Goal: Book appointment/travel/reservation: Book appointment/travel/reservation

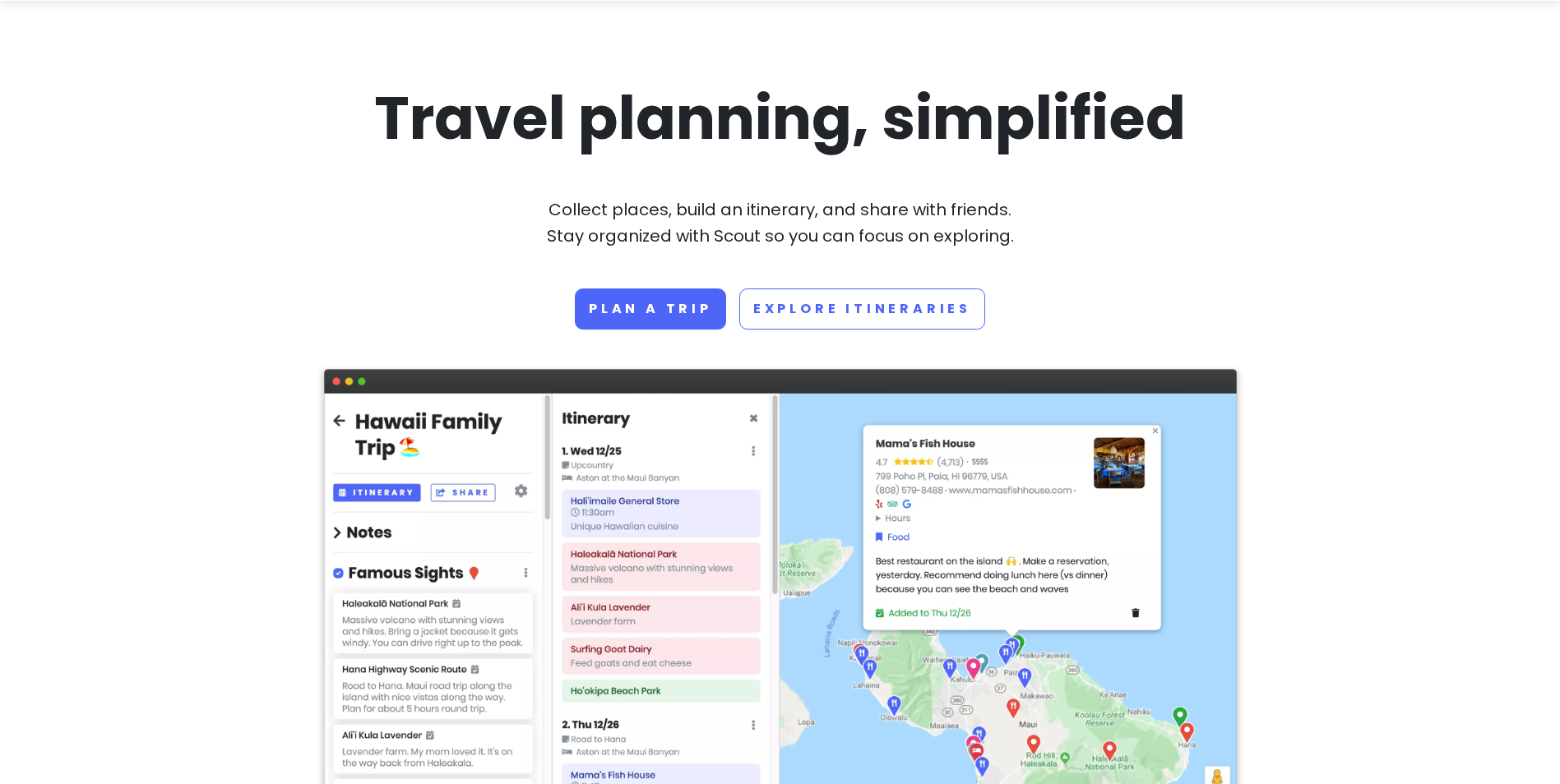
scroll to position [165, 0]
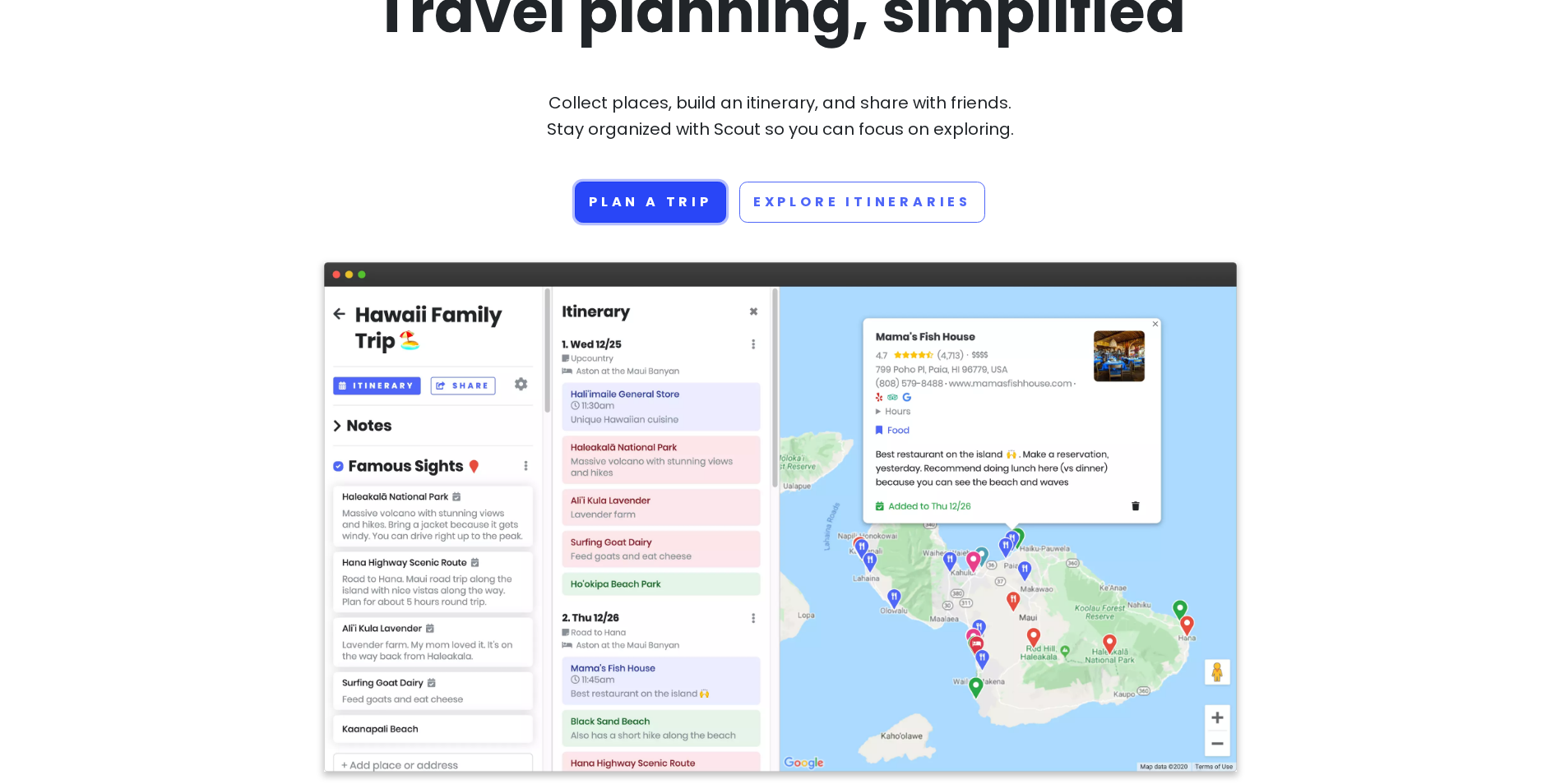
click at [607, 209] on link "Plan a trip" at bounding box center [650, 202] width 151 height 41
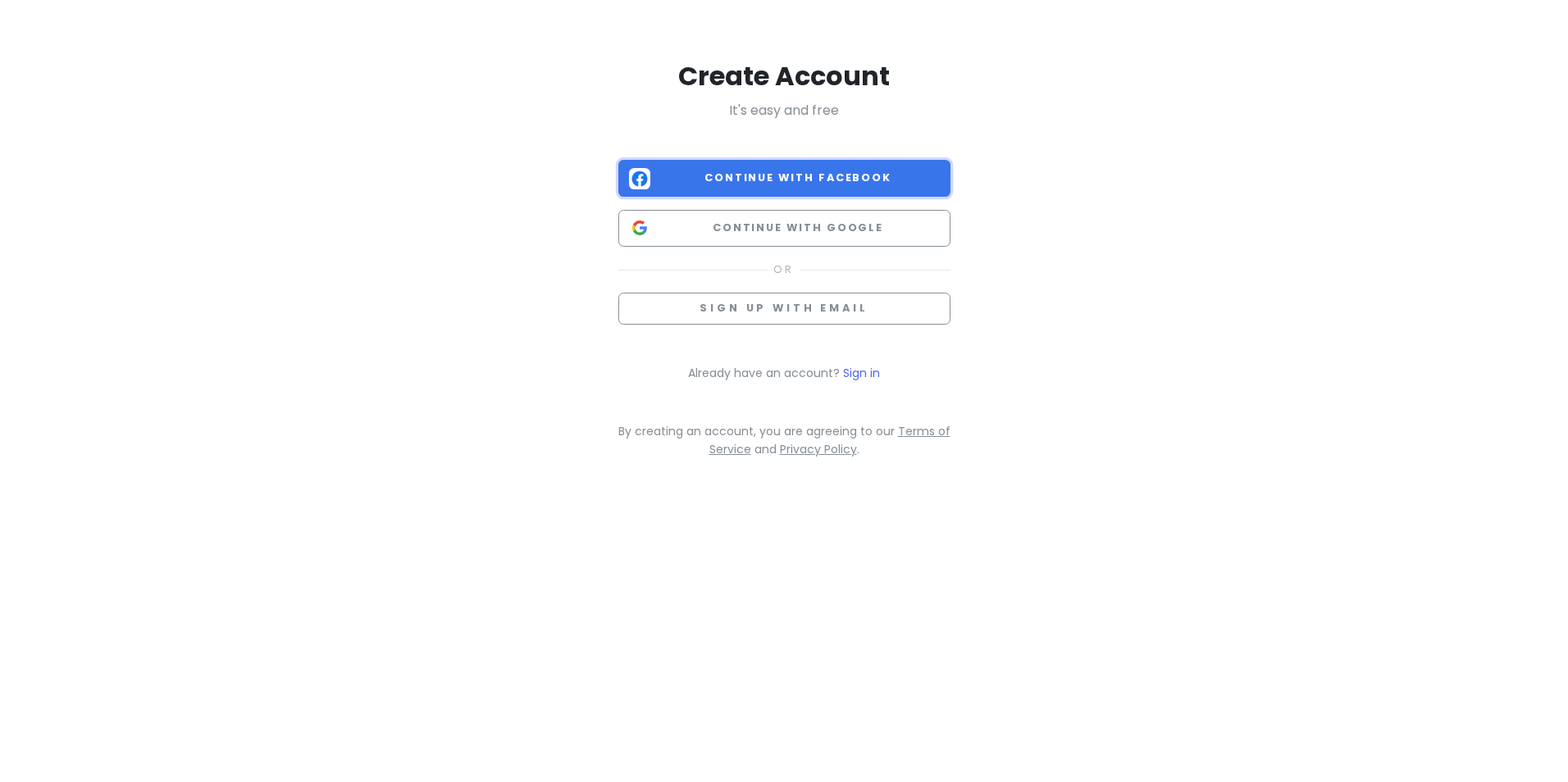
click at [762, 177] on span "Continue with Facebook" at bounding box center [798, 178] width 283 height 17
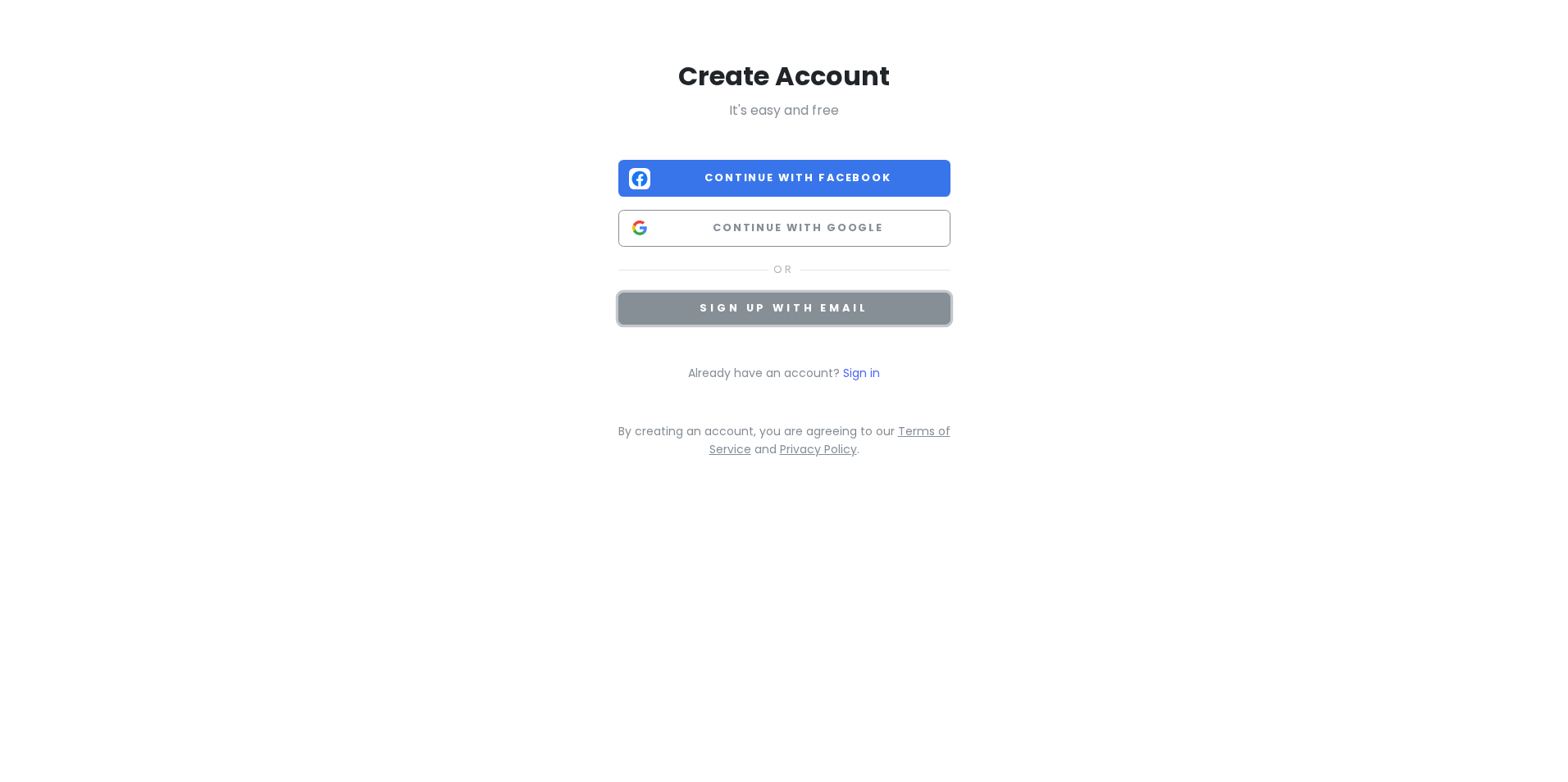
click at [825, 314] on span "Sign up with email" at bounding box center [783, 308] width 168 height 14
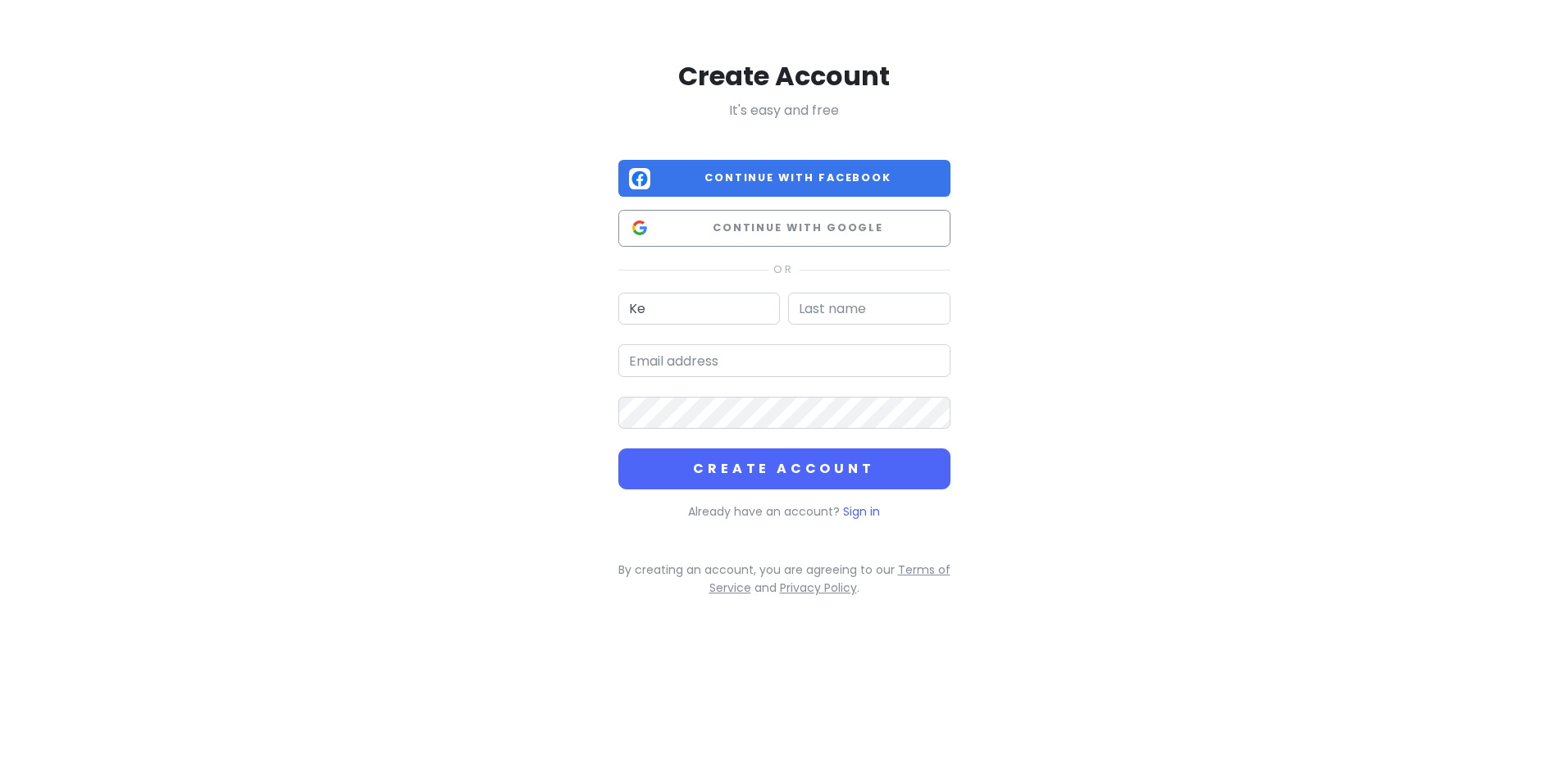
type input "Kellee"
type input "Carroll"
type input "kjctravels@outlook.com"
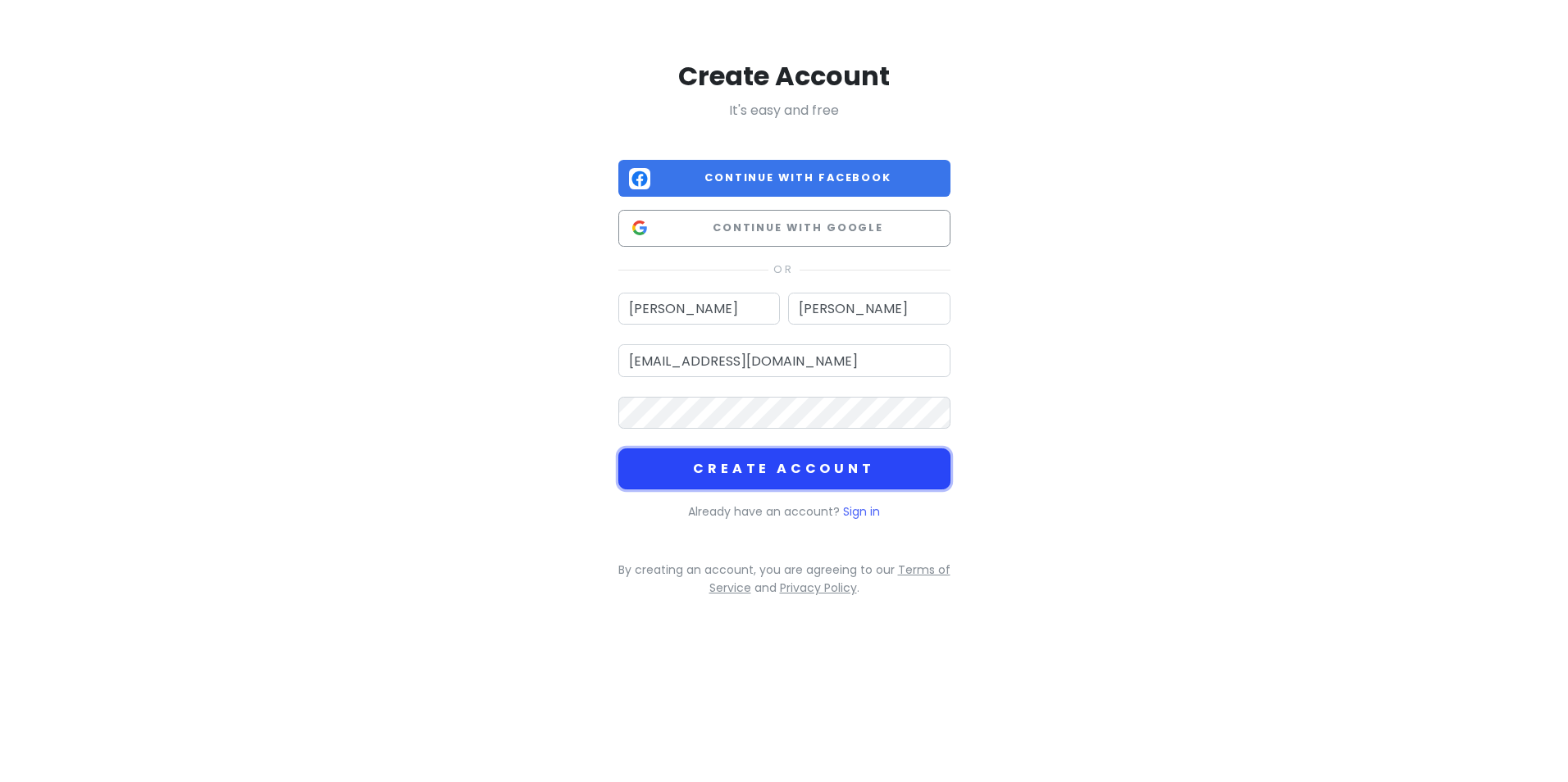
click at [712, 467] on button "Create Account" at bounding box center [785, 469] width 332 height 41
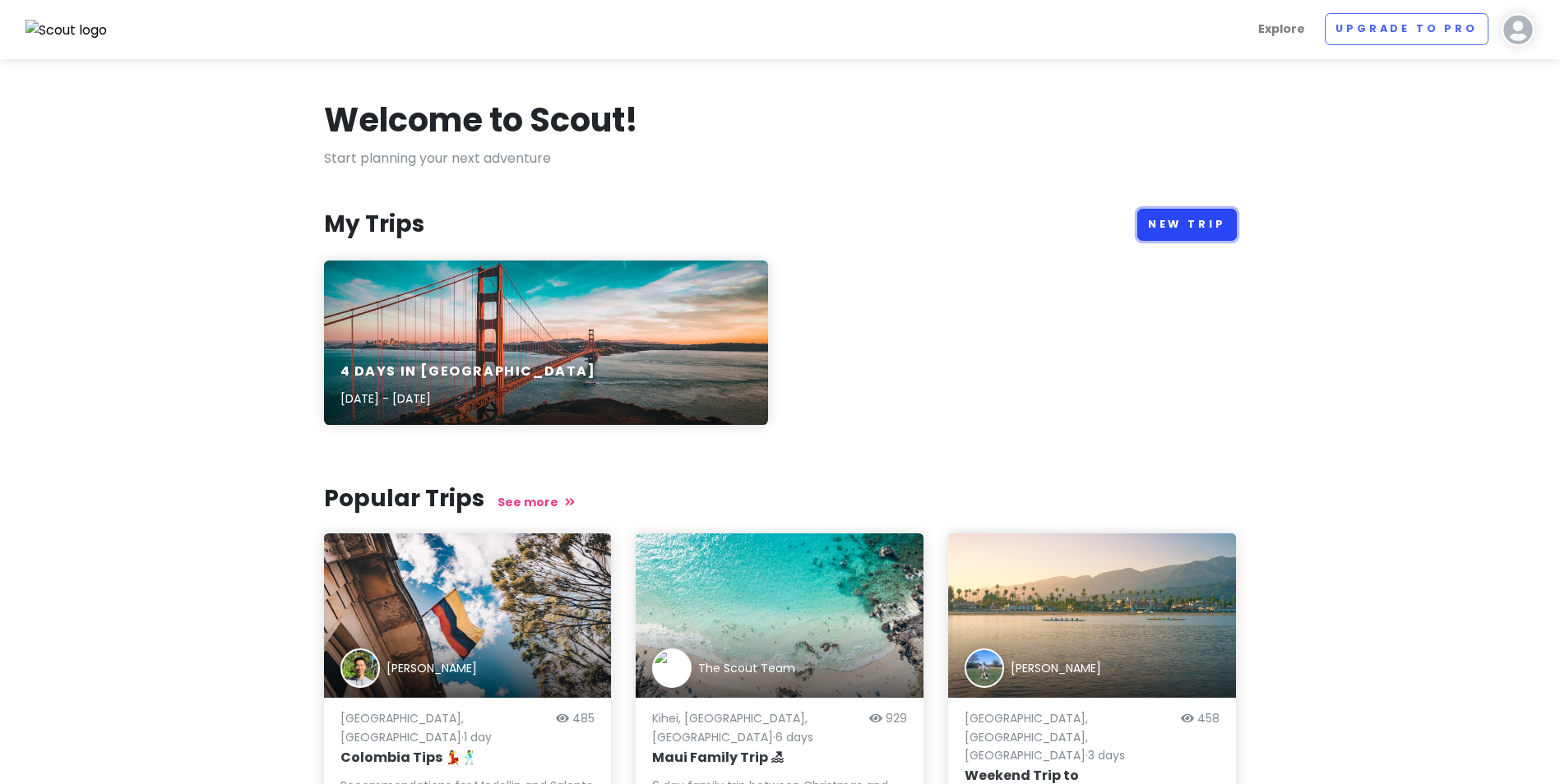
click at [1187, 225] on link "New Trip" at bounding box center [1187, 224] width 100 height 32
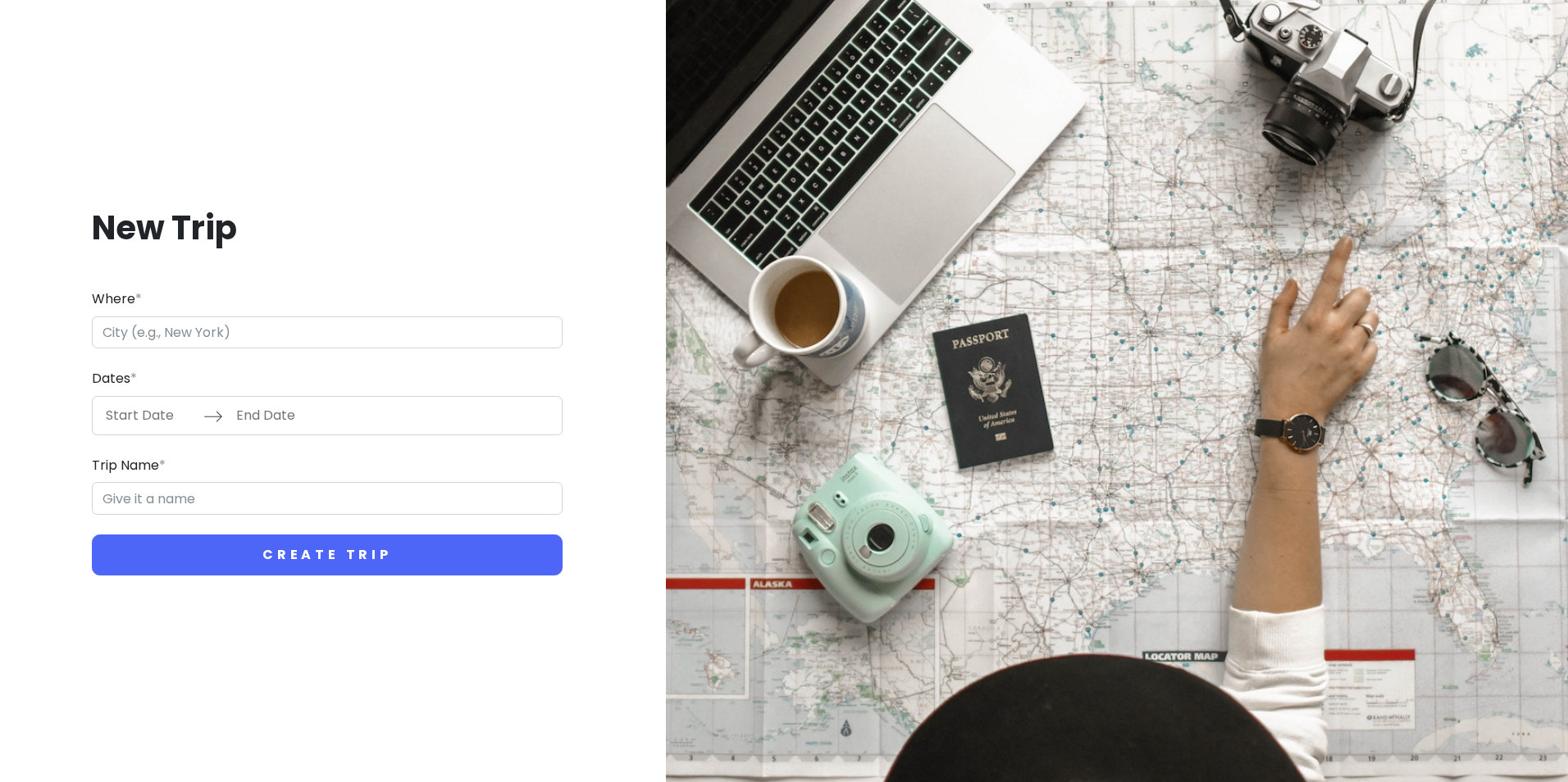
click at [135, 421] on input "Start Date" at bounding box center [150, 415] width 107 height 37
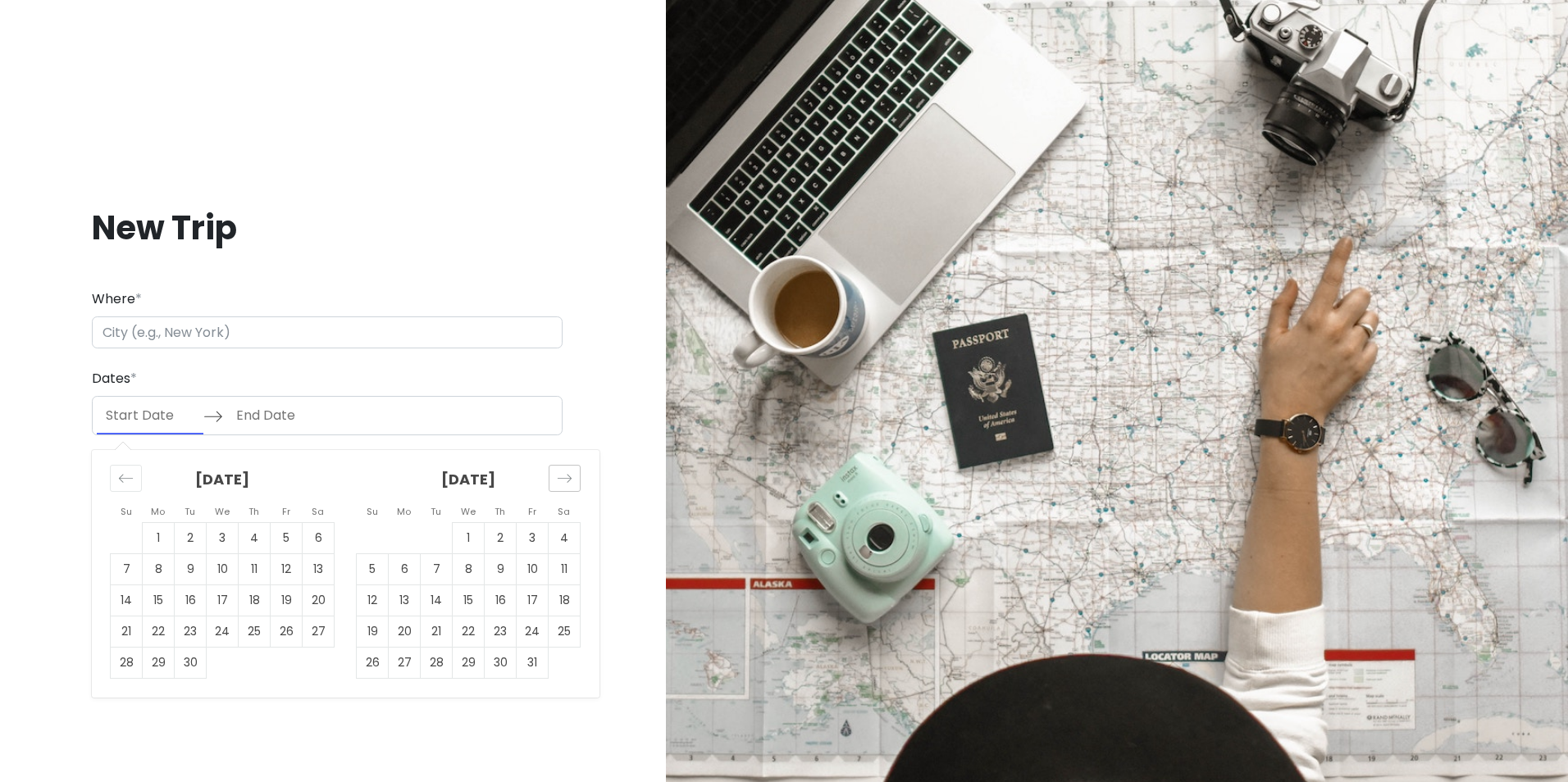
click at [577, 474] on div "Move forward to switch to the next month." at bounding box center [564, 478] width 32 height 27
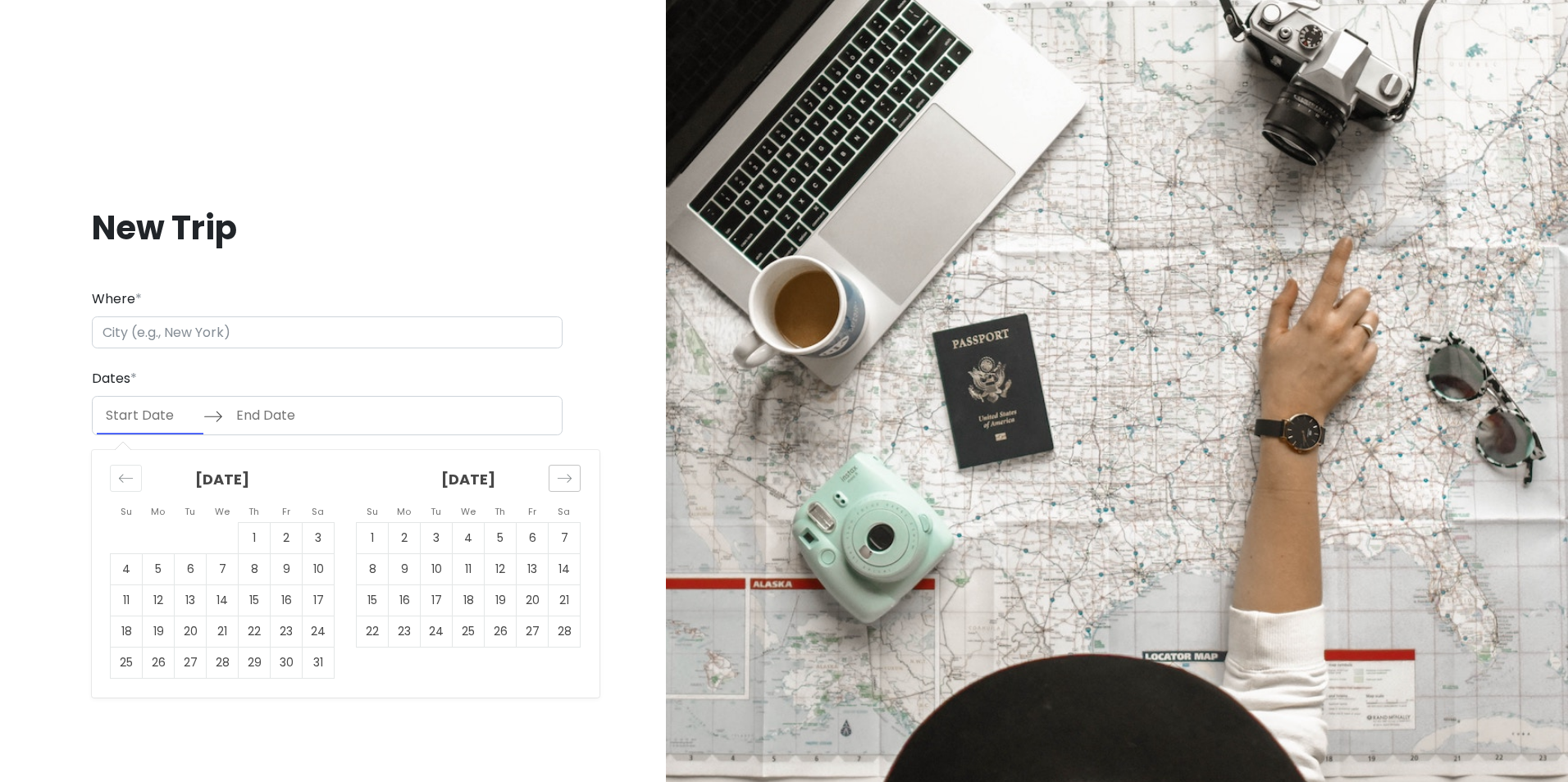
click at [577, 474] on div "Move forward to switch to the next month." at bounding box center [564, 478] width 32 height 27
click at [572, 467] on div "Move forward to switch to the next month." at bounding box center [564, 478] width 32 height 27
click at [408, 673] on td "27" at bounding box center [405, 663] width 32 height 32
type input "04/27/2026"
click at [567, 483] on icon "Move forward to switch to the next month." at bounding box center [564, 478] width 16 height 16
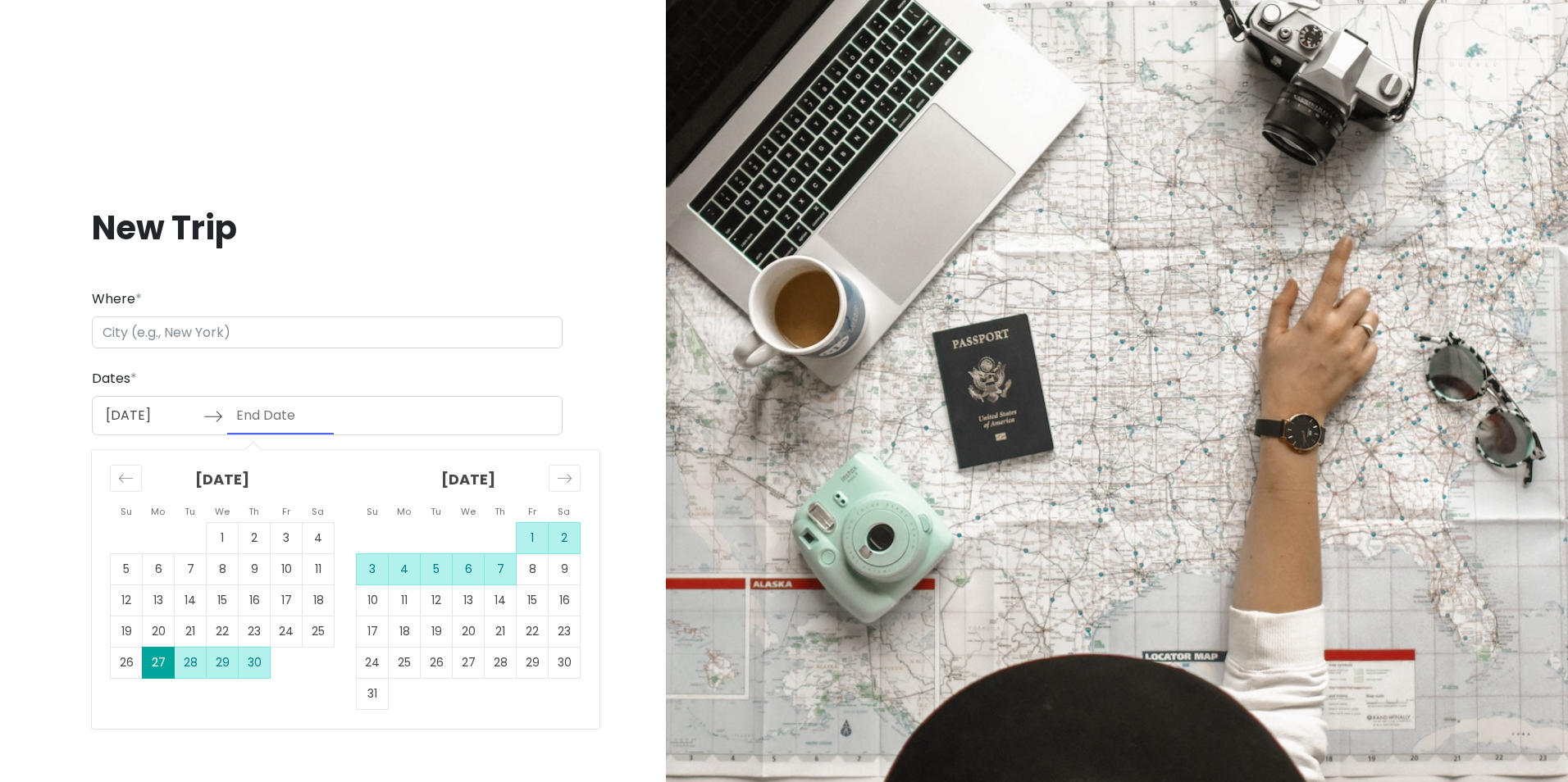
click at [493, 572] on td "7" at bounding box center [500, 569] width 32 height 32
type input "05/07/2026"
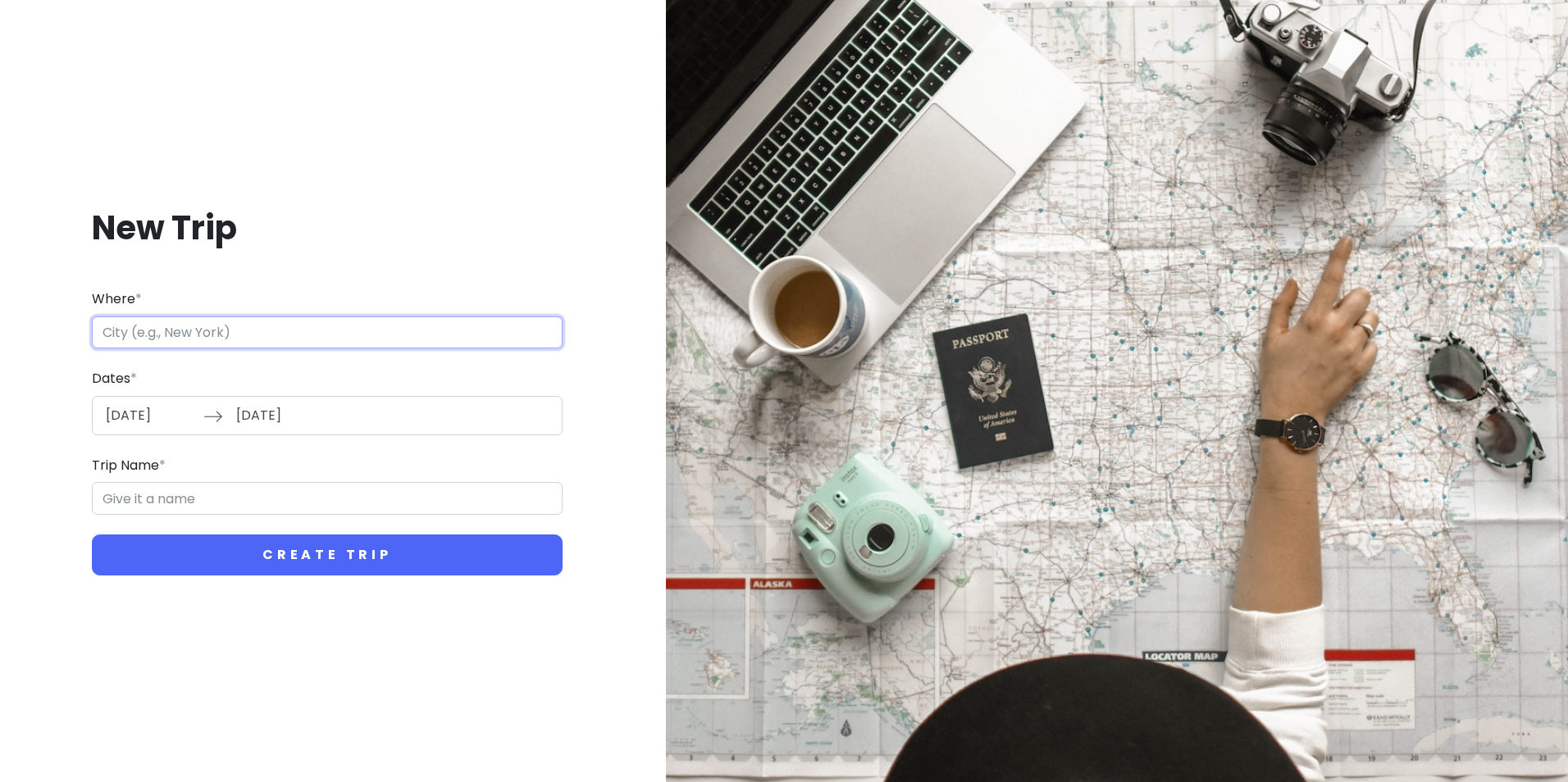
click at [268, 330] on input "Where *" at bounding box center [328, 333] width 471 height 33
type input "L"
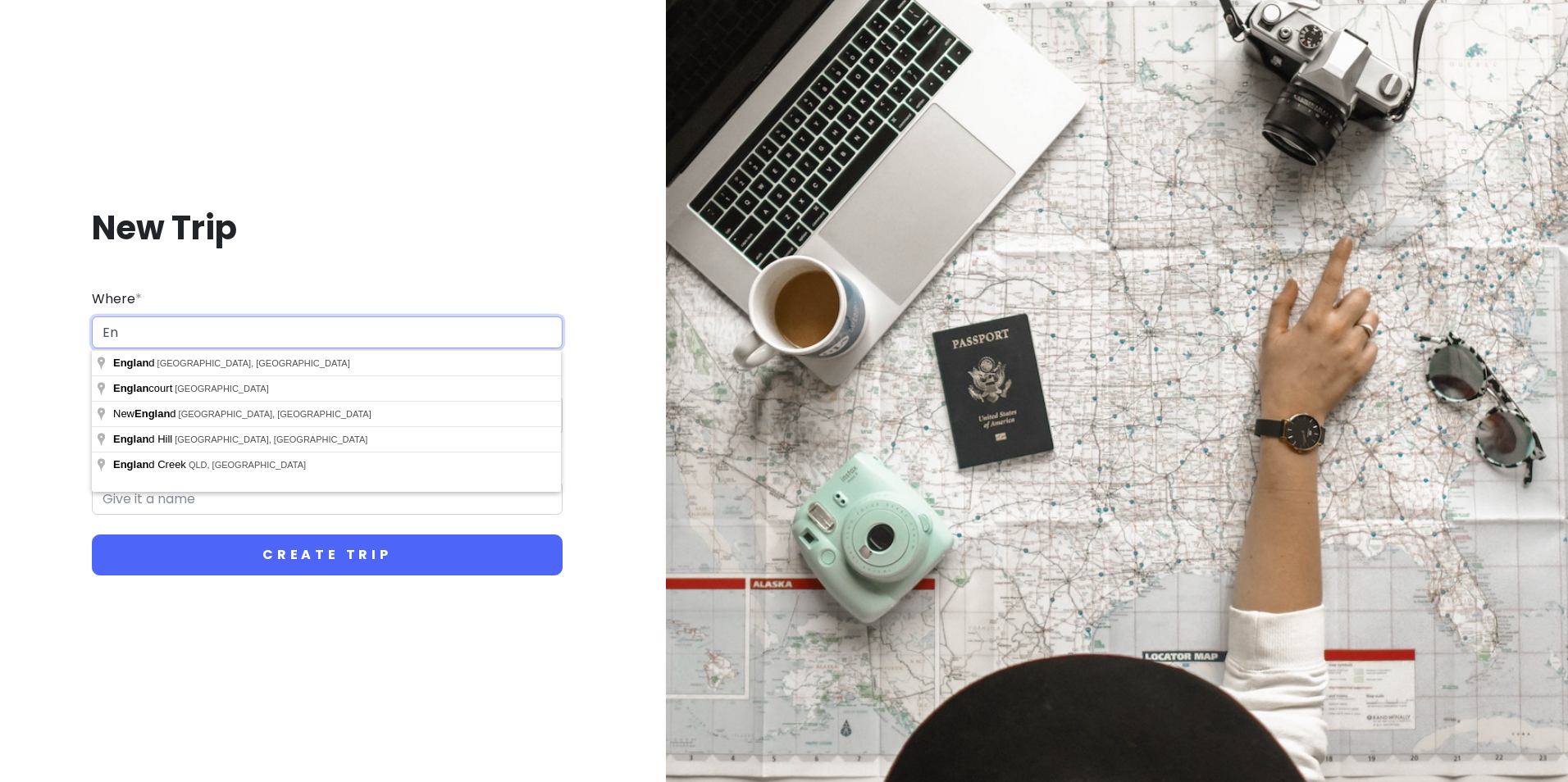
type input "E"
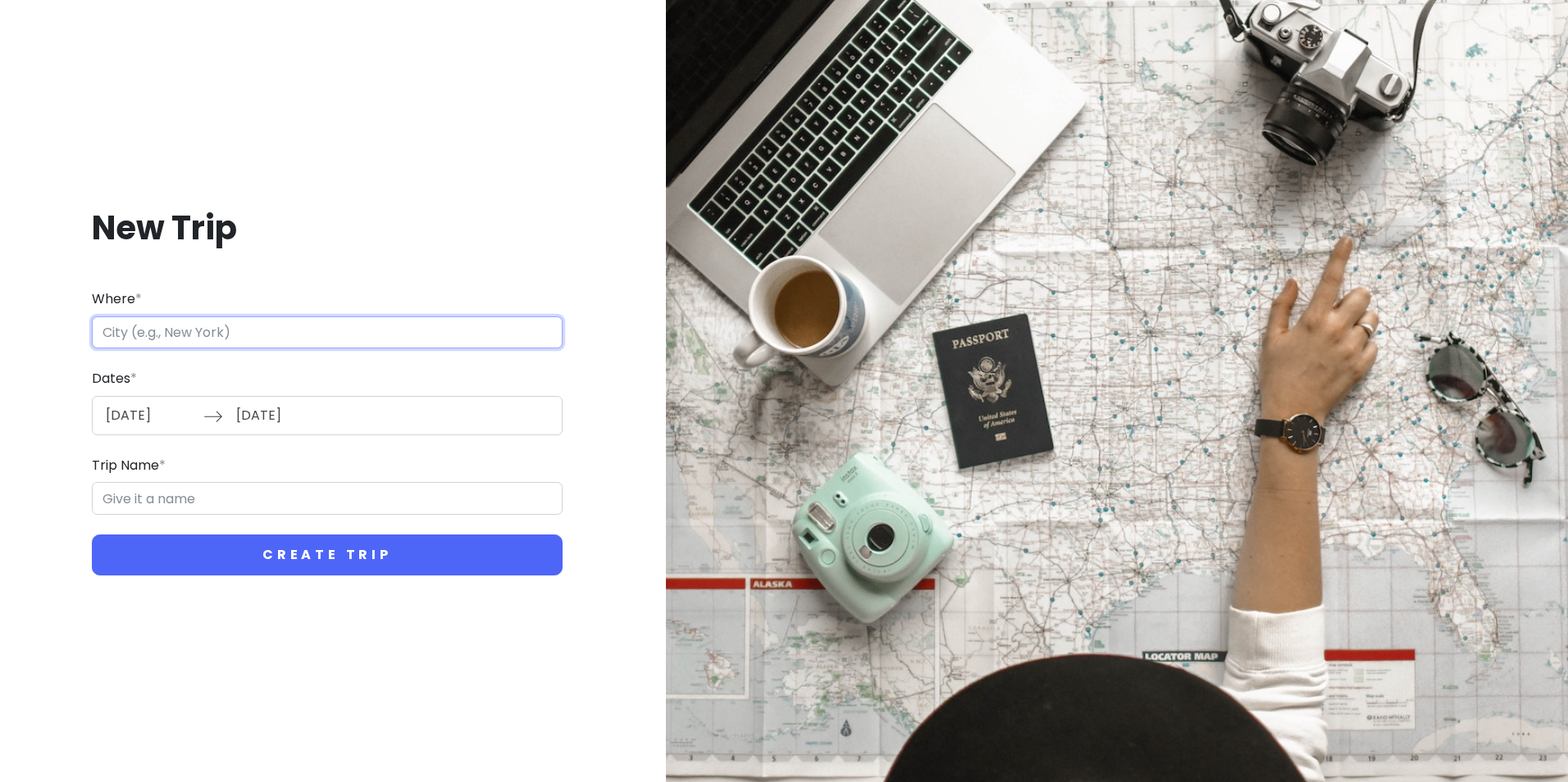
click at [92, 535] on button "Create Trip" at bounding box center [328, 555] width 471 height 41
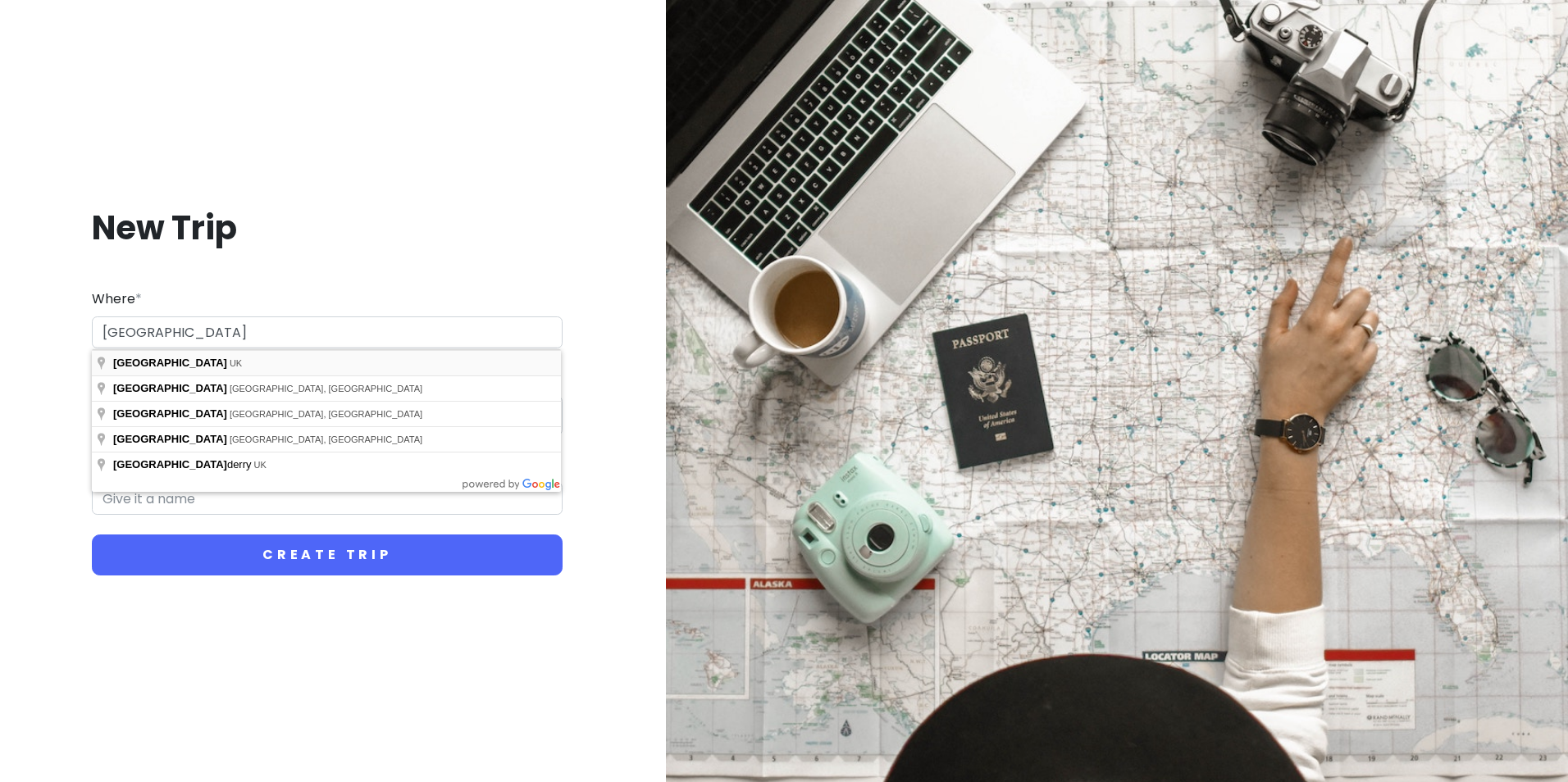
type input "London, UK"
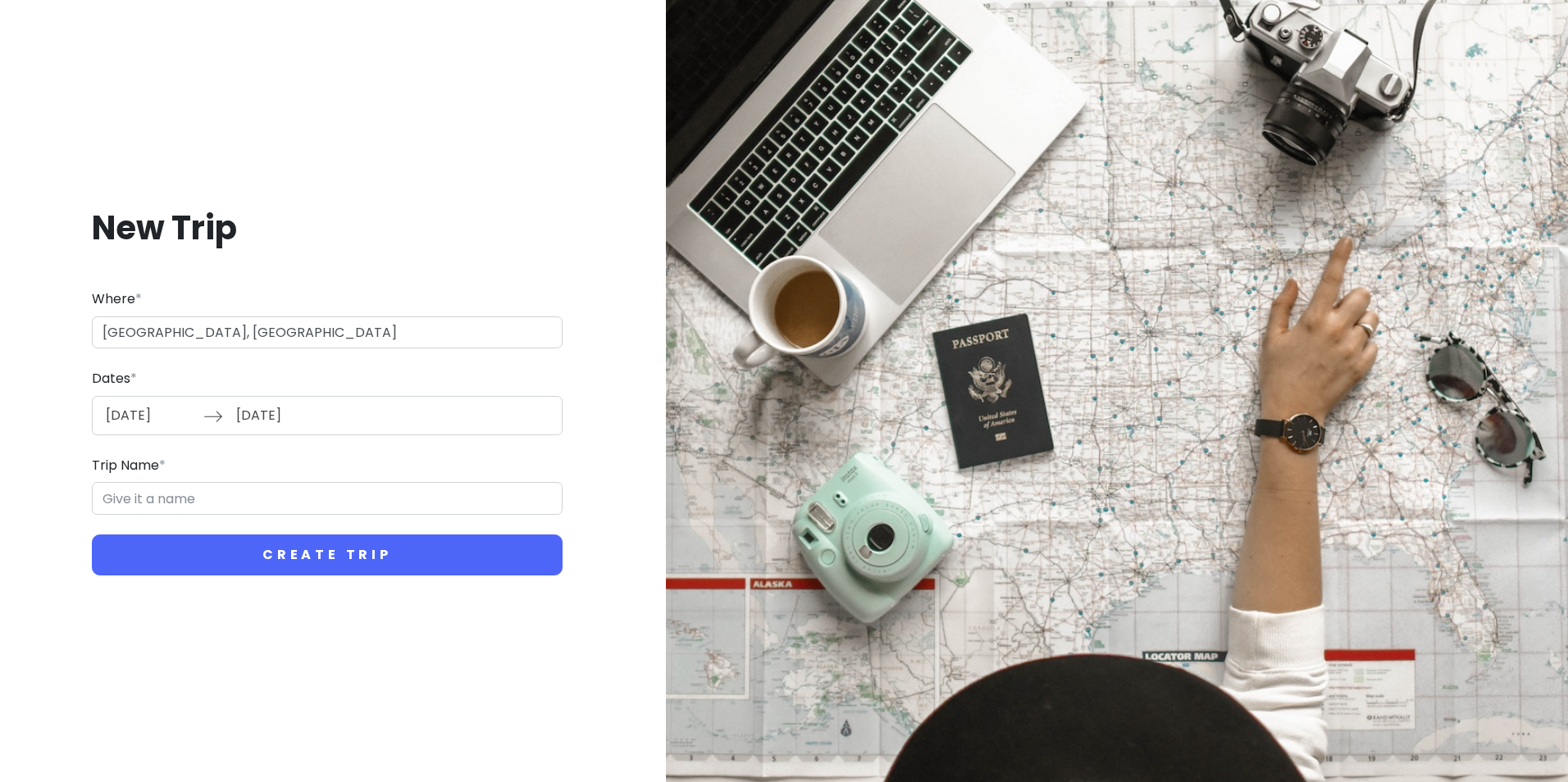
type input "London Trip"
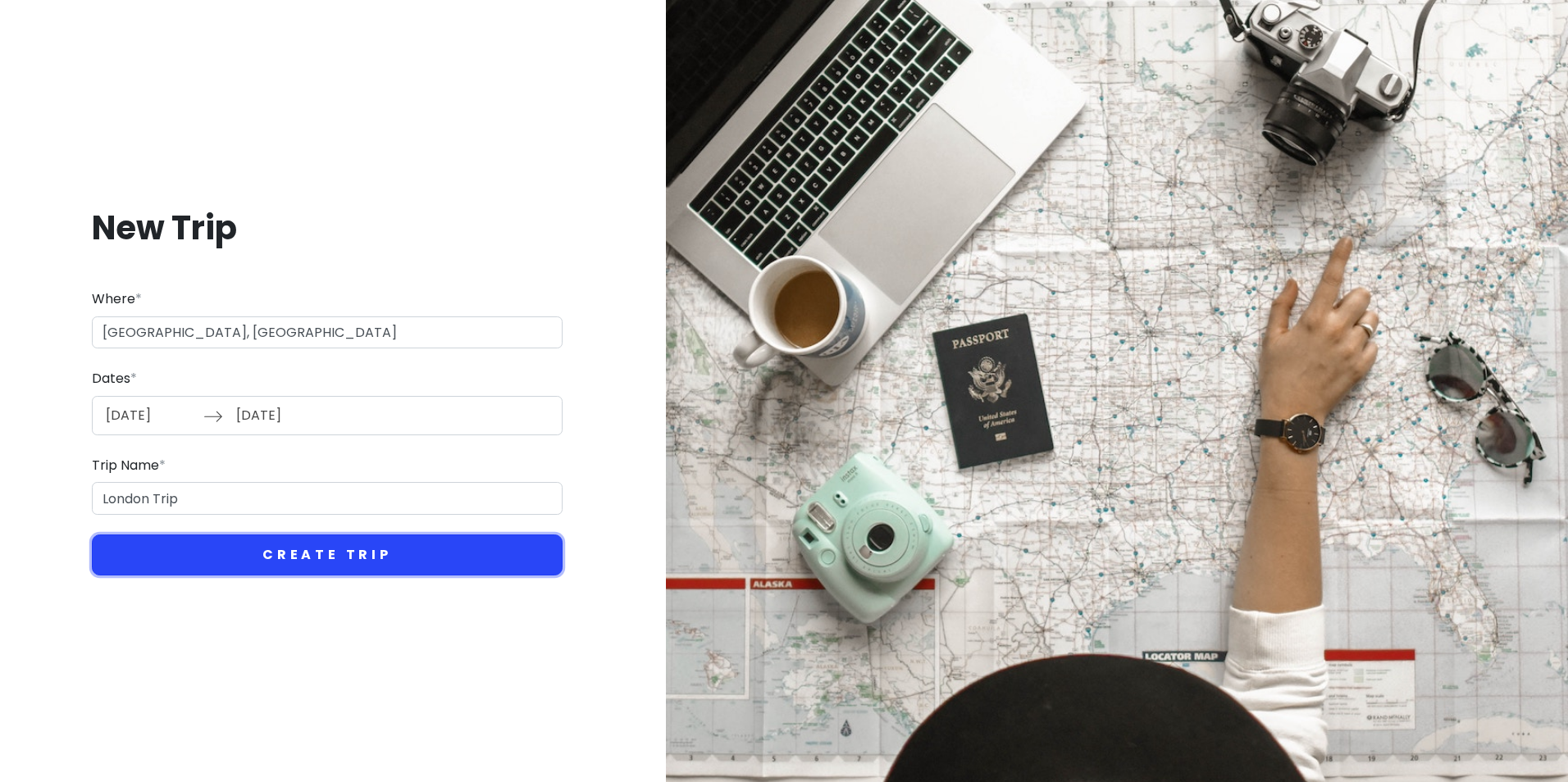
click at [274, 557] on button "Create Trip" at bounding box center [328, 555] width 471 height 41
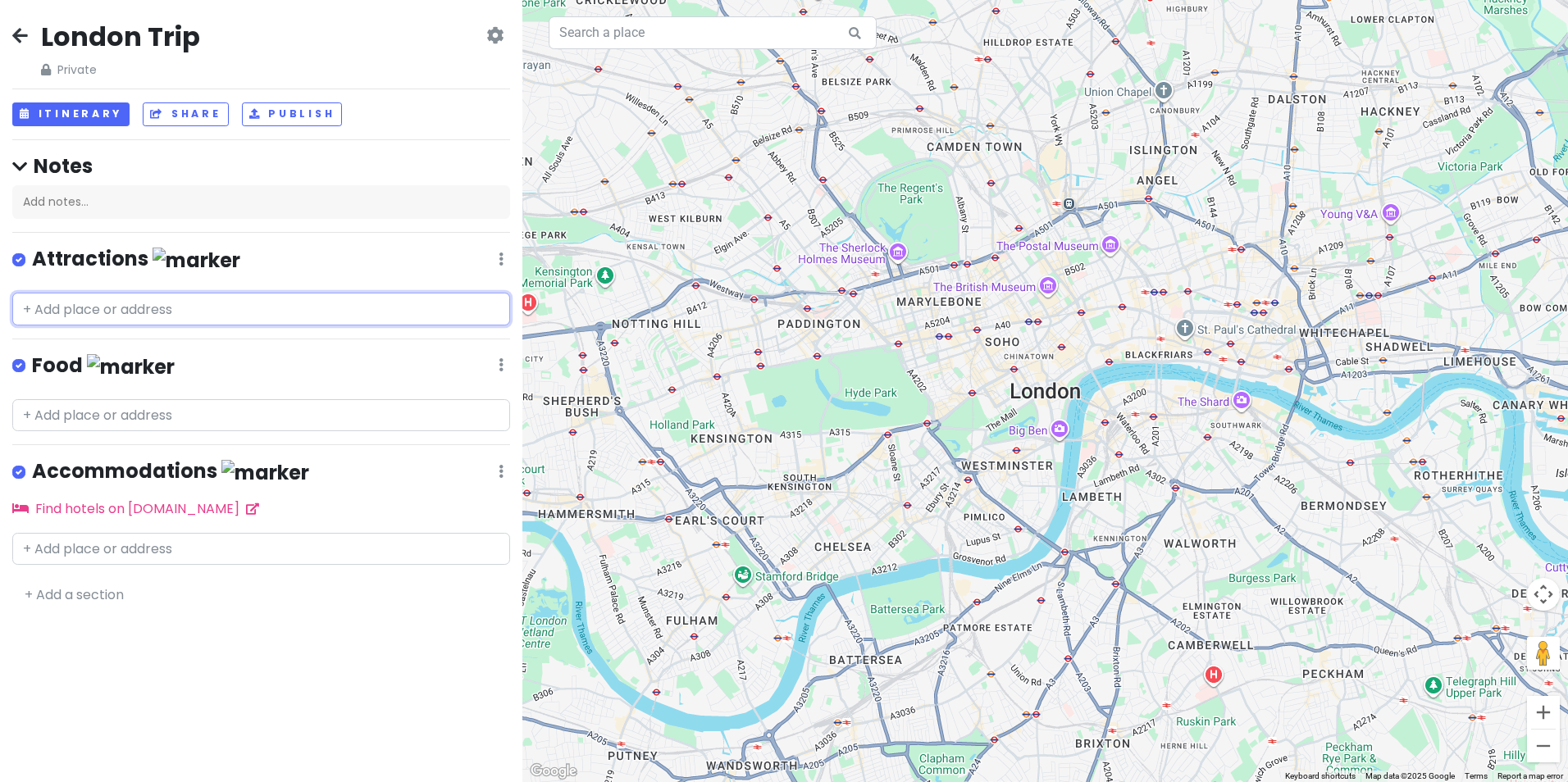
click at [26, 310] on input "text" at bounding box center [261, 309] width 498 height 33
click at [124, 301] on input "text" at bounding box center [261, 309] width 498 height 33
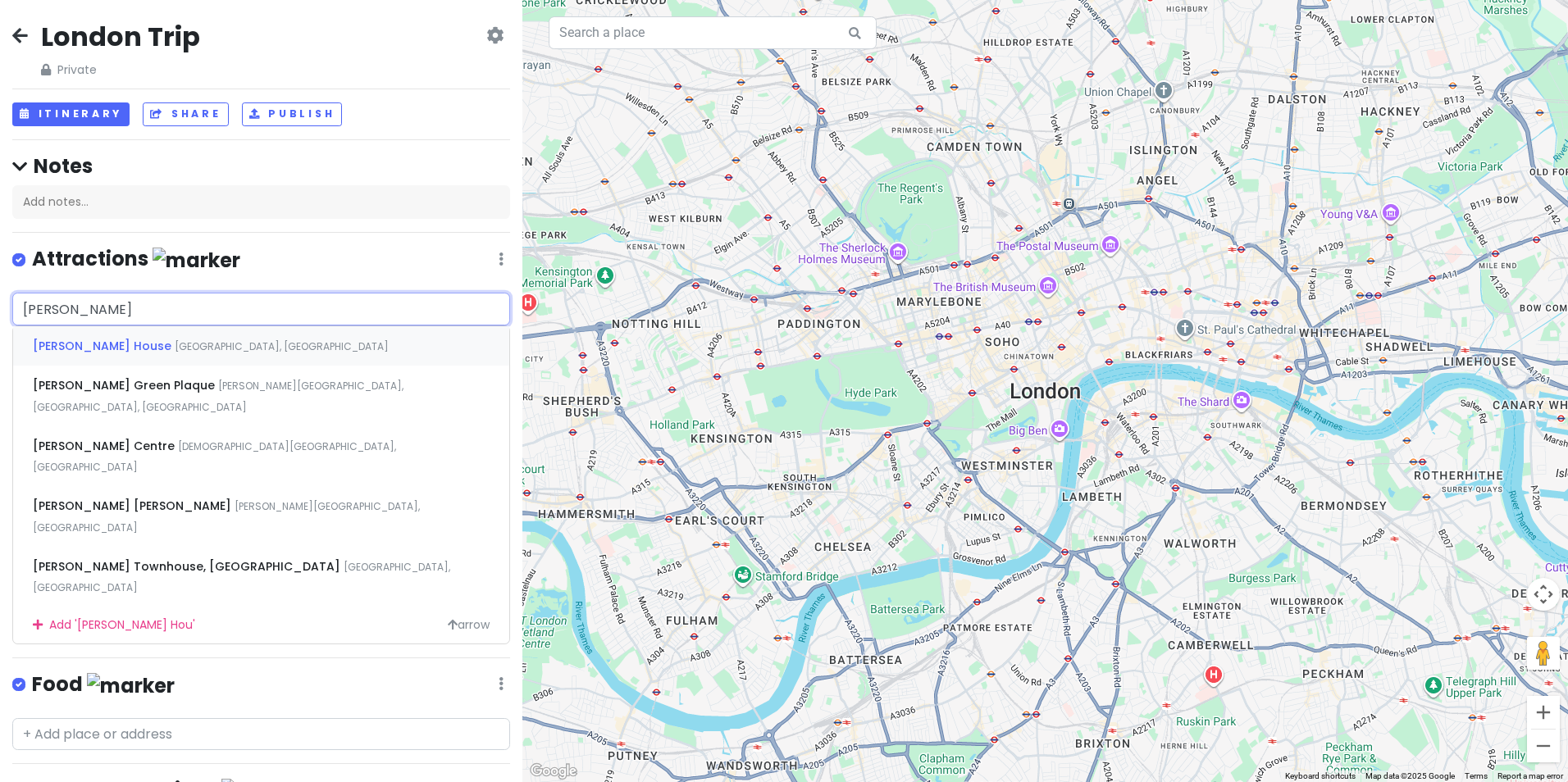
type input "Jane Austen House"
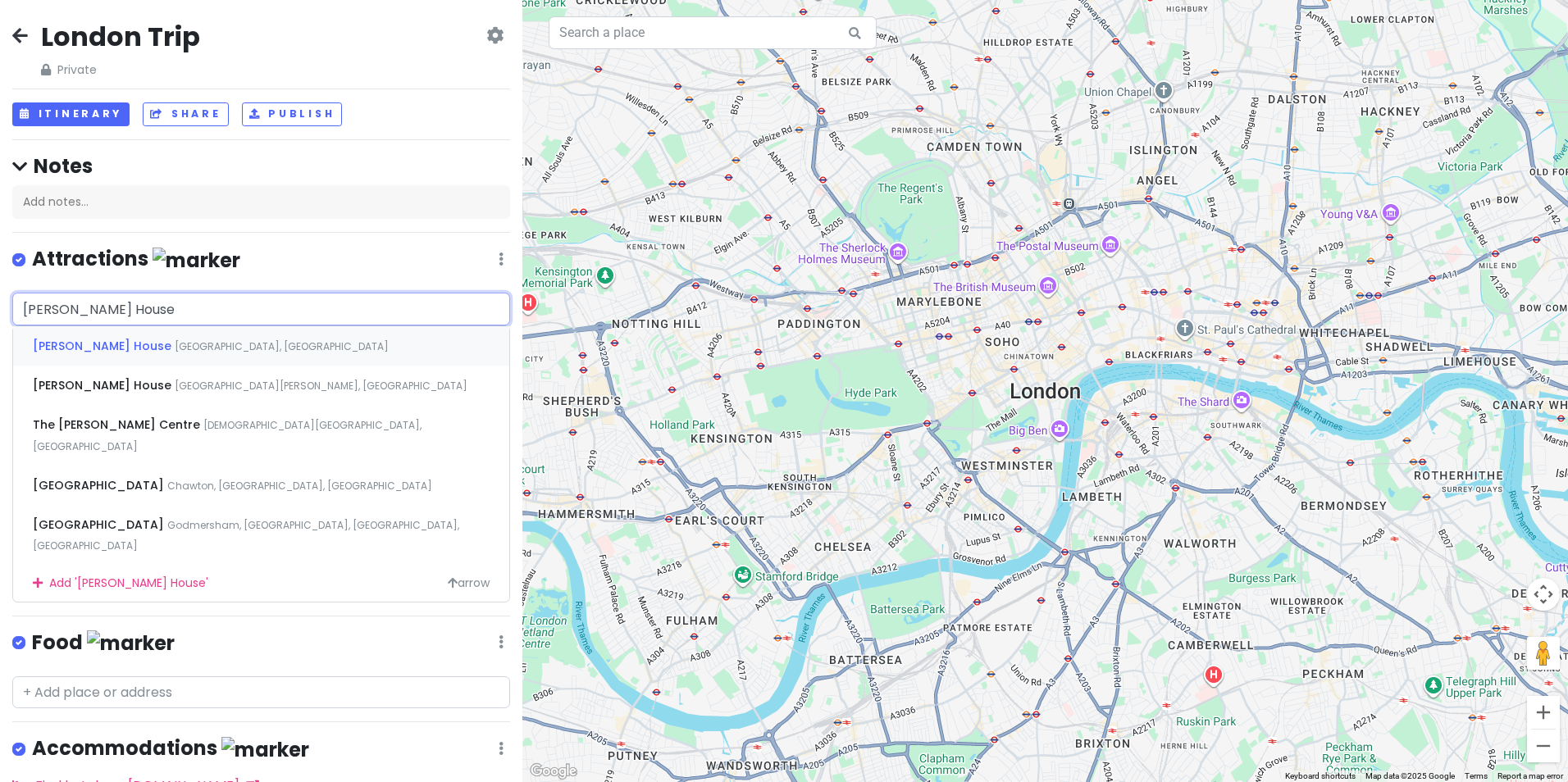
click at [114, 345] on span "Jane Austen House" at bounding box center [104, 346] width 142 height 17
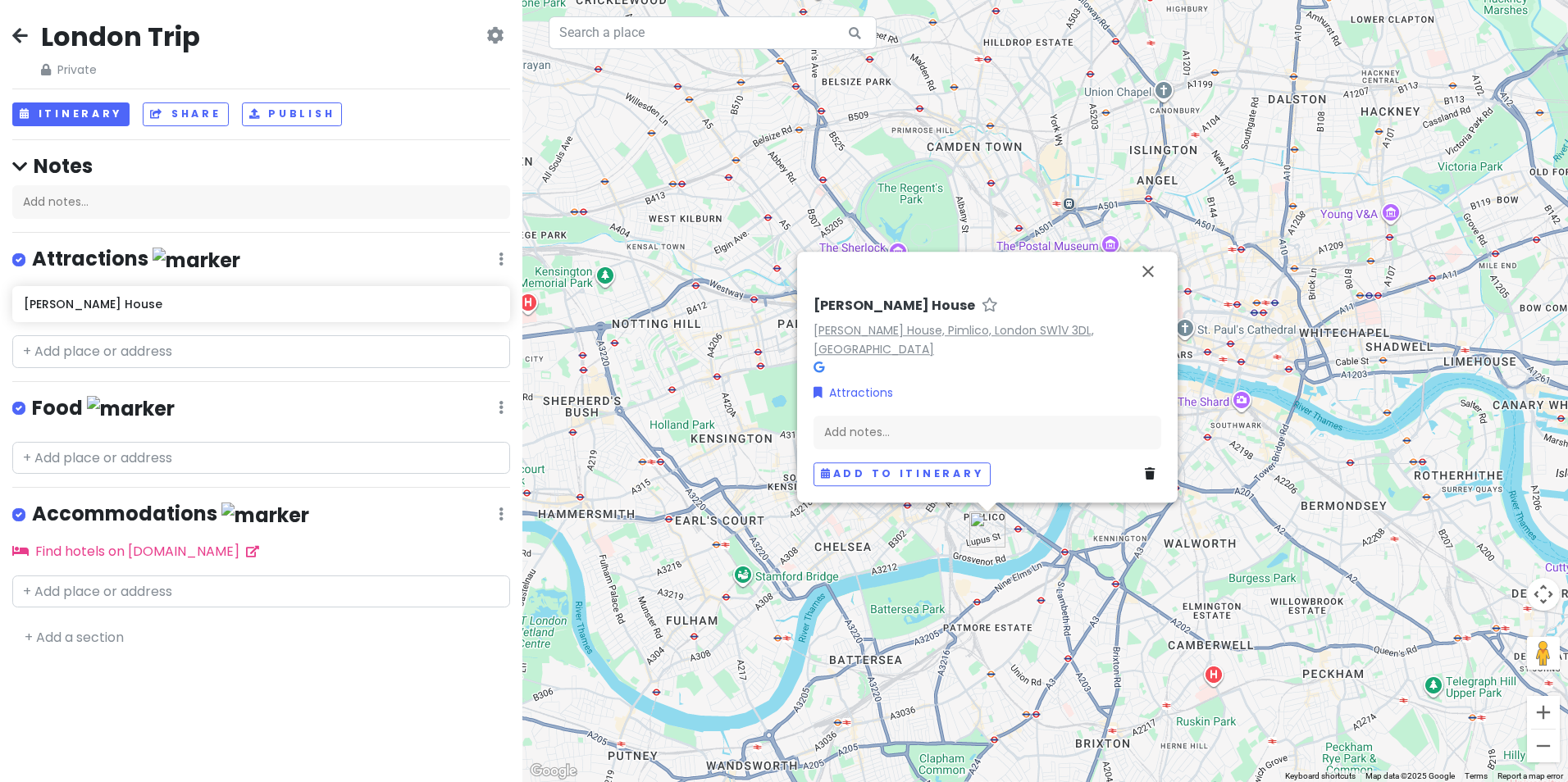
click at [1003, 348] on link "Jane Austen House, Pimlico, London SW1V 3DL, UK" at bounding box center [954, 340] width 280 height 36
click at [1150, 291] on button "Close" at bounding box center [1148, 271] width 39 height 39
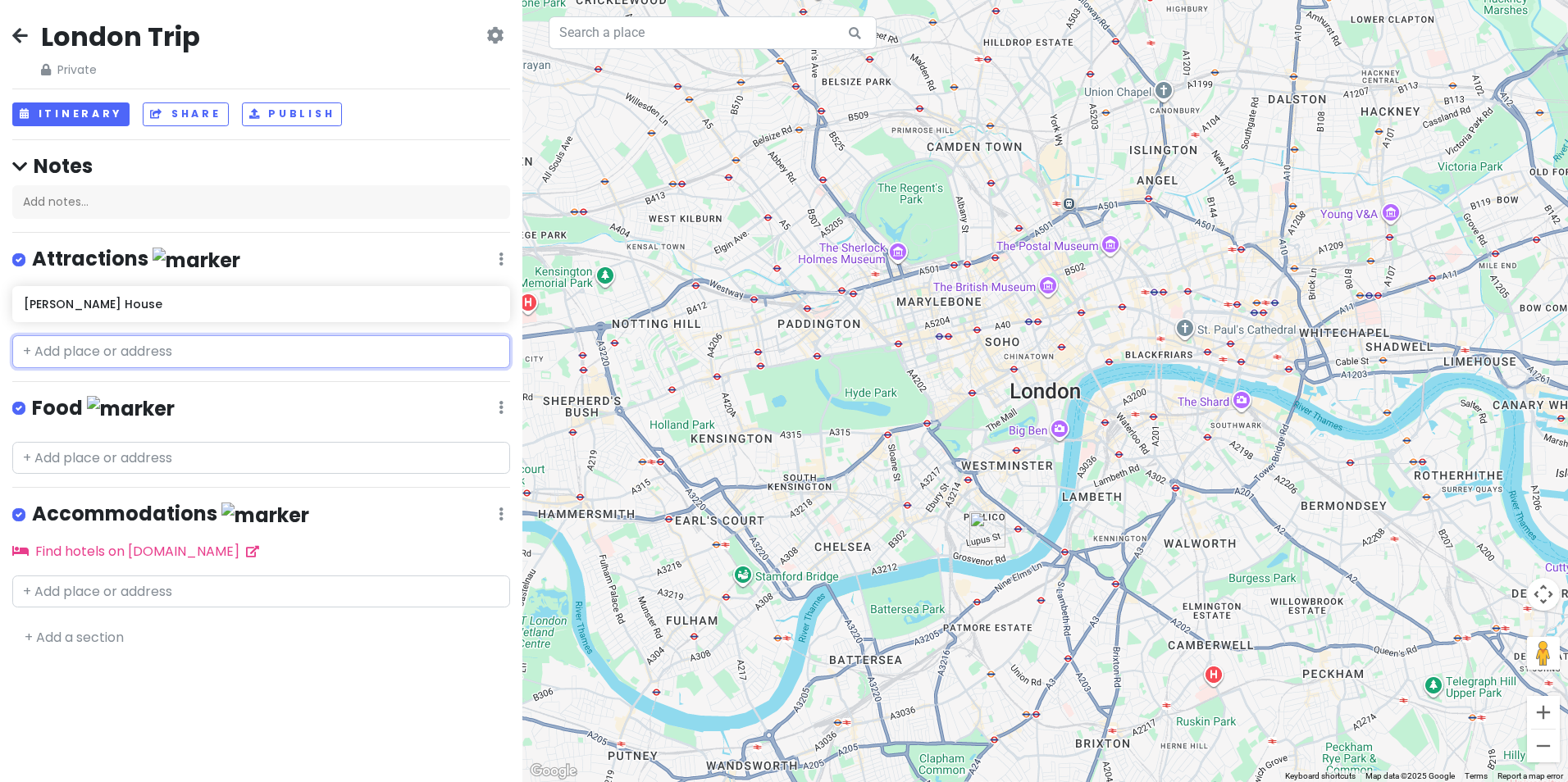
click at [286, 348] on input "text" at bounding box center [261, 352] width 498 height 33
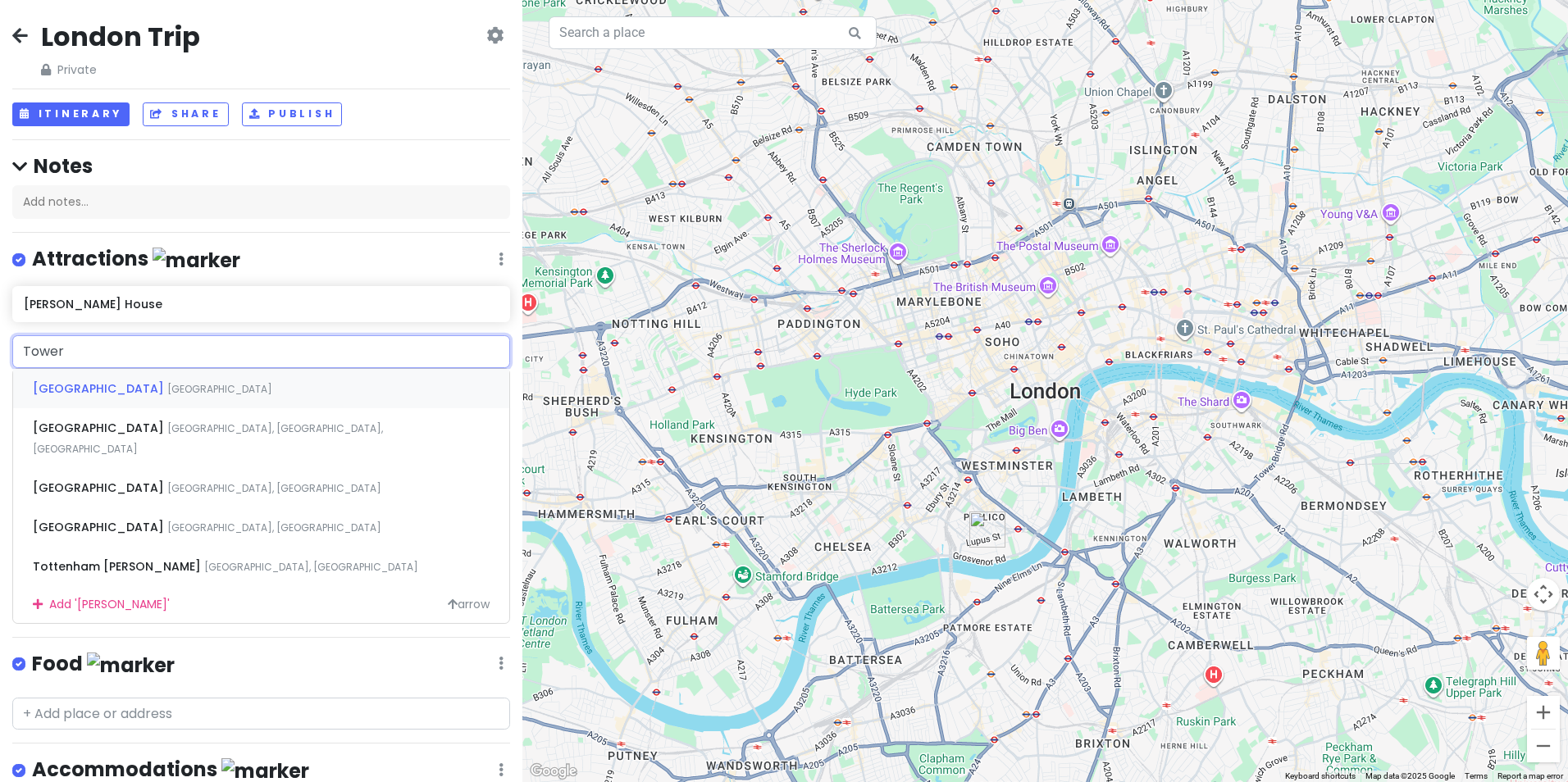
type input "Tower"
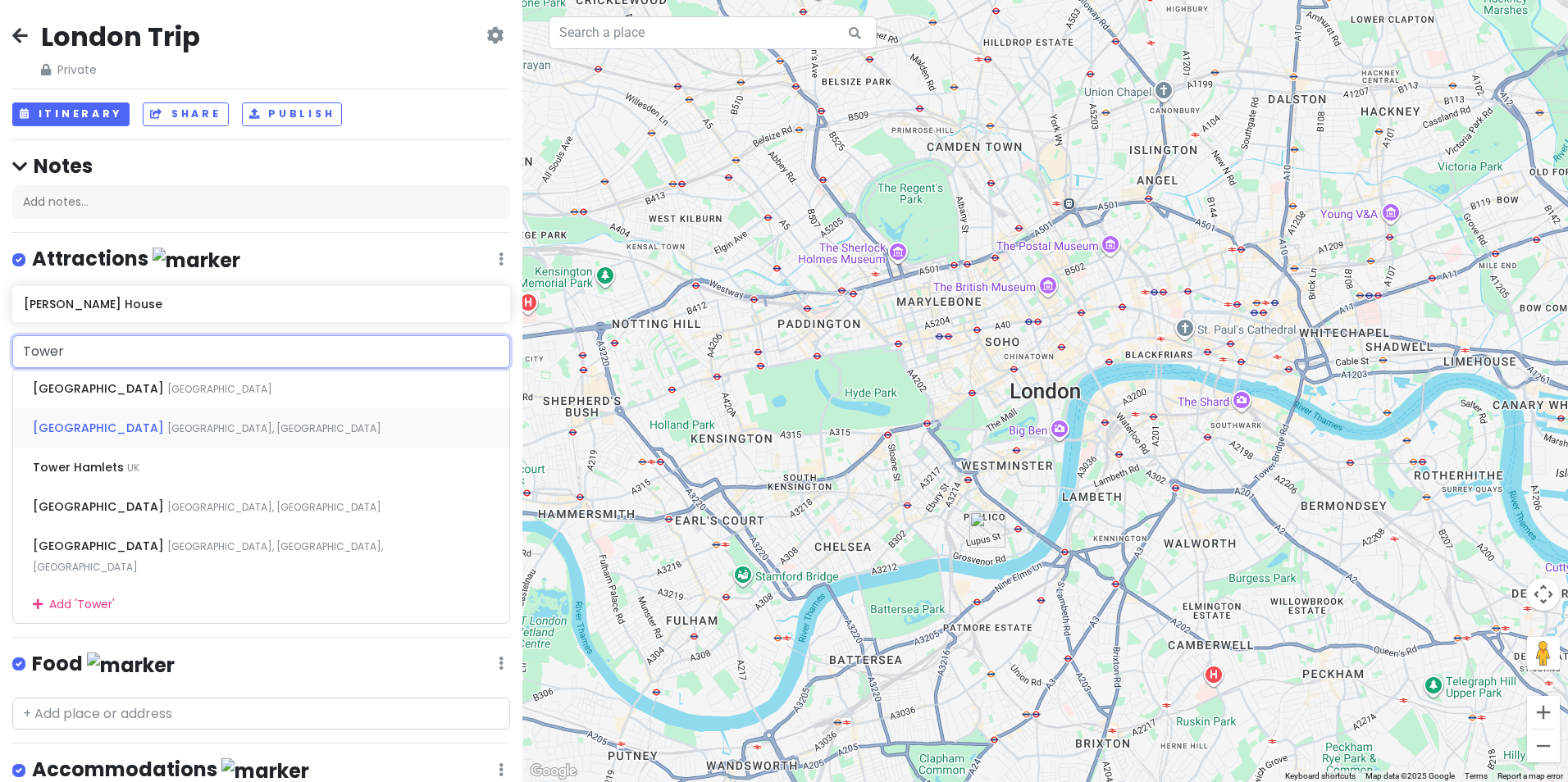
click at [48, 435] on span "Tower of London" at bounding box center [100, 428] width 134 height 17
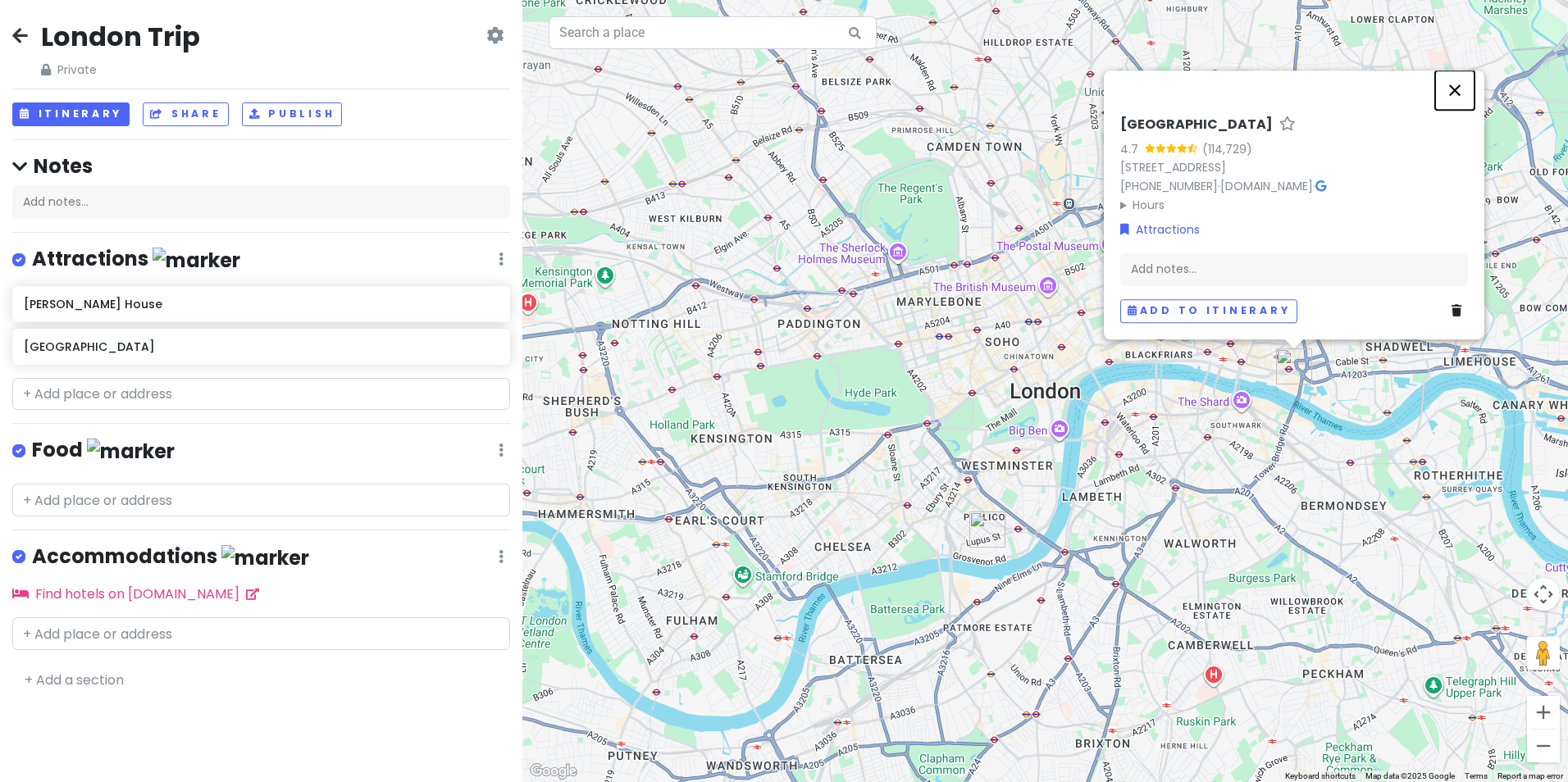
click at [1462, 86] on button "Close" at bounding box center [1454, 90] width 39 height 39
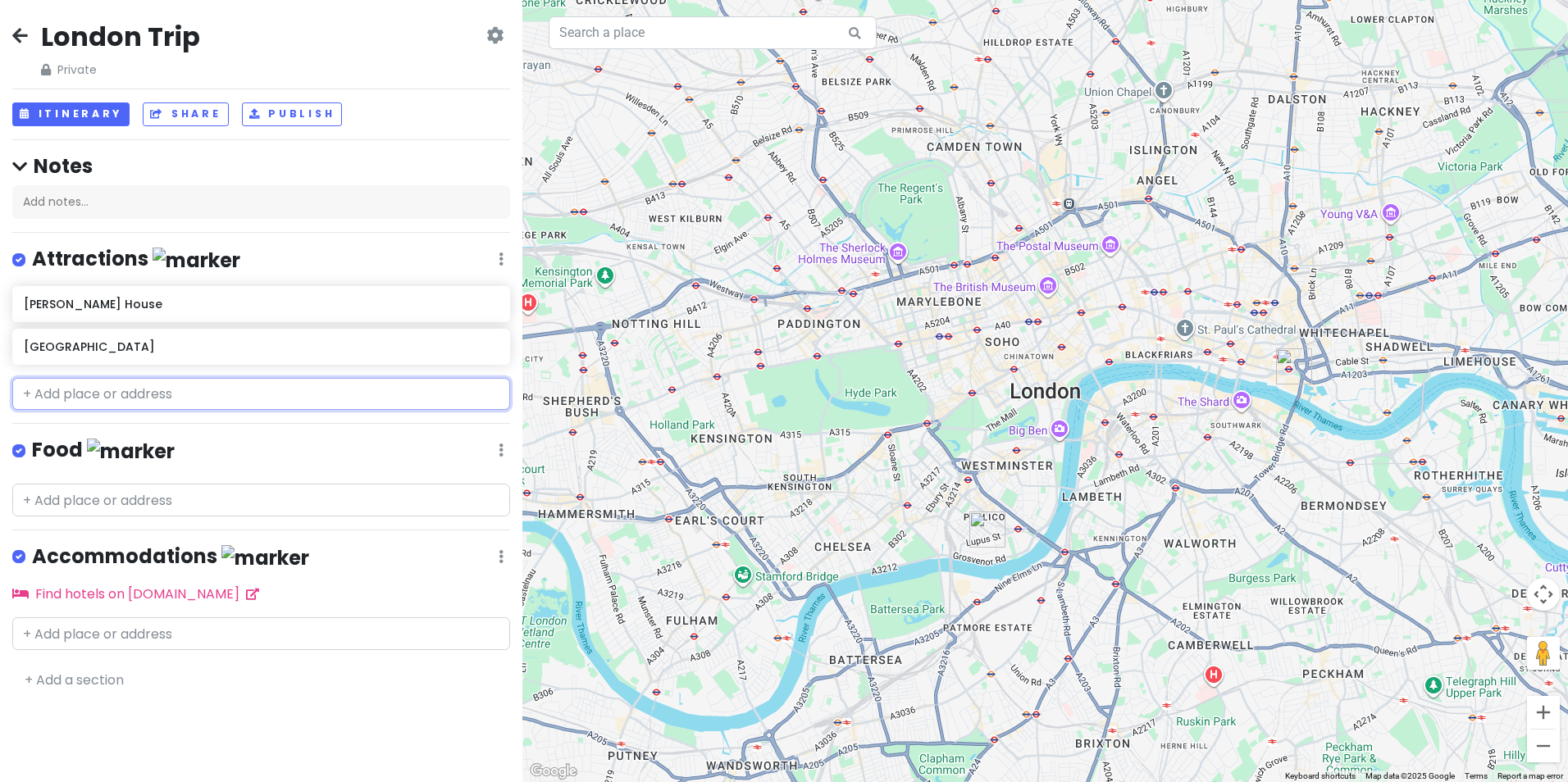
click at [263, 389] on input "text" at bounding box center [261, 395] width 498 height 33
click at [229, 494] on input "text" at bounding box center [261, 500] width 498 height 33
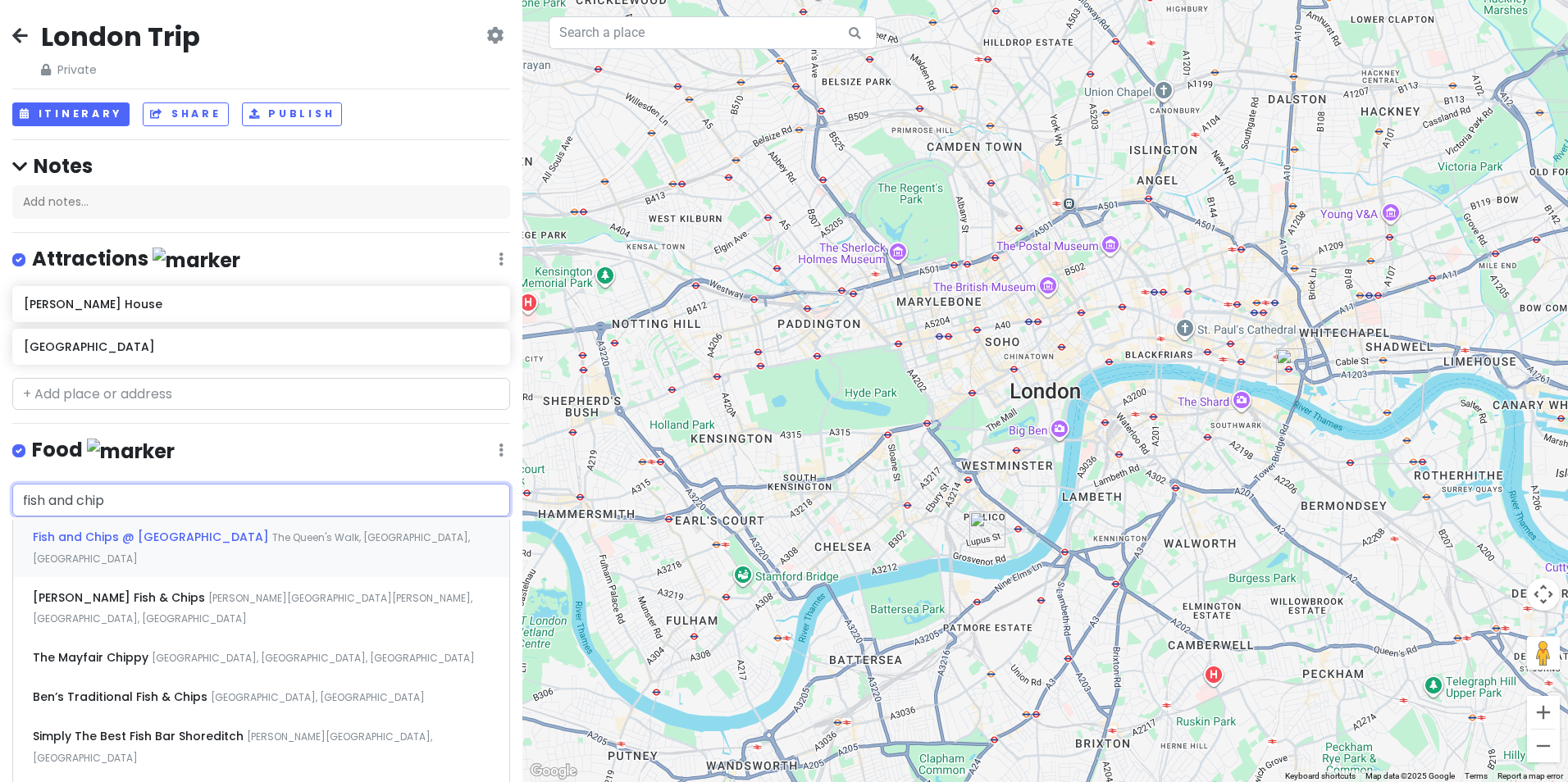
type input "fish and chips"
click at [154, 535] on span "Fish and Chips @ Jubilee Gardens" at bounding box center [153, 537] width 240 height 17
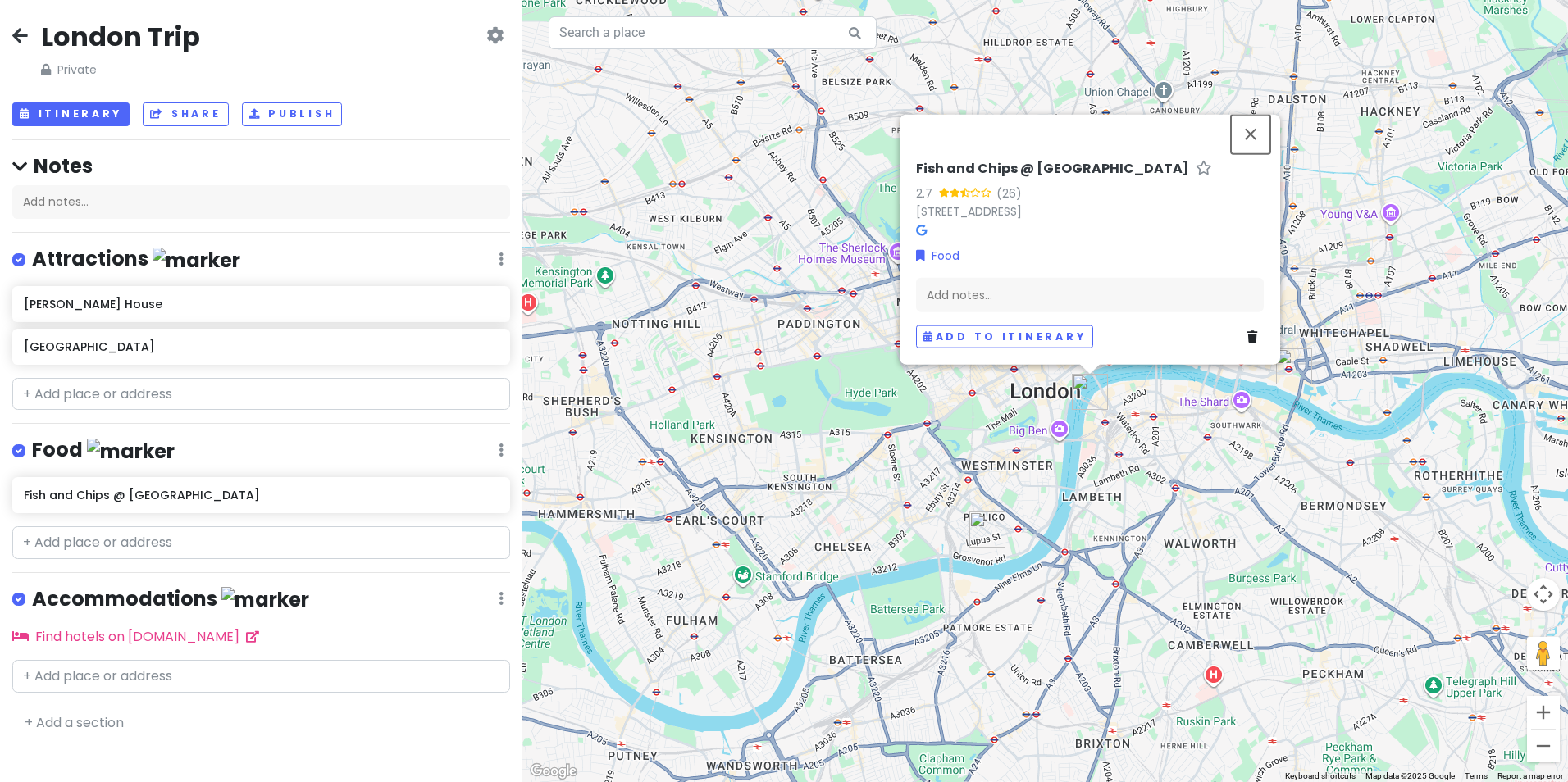
click at [1251, 132] on button "Close" at bounding box center [1250, 134] width 39 height 39
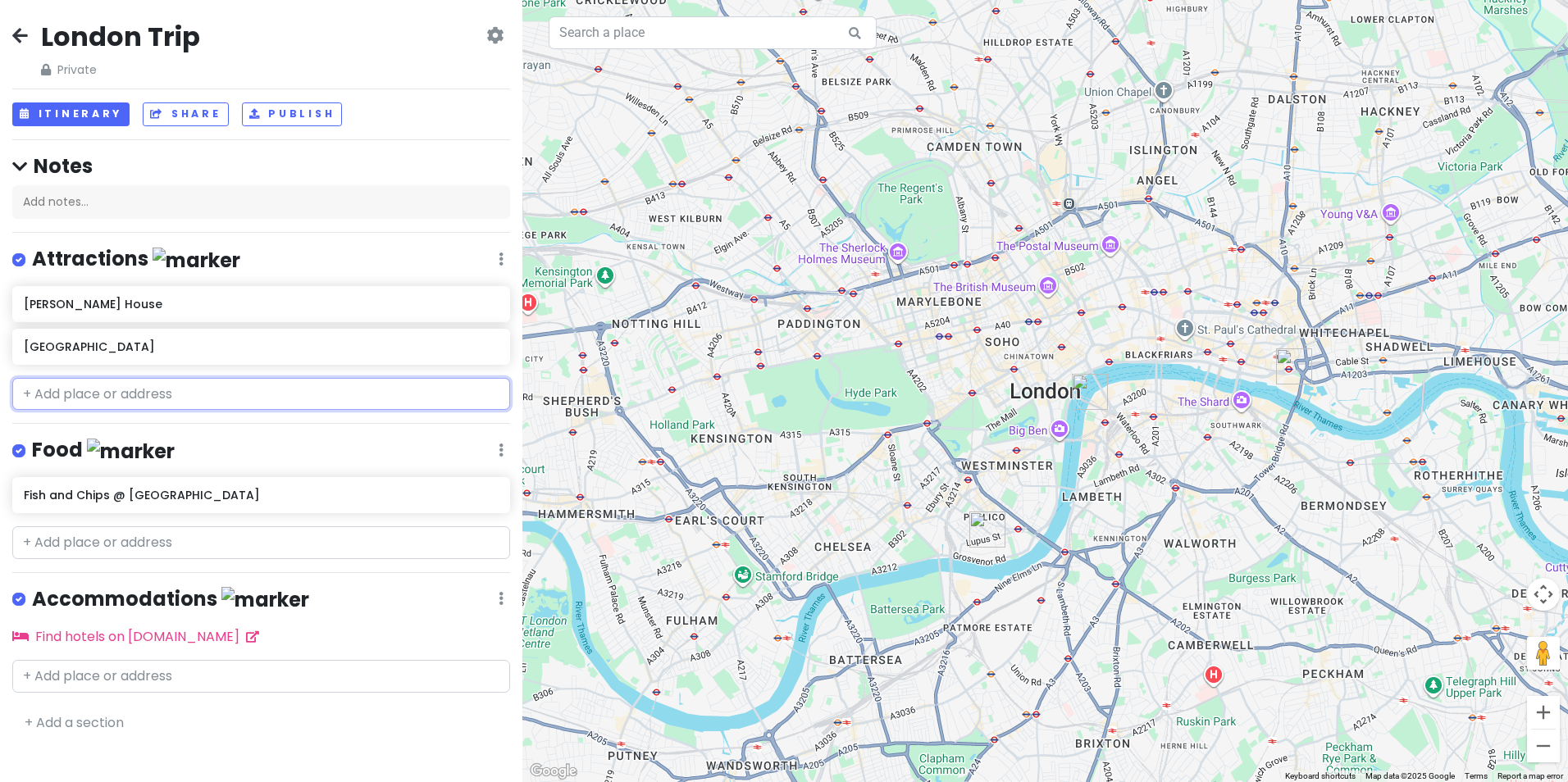
click at [253, 399] on input "text" at bounding box center [261, 395] width 498 height 33
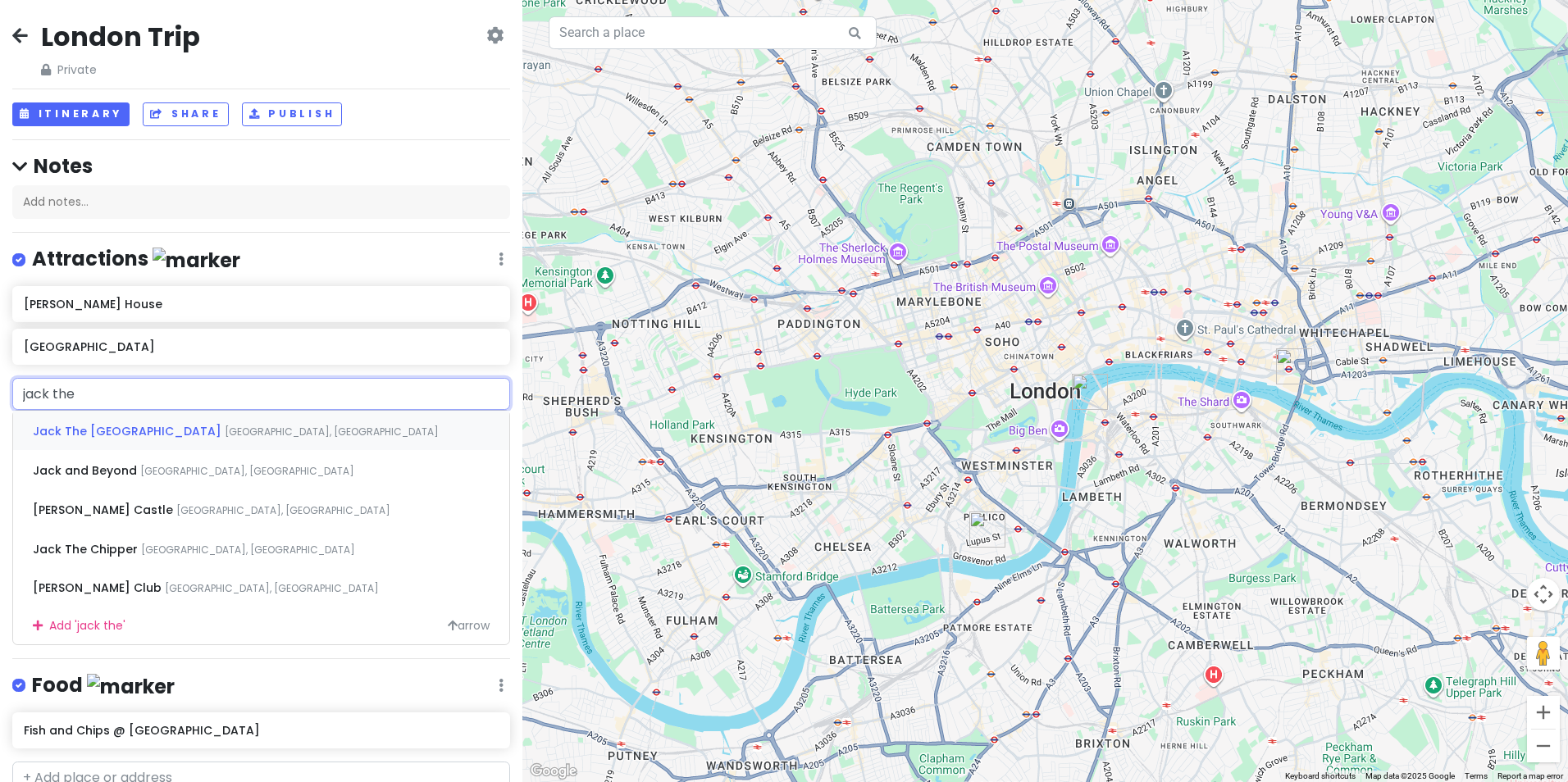
type input "jack the"
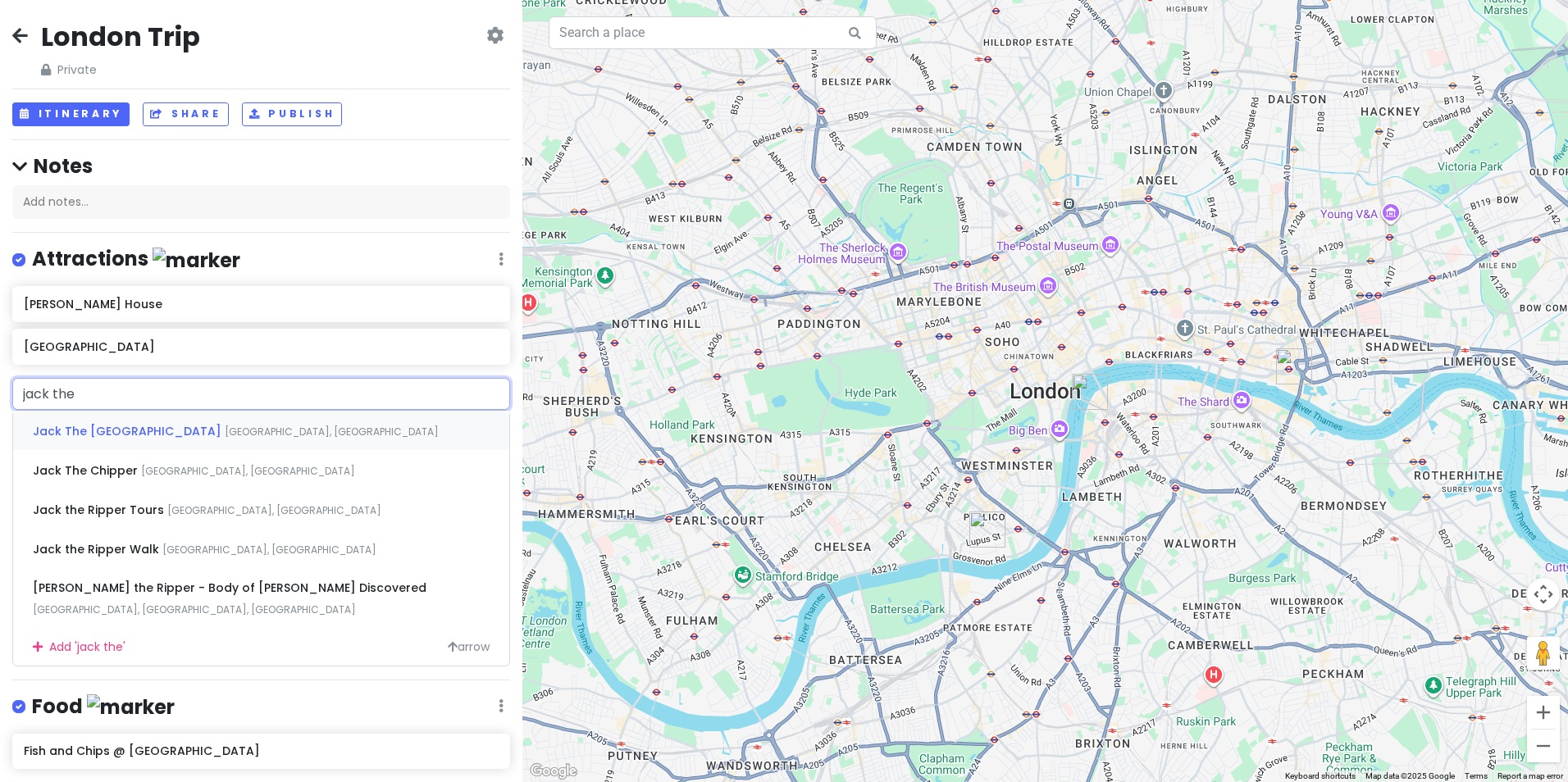
click at [85, 438] on div "Jack The Ripper Museum Cable Street, Aldgate, London, UK" at bounding box center [261, 430] width 496 height 39
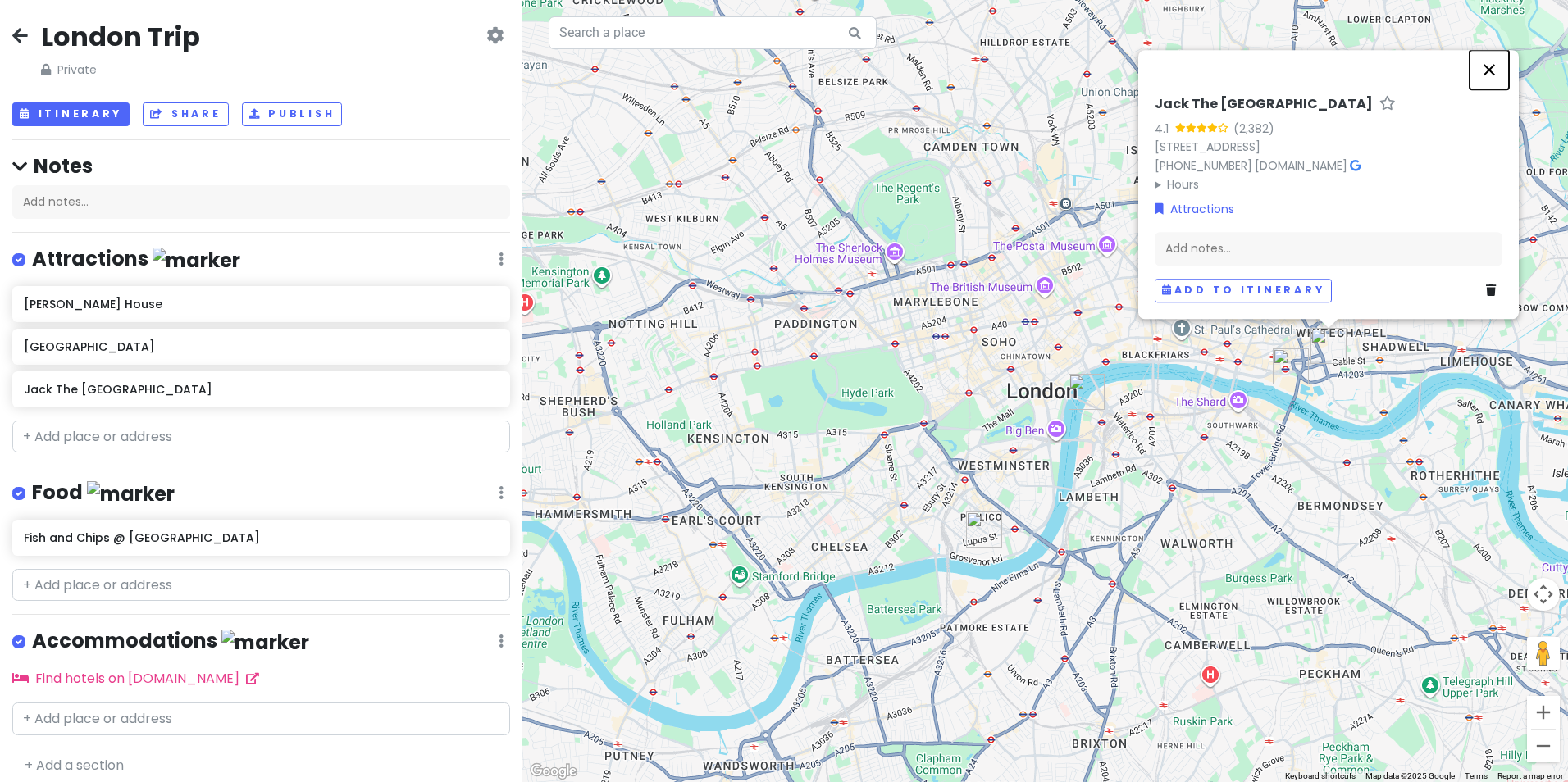
click at [1492, 76] on button "Close" at bounding box center [1489, 69] width 39 height 39
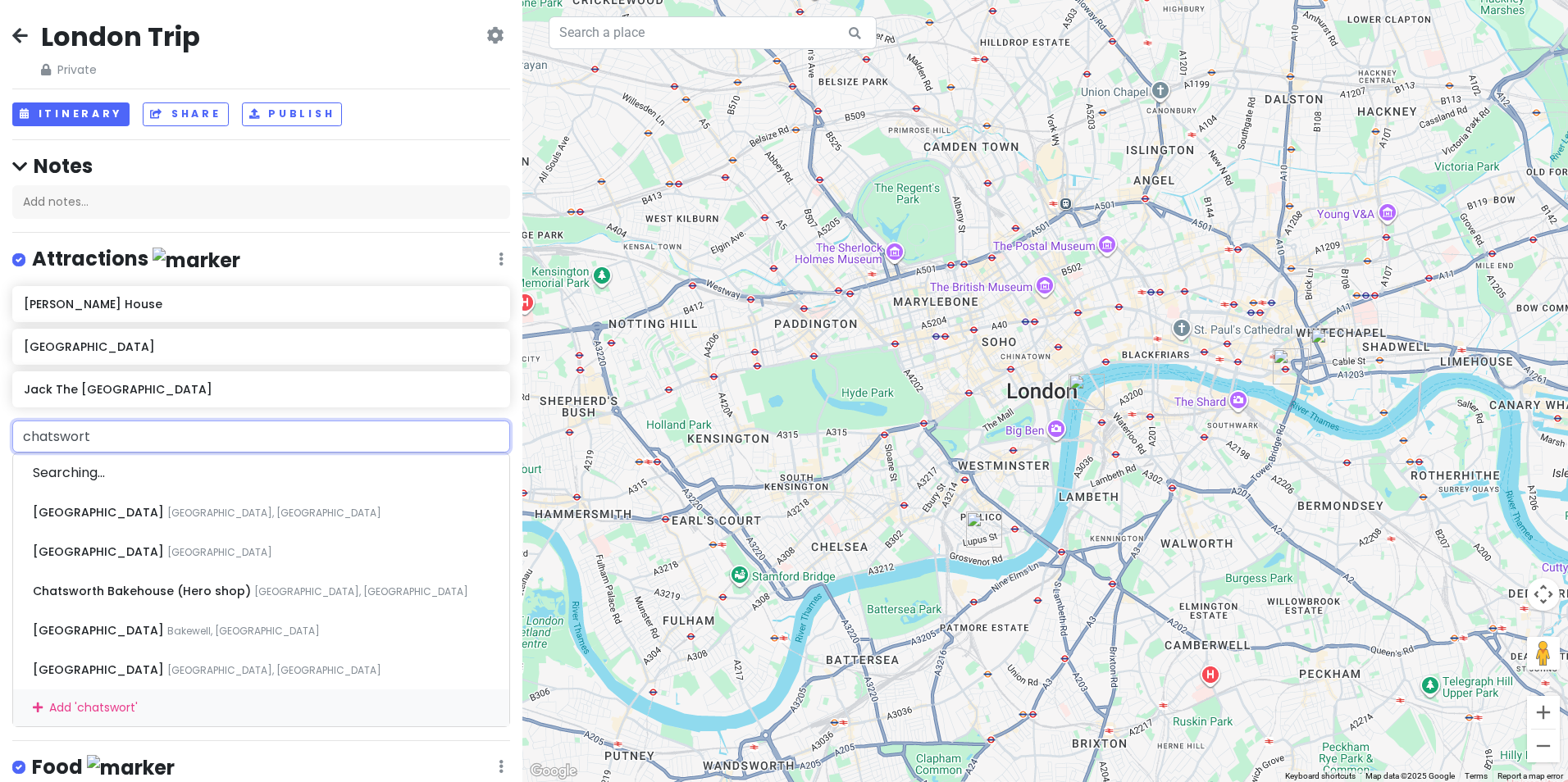
type input "chatsworth"
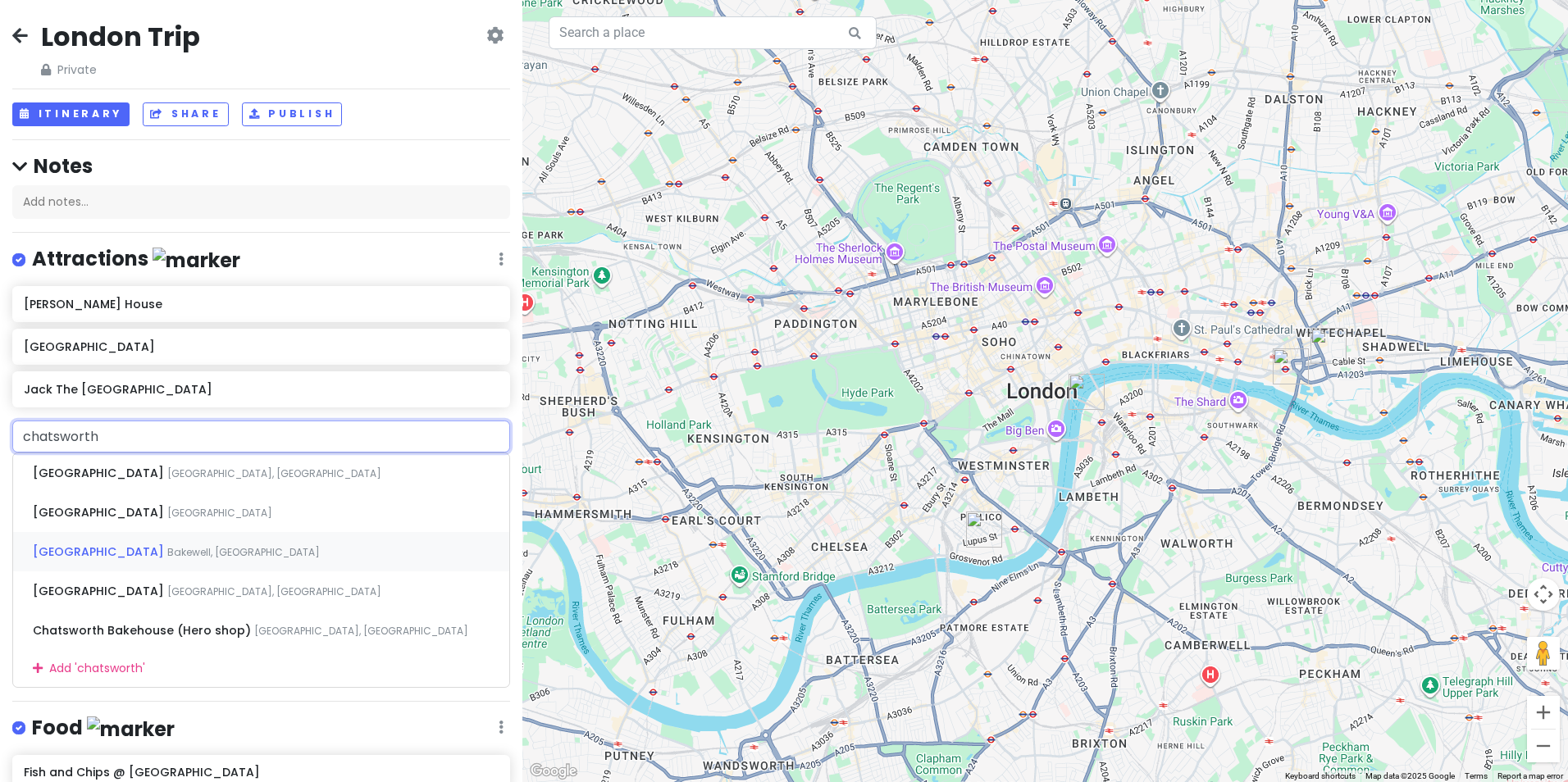
click at [168, 551] on span "Bakewell, UK" at bounding box center [244, 552] width 153 height 14
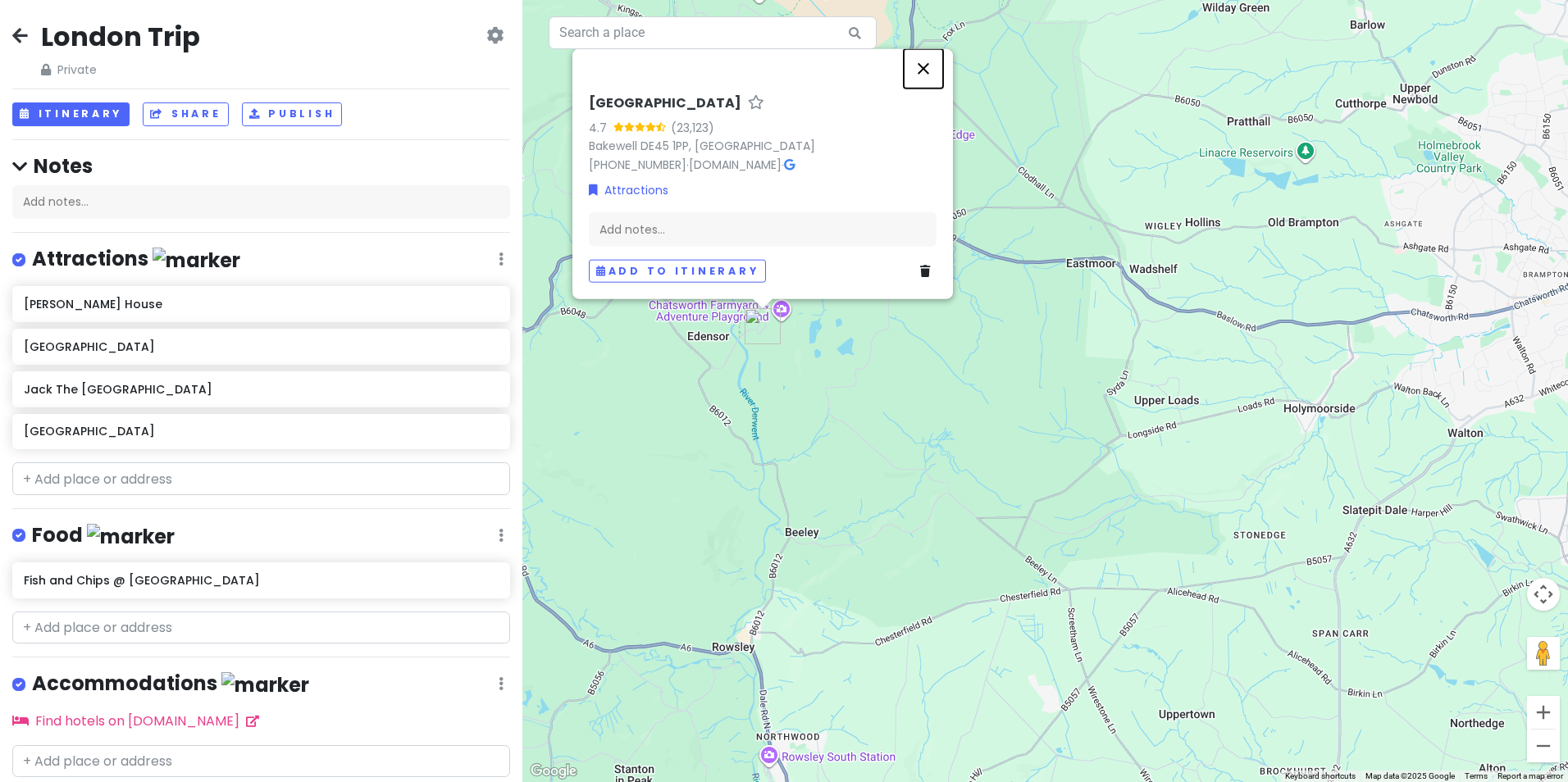
click at [929, 72] on button "Close" at bounding box center [923, 68] width 39 height 39
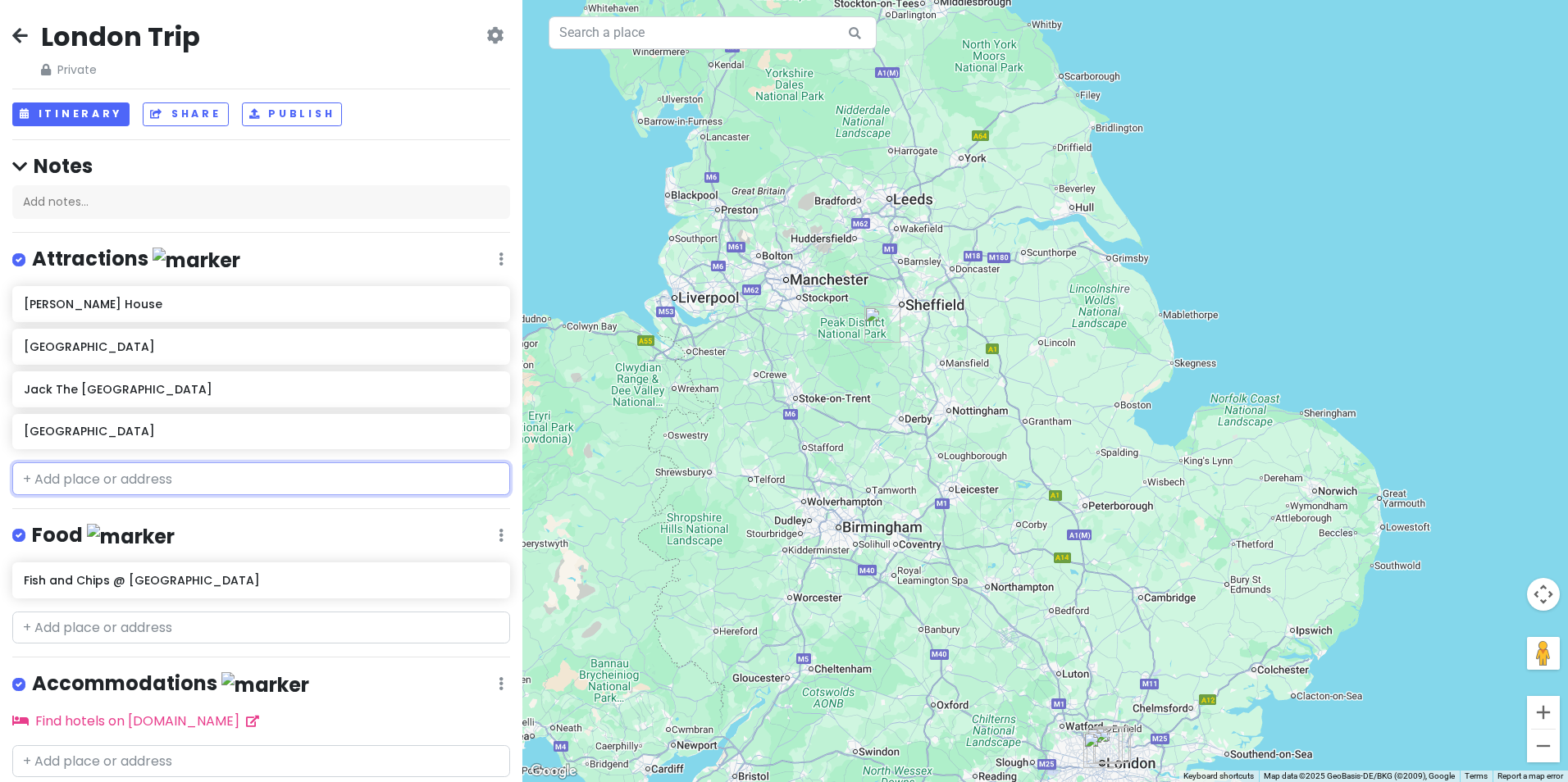
click at [261, 477] on input "text" at bounding box center [261, 479] width 498 height 33
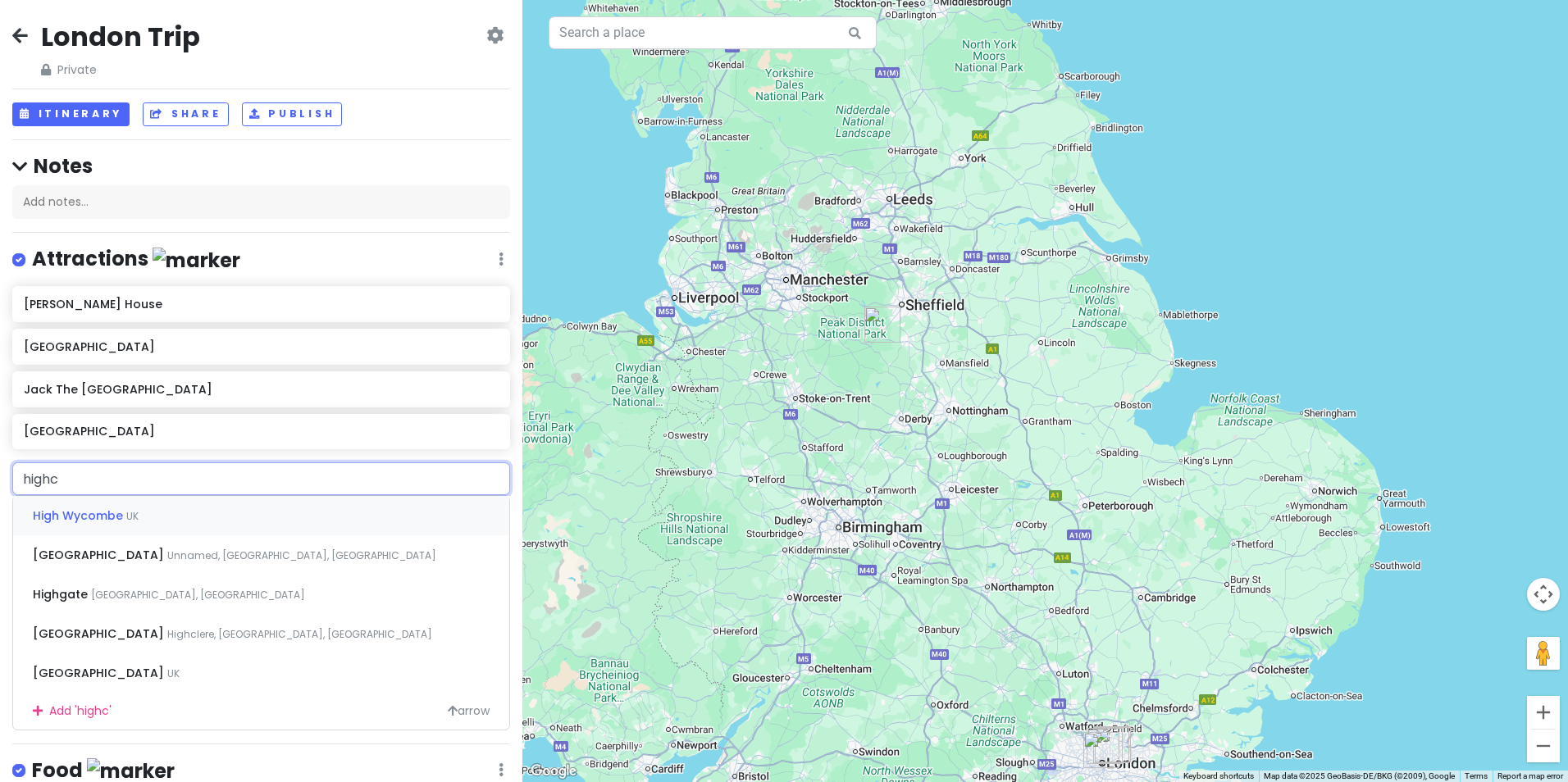
type input "highcl"
click at [168, 522] on span "Highclere, Newbury, UK" at bounding box center [299, 516] width 265 height 14
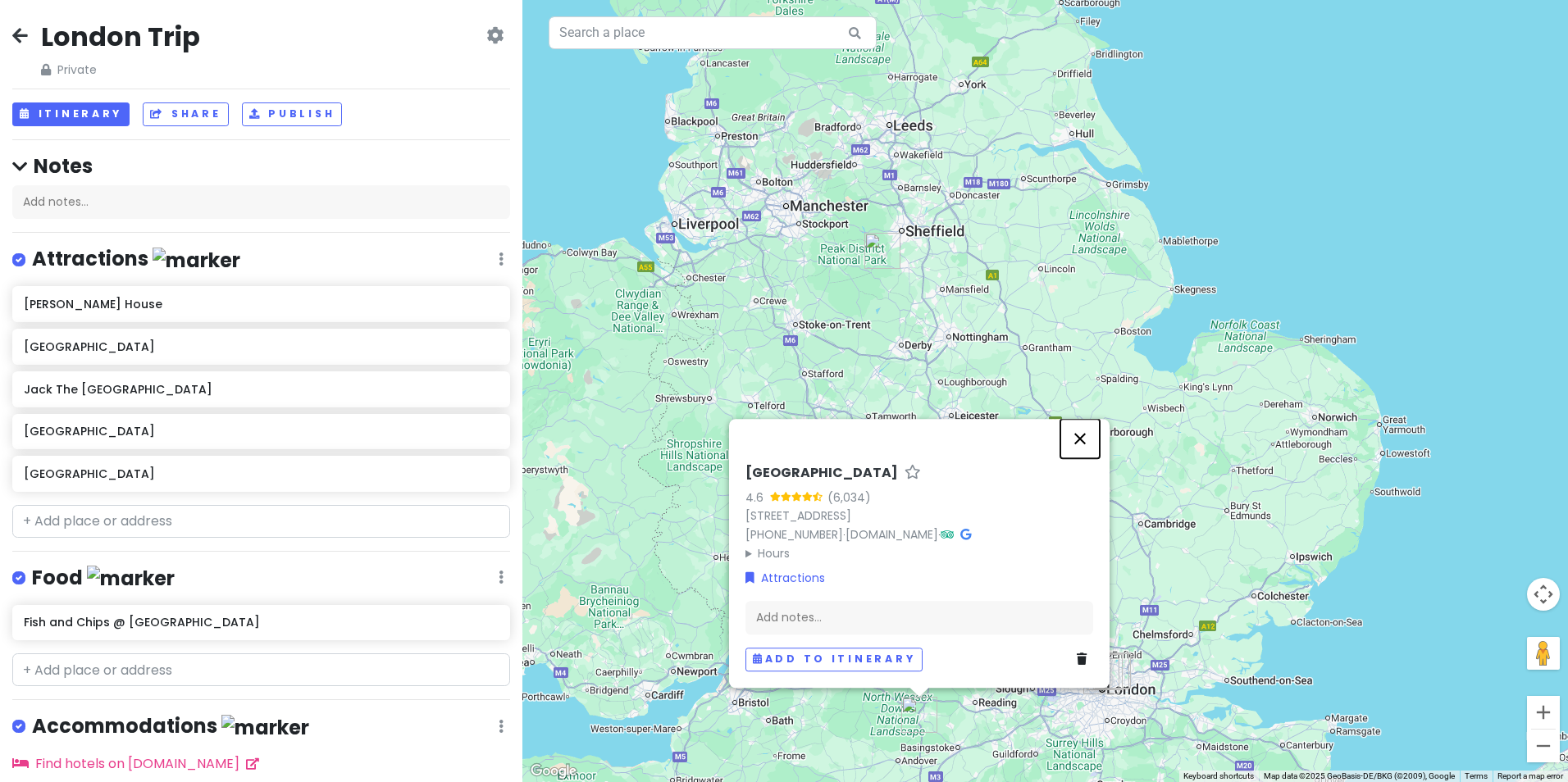
click at [1083, 436] on button "Close" at bounding box center [1079, 438] width 39 height 39
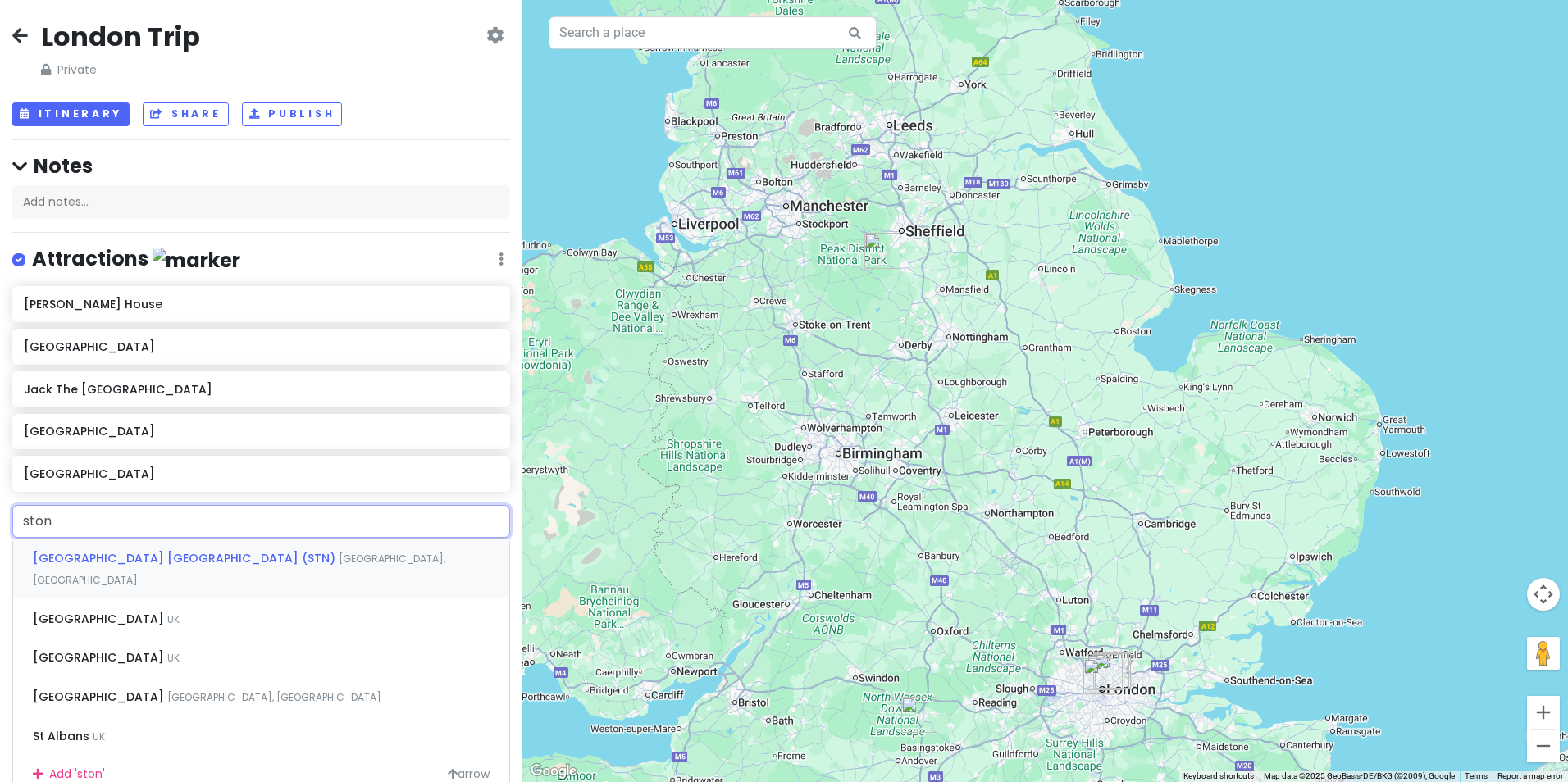
type input "stone"
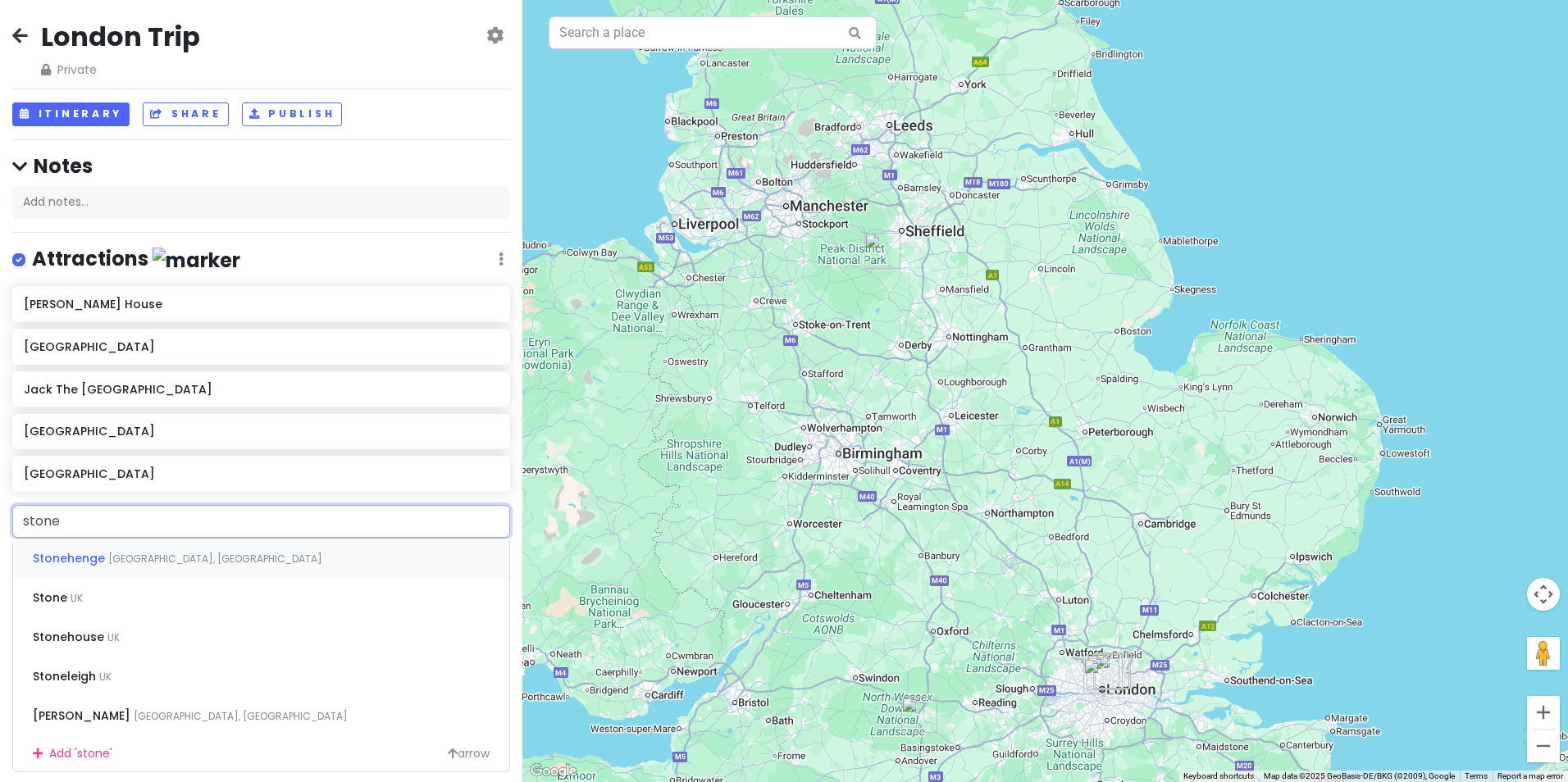
click at [168, 561] on div "Stonehenge Salisbury, UK" at bounding box center [261, 558] width 496 height 39
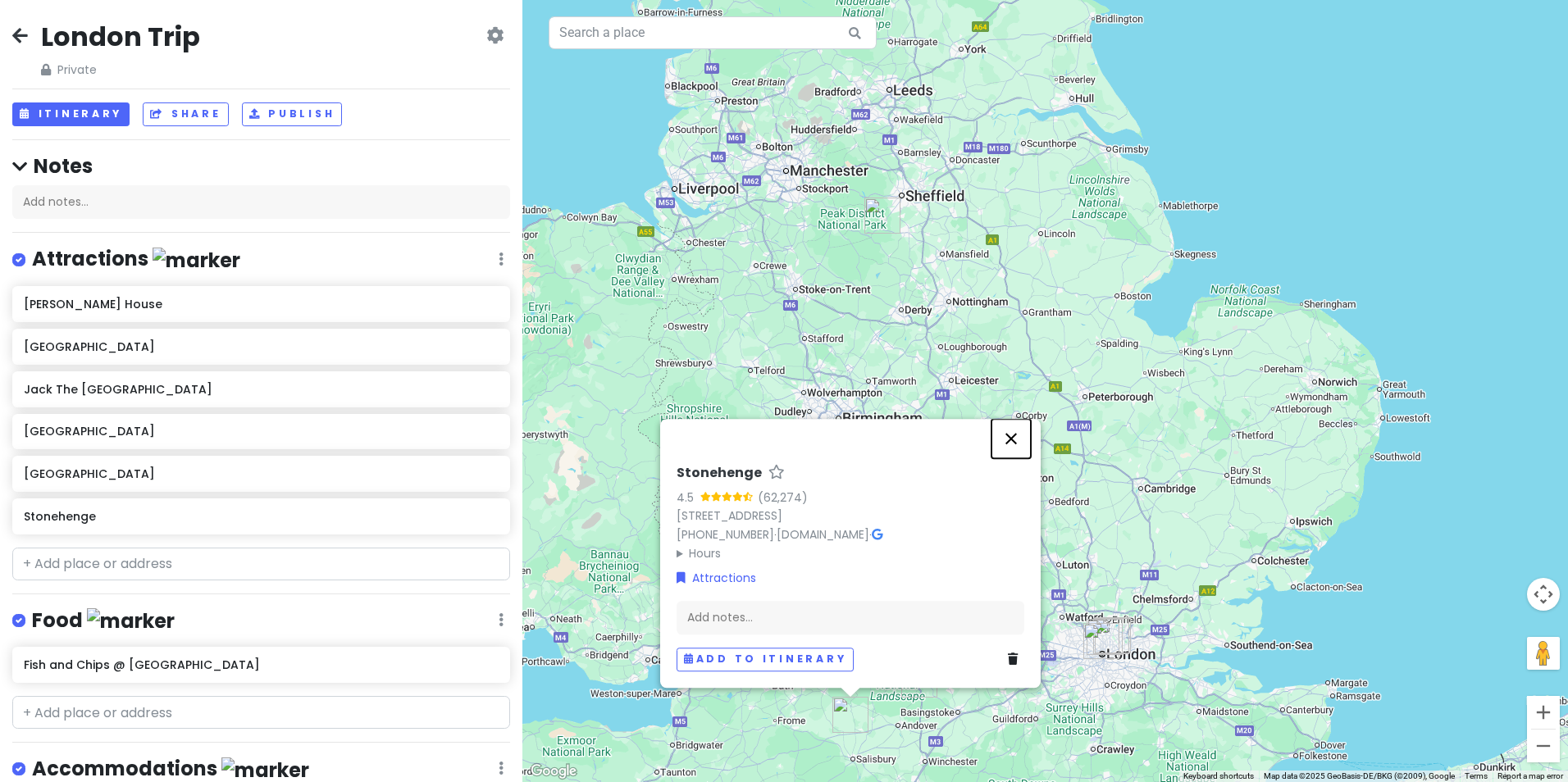
click at [1015, 440] on button "Close" at bounding box center [1010, 438] width 39 height 39
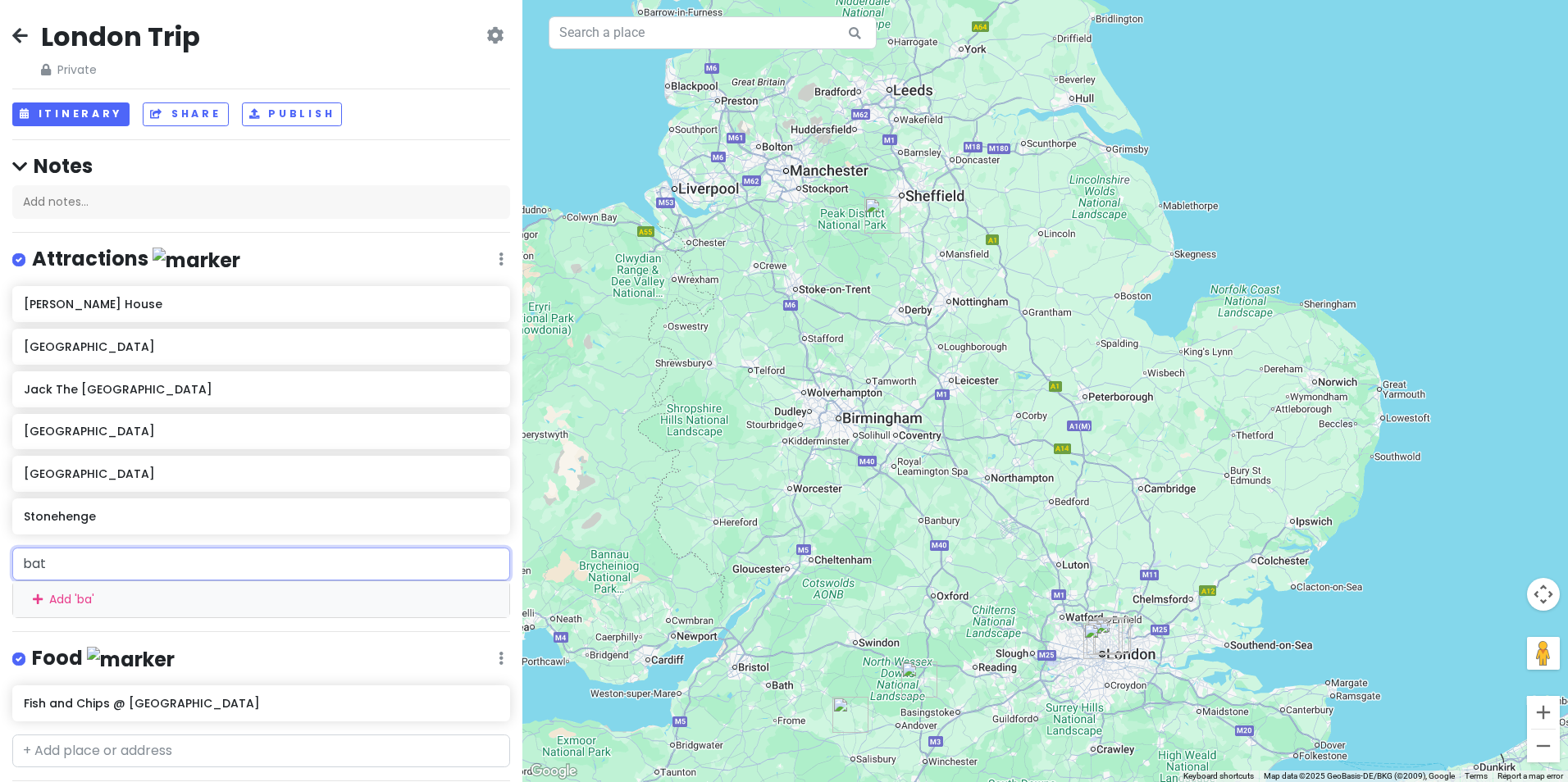
type input "bath"
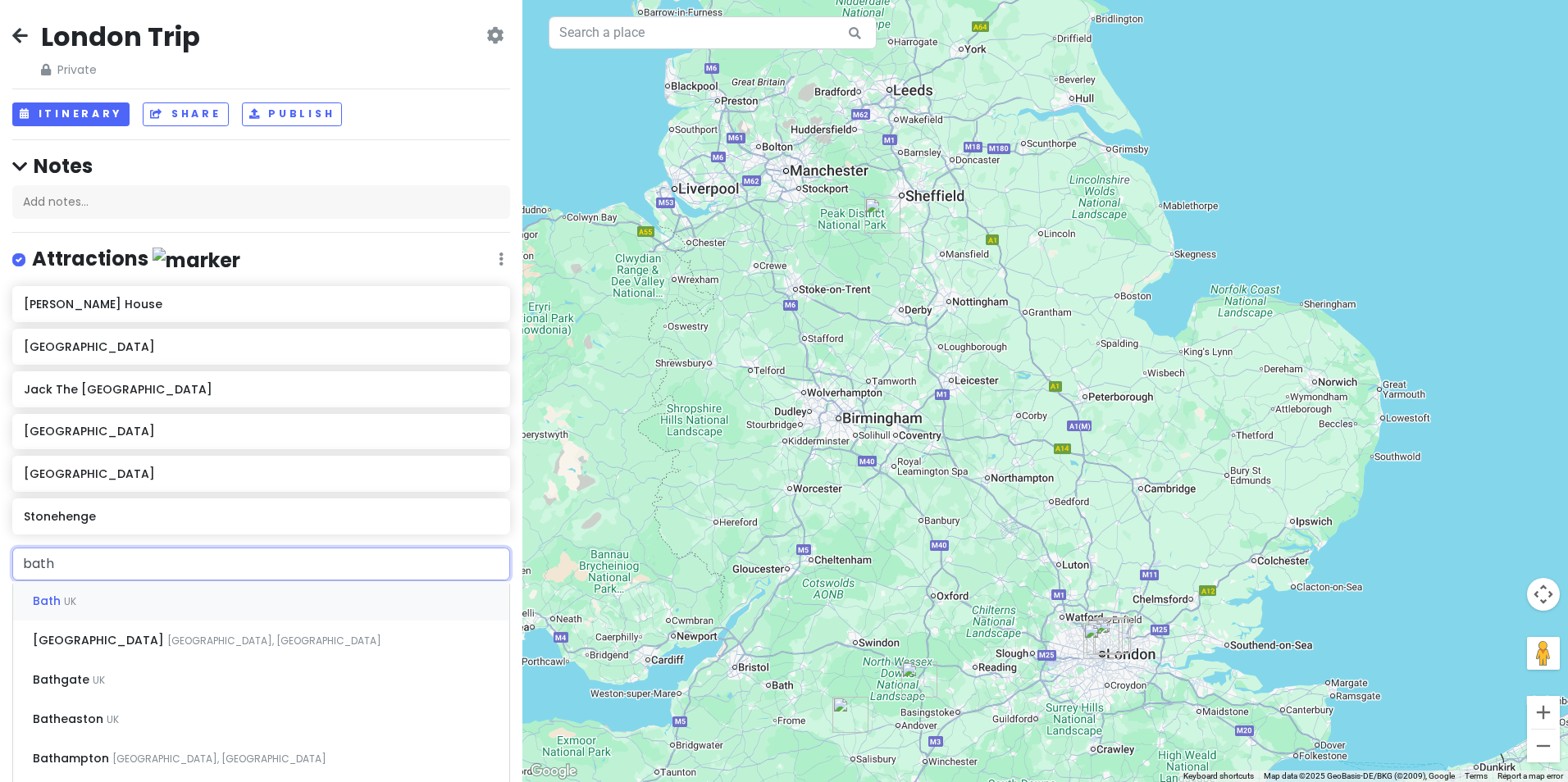
click at [197, 610] on div "Bath UK" at bounding box center [261, 600] width 496 height 39
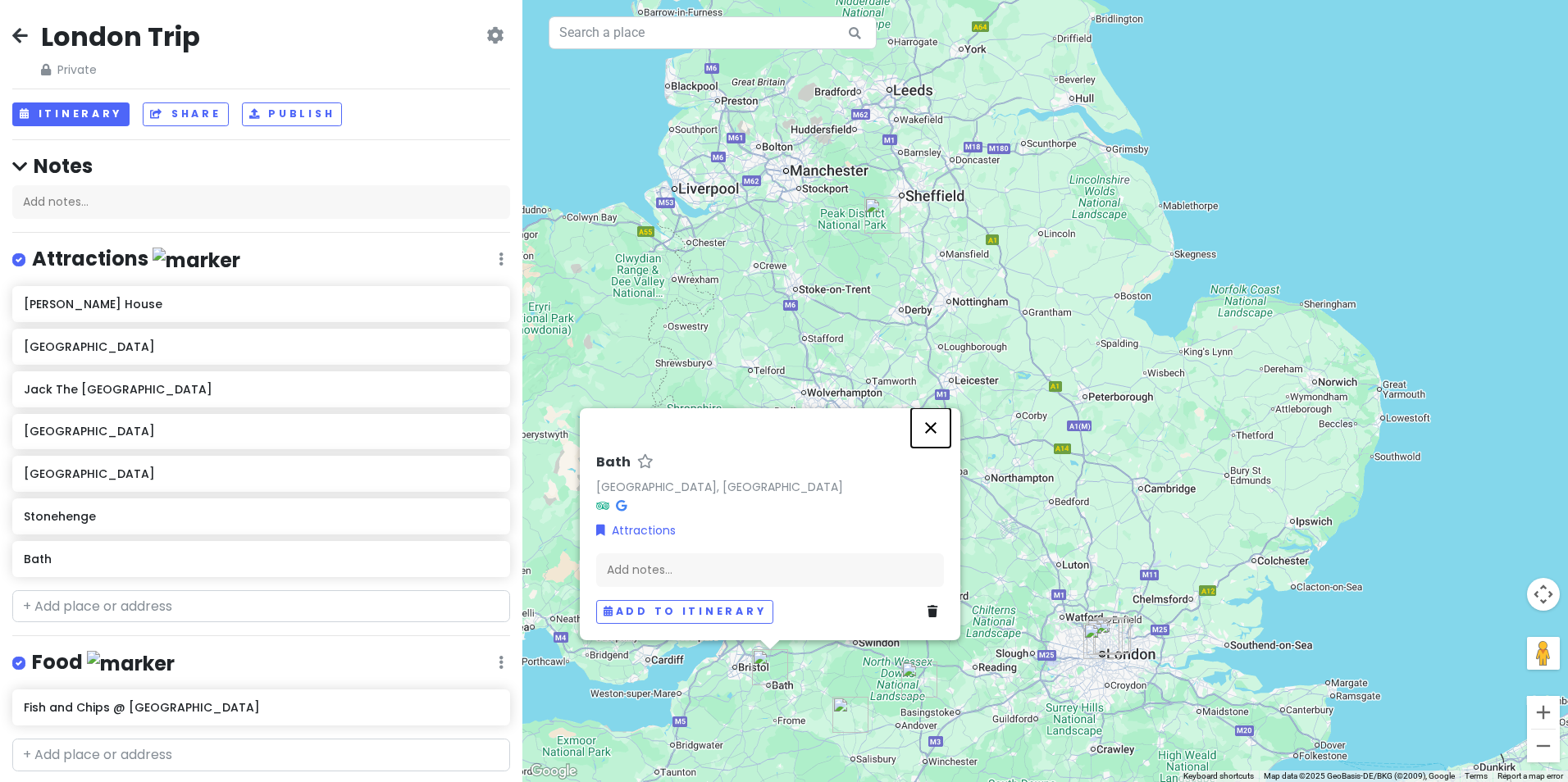
click at [937, 427] on button "Close" at bounding box center [930, 427] width 39 height 39
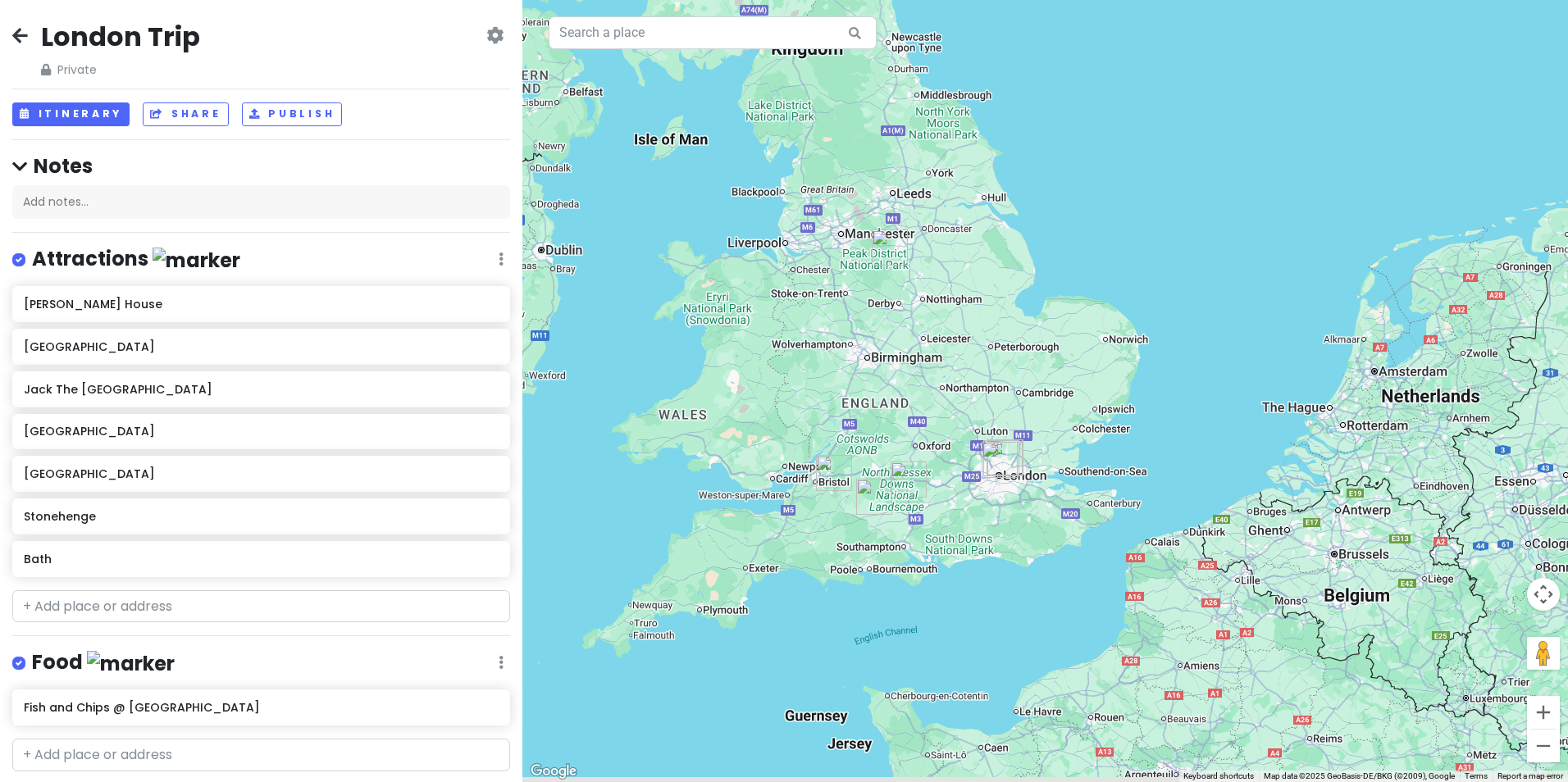
drag, startPoint x: 981, startPoint y: 659, endPoint x: 719, endPoint y: 550, distance: 283.8
click at [719, 550] on div at bounding box center [1045, 391] width 1046 height 782
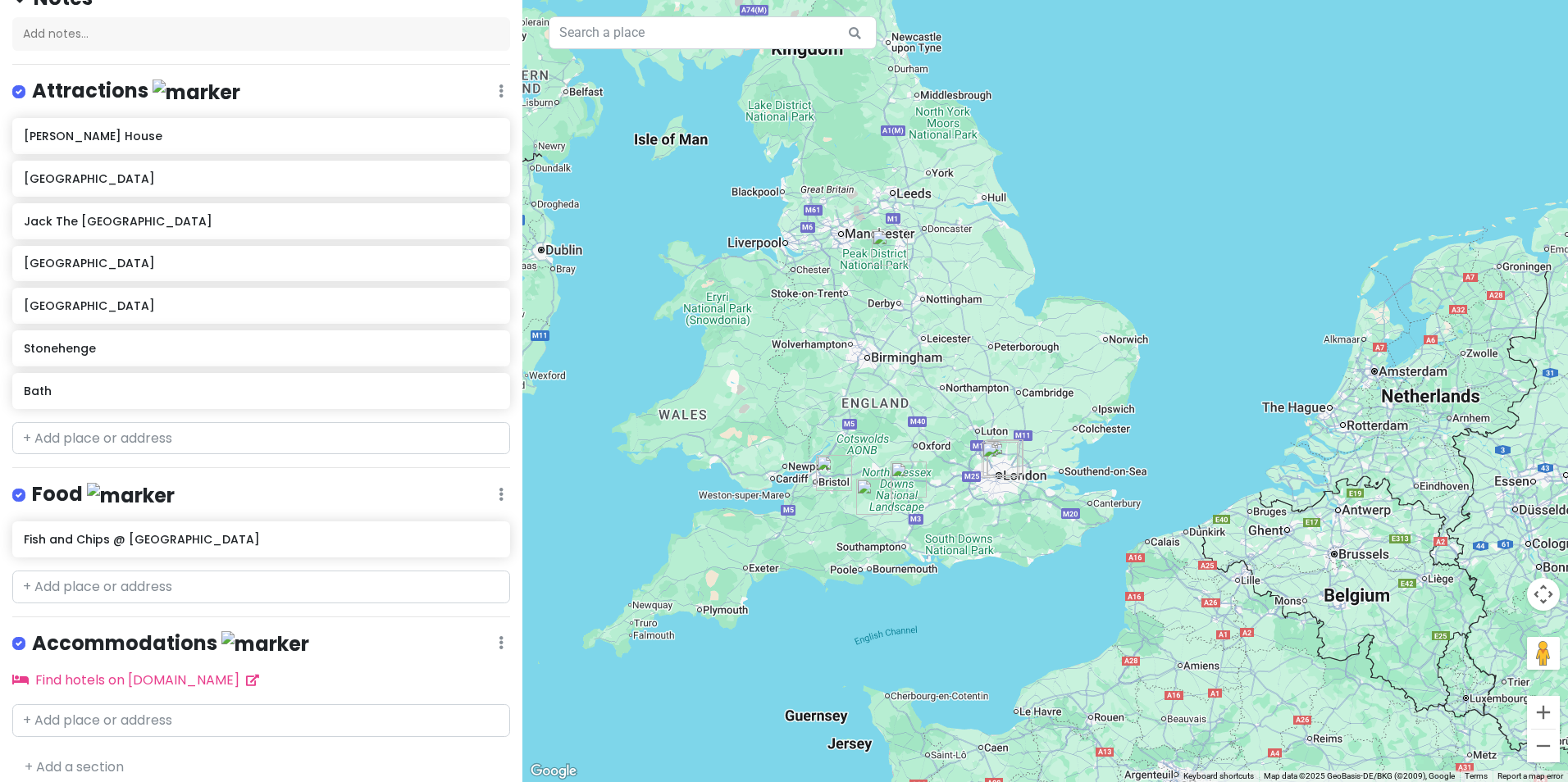
scroll to position [179, 0]
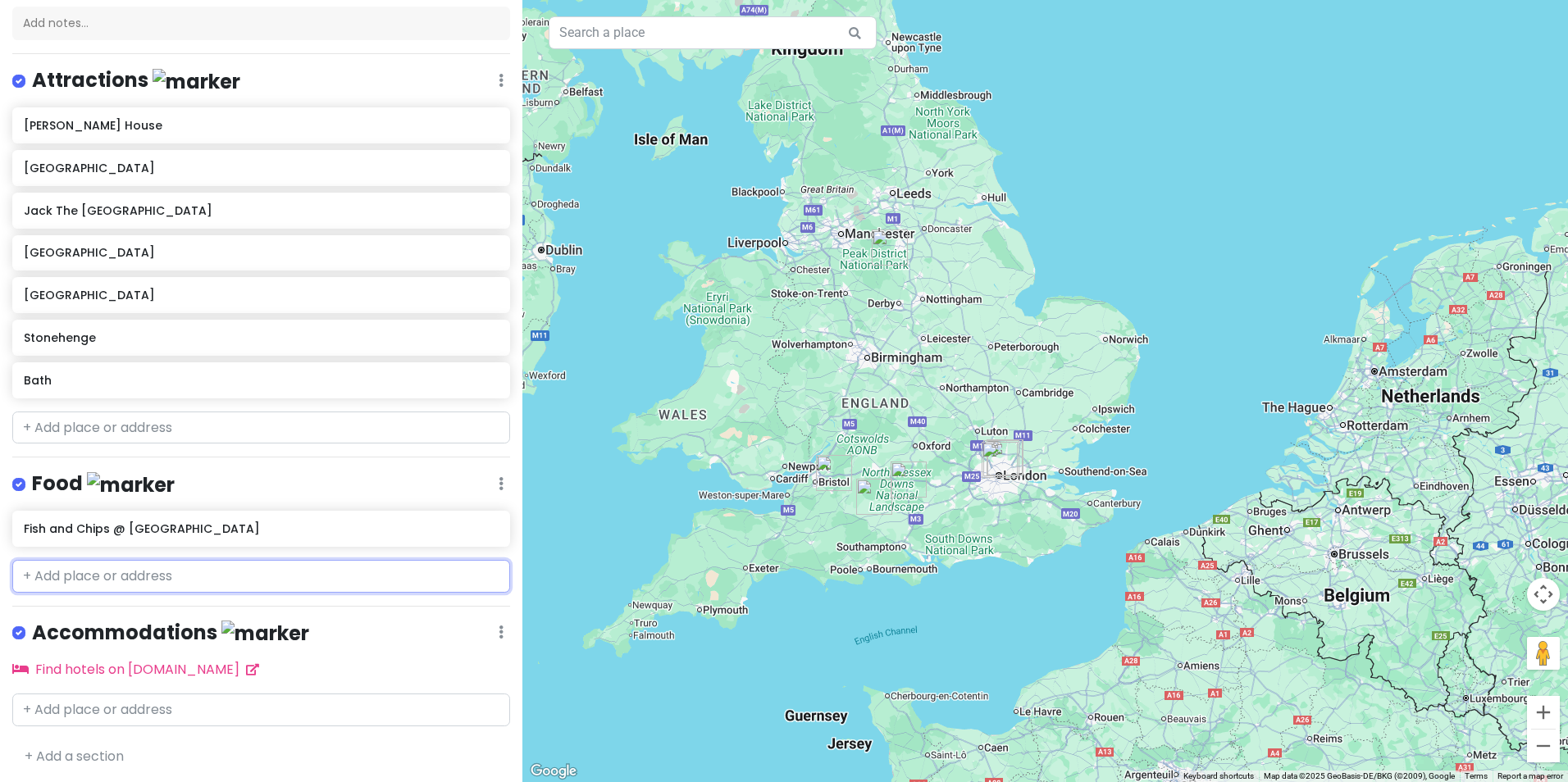
click at [203, 575] on input "text" at bounding box center [261, 576] width 498 height 33
click at [273, 424] on input "text" at bounding box center [261, 428] width 498 height 33
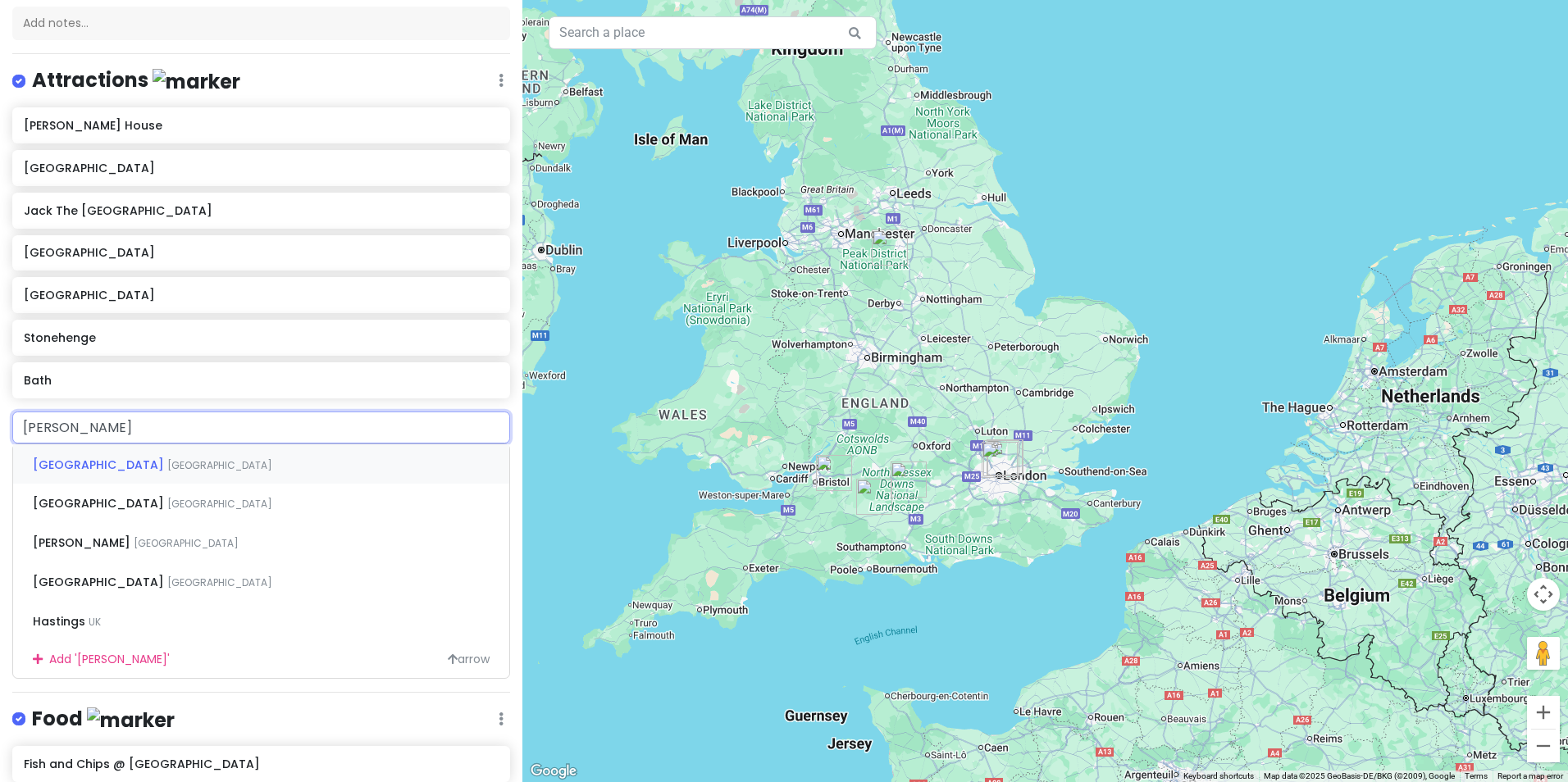
type input "harry"
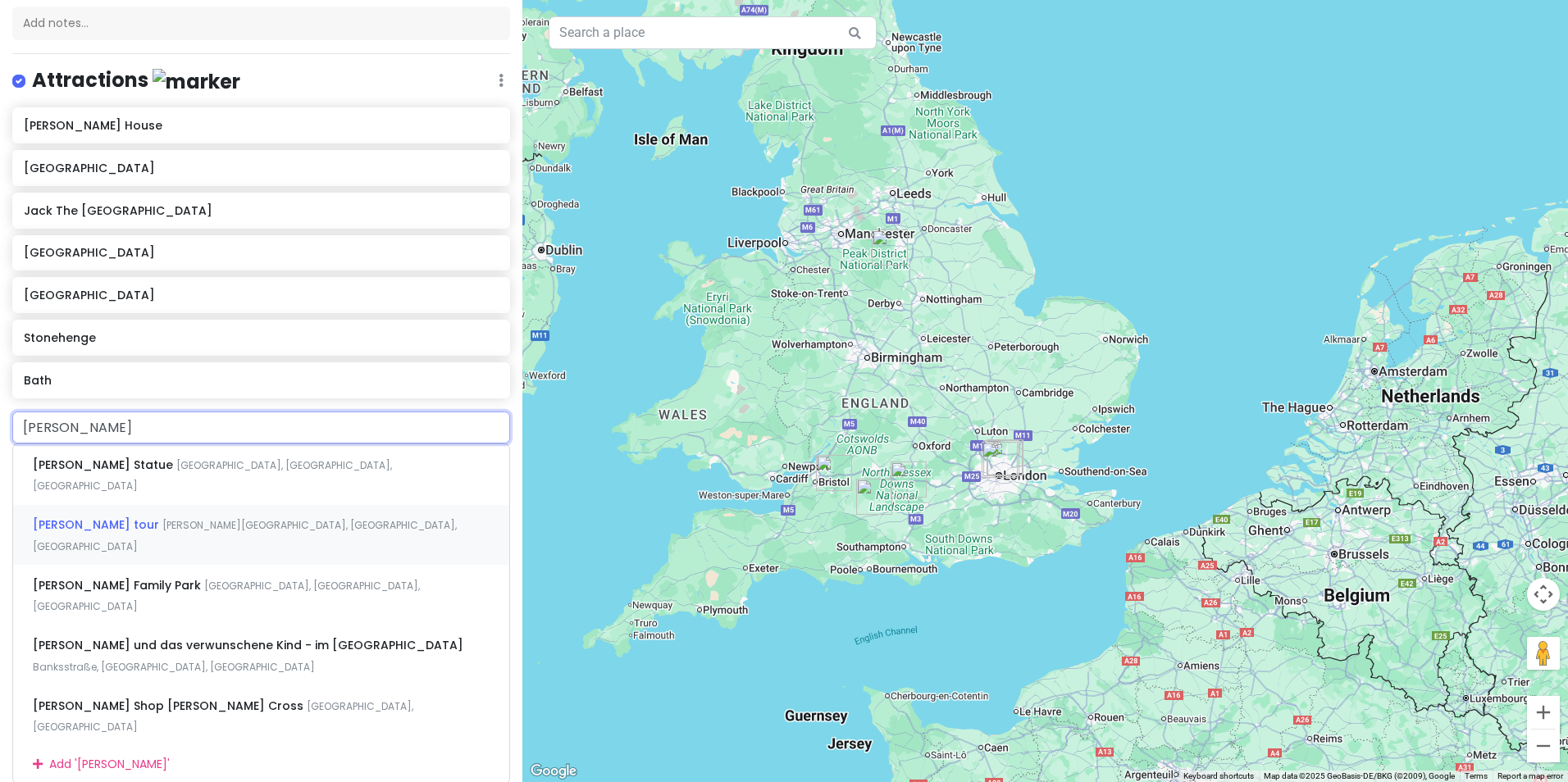
click at [255, 508] on div "Harry potter tour Collard Place, London, UK" at bounding box center [261, 535] width 496 height 61
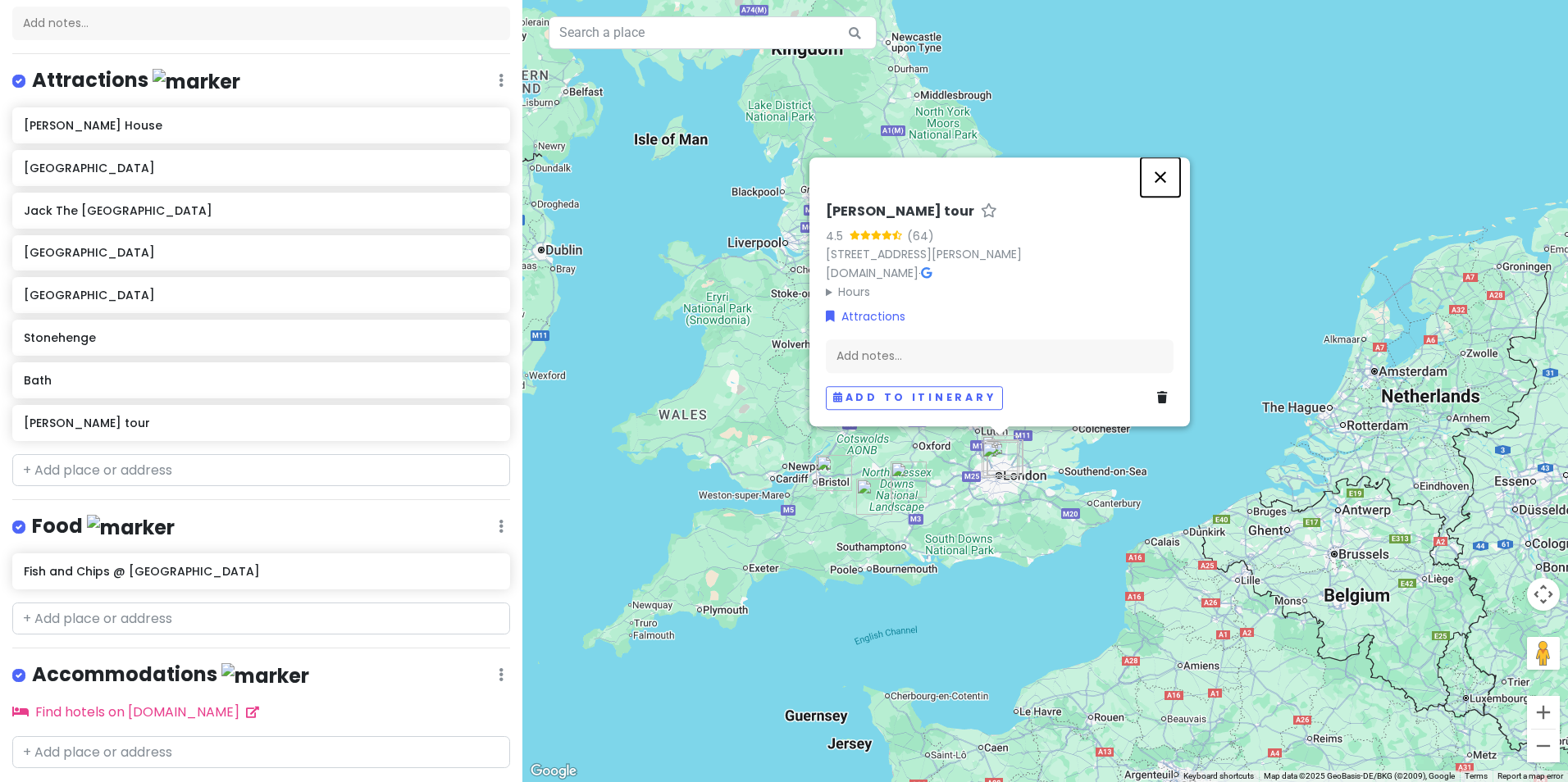
click at [1157, 175] on button "Close" at bounding box center [1160, 177] width 39 height 39
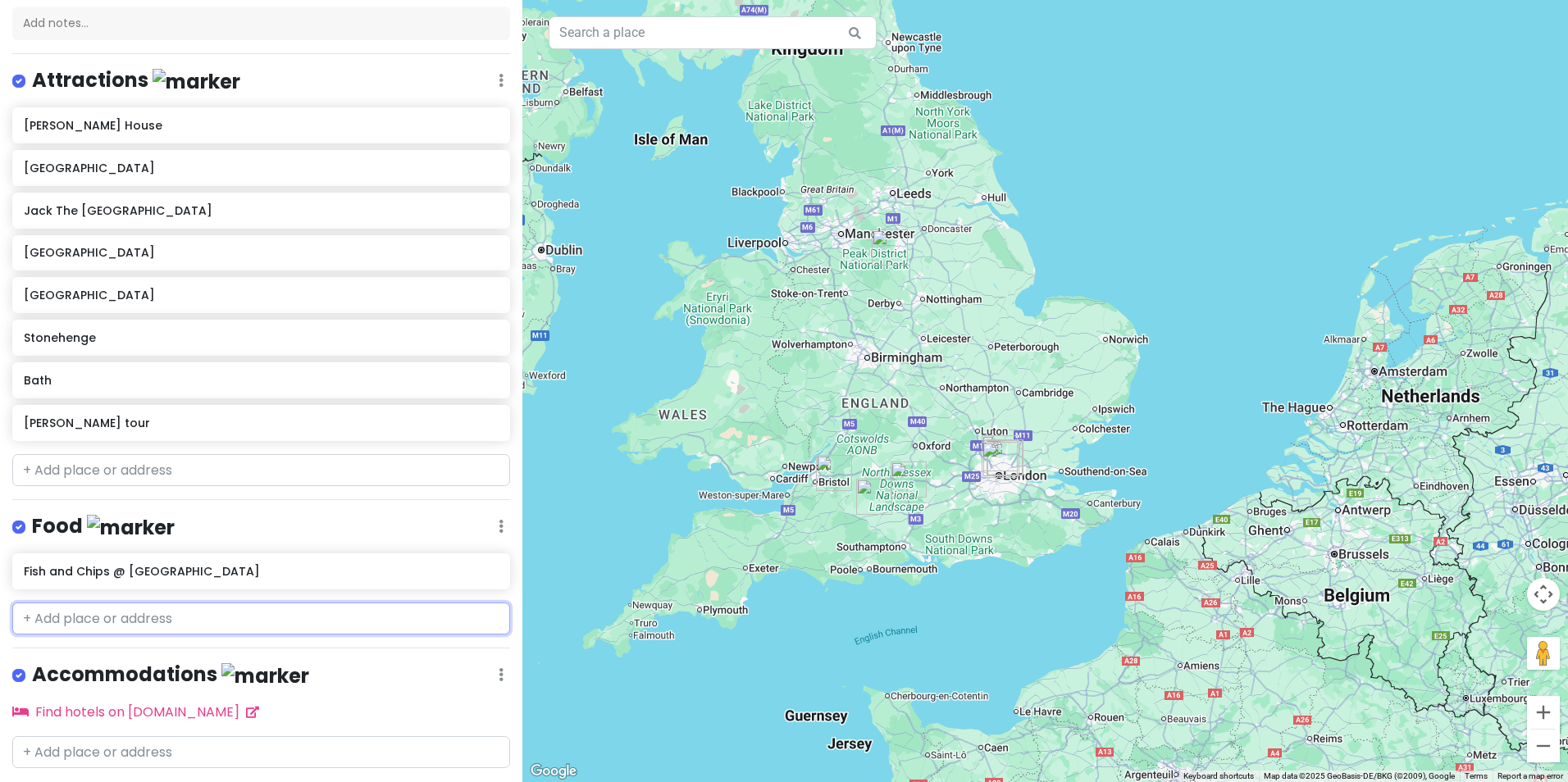
click at [209, 610] on input "text" at bounding box center [261, 619] width 498 height 33
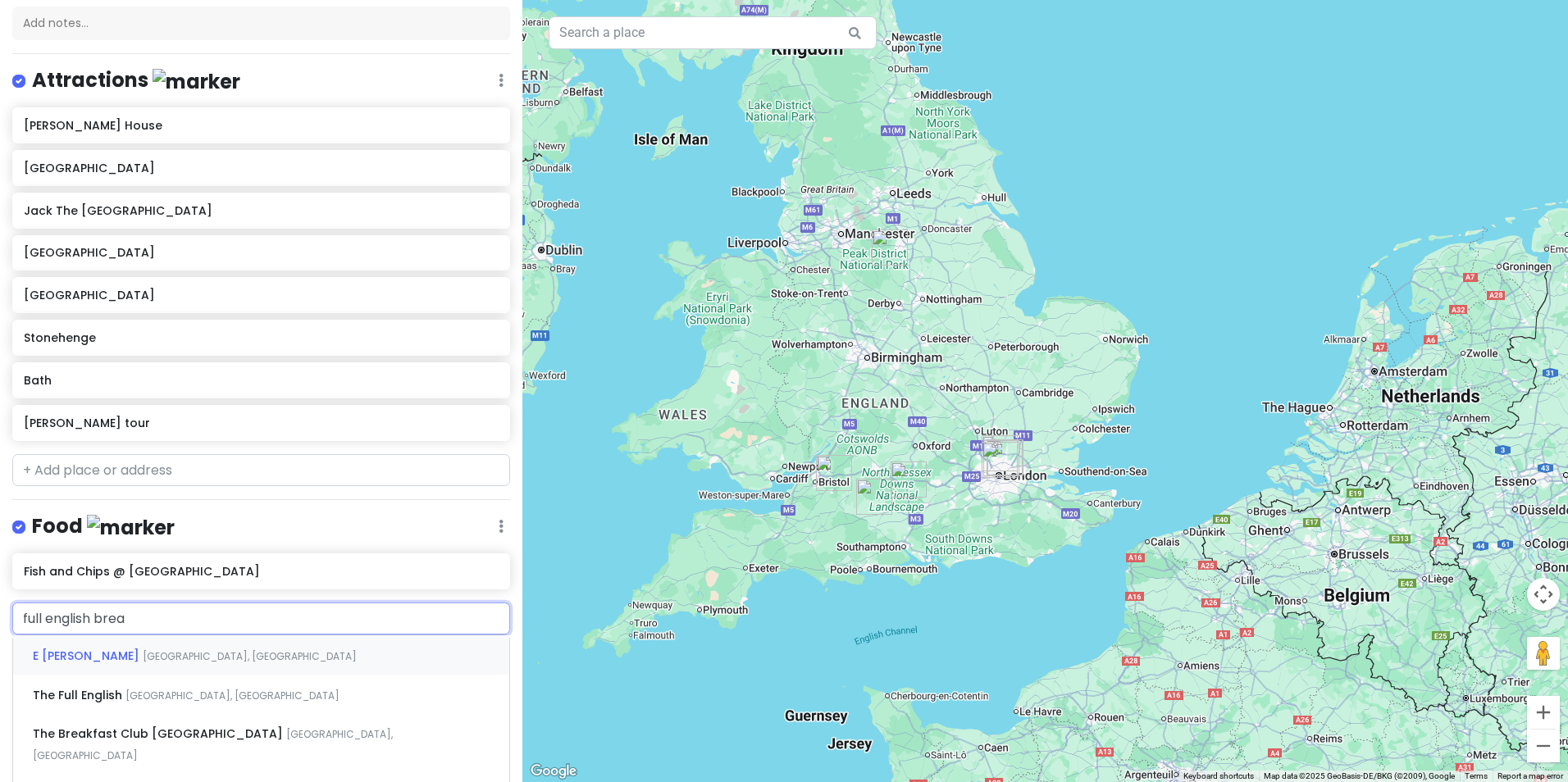
type input "full english break"
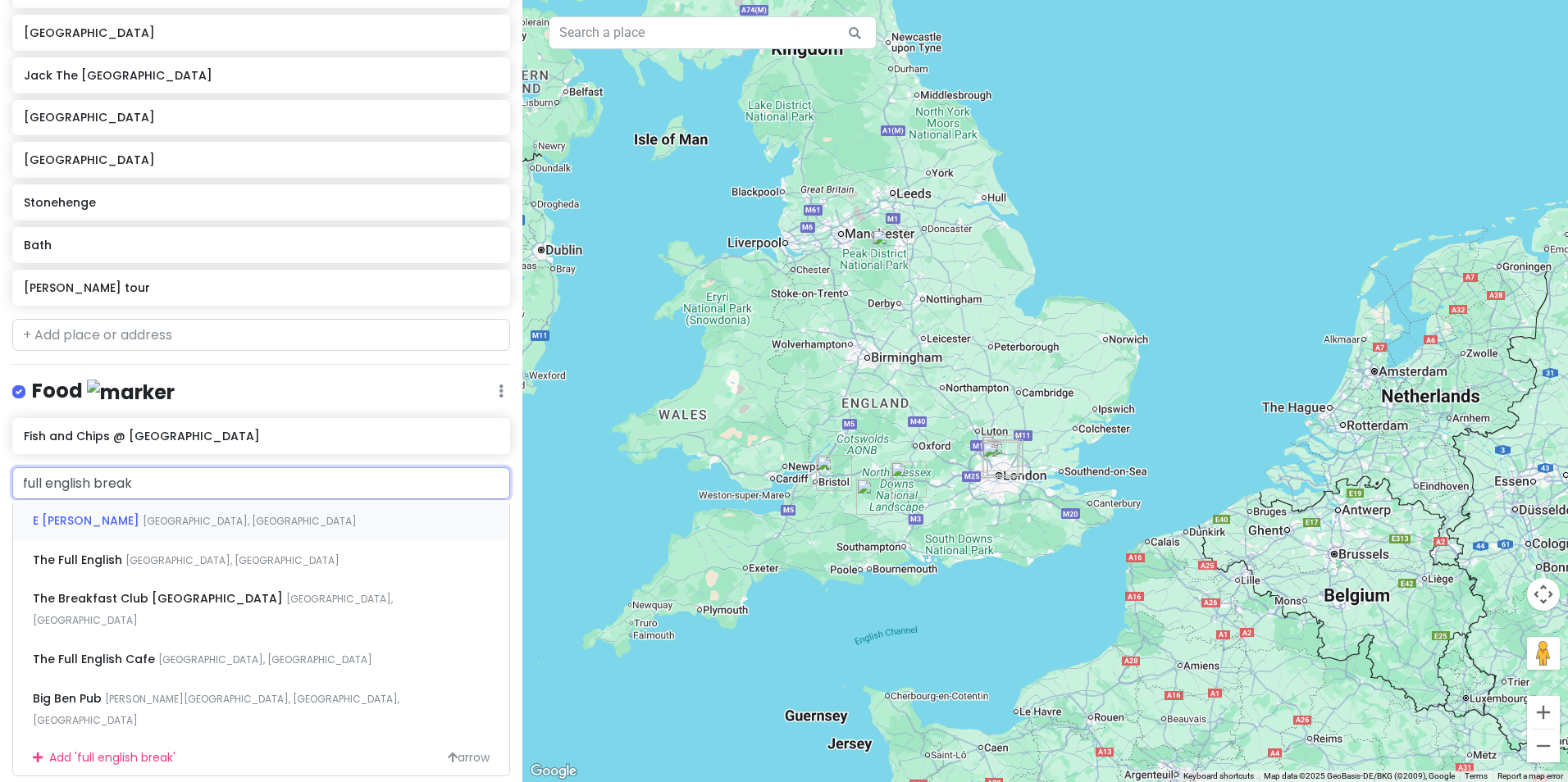
scroll to position [342, 0]
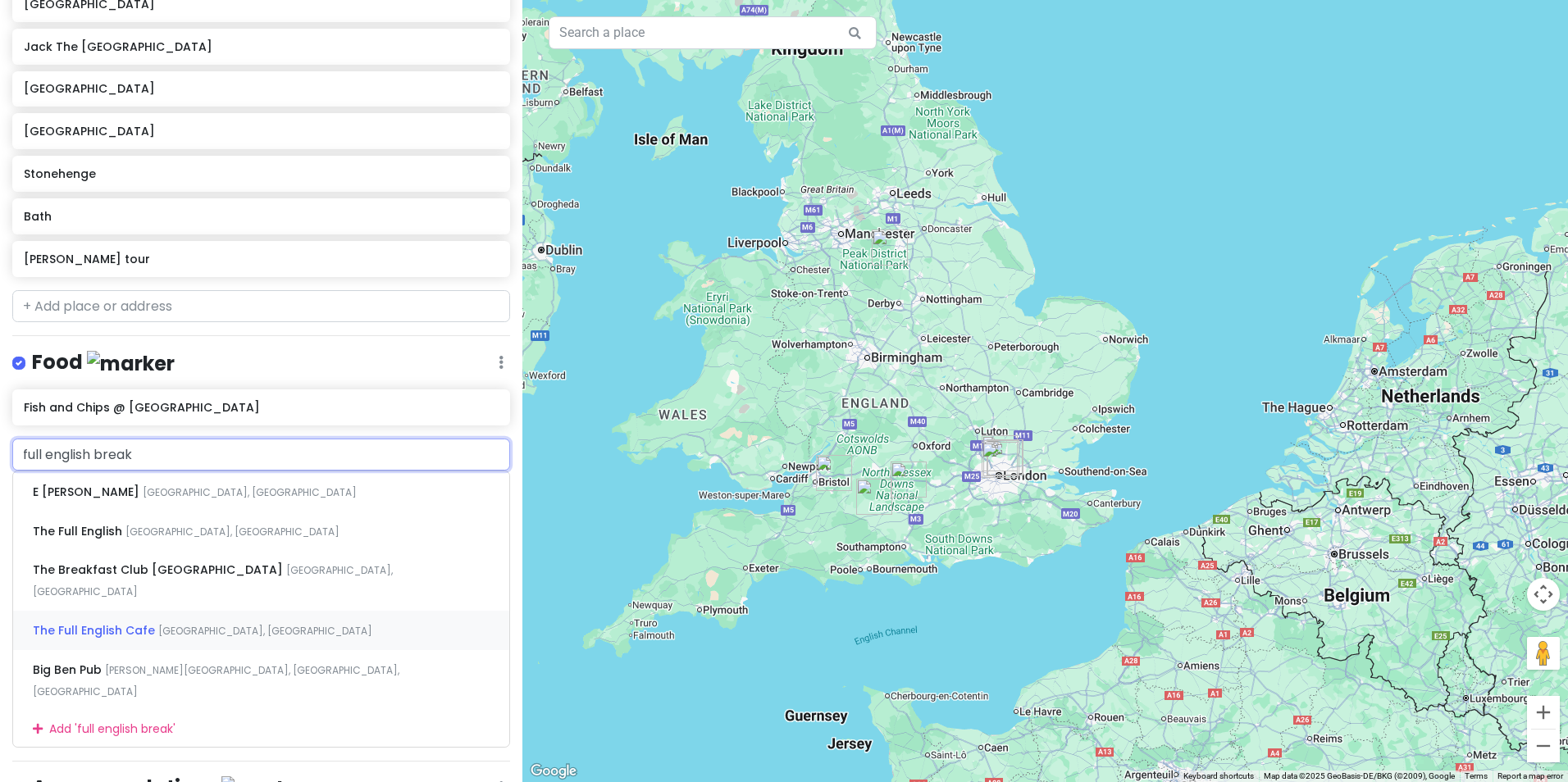
click at [125, 622] on span "The Full English Cafe" at bounding box center [95, 630] width 125 height 17
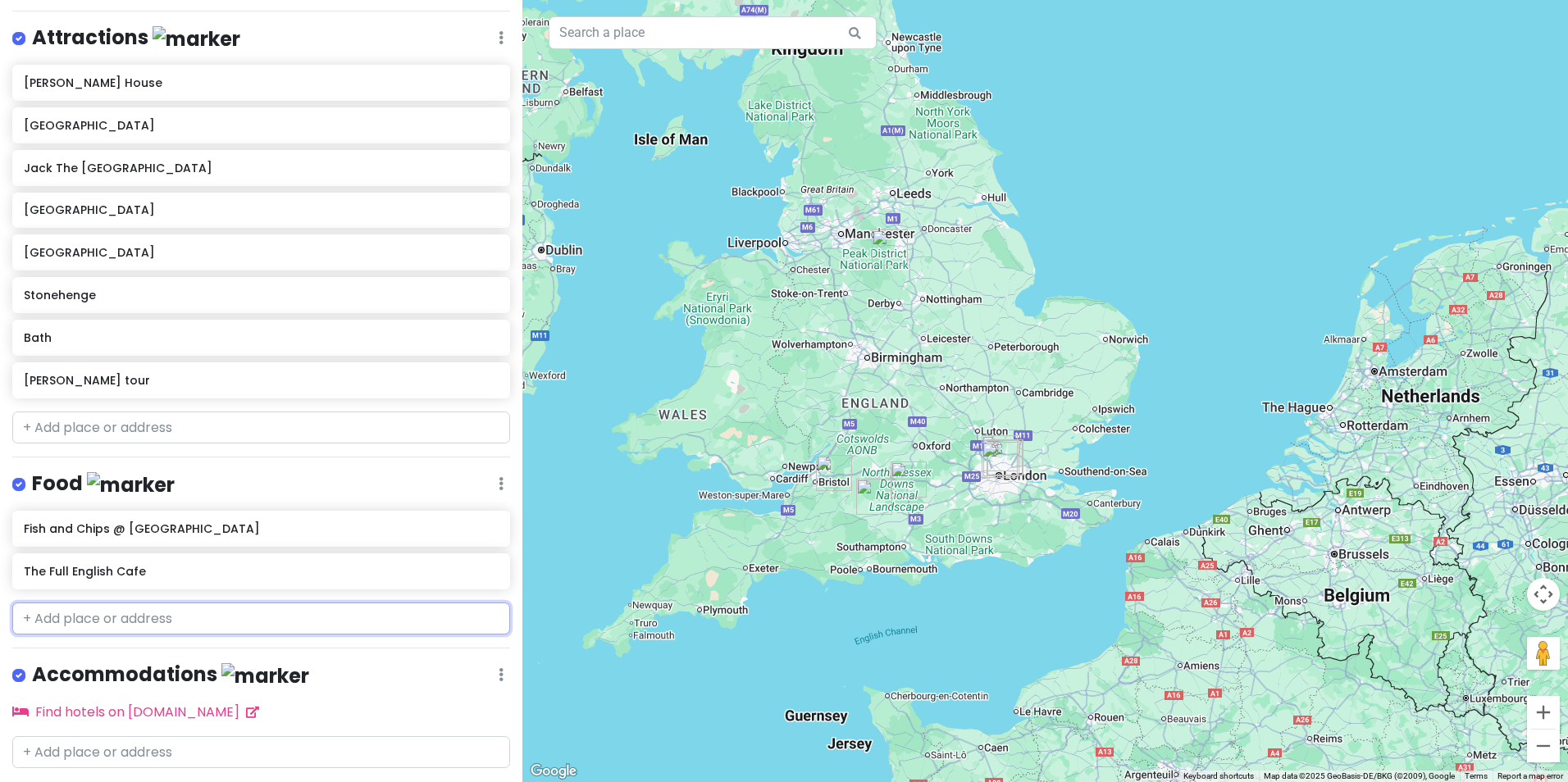
scroll to position [264, 0]
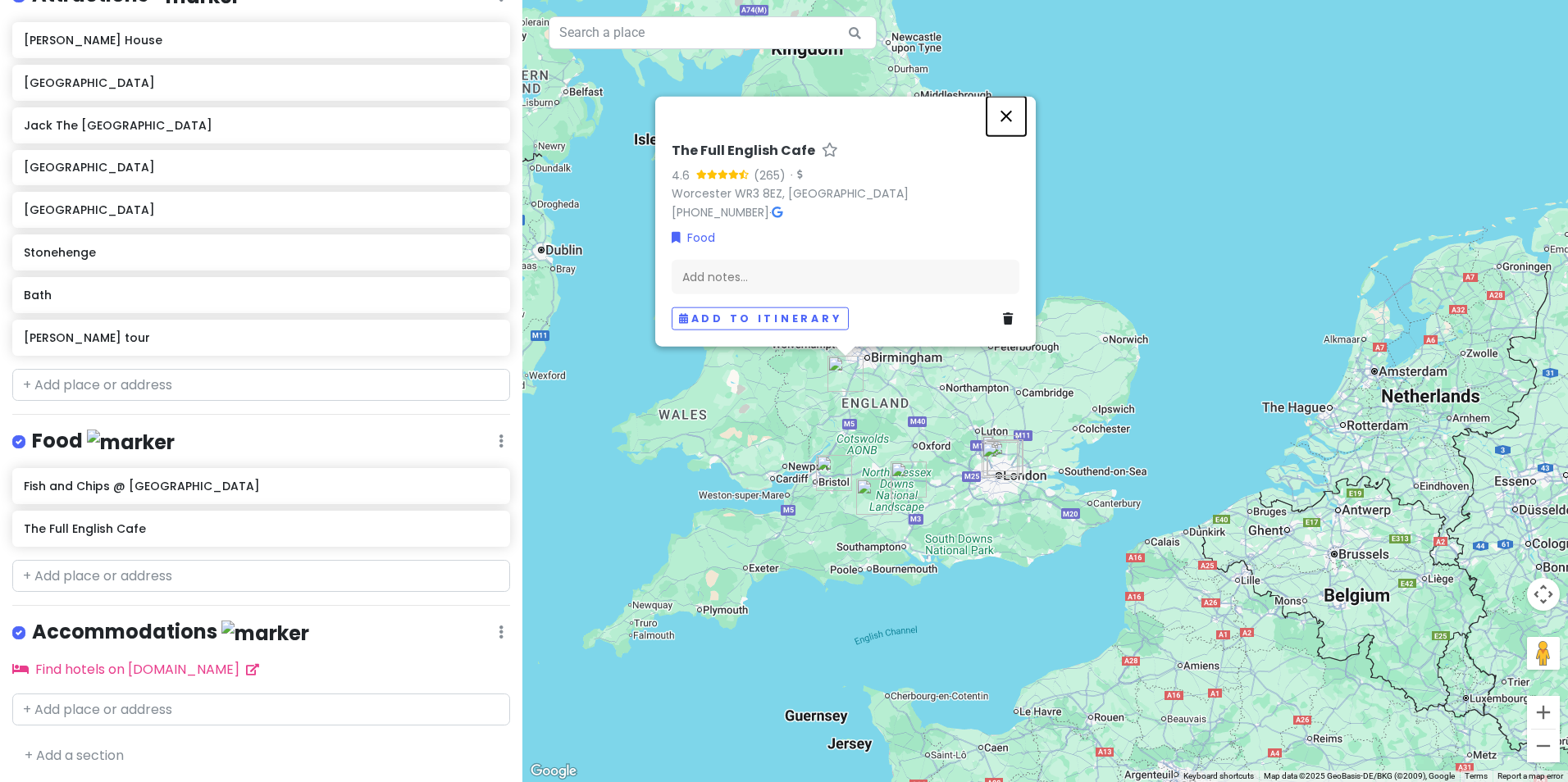
click at [1004, 118] on button "Close" at bounding box center [1006, 116] width 39 height 39
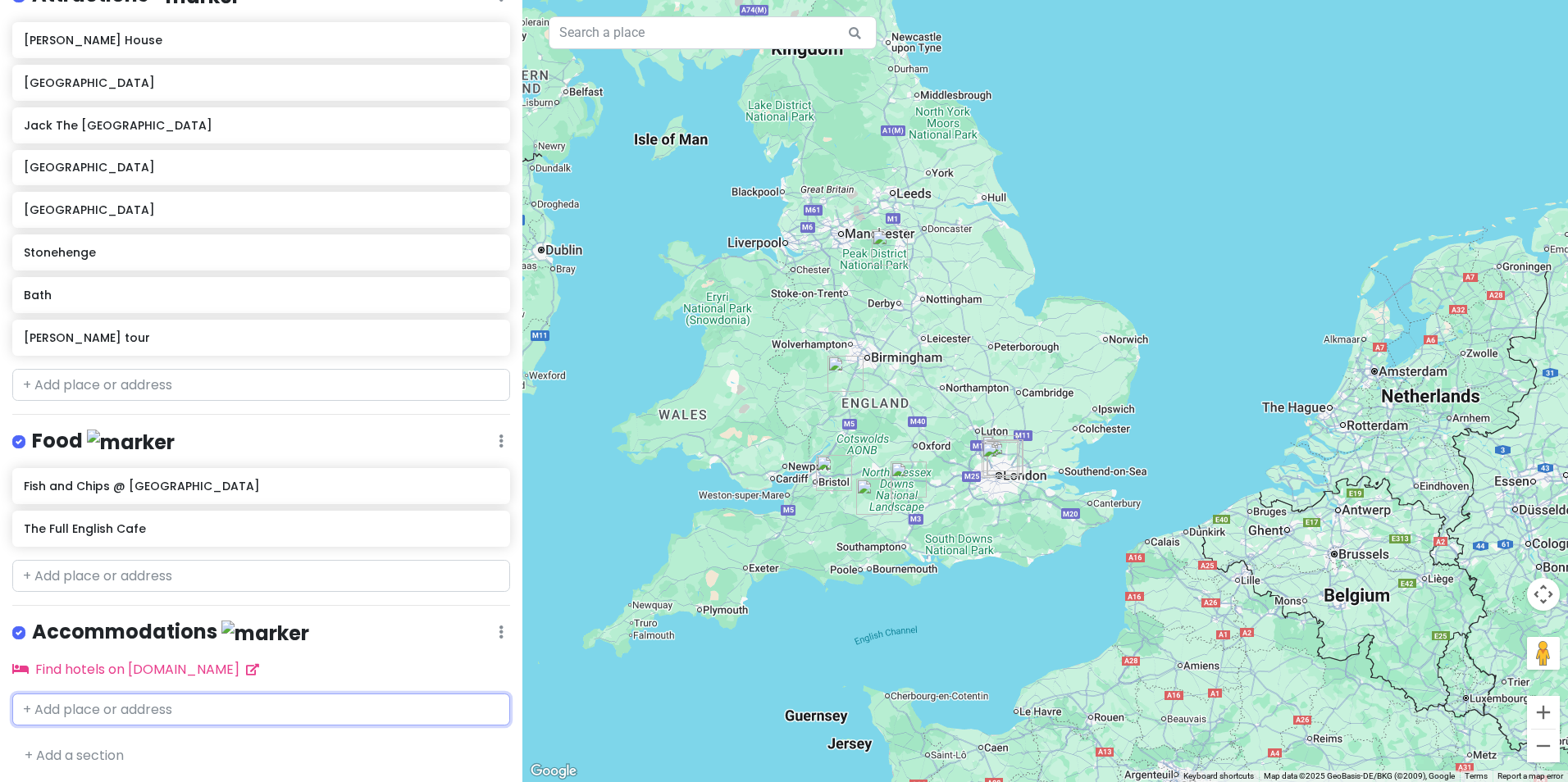
click at [297, 707] on input "text" at bounding box center [261, 710] width 498 height 33
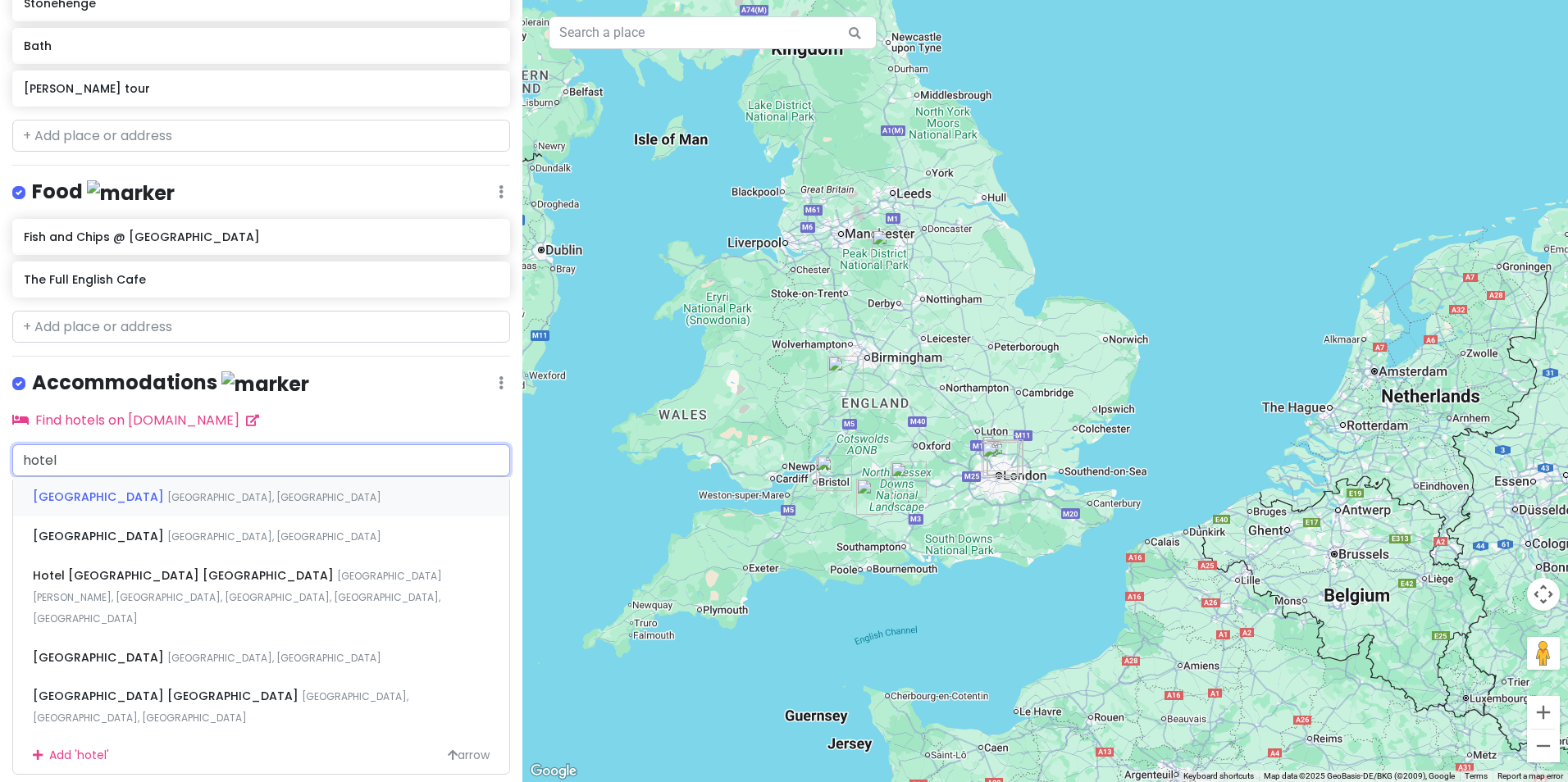
scroll to position [520, 0]
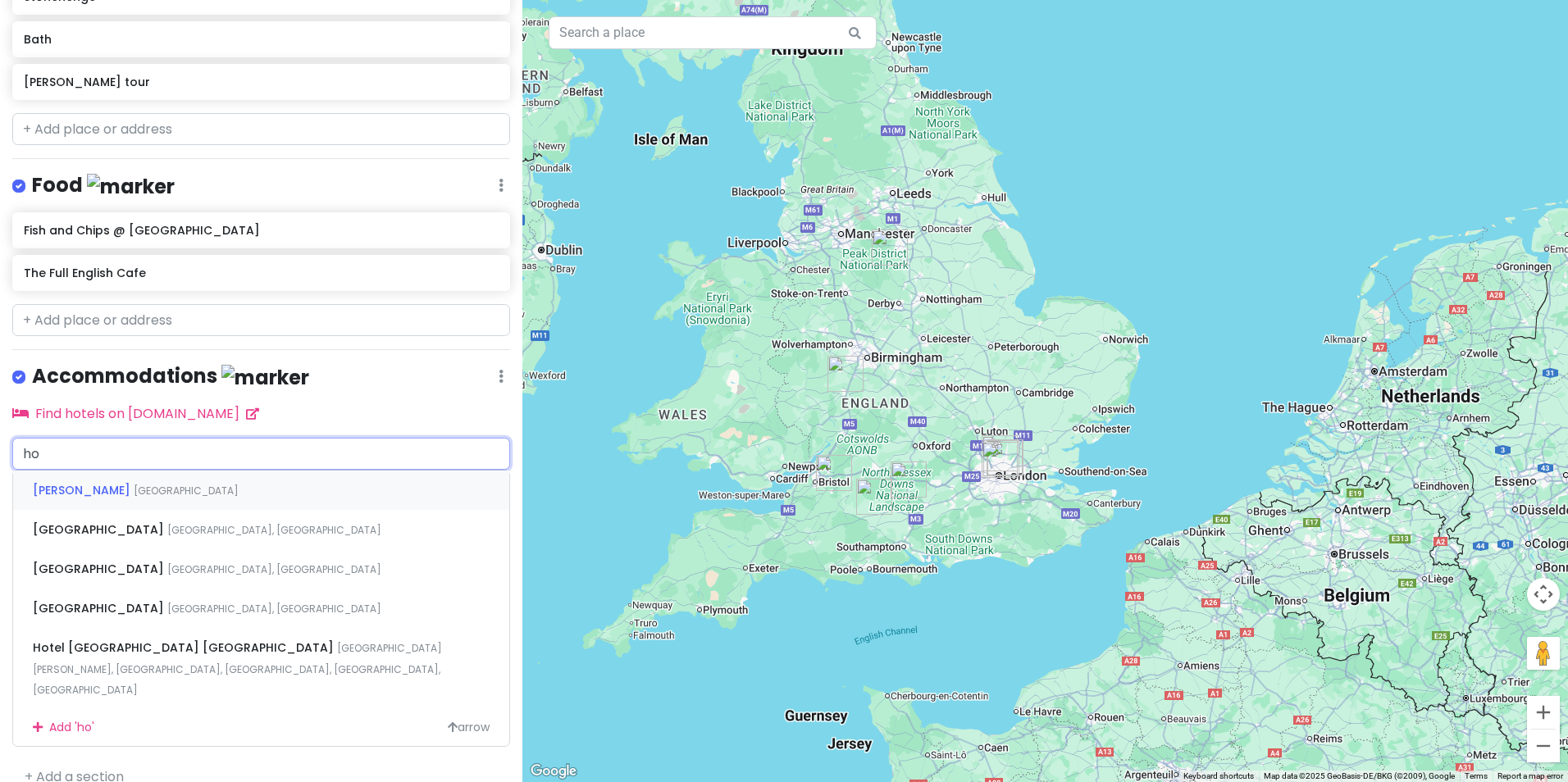
type input "h"
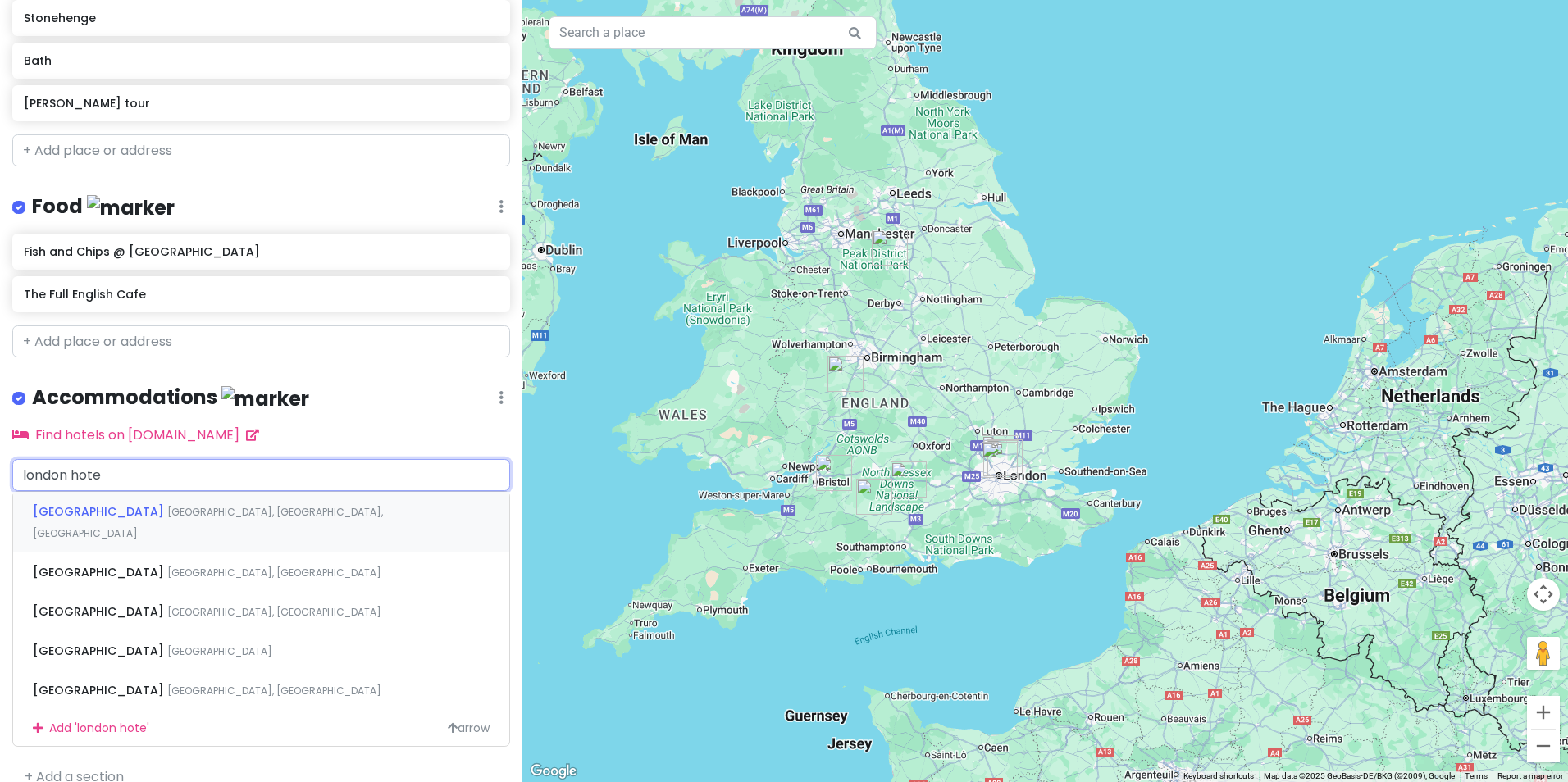
scroll to position [498, 0]
type input "london hotels"
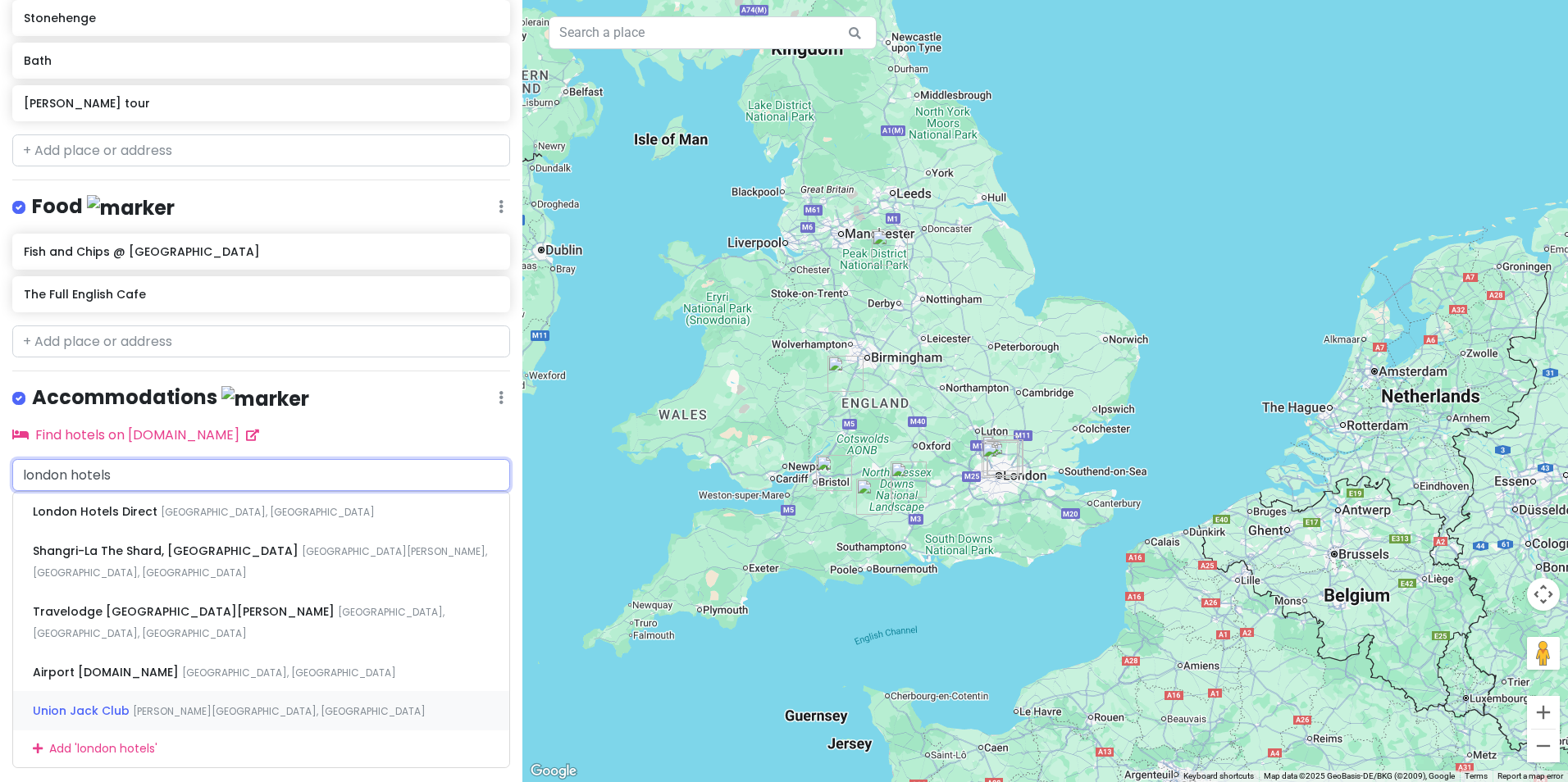
click at [195, 704] on span "Sandell Street, London, UK" at bounding box center [279, 711] width 293 height 14
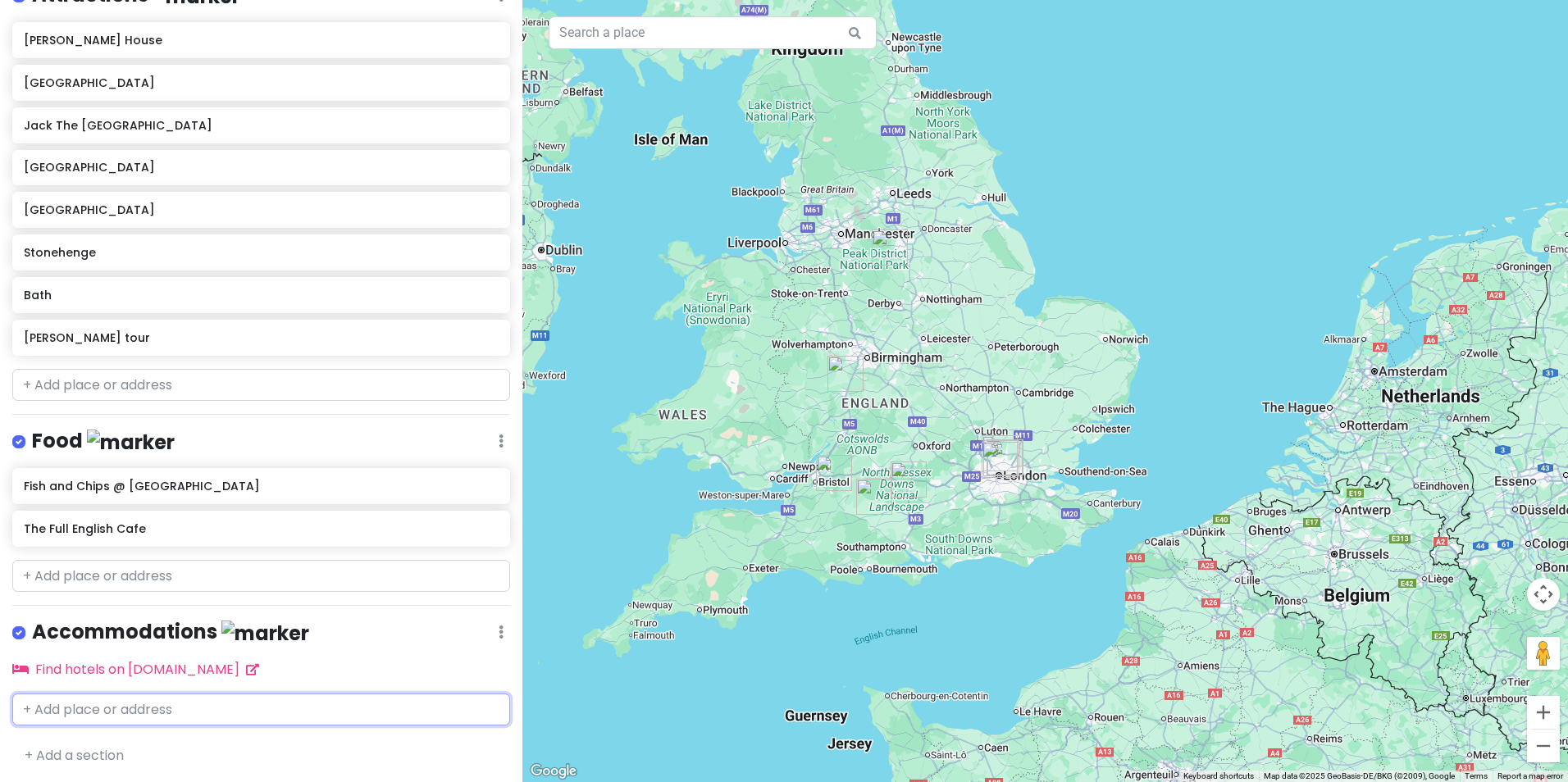
scroll to position [313, 0]
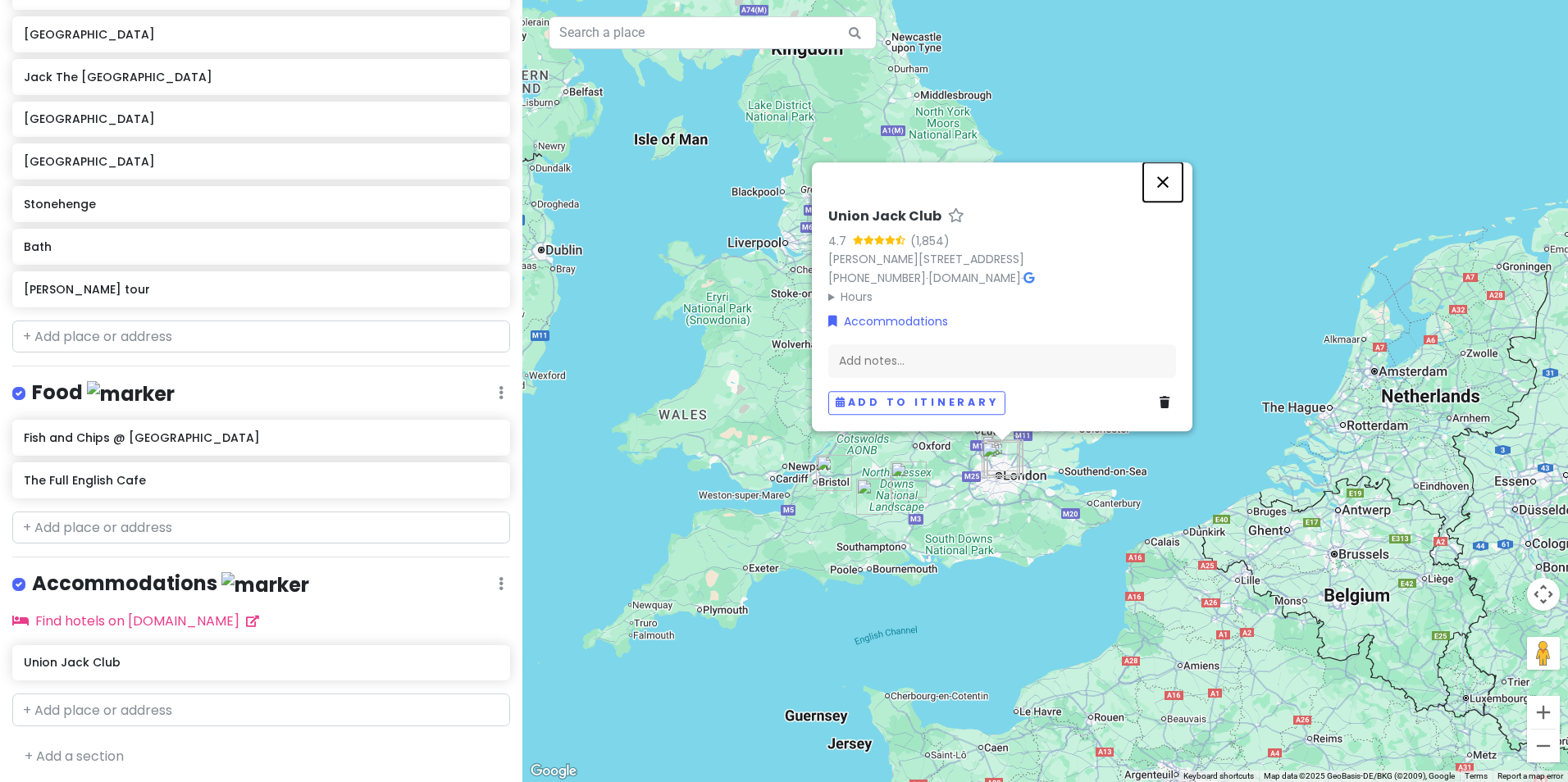
click at [1163, 179] on button "Close" at bounding box center [1162, 182] width 39 height 39
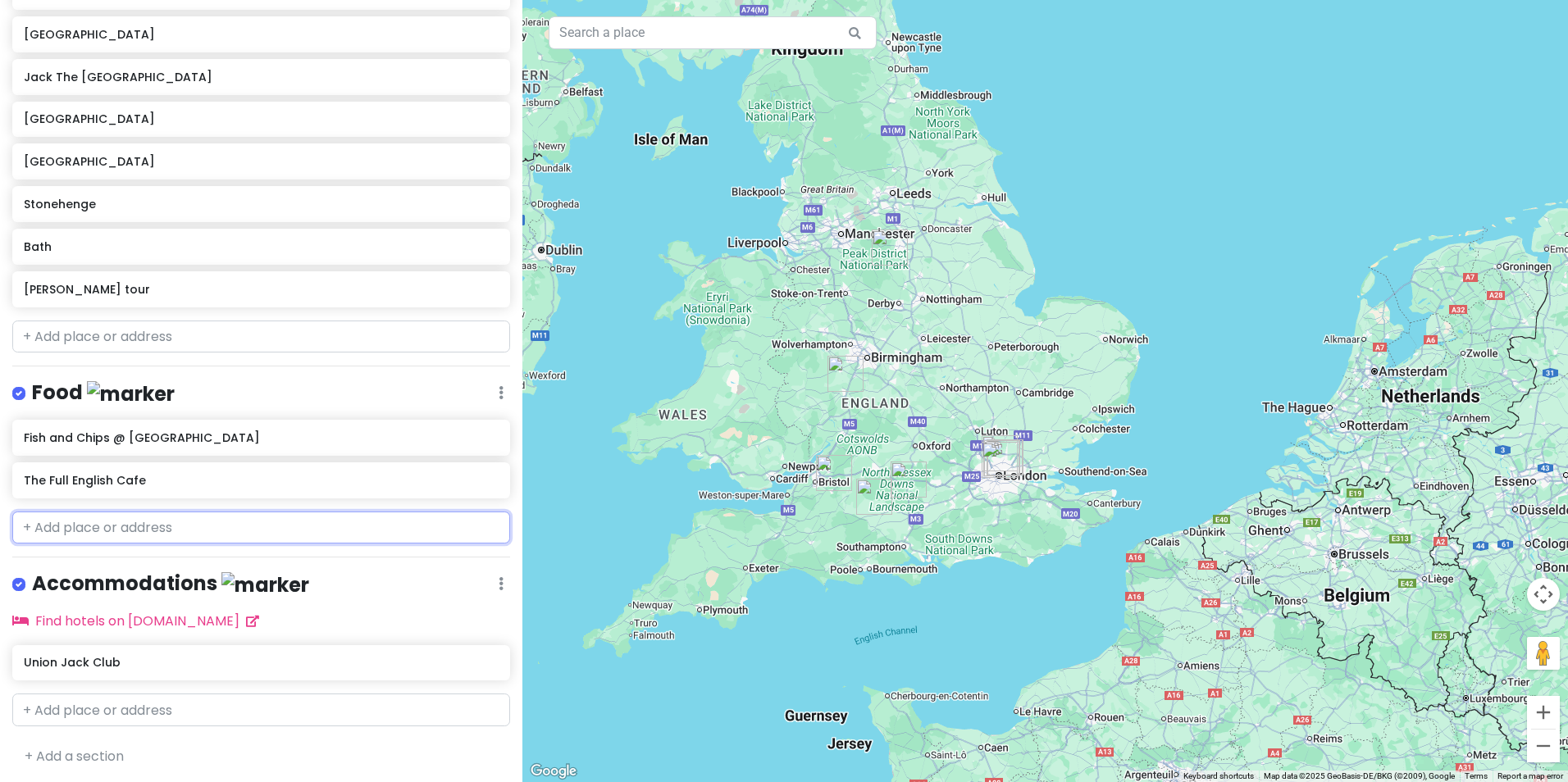
click at [226, 532] on input "text" at bounding box center [261, 528] width 498 height 33
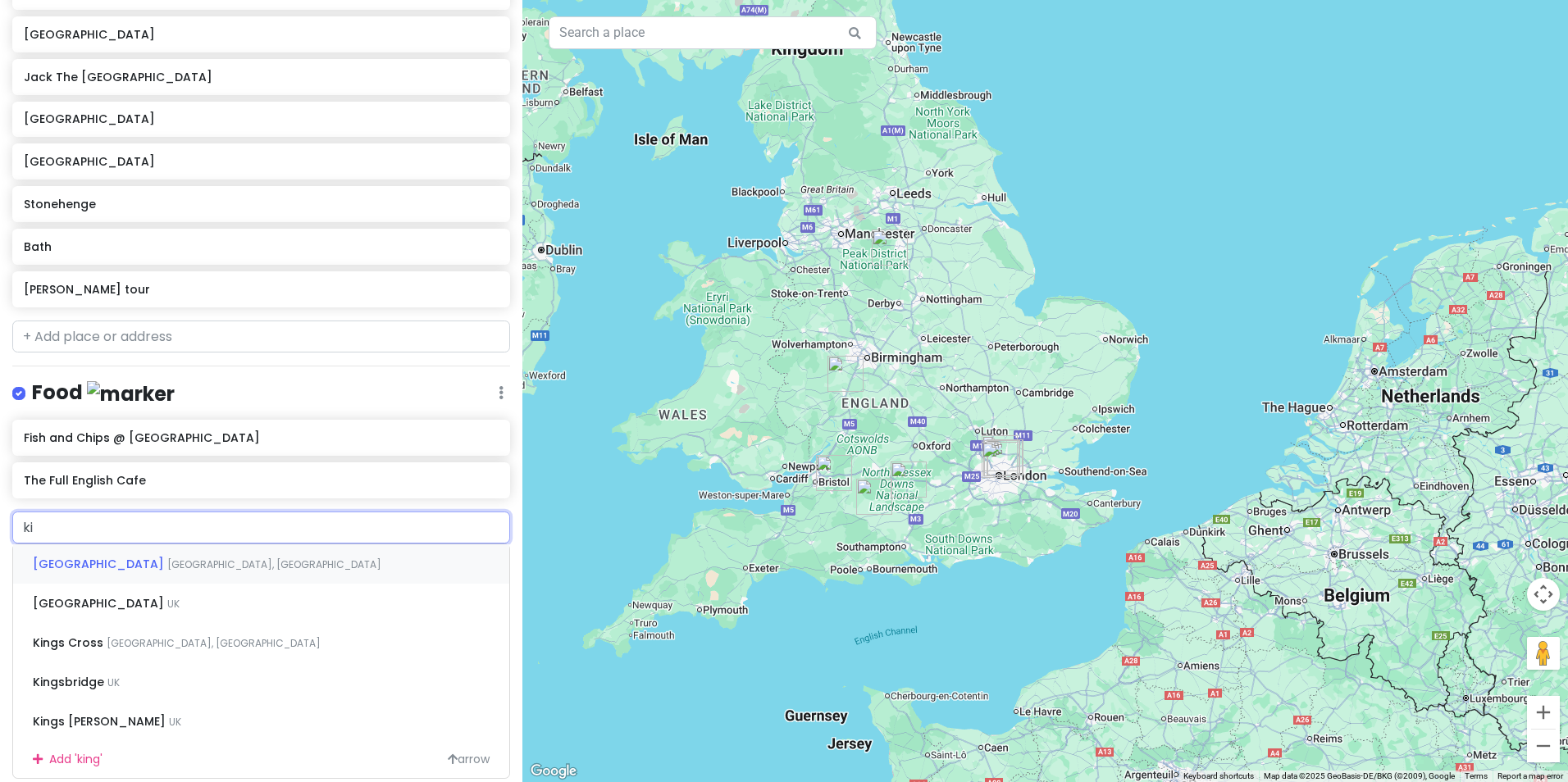
type input "k"
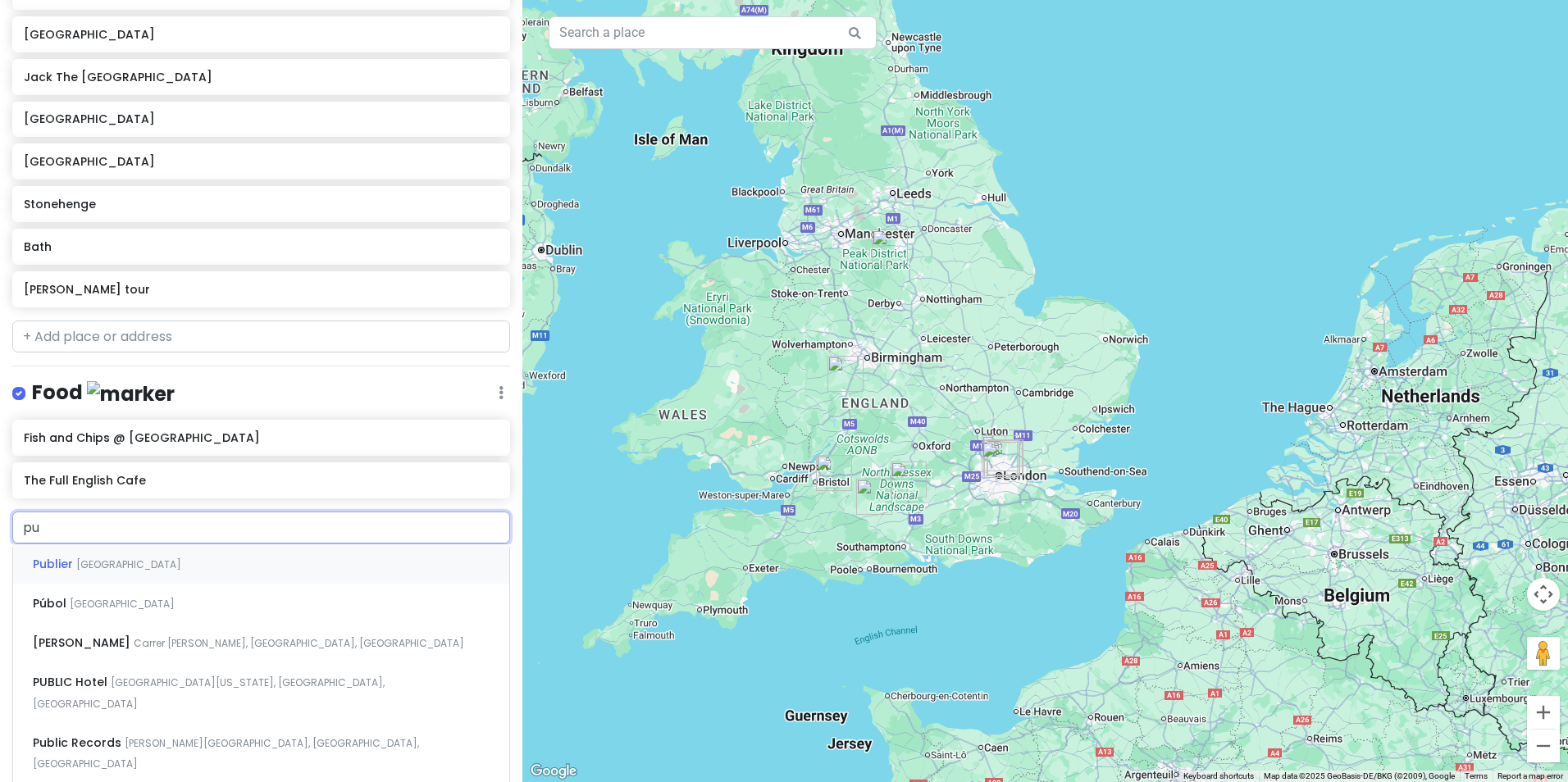
type input "p"
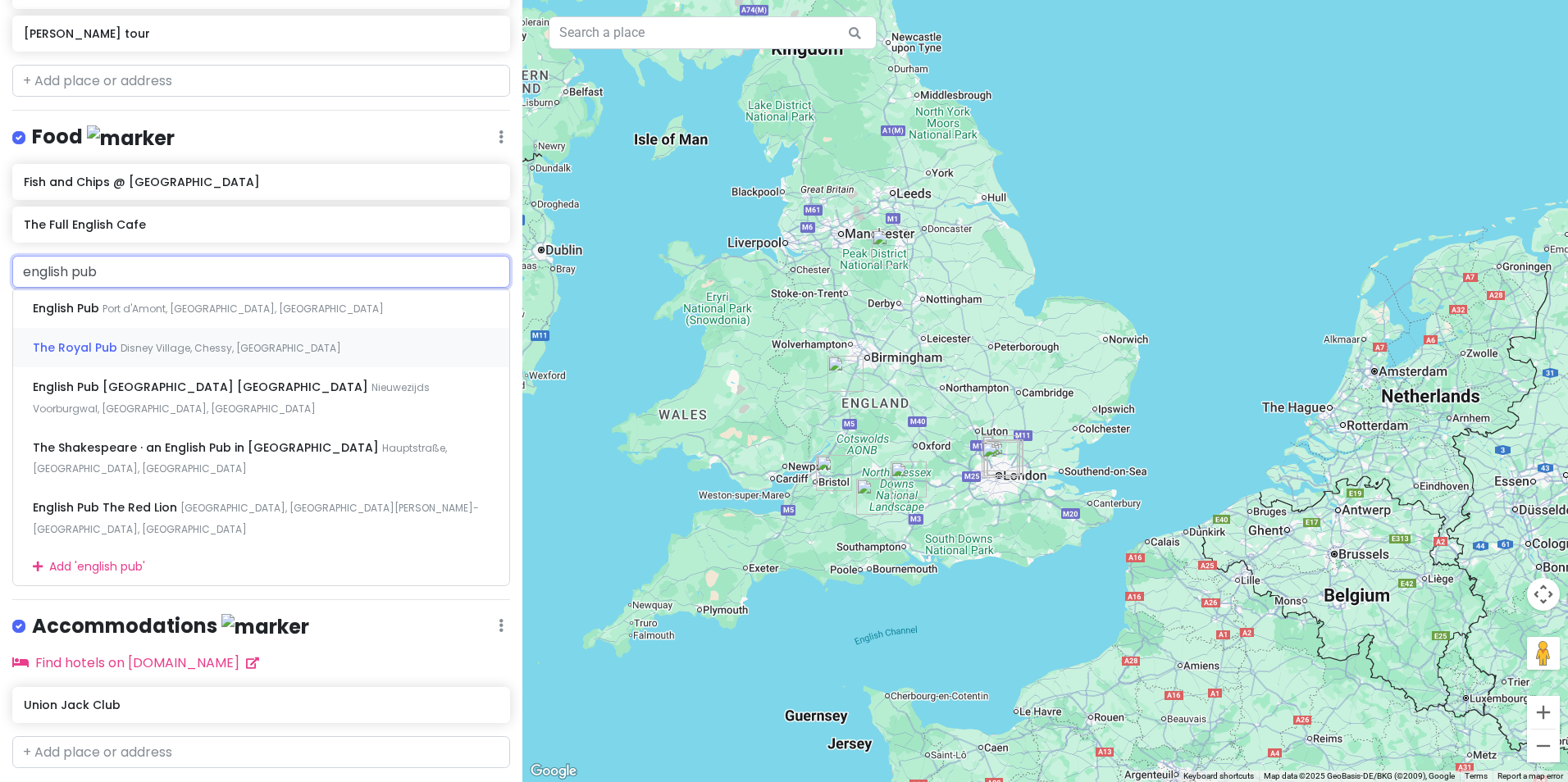
scroll to position [569, 0]
type input "english pub"
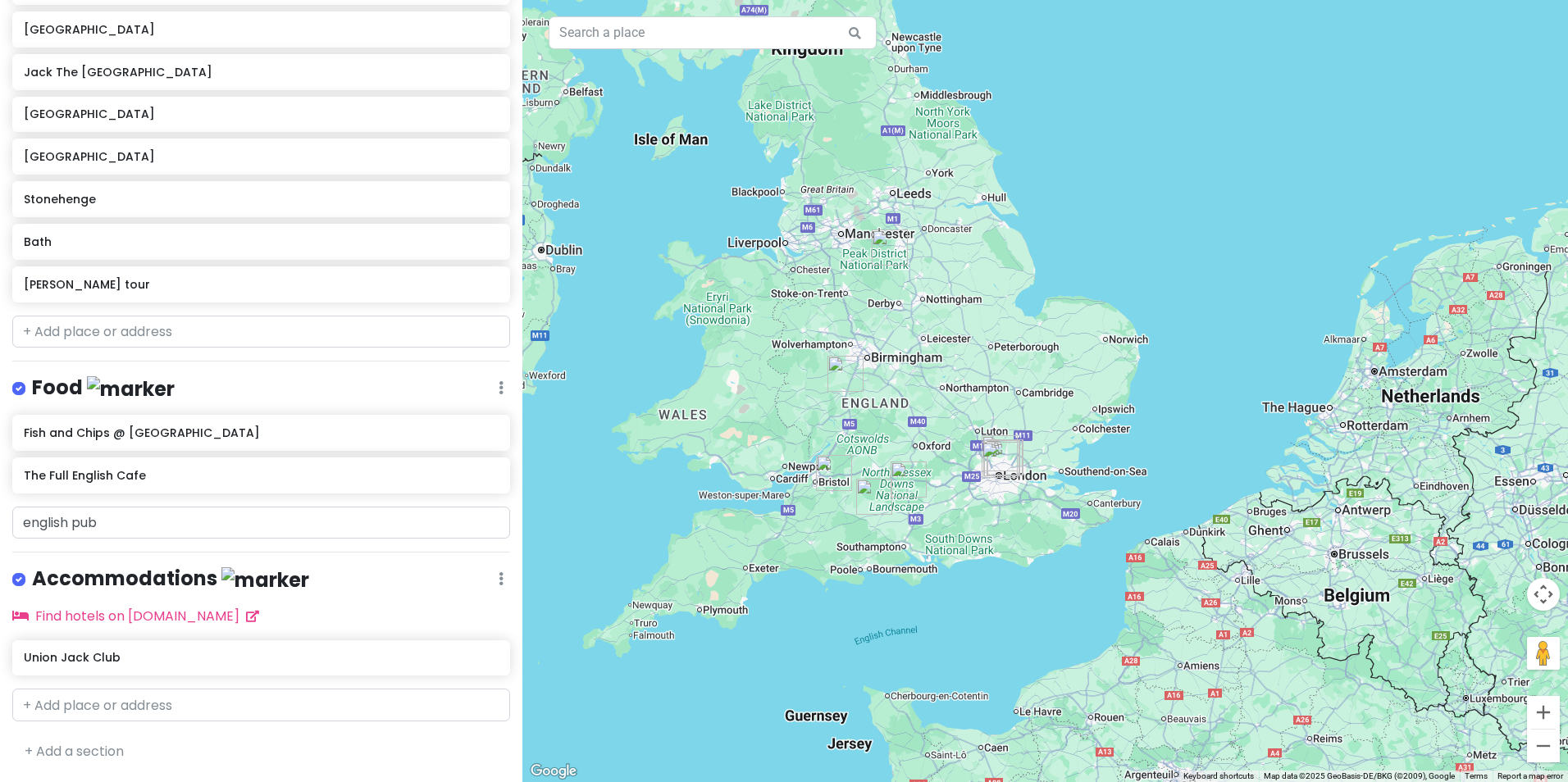
scroll to position [313, 0]
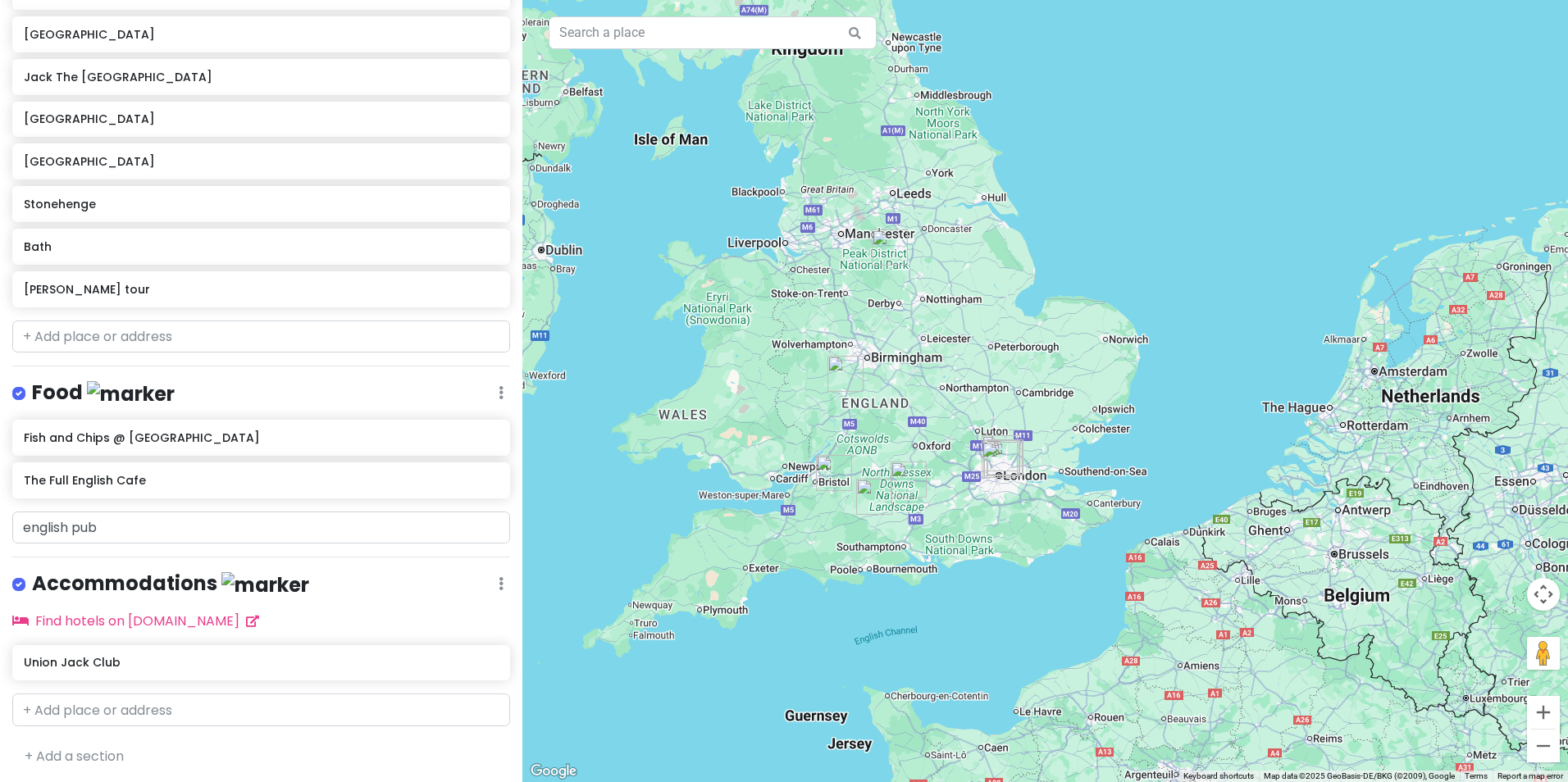
click at [830, 571] on div at bounding box center [1045, 391] width 1046 height 782
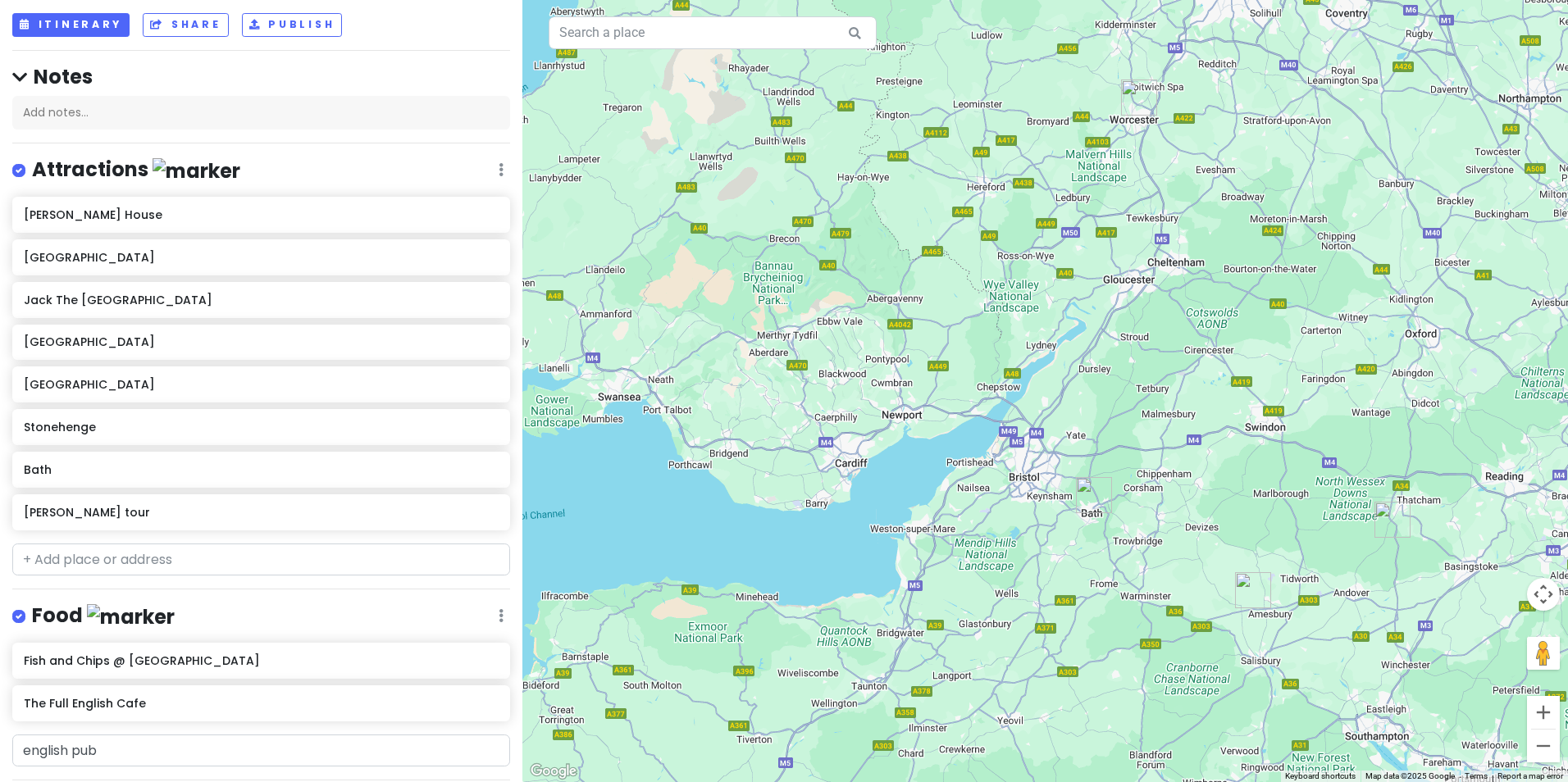
scroll to position [0, 0]
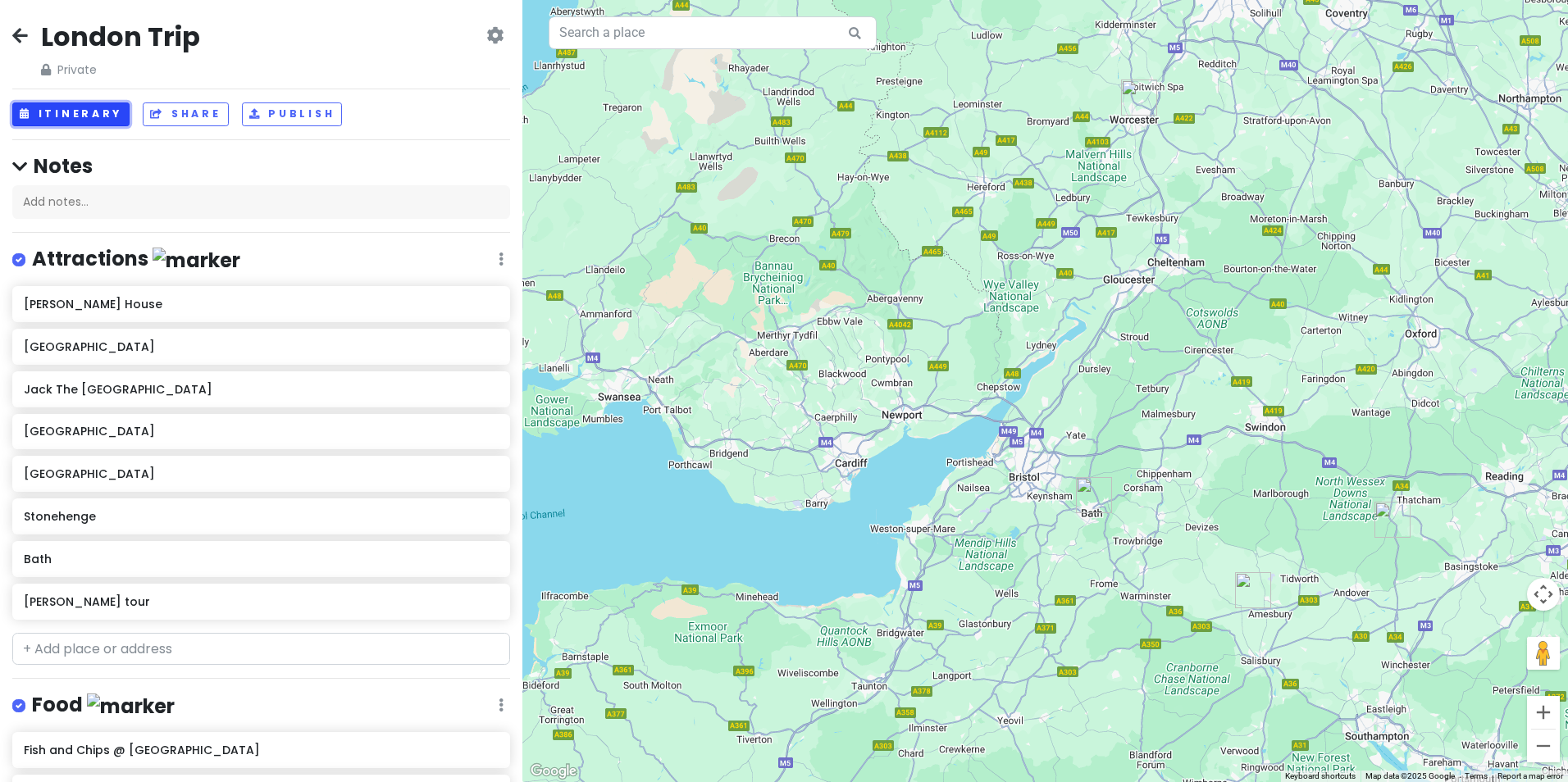
click at [77, 118] on button "Itinerary" at bounding box center [71, 114] width 117 height 24
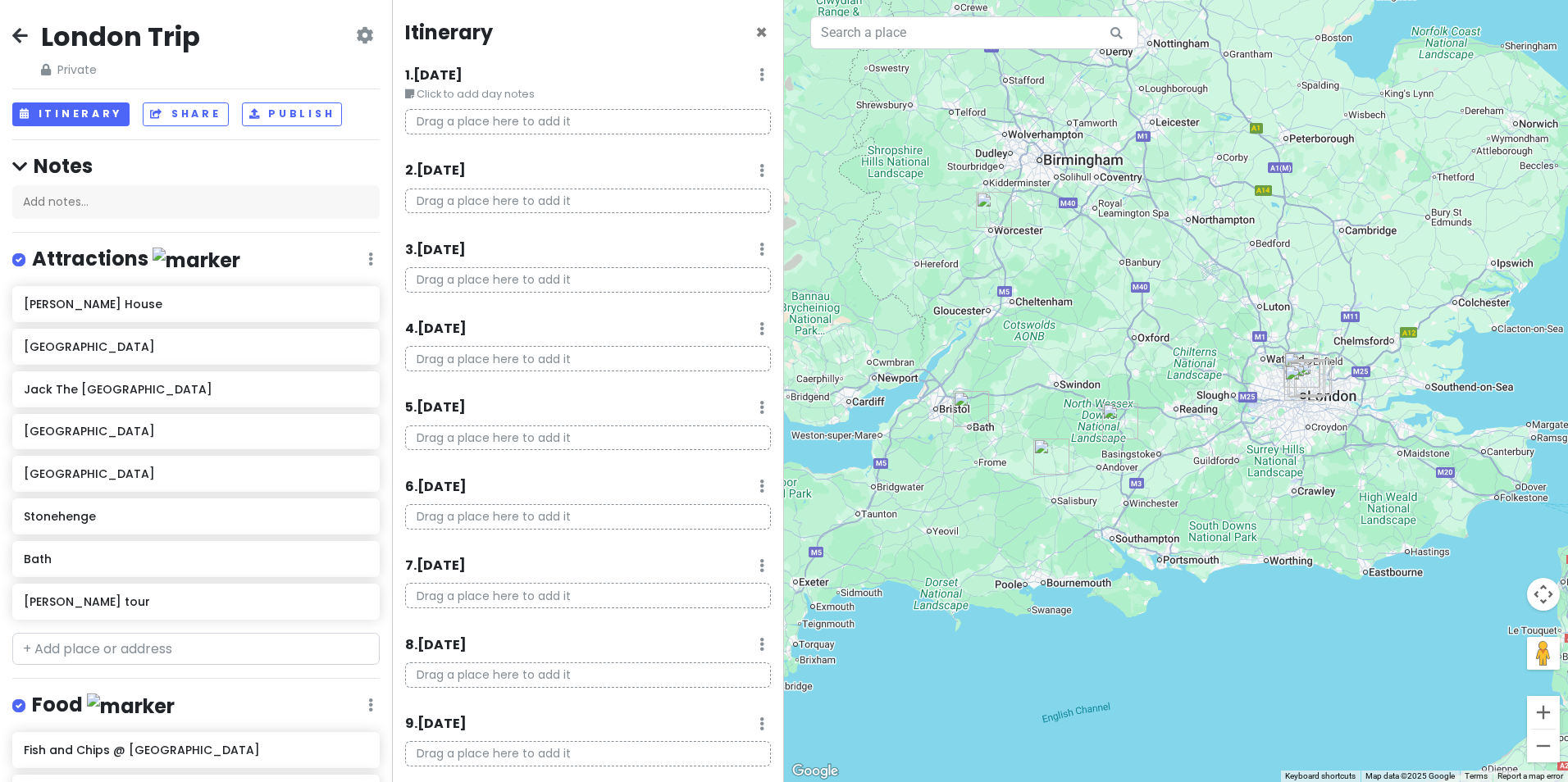
drag, startPoint x: 1371, startPoint y: 336, endPoint x: 1090, endPoint y: 353, distance: 281.5
click at [1090, 353] on div at bounding box center [1176, 391] width 784 height 782
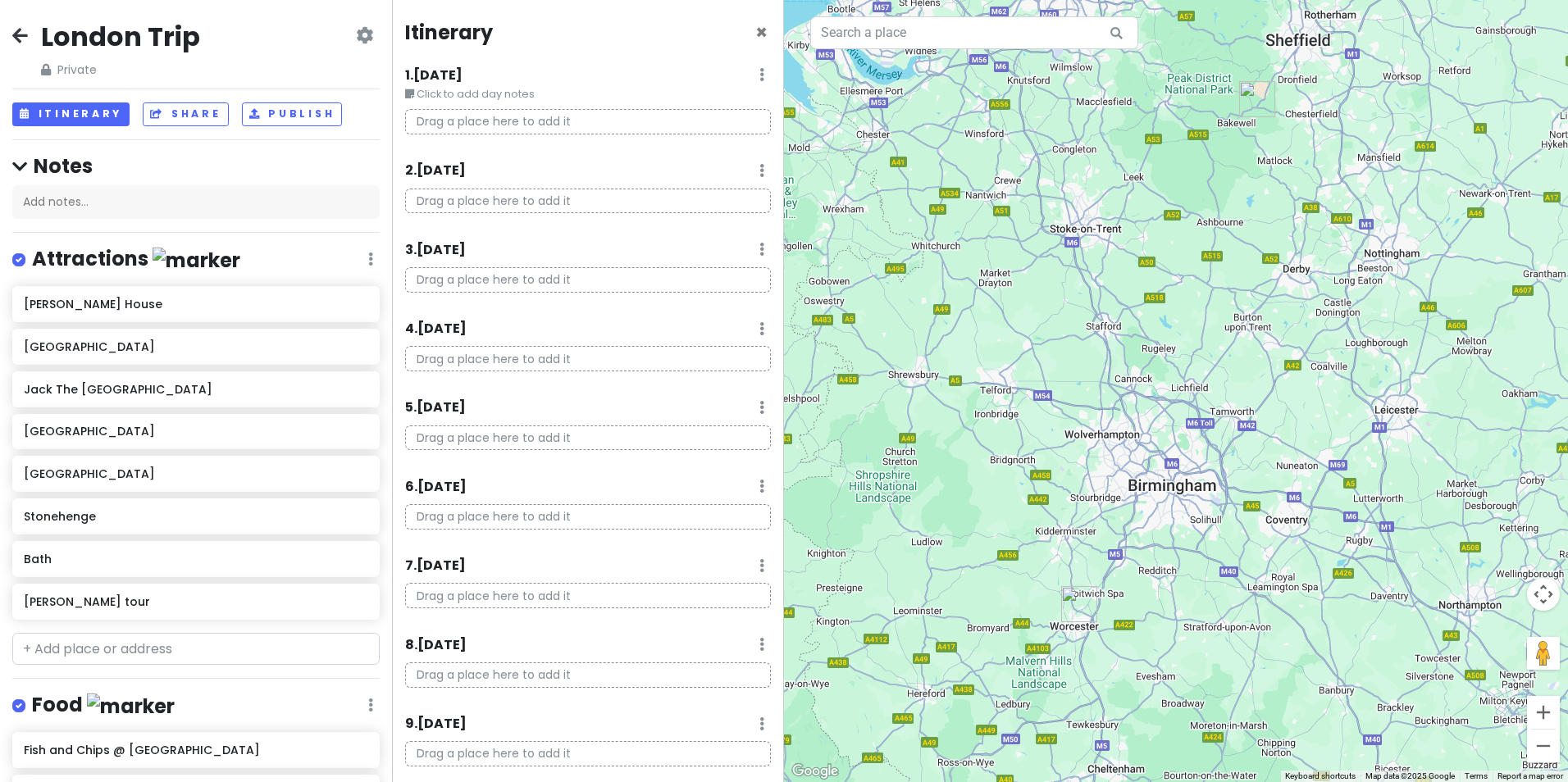
drag, startPoint x: 923, startPoint y: 209, endPoint x: 1370, endPoint y: 759, distance: 708.7
click at [1370, 759] on div at bounding box center [1176, 391] width 784 height 782
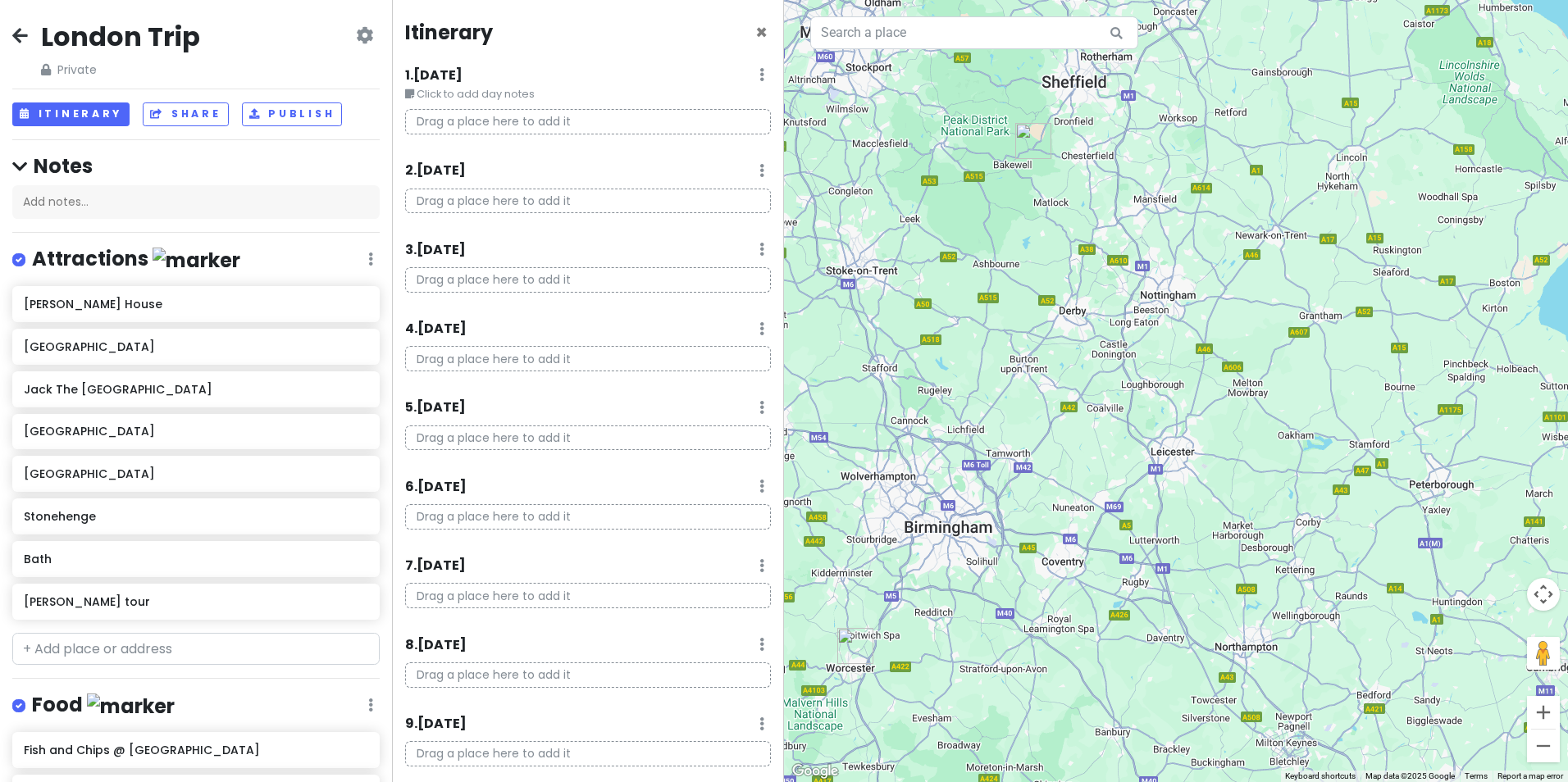
drag, startPoint x: 1249, startPoint y: 100, endPoint x: 1014, endPoint y: 143, distance: 238.9
click at [1014, 143] on div "To navigate, press the arrow keys." at bounding box center [1176, 391] width 784 height 782
click at [563, 121] on p "Drag a place here to add it" at bounding box center [587, 122] width 366 height 26
click at [430, 88] on small "Click to add day notes" at bounding box center [587, 95] width 366 height 17
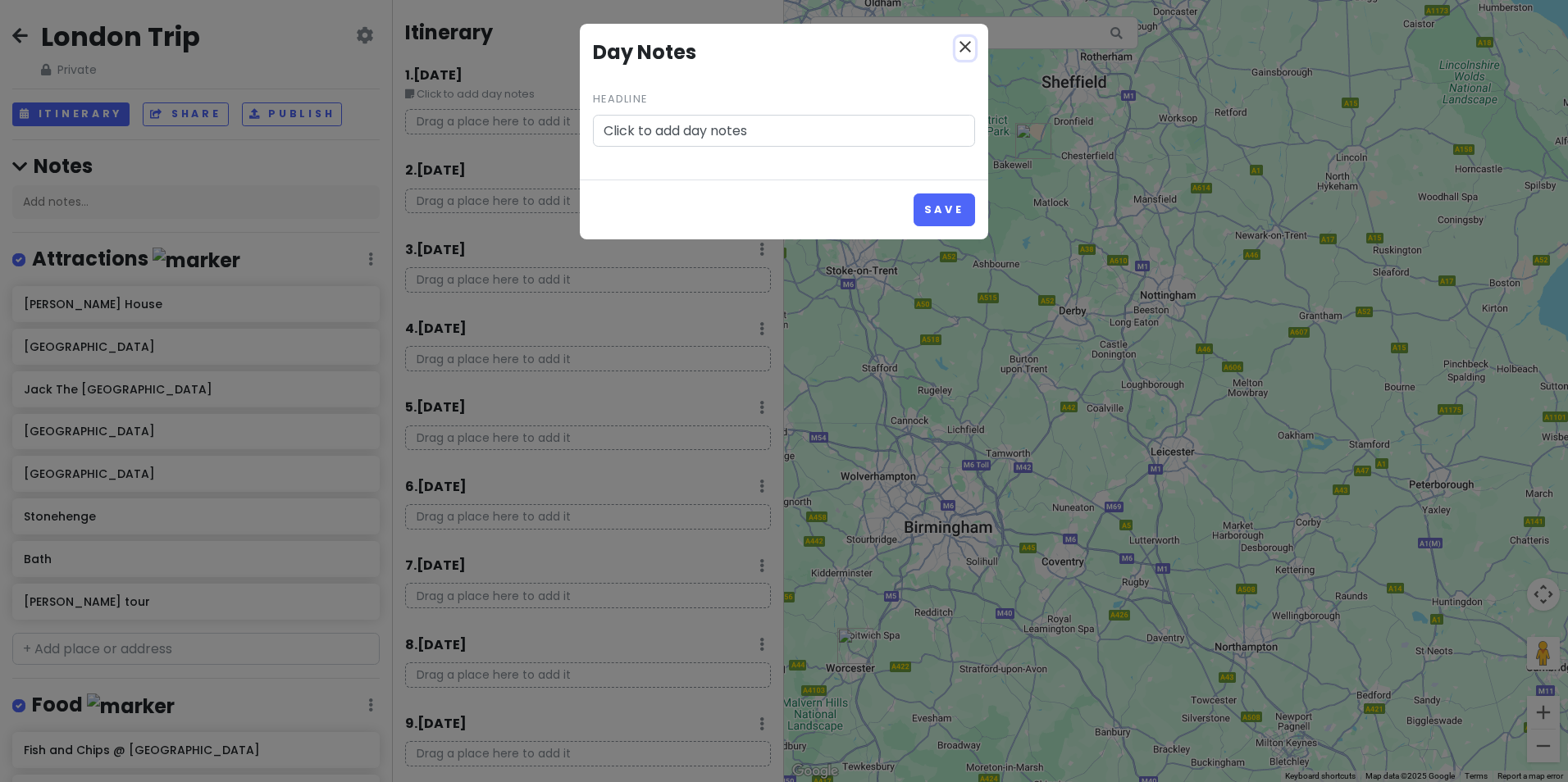
click at [966, 47] on icon "close" at bounding box center [966, 46] width 20 height 20
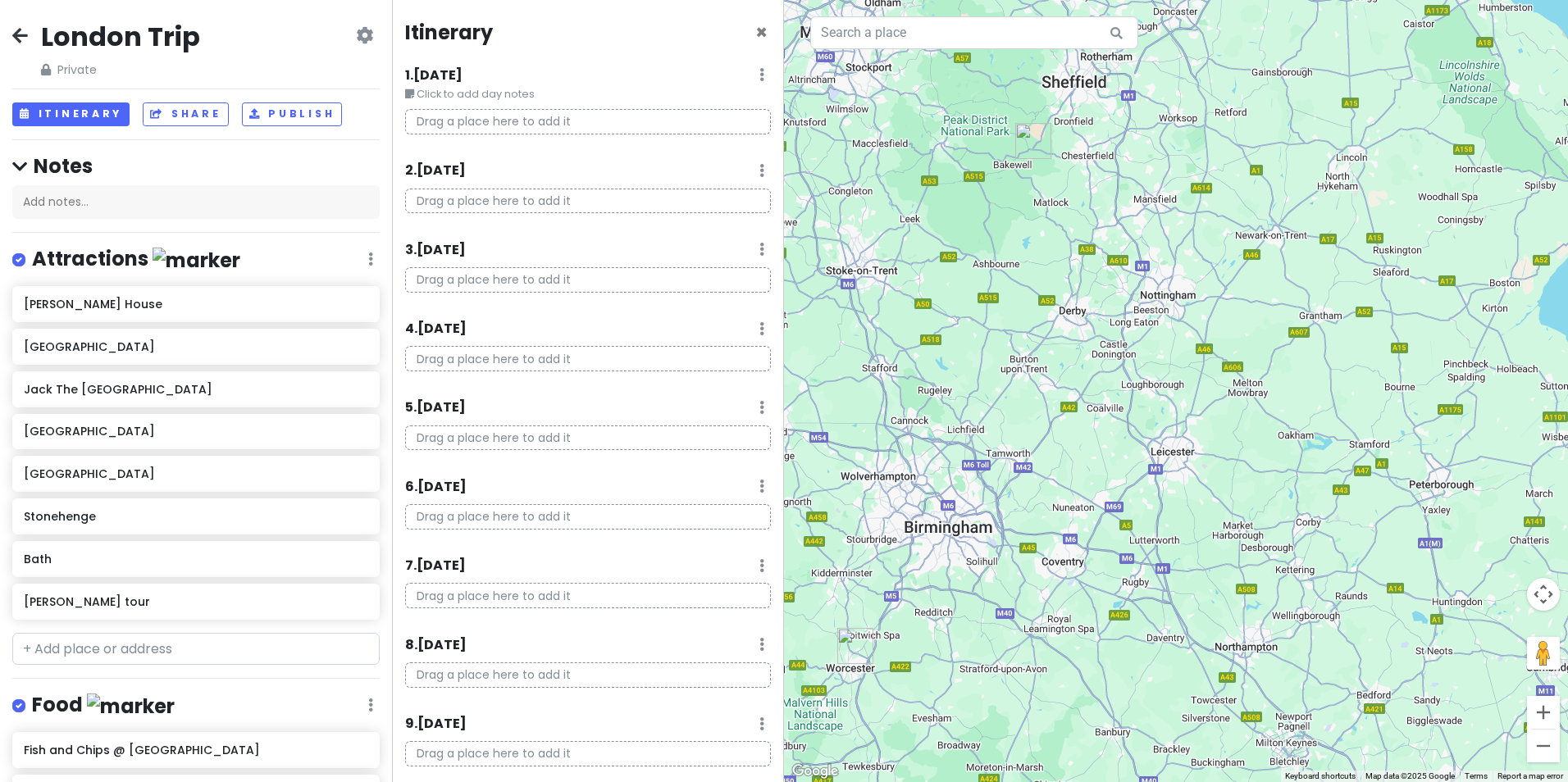
click at [1021, 135] on img "Chatsworth House" at bounding box center [1034, 141] width 37 height 36
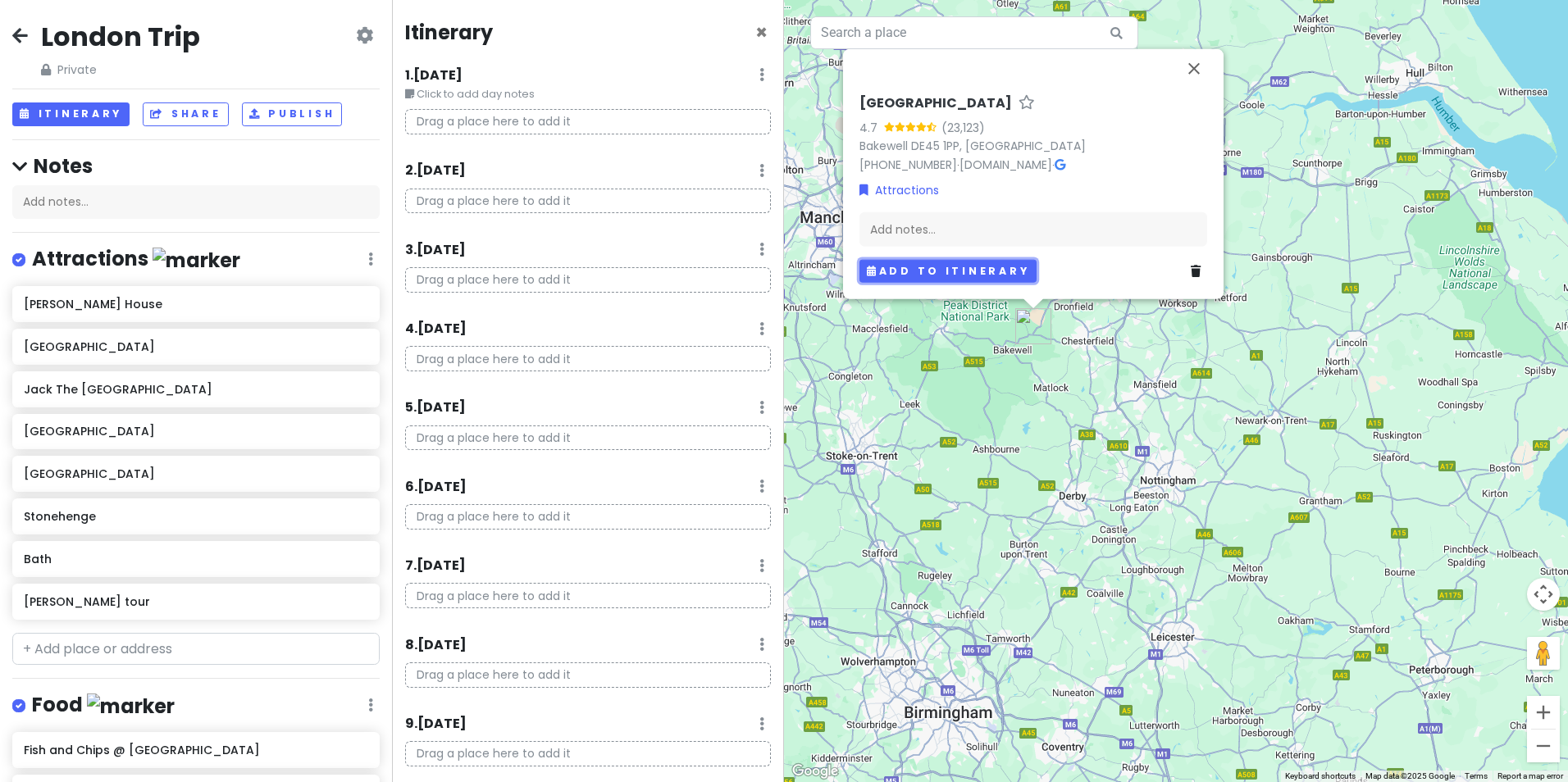
click at [932, 279] on button "Add to itinerary" at bounding box center [948, 270] width 178 height 24
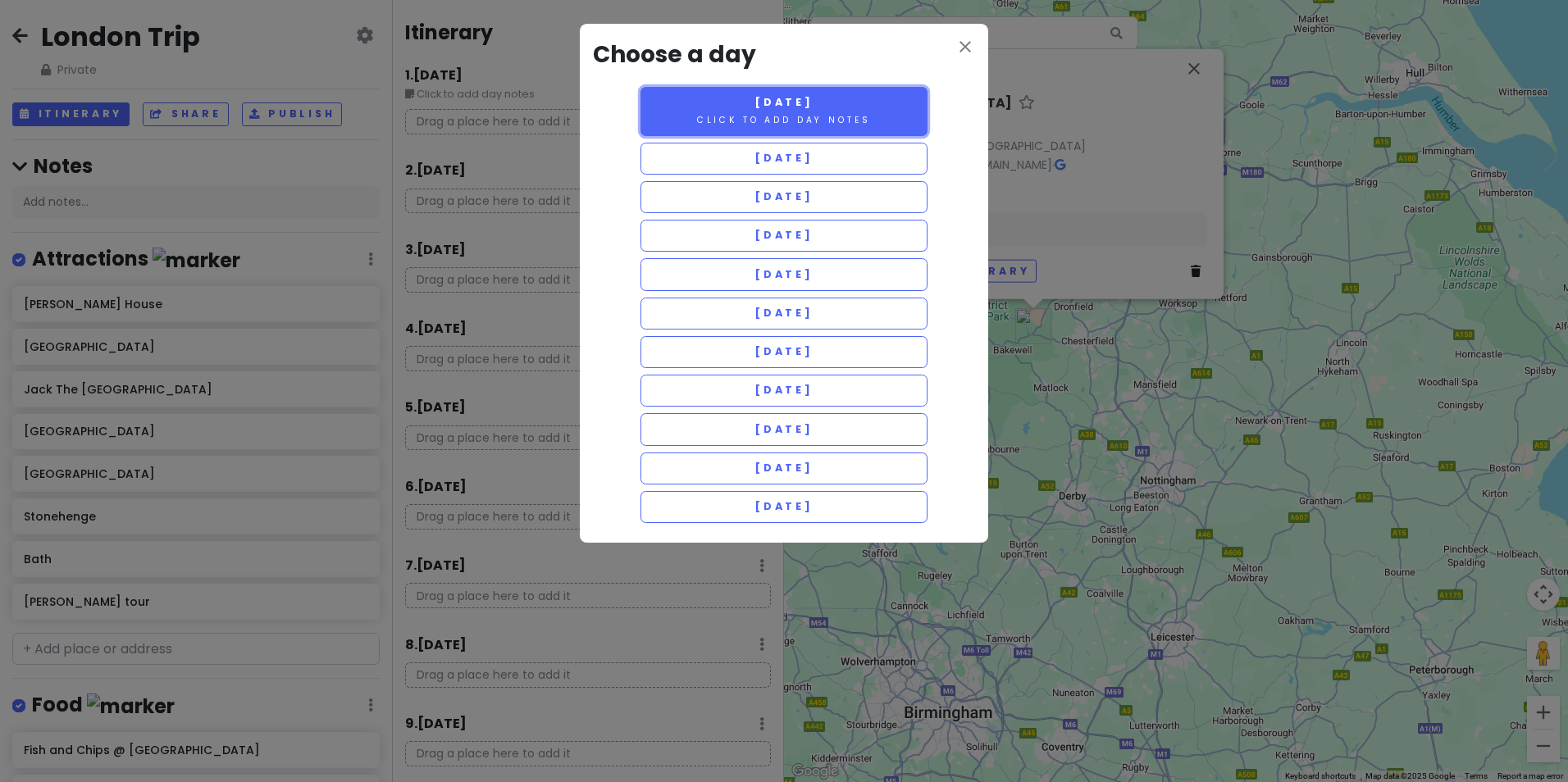
click at [864, 134] on button "Monday 4/27 Click to add day notes" at bounding box center [784, 111] width 287 height 49
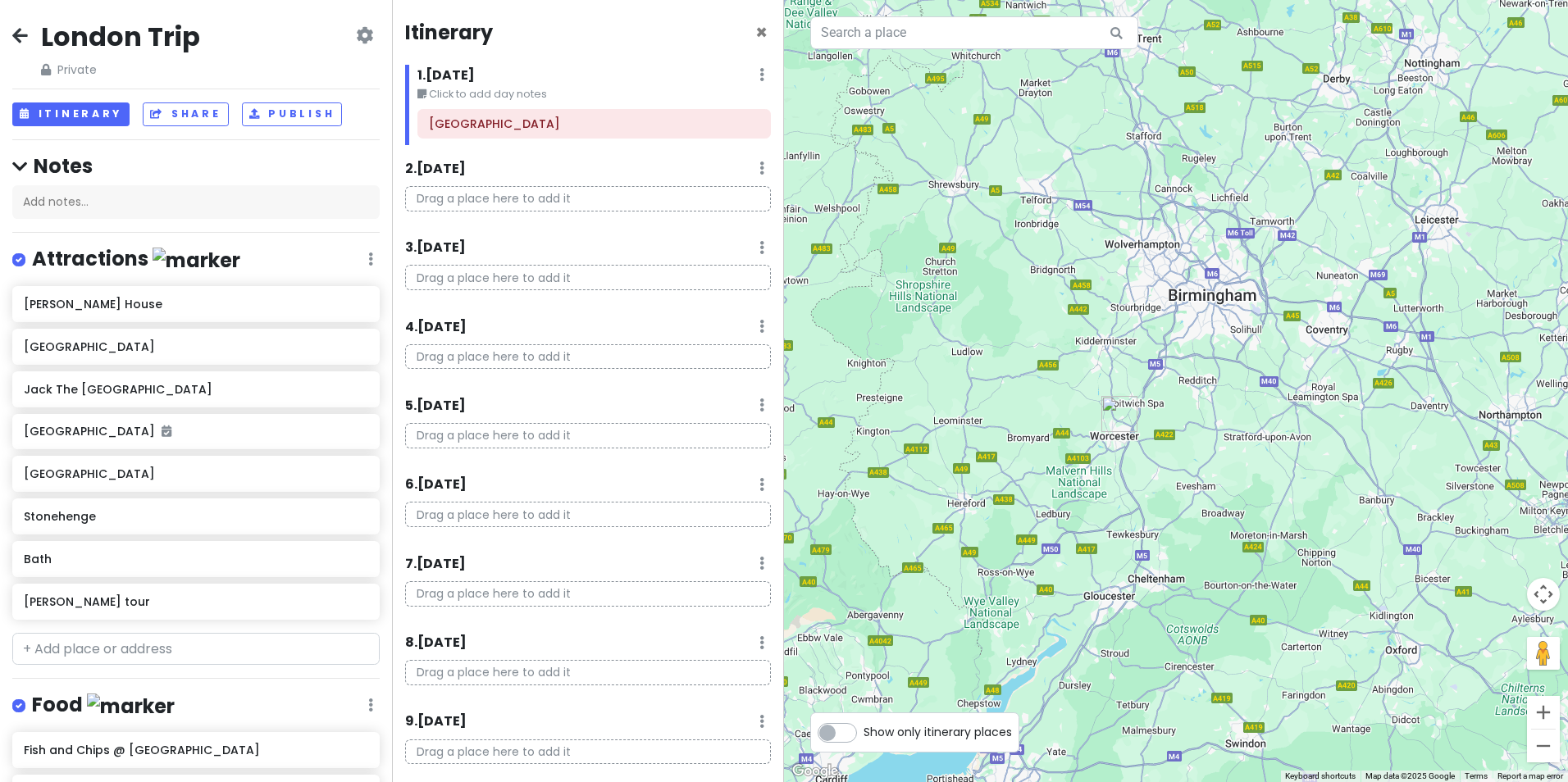
drag, startPoint x: 928, startPoint y: 556, endPoint x: 1192, endPoint y: 138, distance: 494.4
click at [1192, 138] on div at bounding box center [1176, 391] width 784 height 782
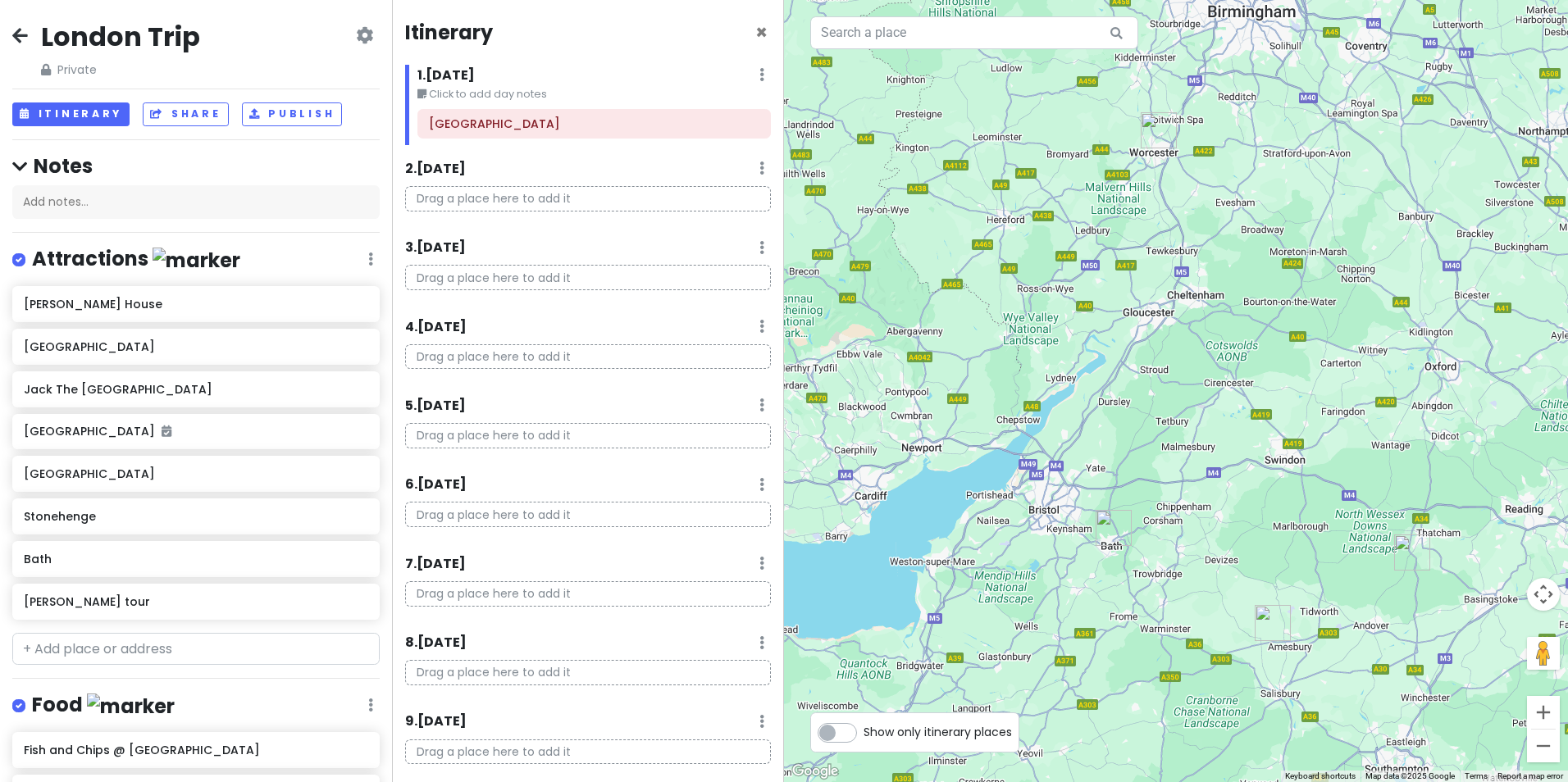
drag, startPoint x: 954, startPoint y: 542, endPoint x: 995, endPoint y: 259, distance: 286.0
click at [995, 259] on div at bounding box center [1176, 391] width 784 height 782
click at [1107, 528] on img "Bath" at bounding box center [1114, 528] width 37 height 36
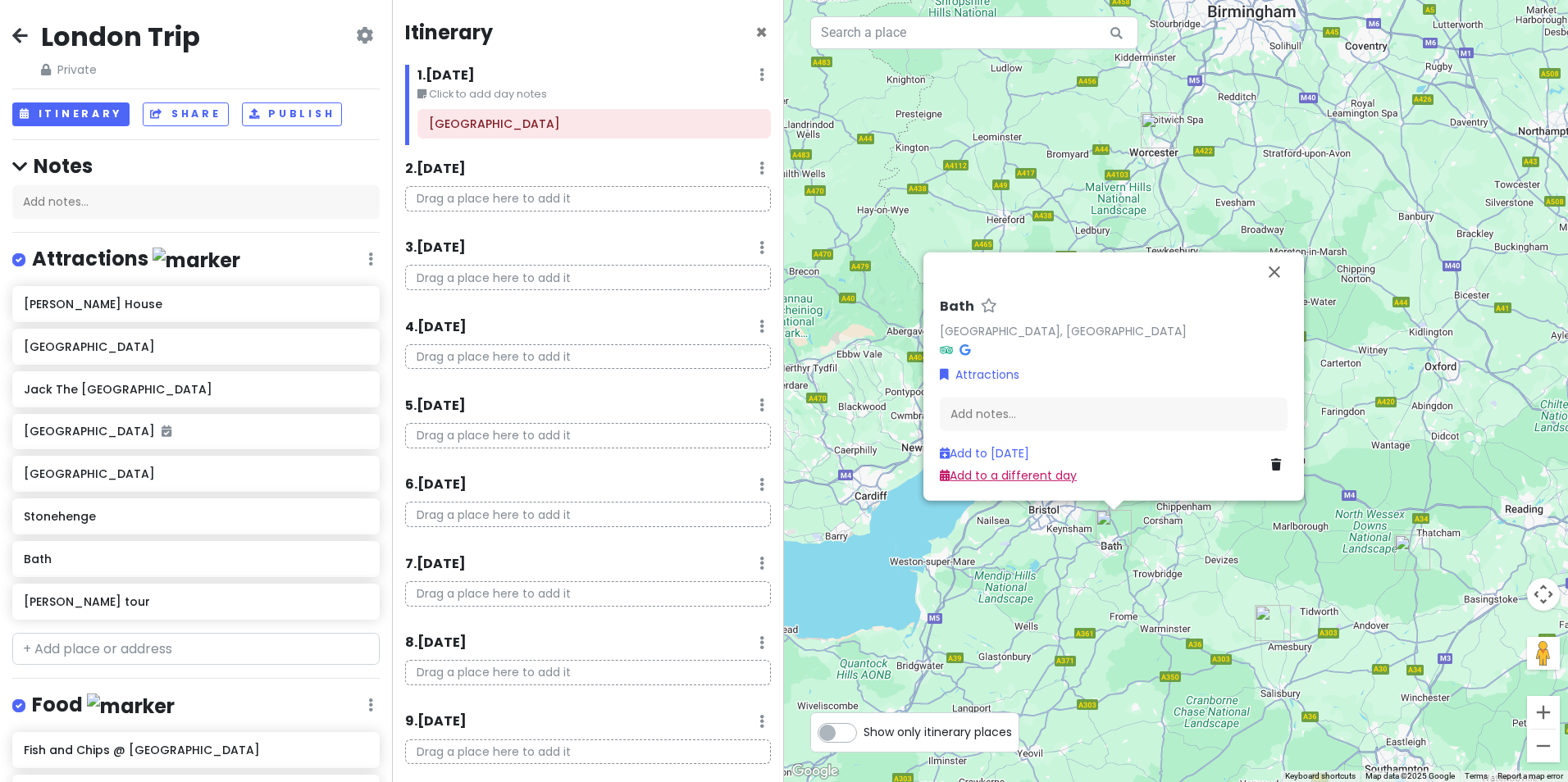
click at [973, 477] on link "Add to a different day" at bounding box center [1008, 476] width 137 height 17
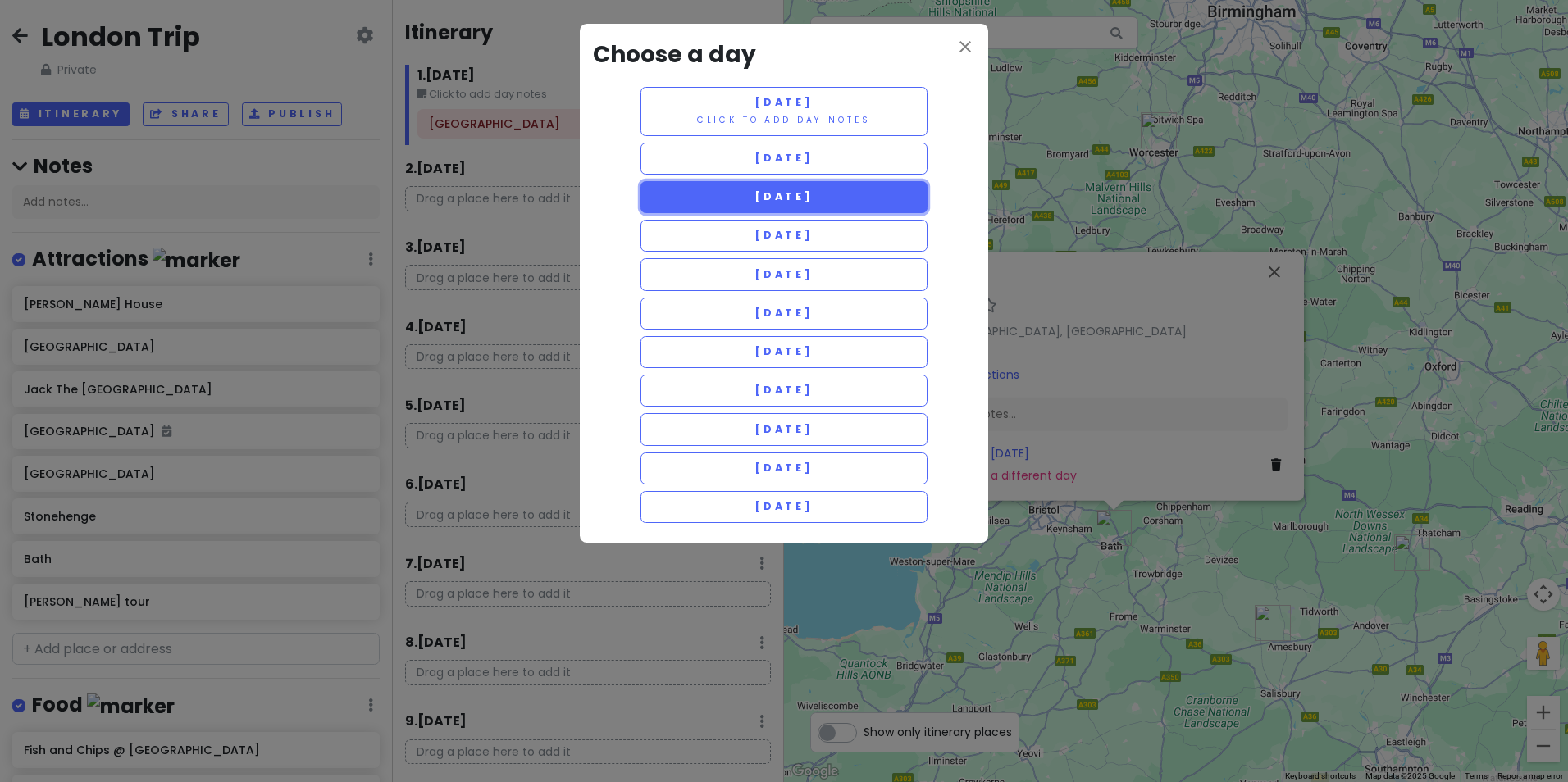
click at [826, 206] on button "Wednesday 4/29" at bounding box center [784, 197] width 287 height 32
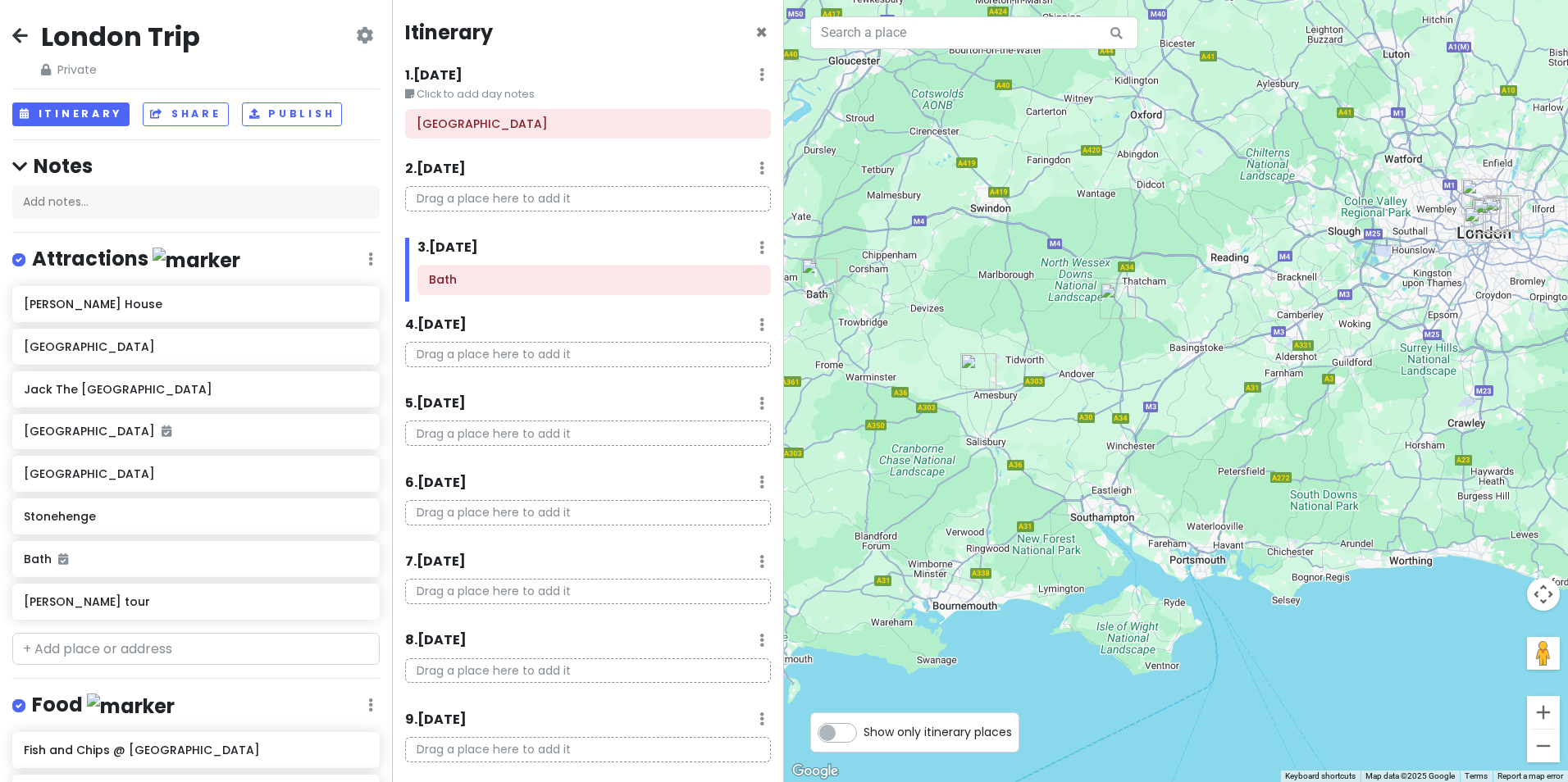
drag, startPoint x: 1312, startPoint y: 565, endPoint x: 1040, endPoint y: 311, distance: 372.2
click at [1040, 311] on div at bounding box center [1176, 391] width 784 height 782
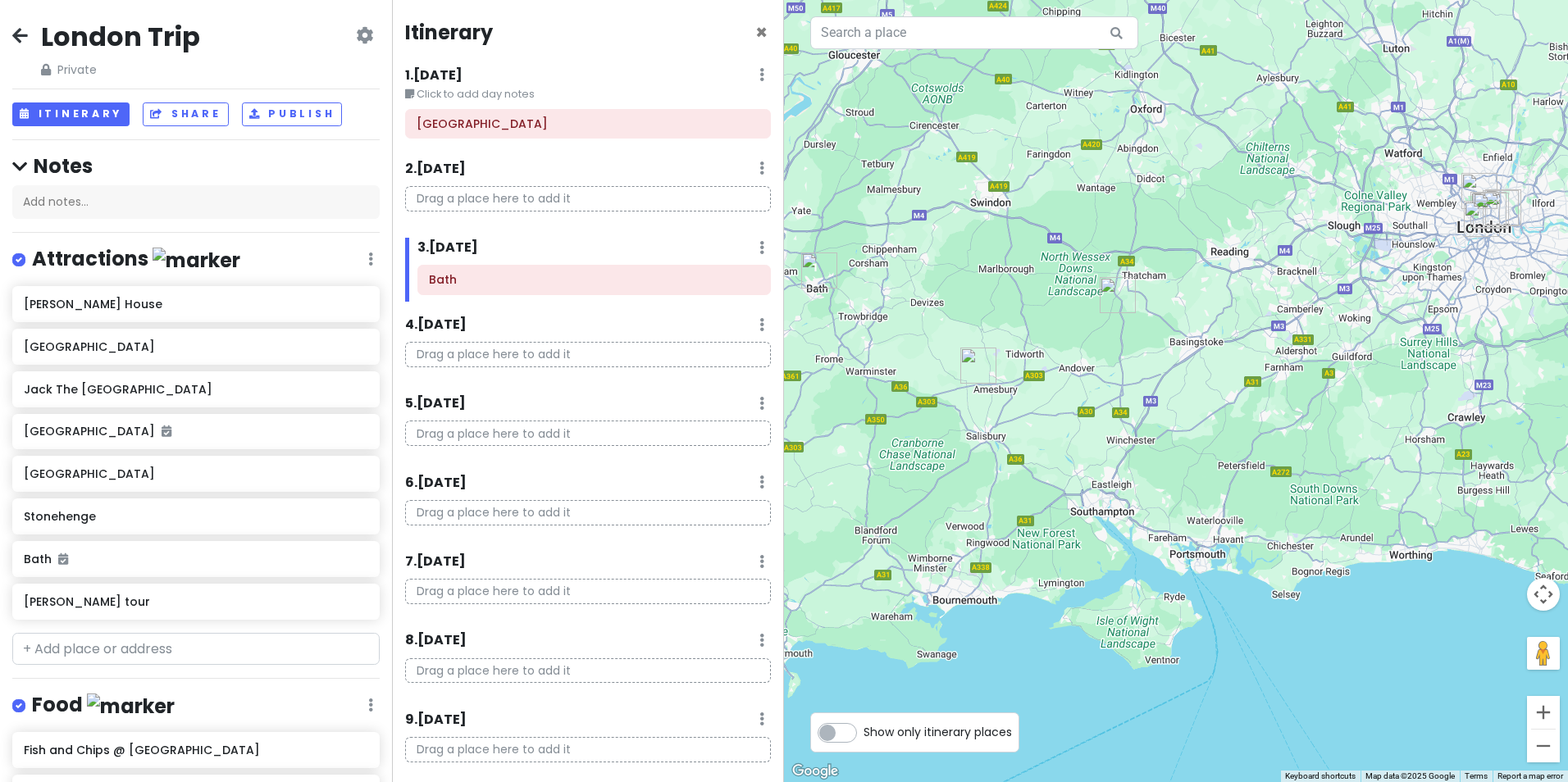
click at [970, 372] on img "Stonehenge" at bounding box center [979, 366] width 37 height 36
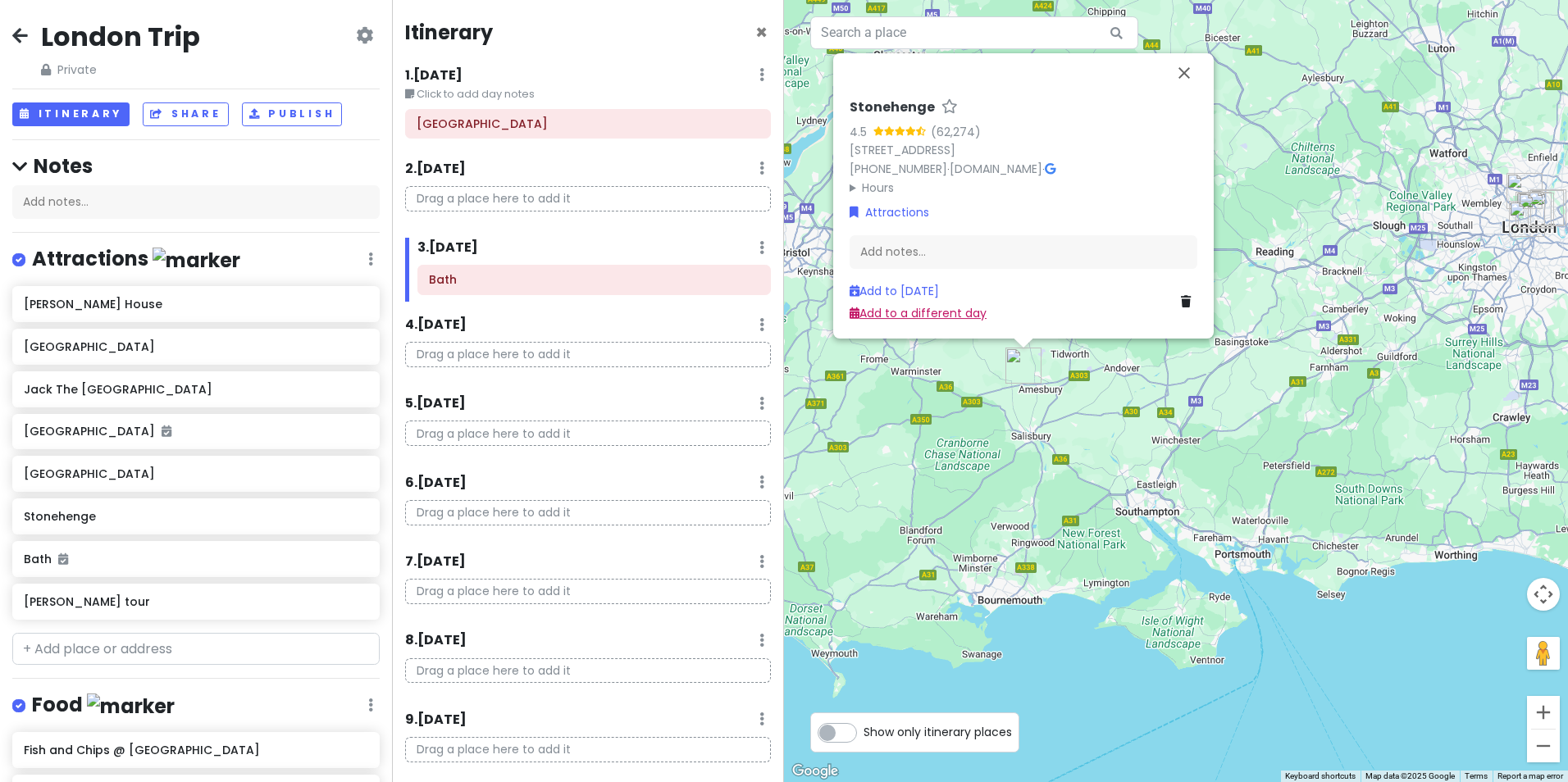
click at [928, 318] on link "Add to a different day" at bounding box center [918, 313] width 137 height 17
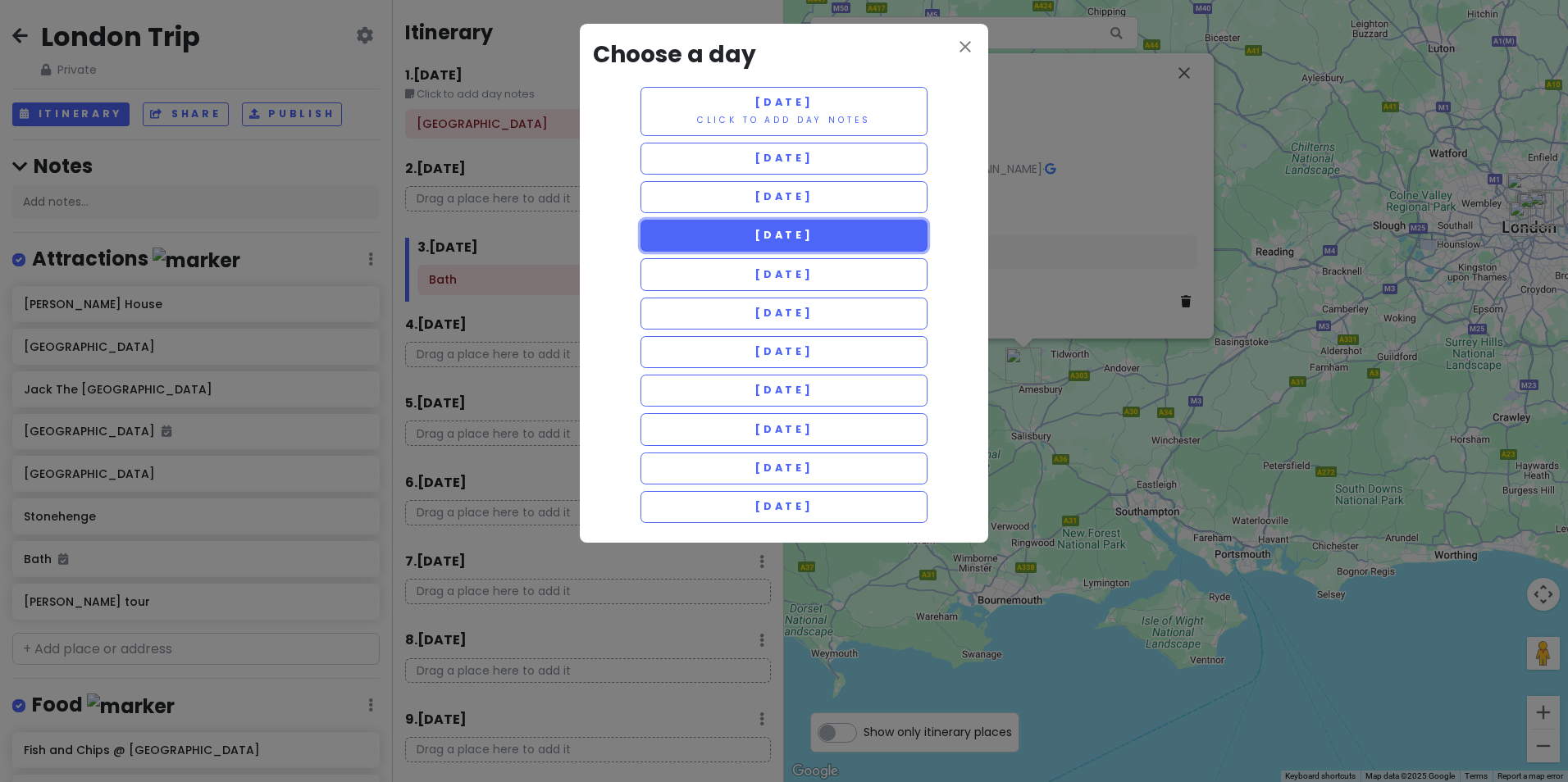
click at [814, 240] on span "Thursday 4/30" at bounding box center [784, 235] width 59 height 14
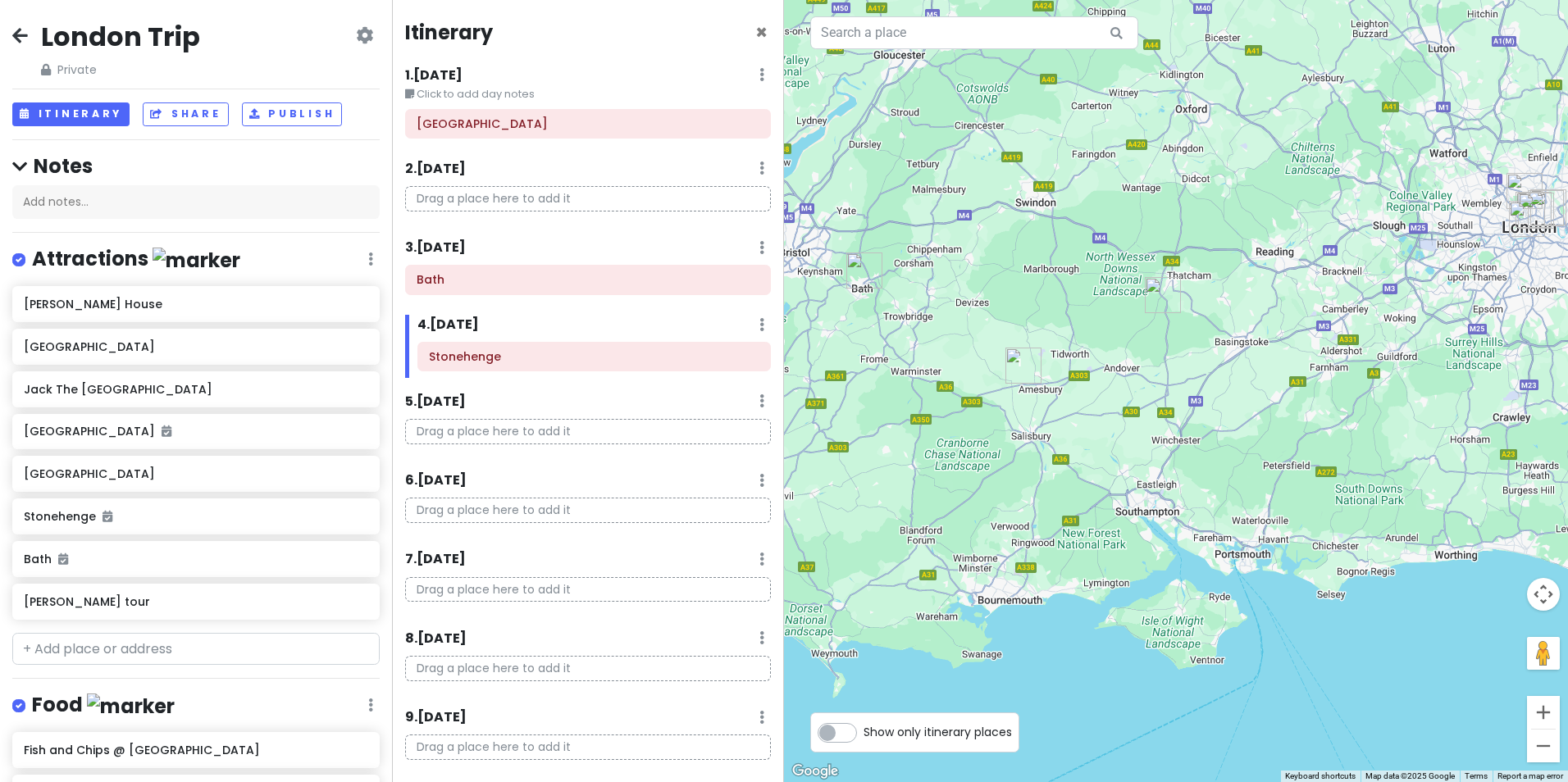
click at [1154, 292] on img "Highclere Castle" at bounding box center [1163, 295] width 37 height 36
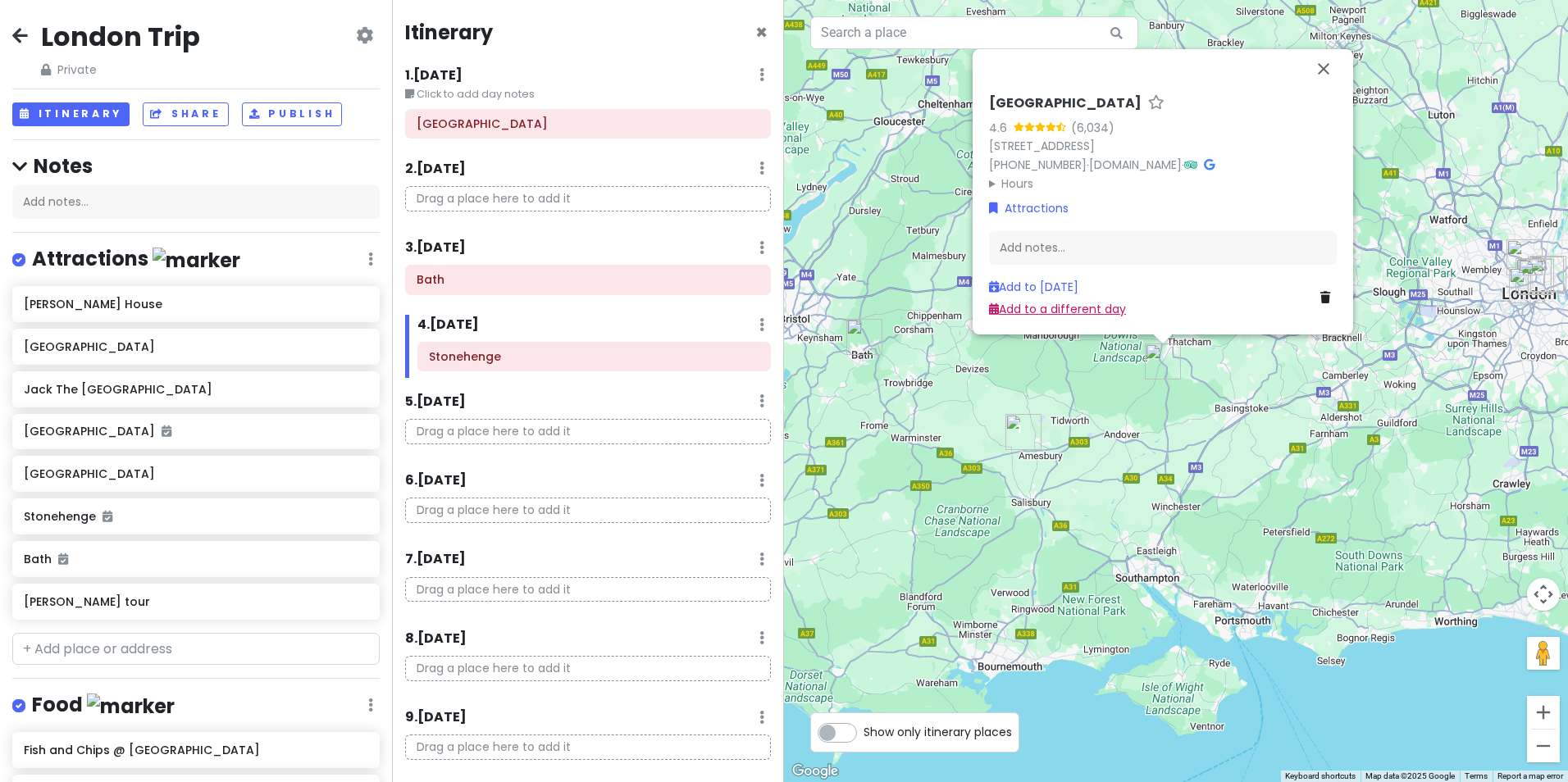
click at [1070, 313] on link "Add to a different day" at bounding box center [1057, 309] width 137 height 17
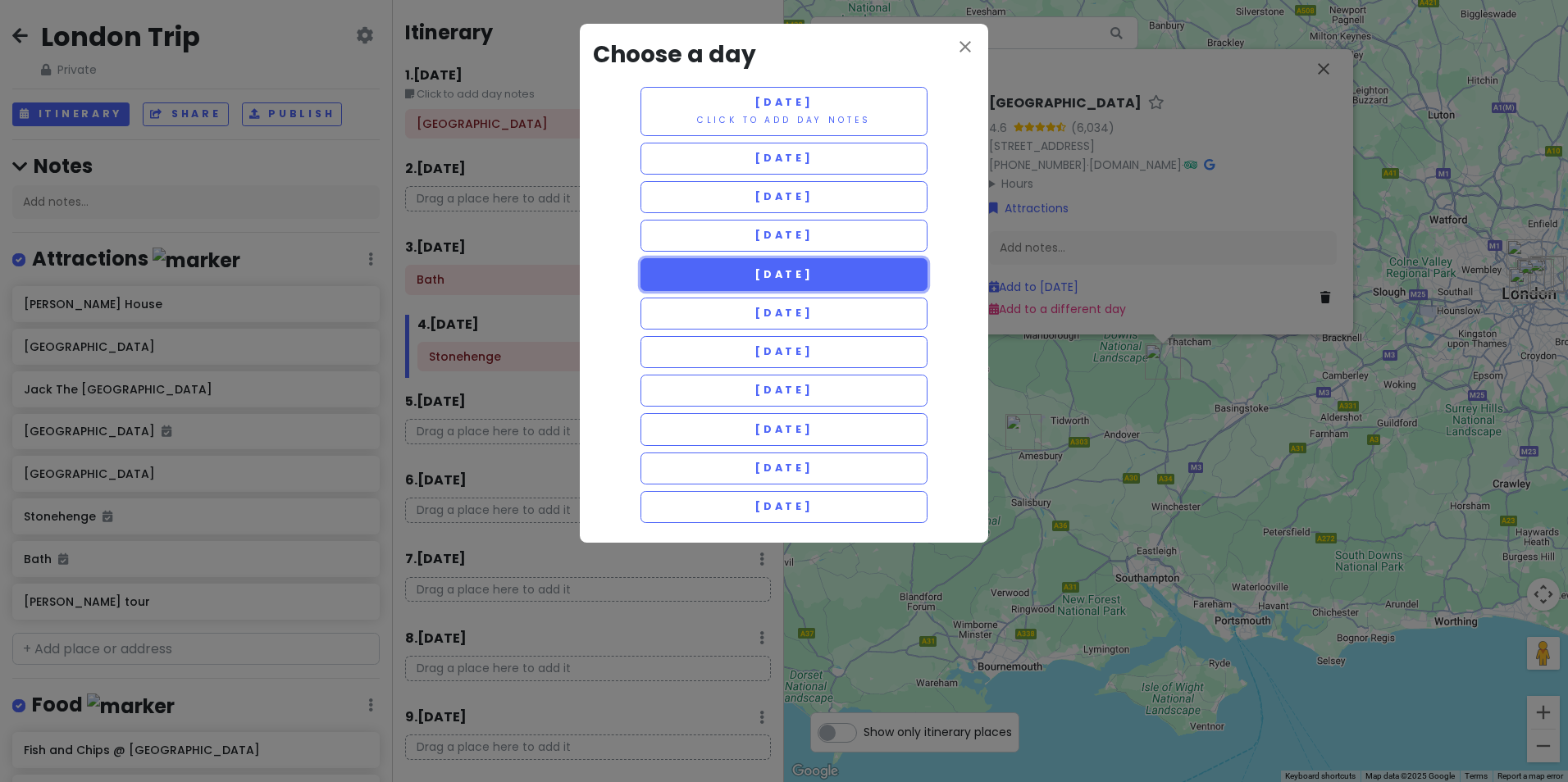
click at [814, 275] on span "Friday 5/1" at bounding box center [784, 274] width 59 height 14
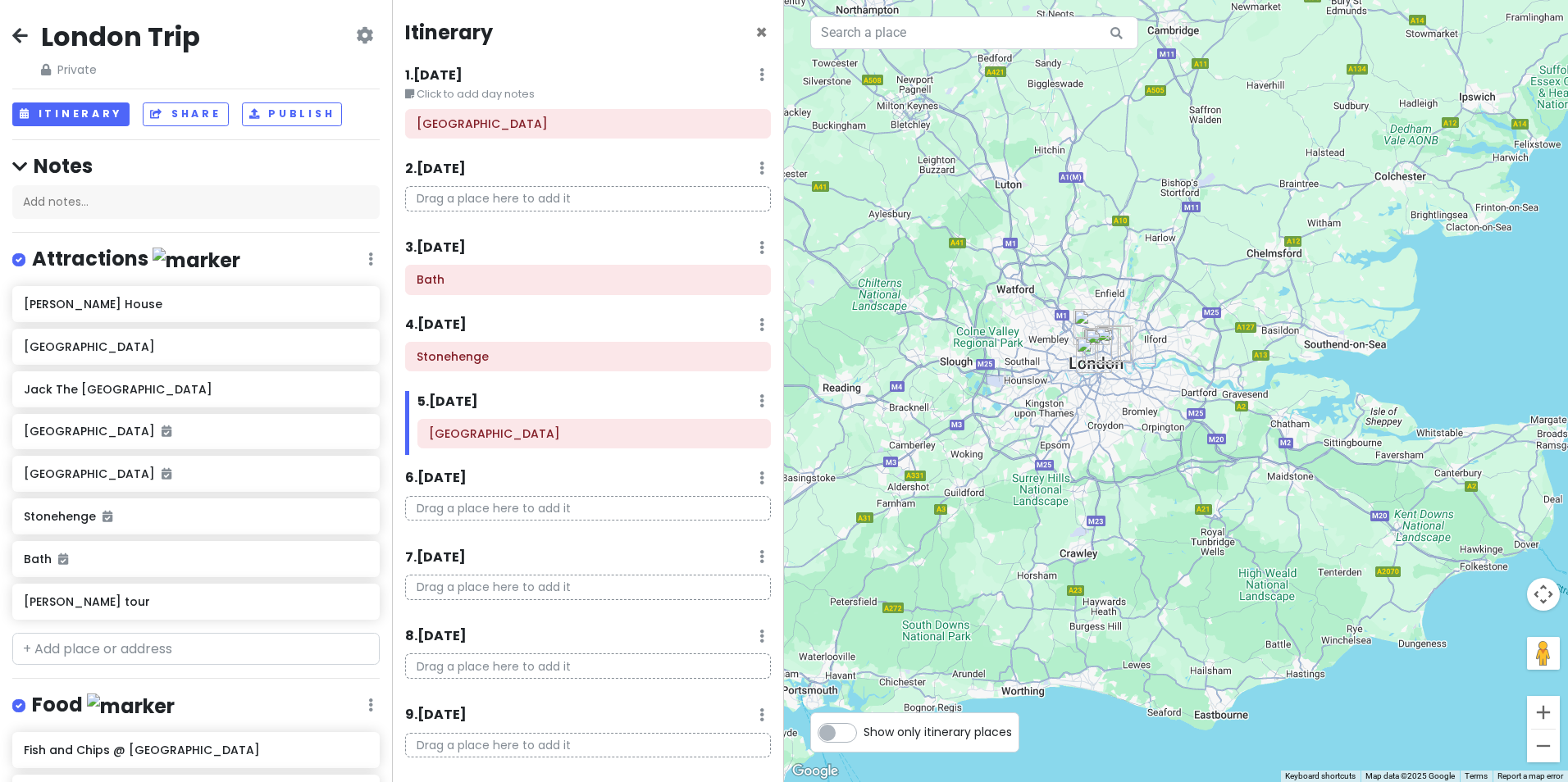
drag, startPoint x: 1336, startPoint y: 403, endPoint x: 895, endPoint y: 474, distance: 446.7
click at [895, 474] on div at bounding box center [1176, 391] width 784 height 782
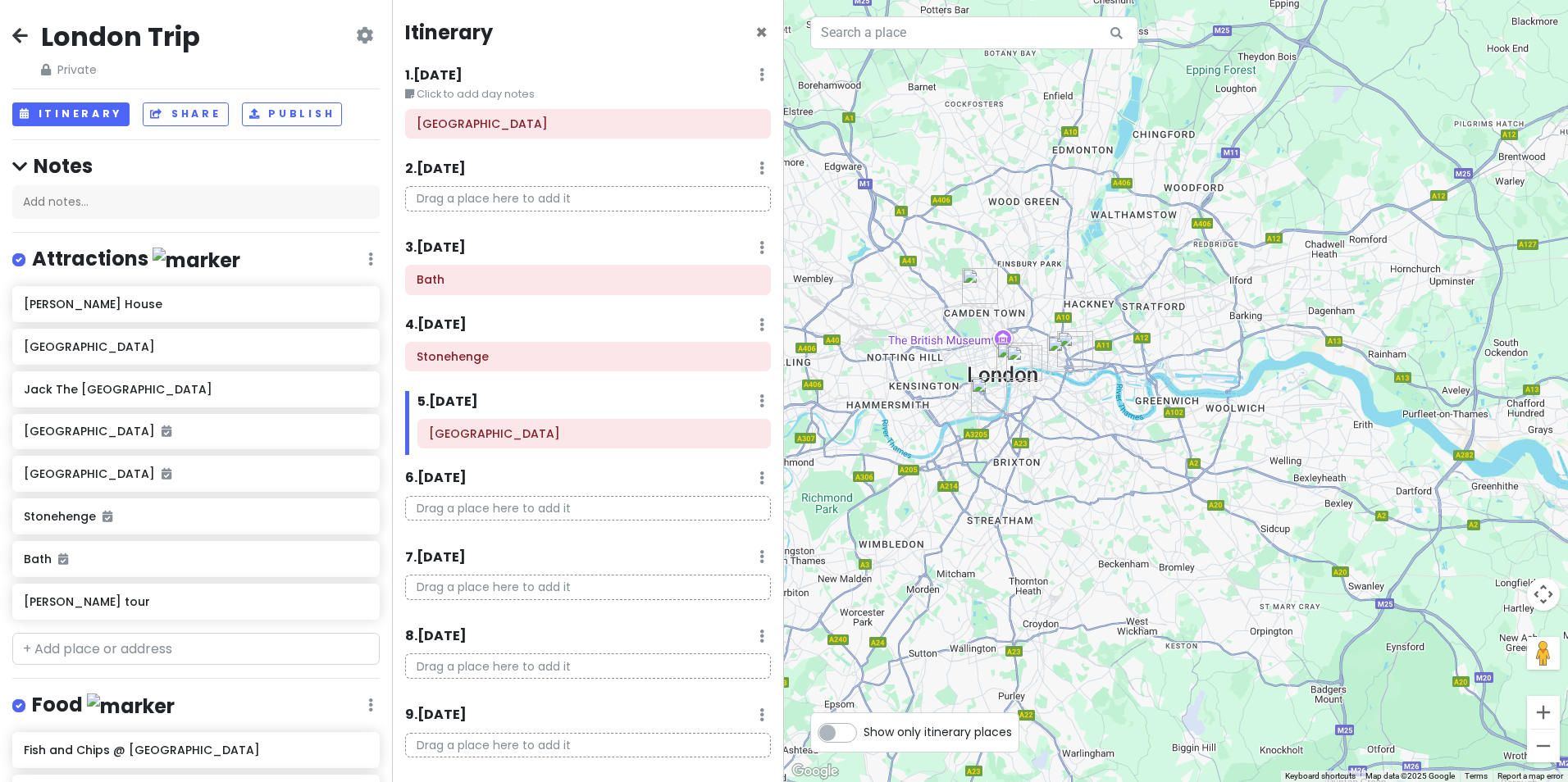
drag, startPoint x: 1402, startPoint y: 197, endPoint x: 1065, endPoint y: 561, distance: 496.0
click at [1065, 561] on div at bounding box center [1176, 391] width 784 height 782
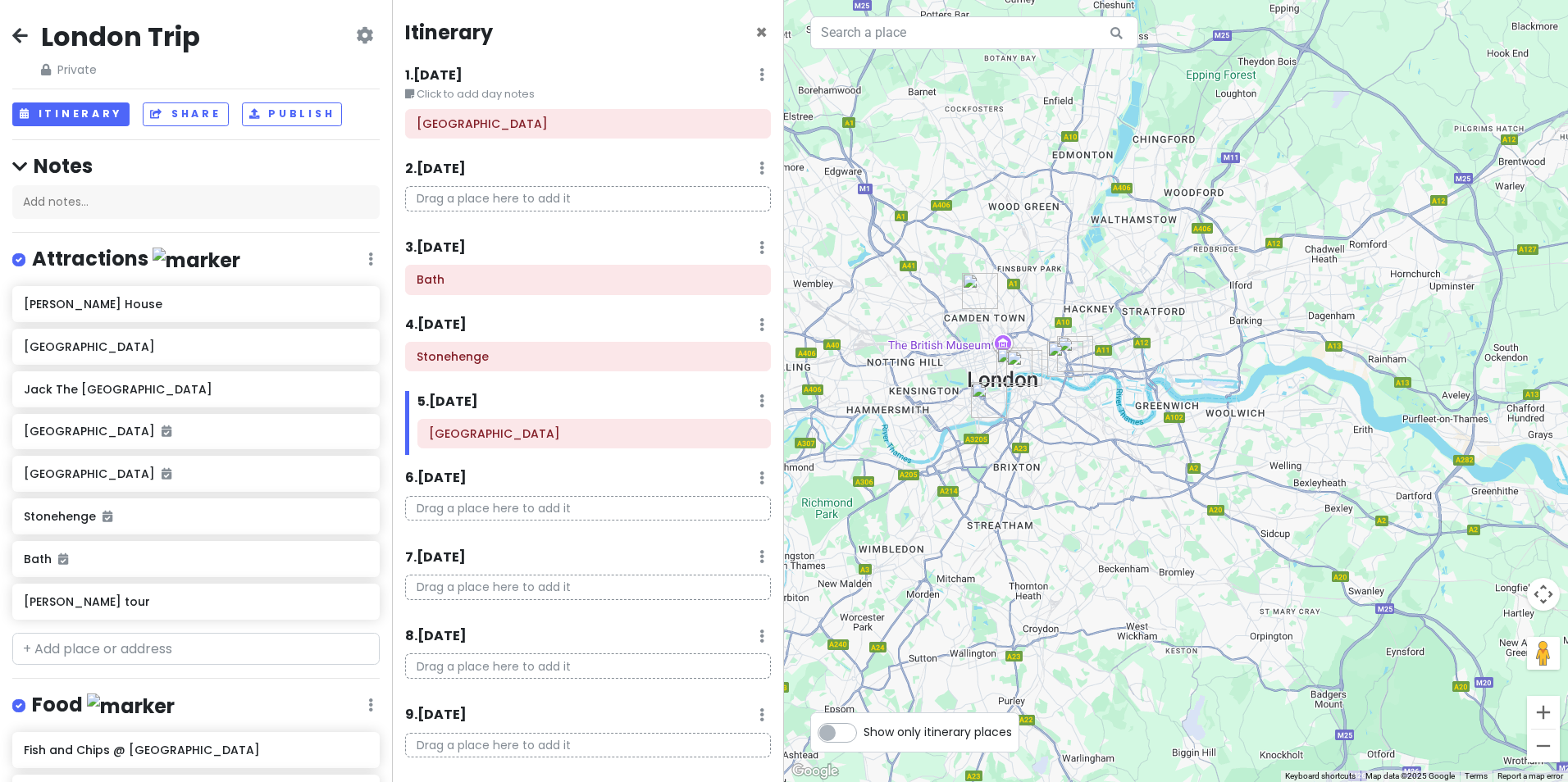
click at [981, 401] on img "Jane Austen House" at bounding box center [990, 401] width 37 height 36
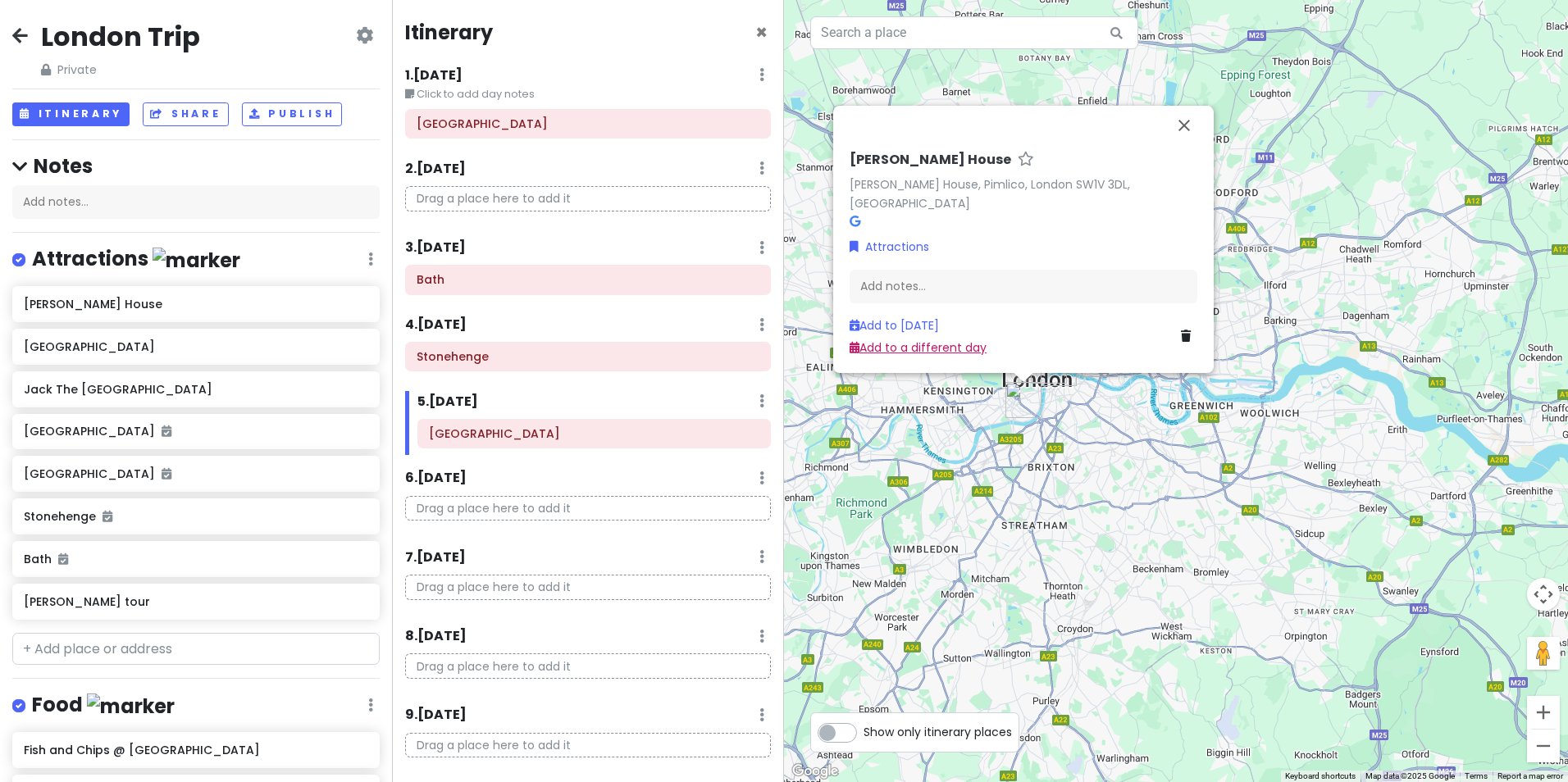
click at [907, 350] on link "Add to a different day" at bounding box center [918, 347] width 137 height 17
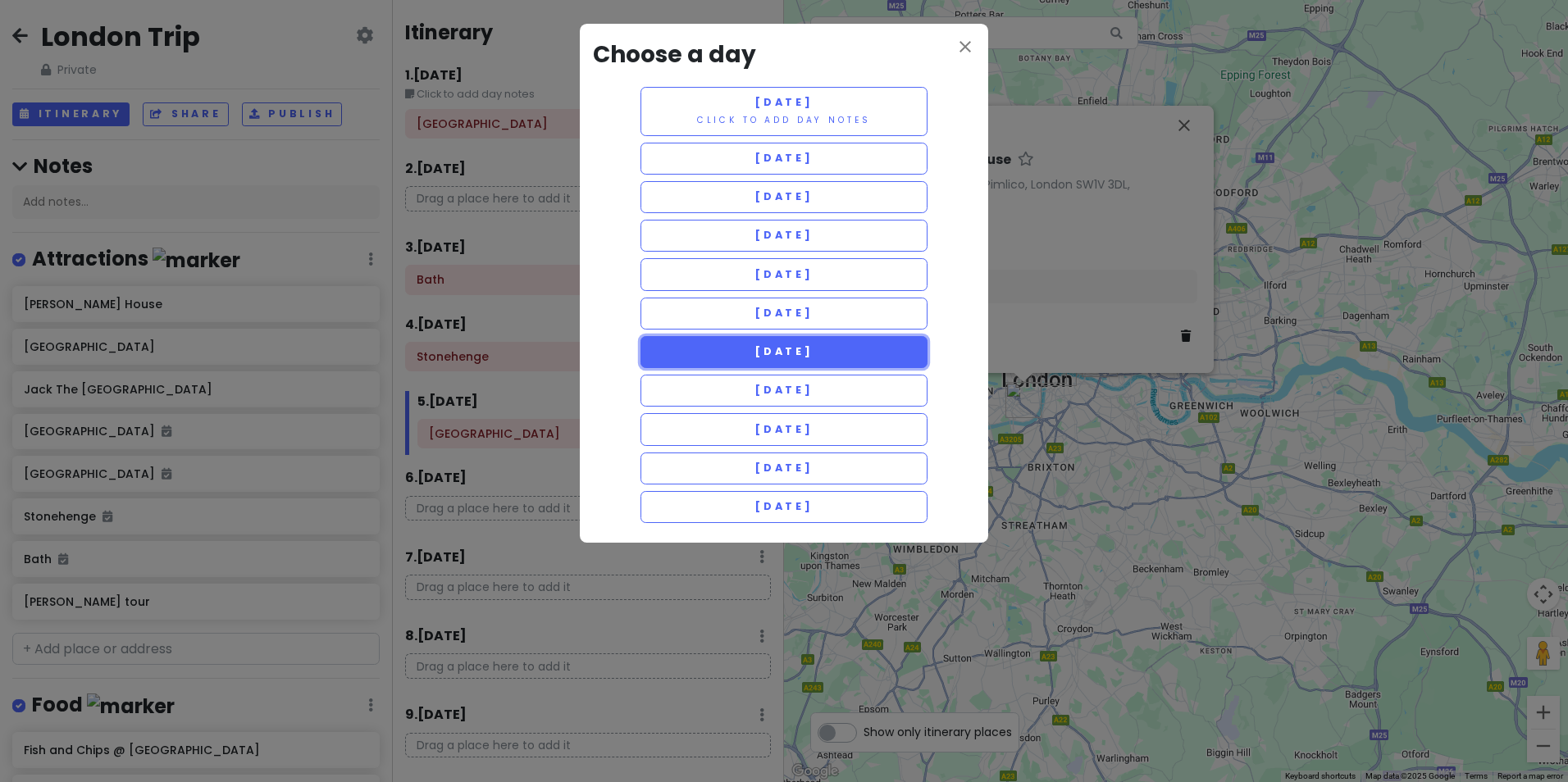
click at [879, 358] on button "Sunday 5/3" at bounding box center [784, 352] width 287 height 32
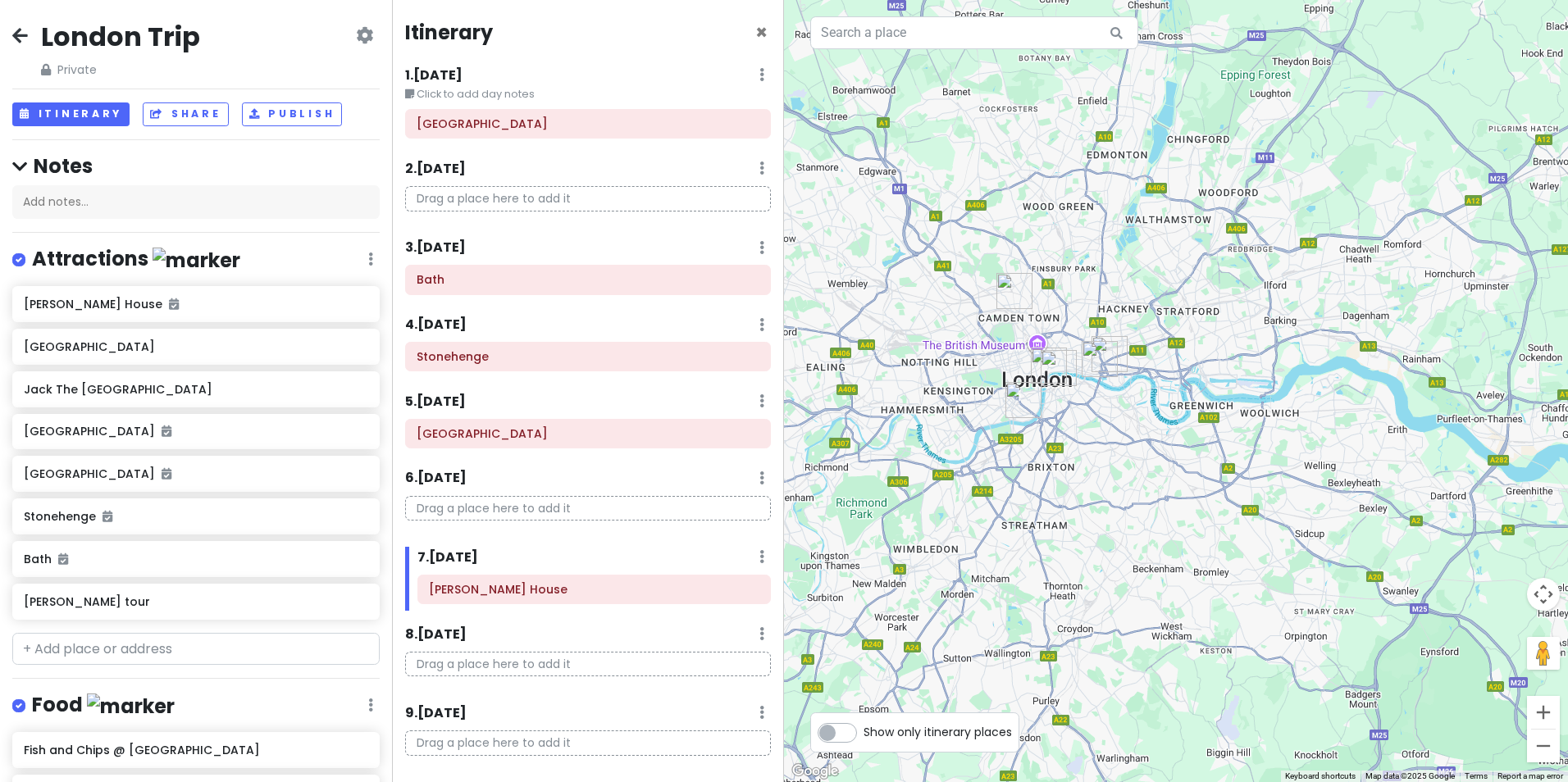
click at [1006, 291] on img "Harry potter tour" at bounding box center [1015, 291] width 37 height 36
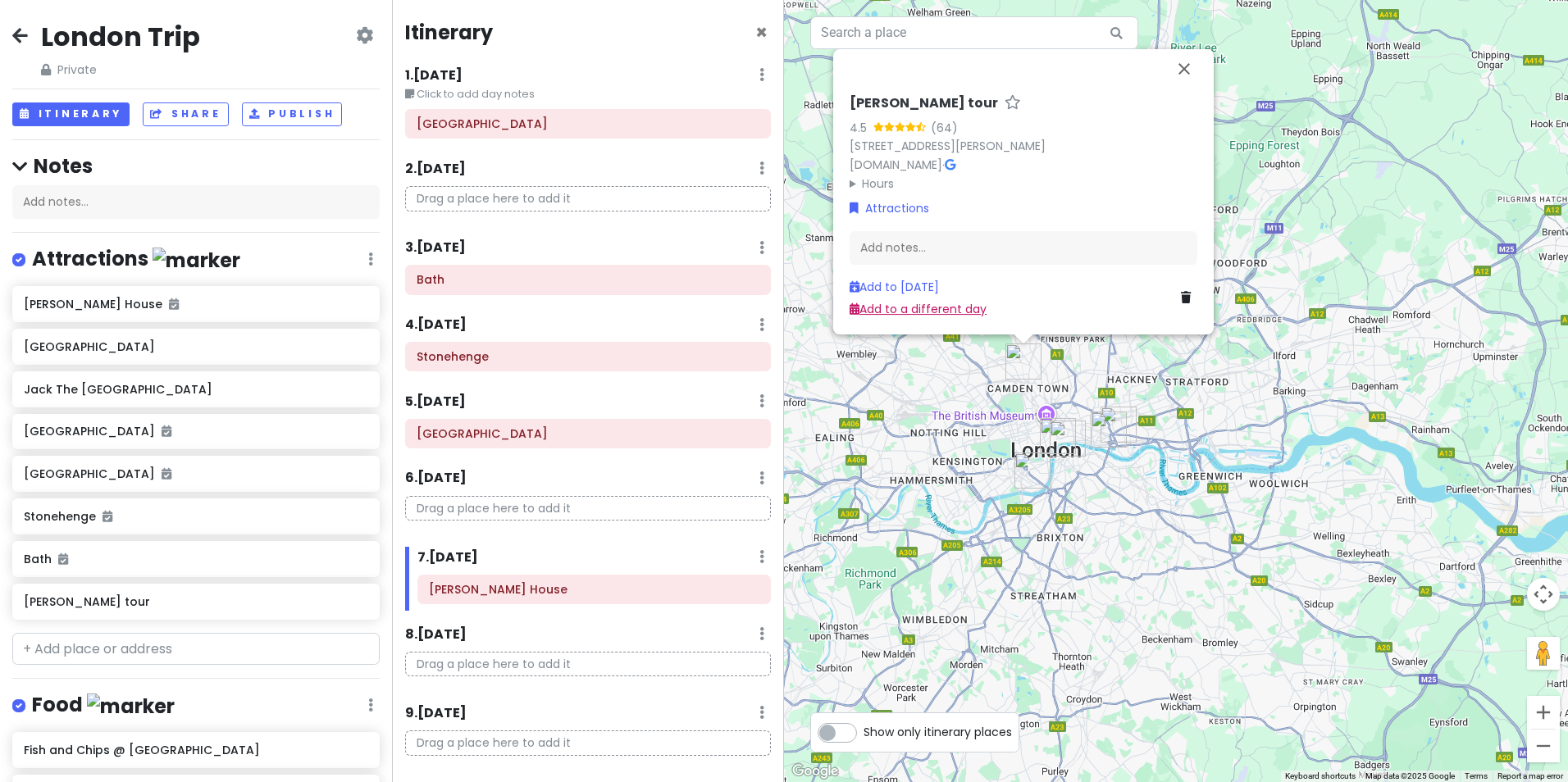
click at [922, 311] on link "Add to a different day" at bounding box center [918, 309] width 137 height 17
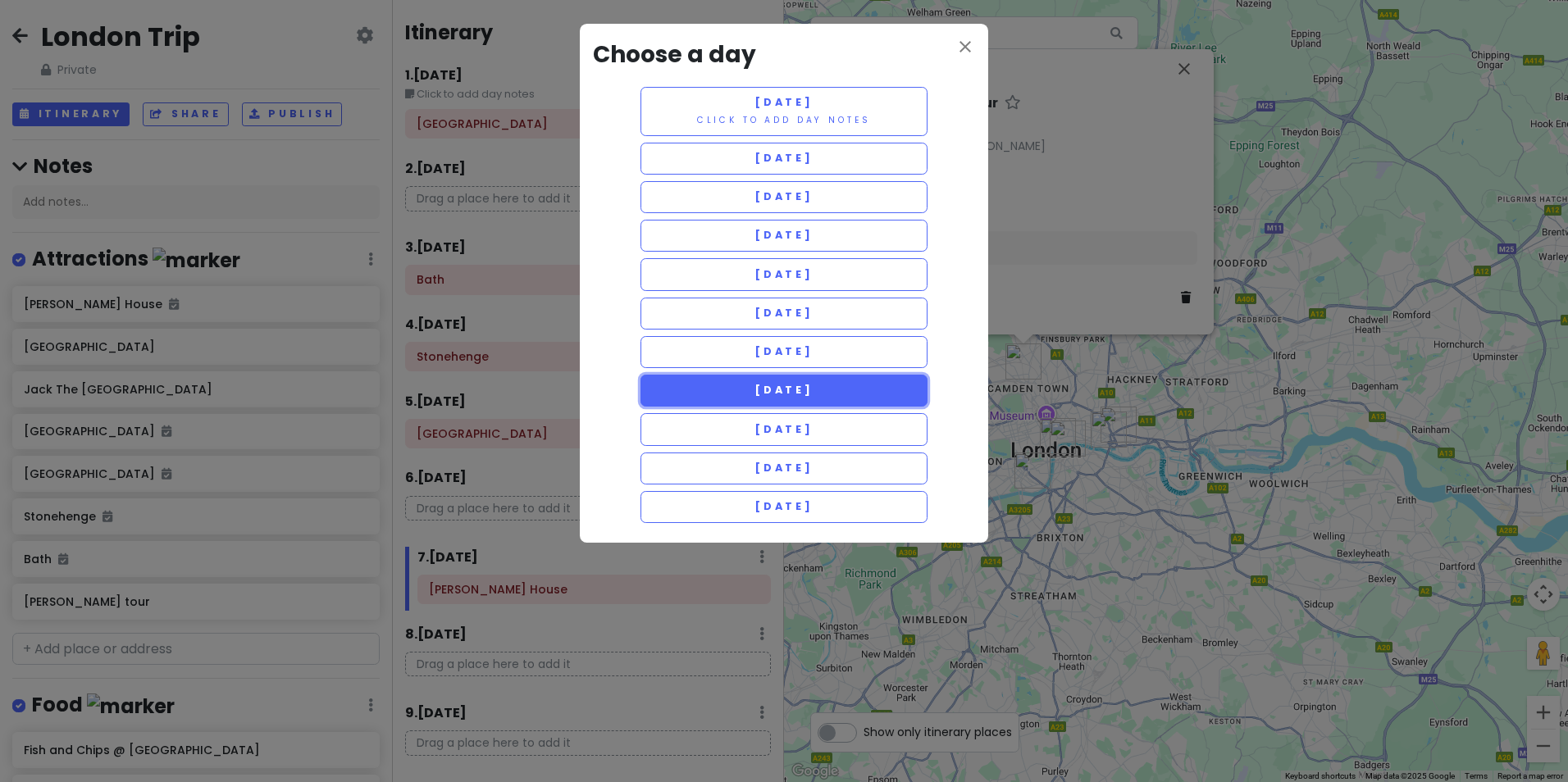
click at [806, 396] on span "Monday 5/4" at bounding box center [784, 390] width 59 height 14
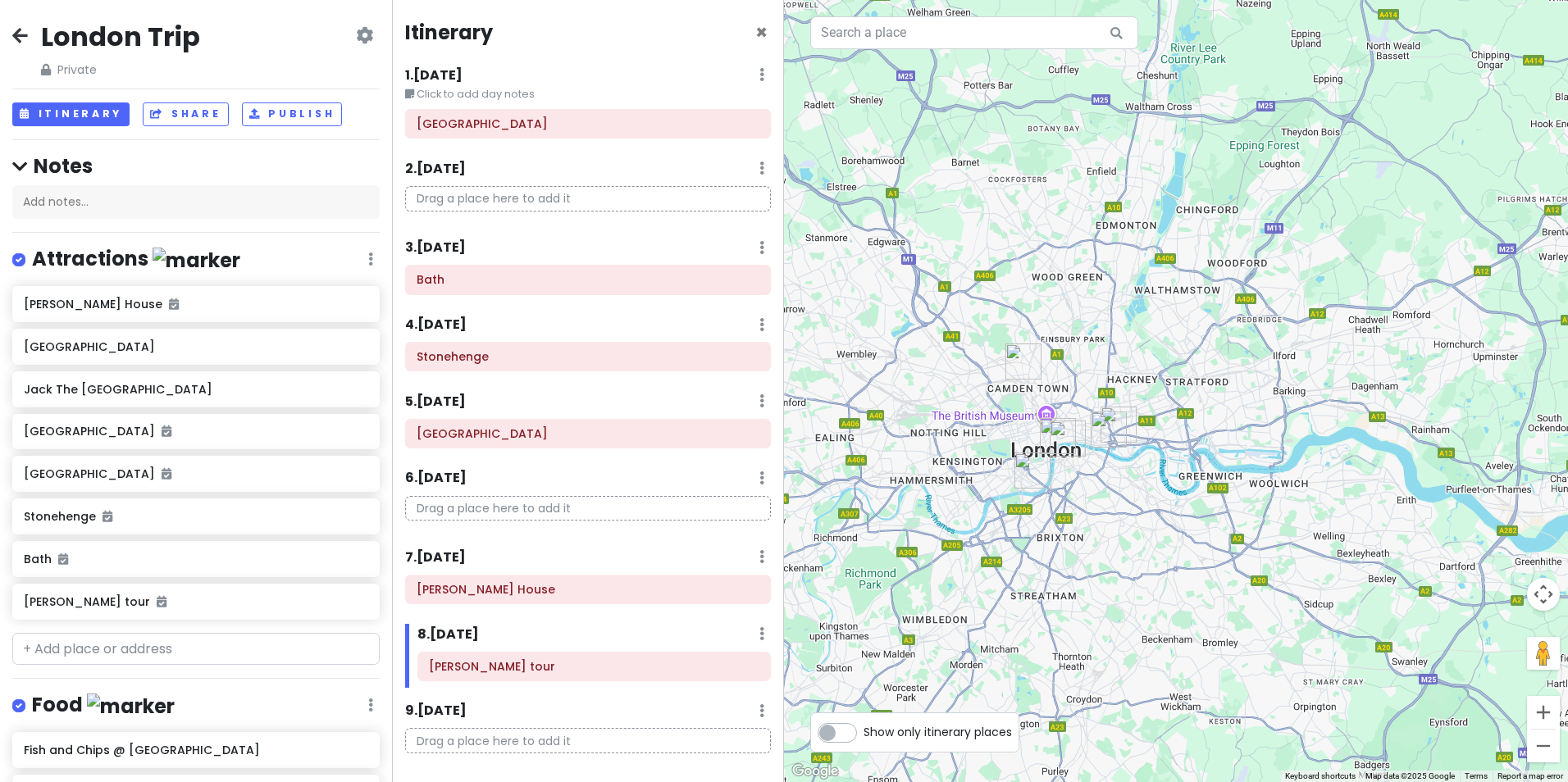
click at [1103, 436] on img "Tower of London" at bounding box center [1109, 430] width 37 height 36
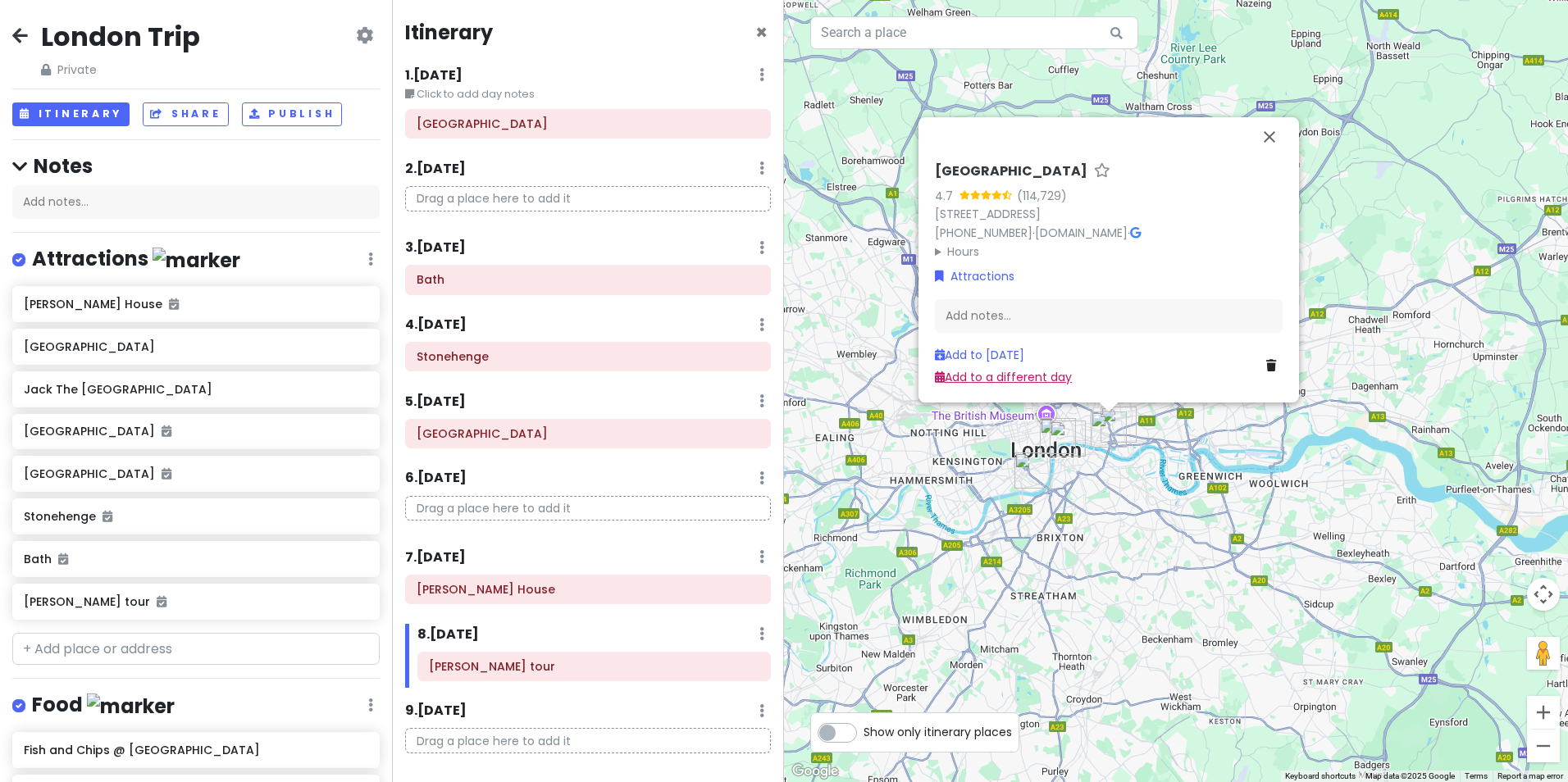
click at [1033, 381] on link "Add to a different day" at bounding box center [1003, 377] width 137 height 17
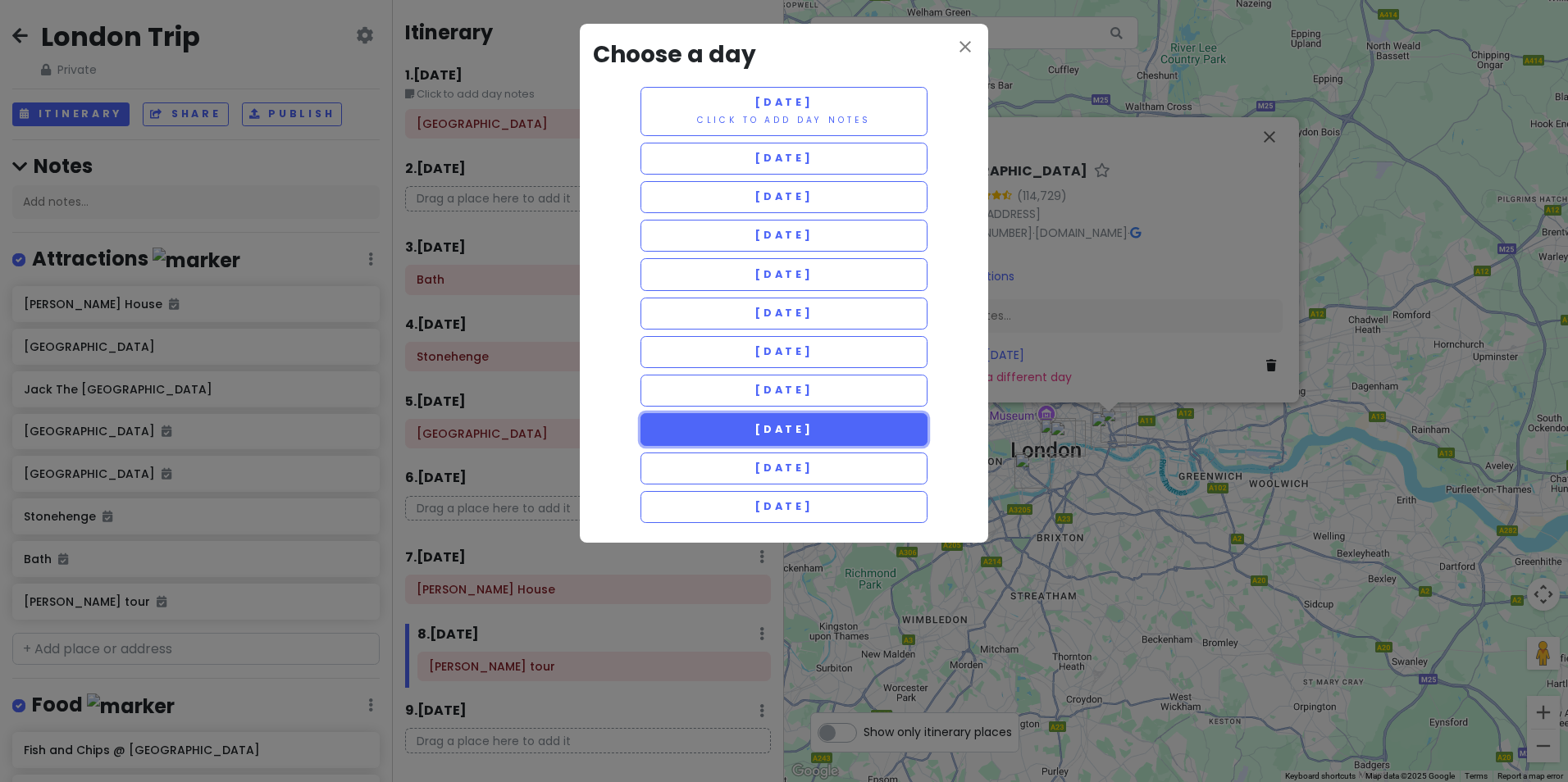
click at [806, 426] on span "Tuesday 5/5" at bounding box center [784, 429] width 59 height 14
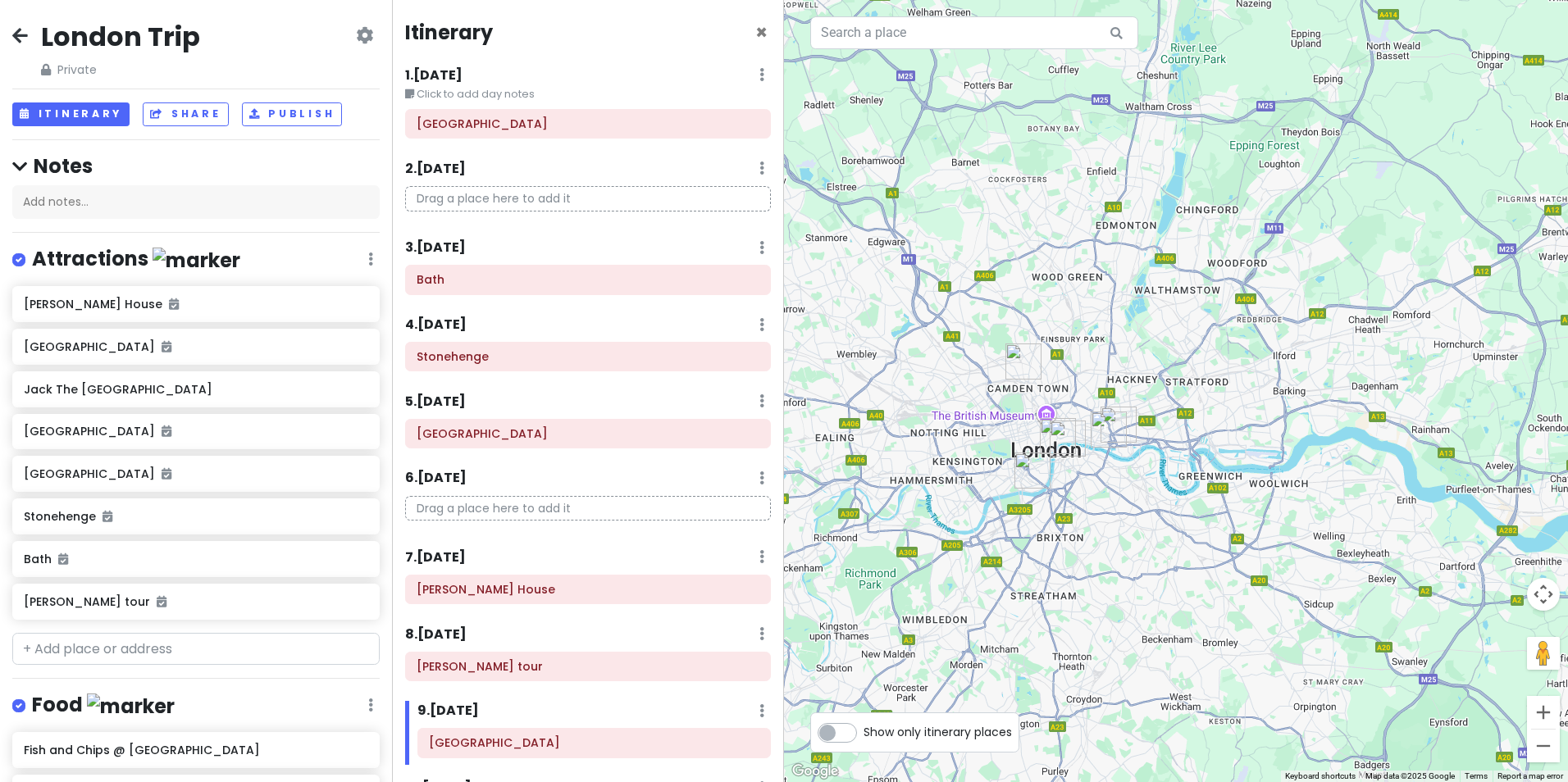
click at [1122, 416] on img "Tower of London" at bounding box center [1109, 430] width 37 height 36
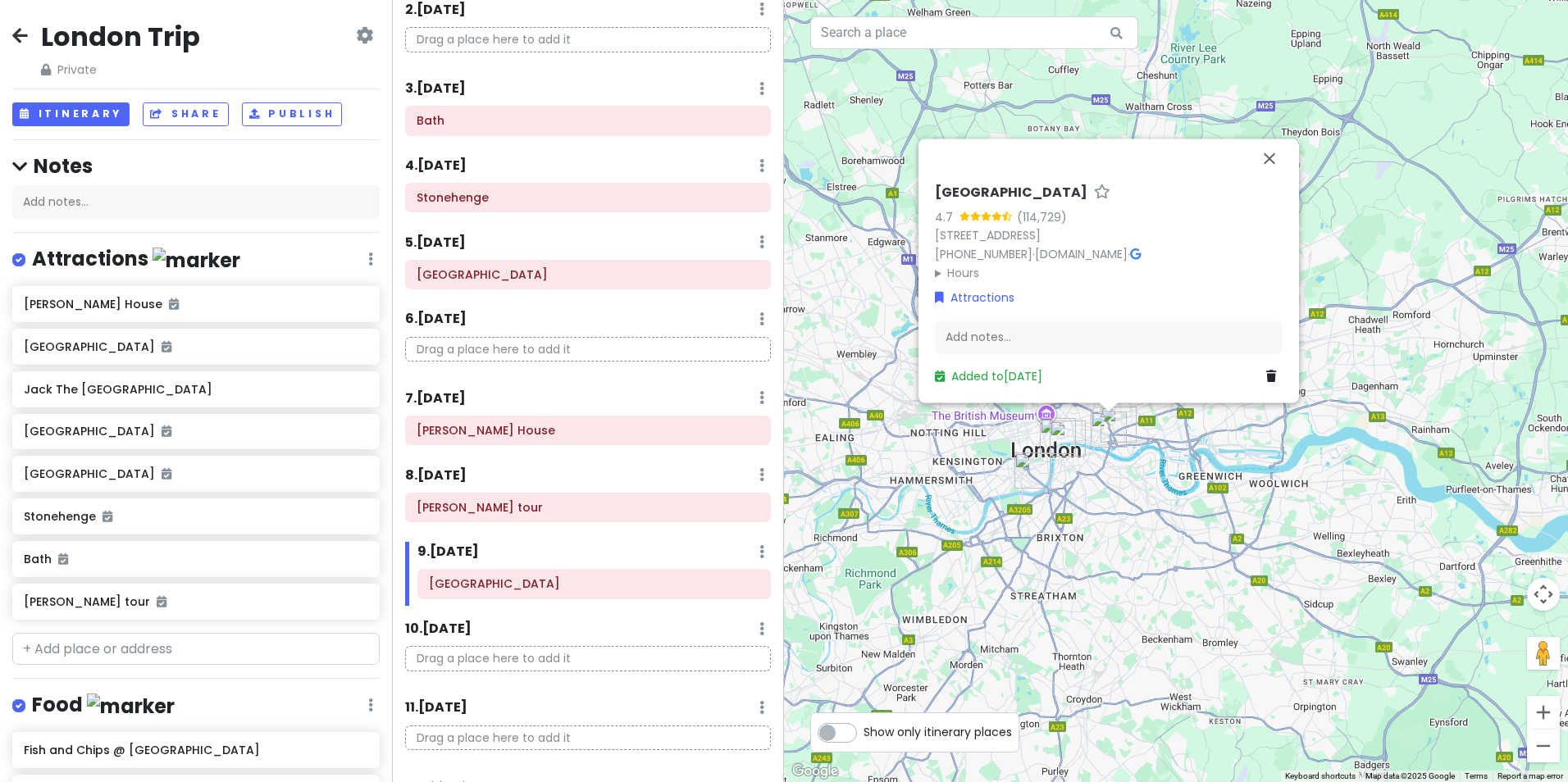
scroll to position [194, 0]
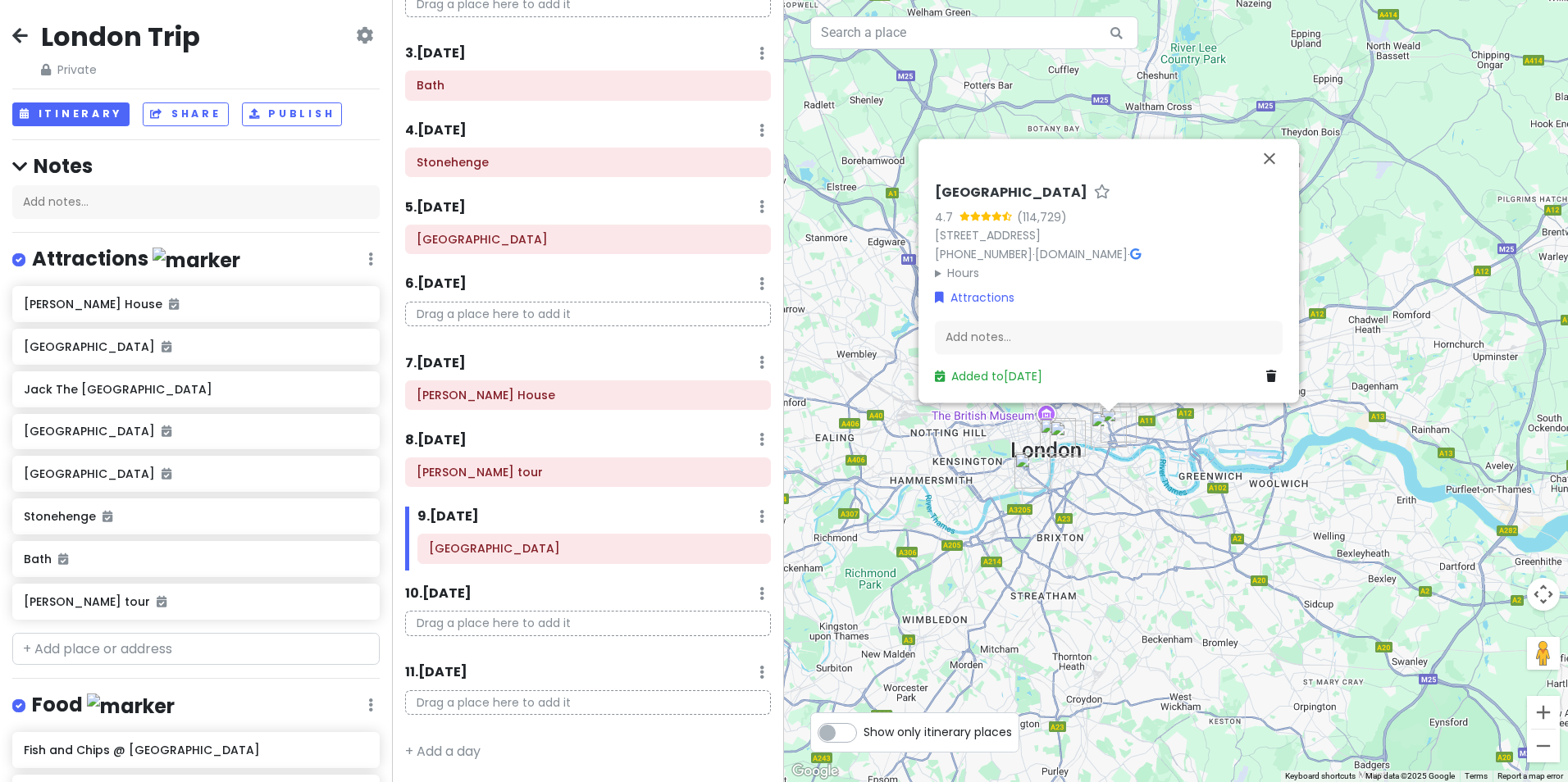
click at [1220, 541] on div "Tower of London 4.7 (114,729) London EC3N 4AB, UK +44 333 320 6000 · www.hrp.or…" at bounding box center [1176, 391] width 784 height 782
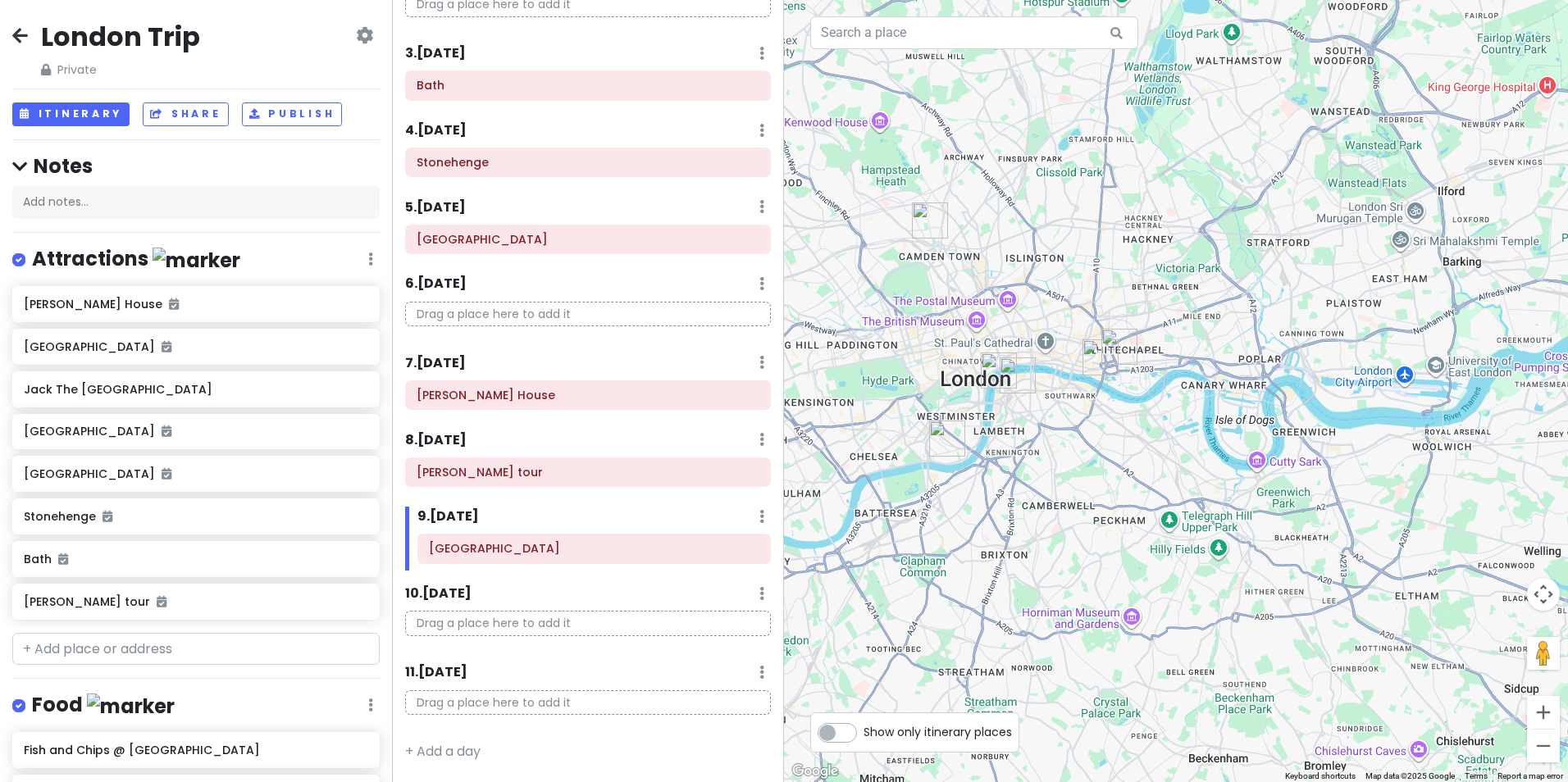
click at [1116, 338] on img "Jack The Ripper Museum" at bounding box center [1120, 347] width 37 height 36
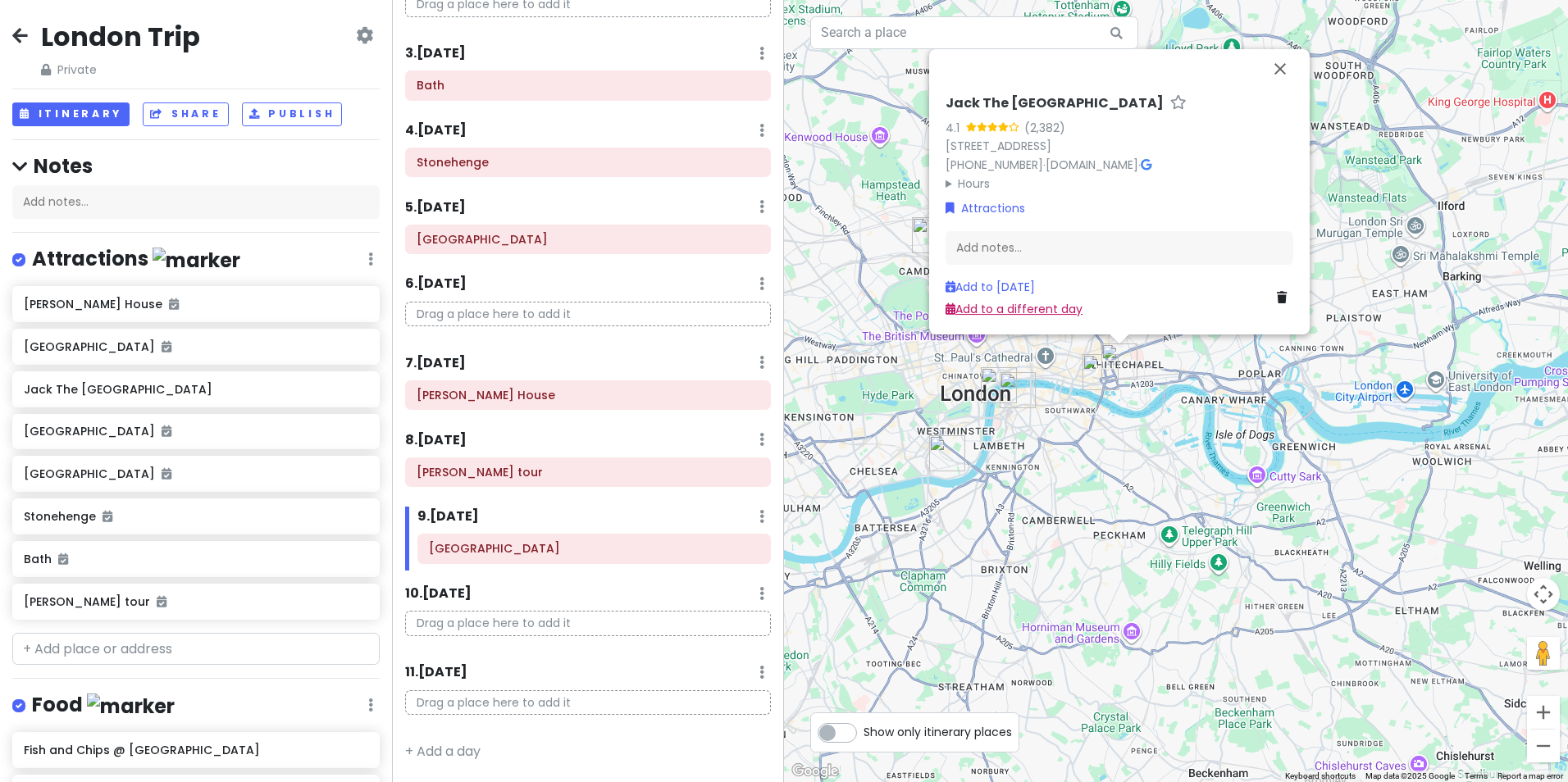
click at [1055, 309] on link "Add to a different day" at bounding box center [1014, 309] width 137 height 17
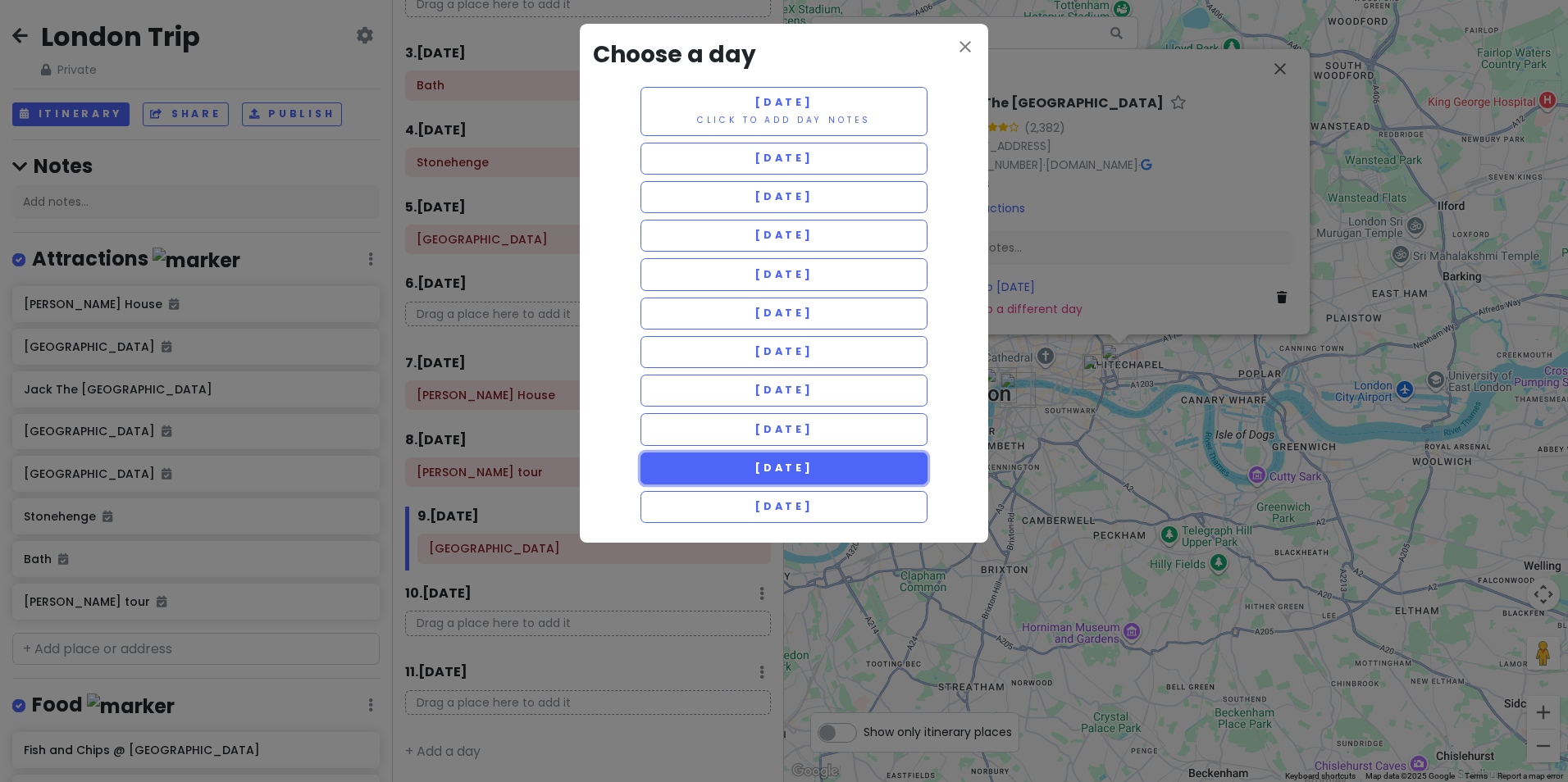
click at [884, 475] on button "Wednesday 5/6" at bounding box center [784, 469] width 287 height 32
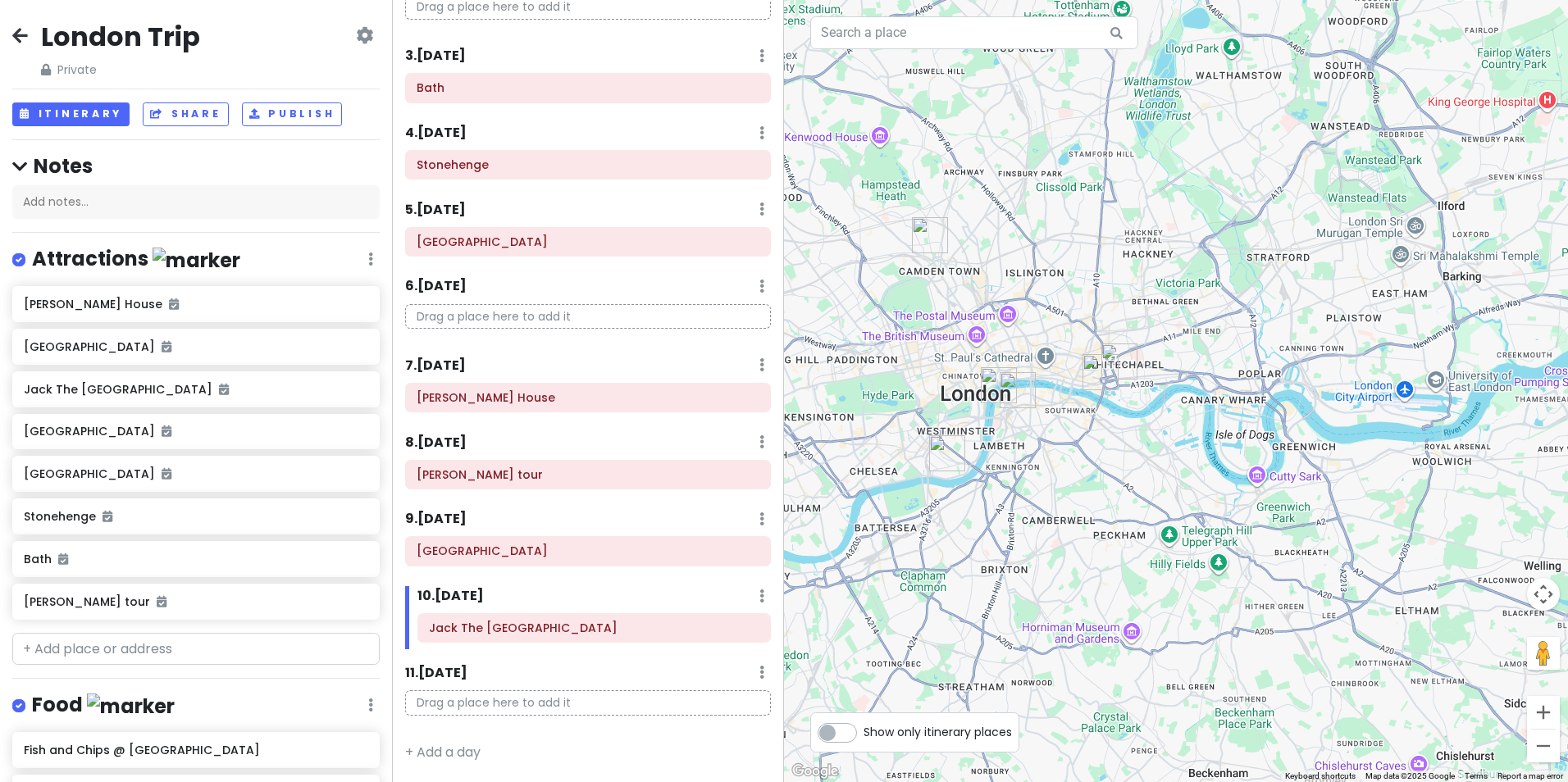
scroll to position [192, 0]
click at [992, 386] on img "Fish and Chips @ Jubilee Gardens" at bounding box center [1000, 386] width 37 height 36
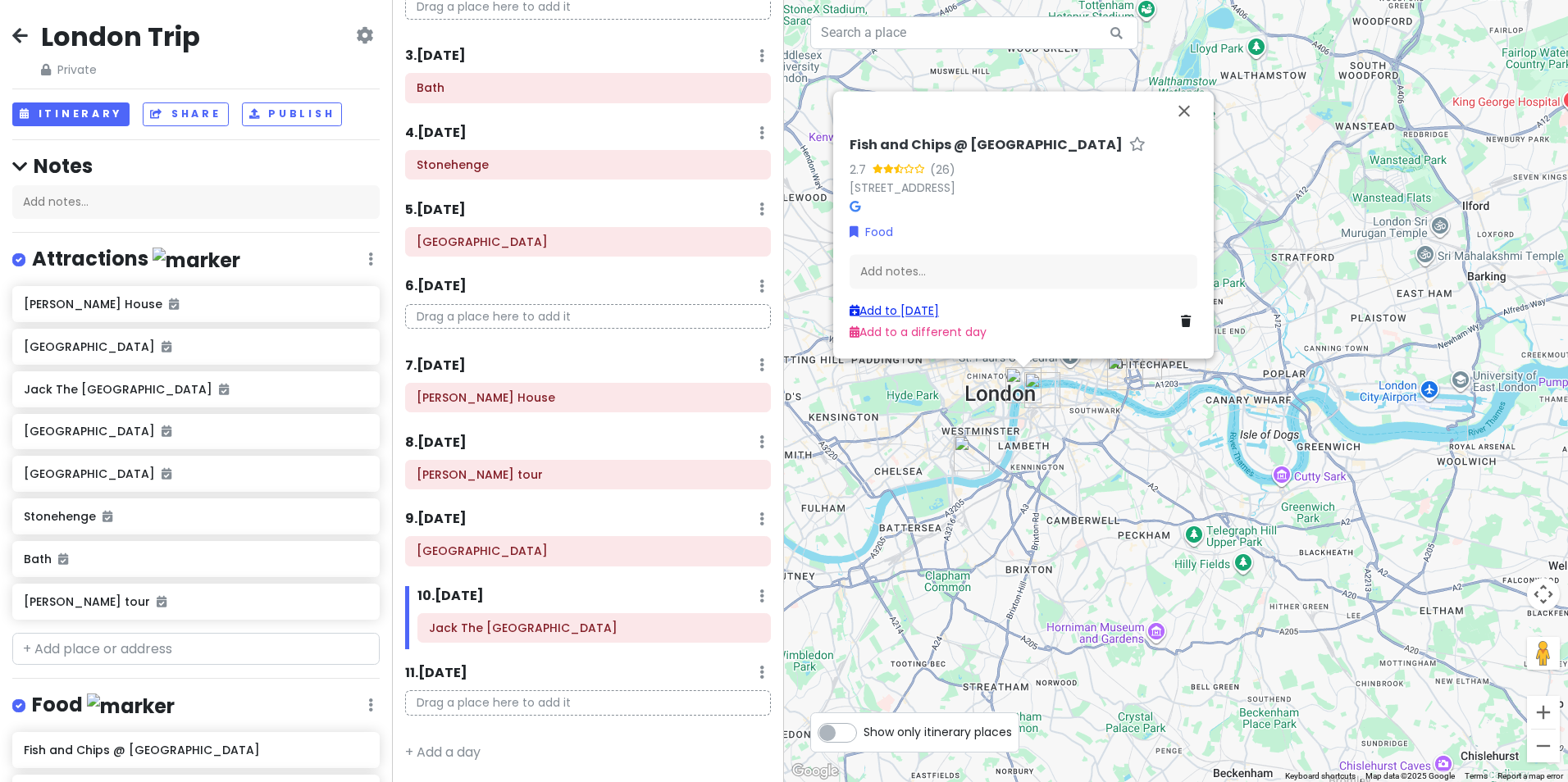
click at [932, 312] on link "Add to Wed 5/6" at bounding box center [894, 311] width 90 height 17
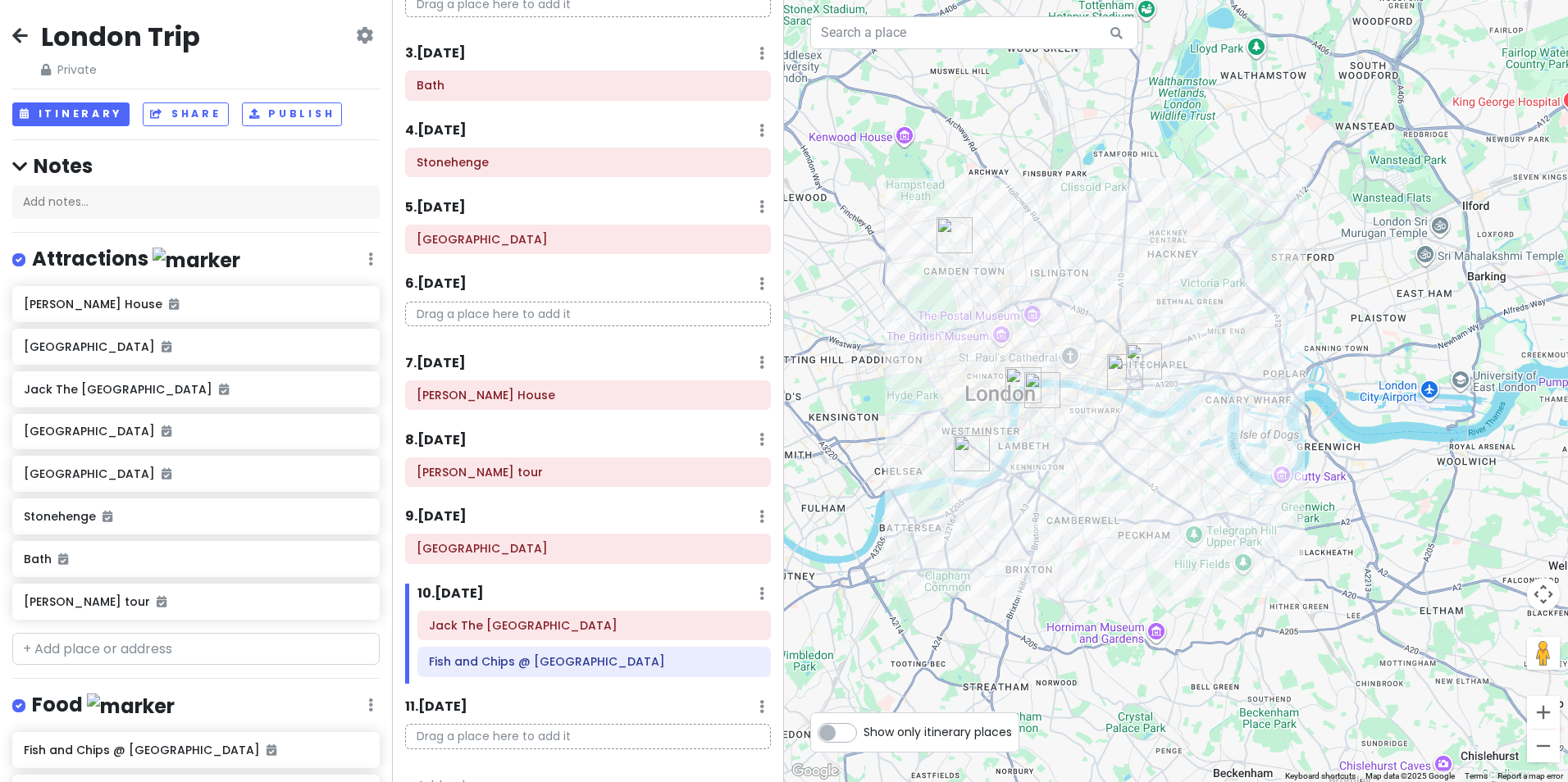
click at [1042, 380] on img "Union Jack Club" at bounding box center [1043, 391] width 37 height 36
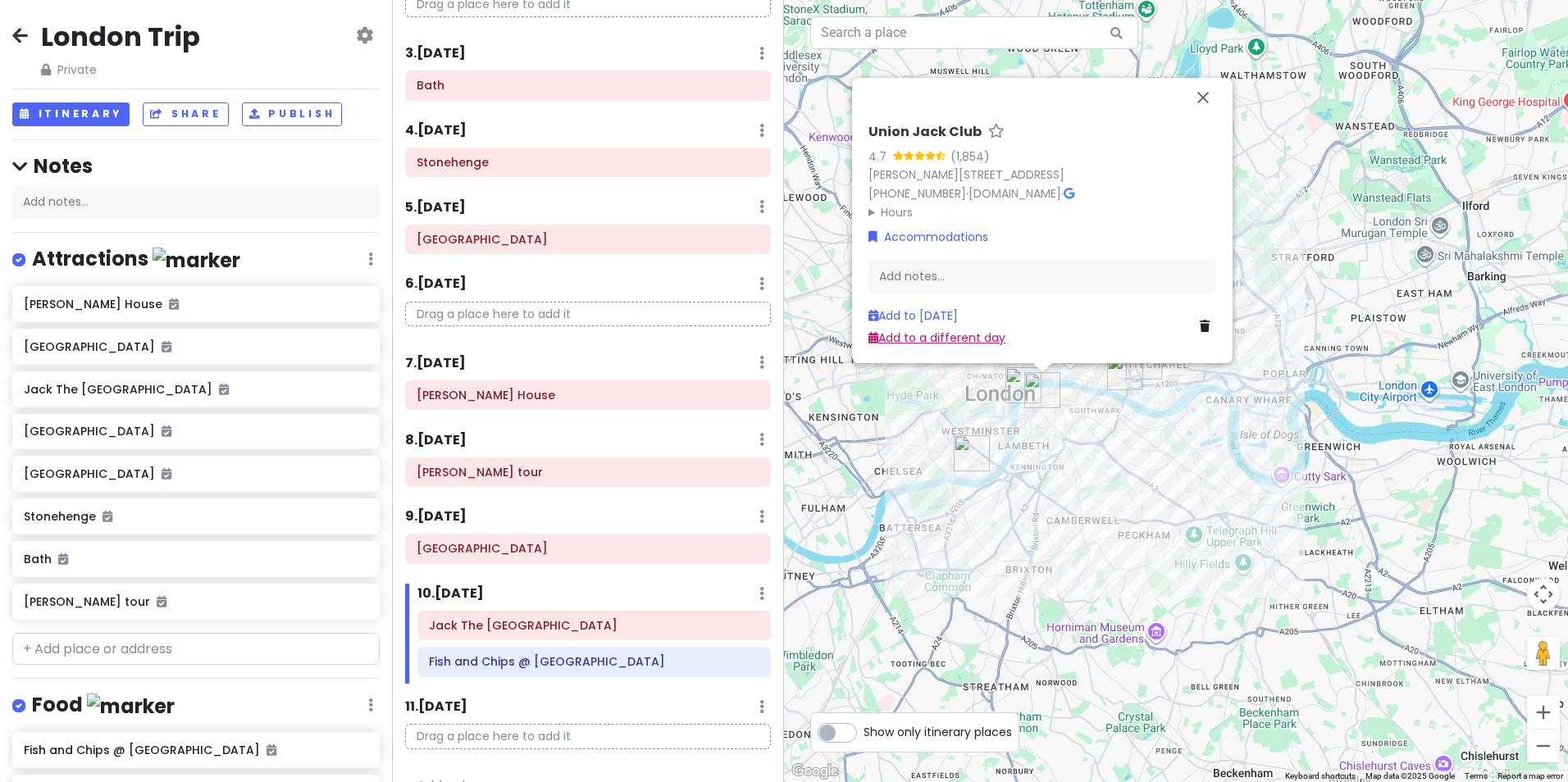
click at [958, 344] on link "Add to a different day" at bounding box center [937, 338] width 137 height 17
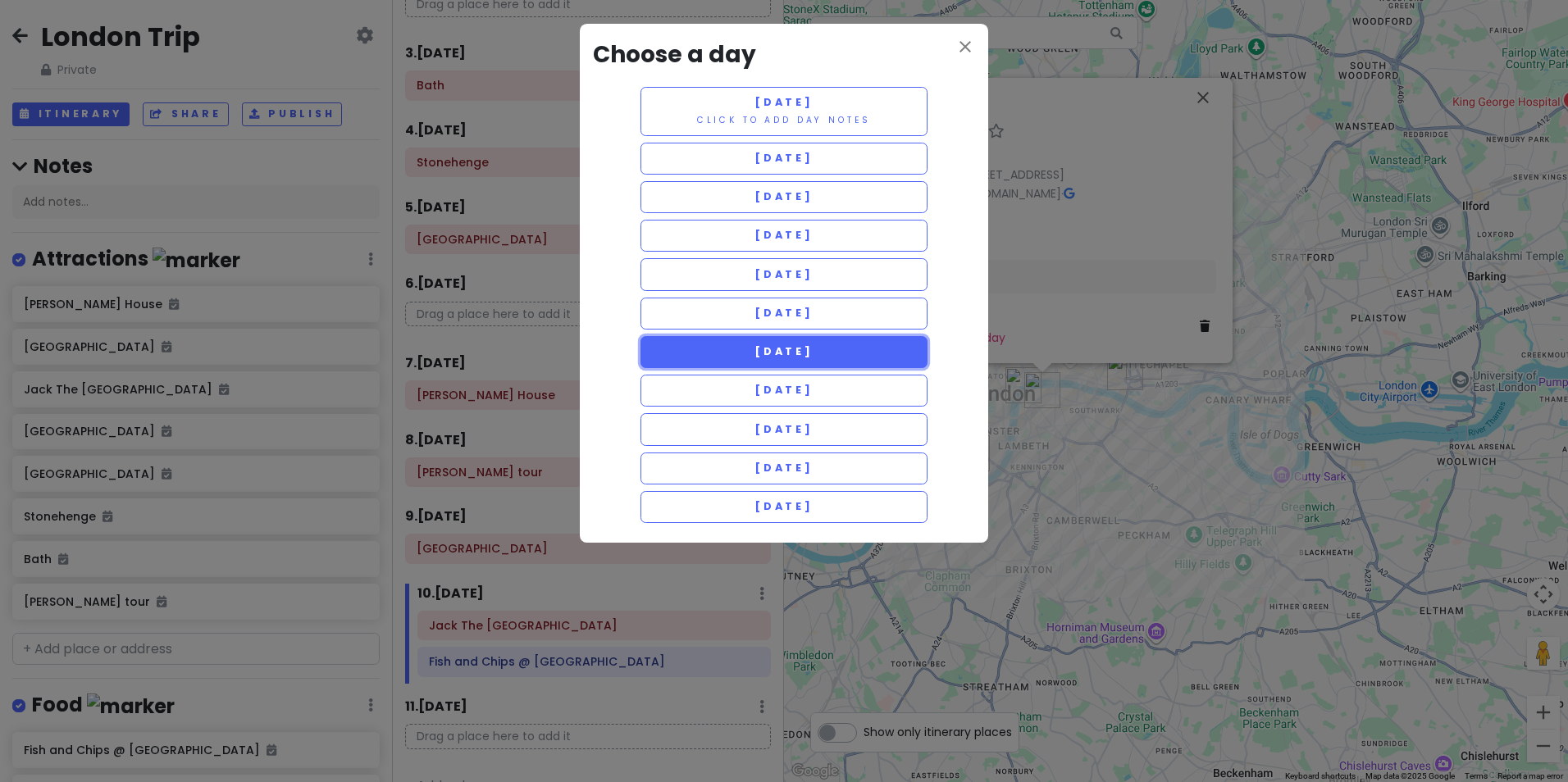
click at [876, 346] on button "Sunday 5/3" at bounding box center [784, 352] width 287 height 32
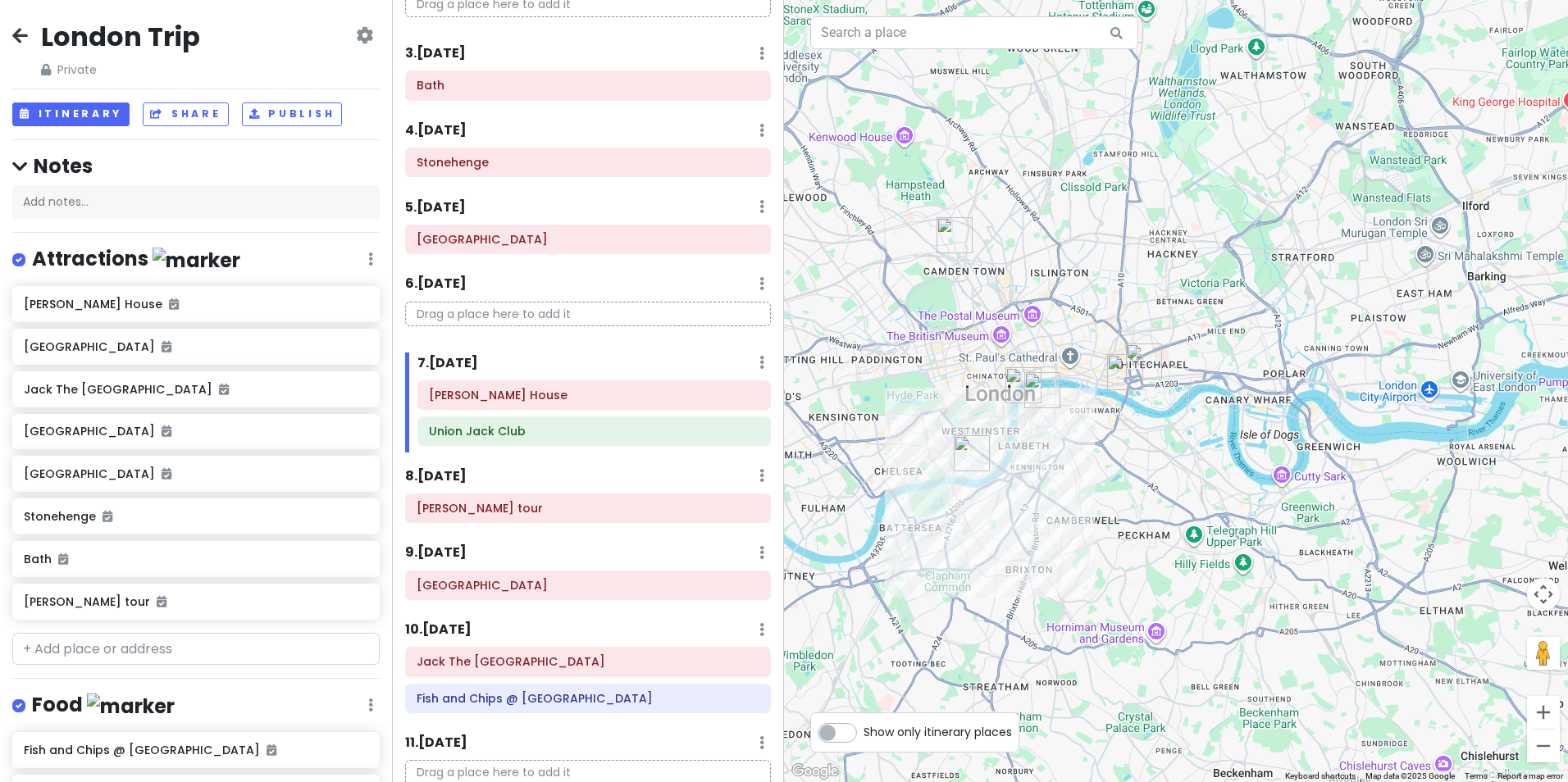
click at [952, 234] on img "Harry potter tour" at bounding box center [955, 236] width 37 height 36
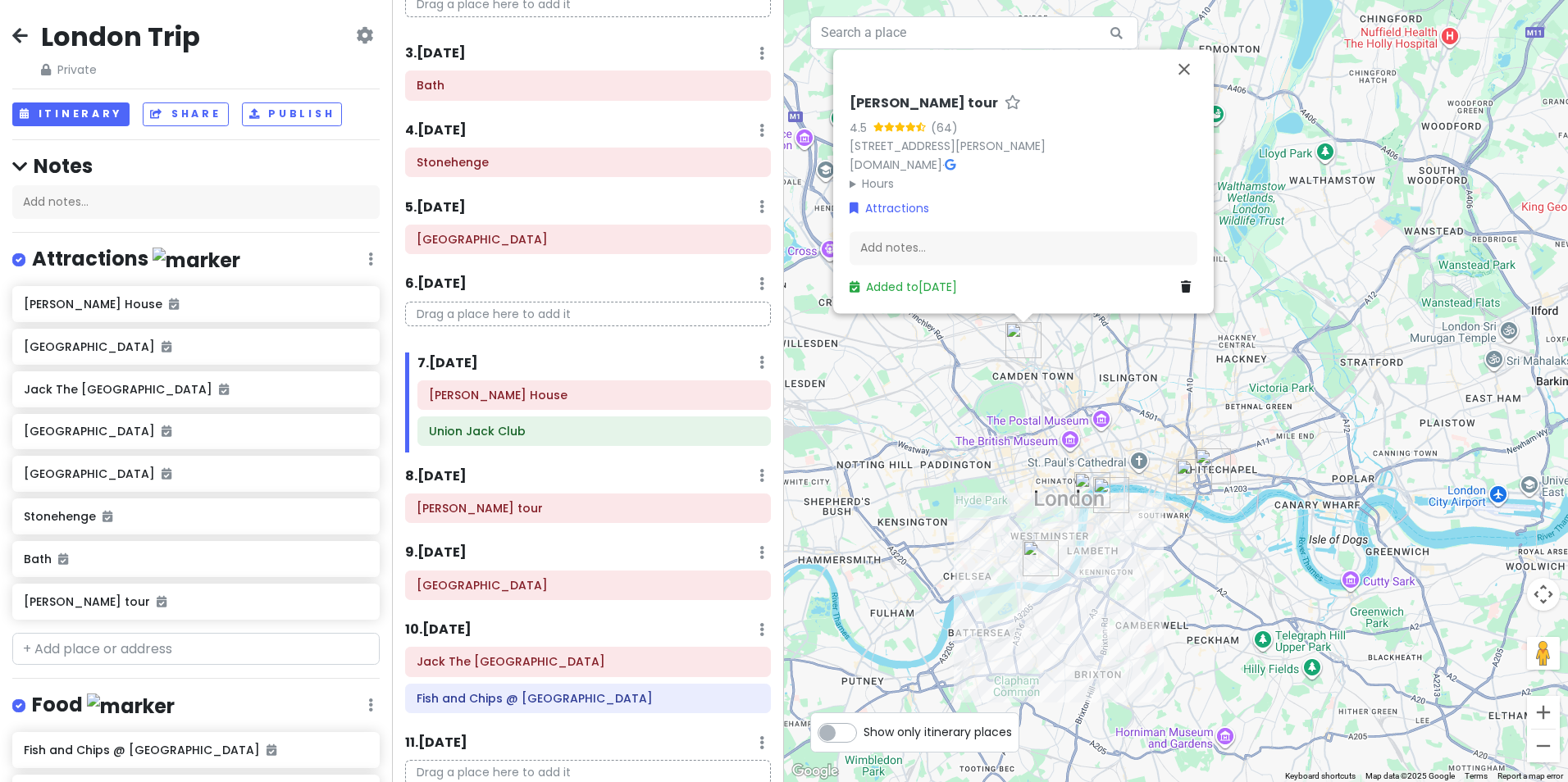
click at [959, 368] on div "Harry potter tour 4.5 (64) 25 Collard Pl, London NW1 8DU, UK privatetourguidege…" at bounding box center [1176, 391] width 784 height 782
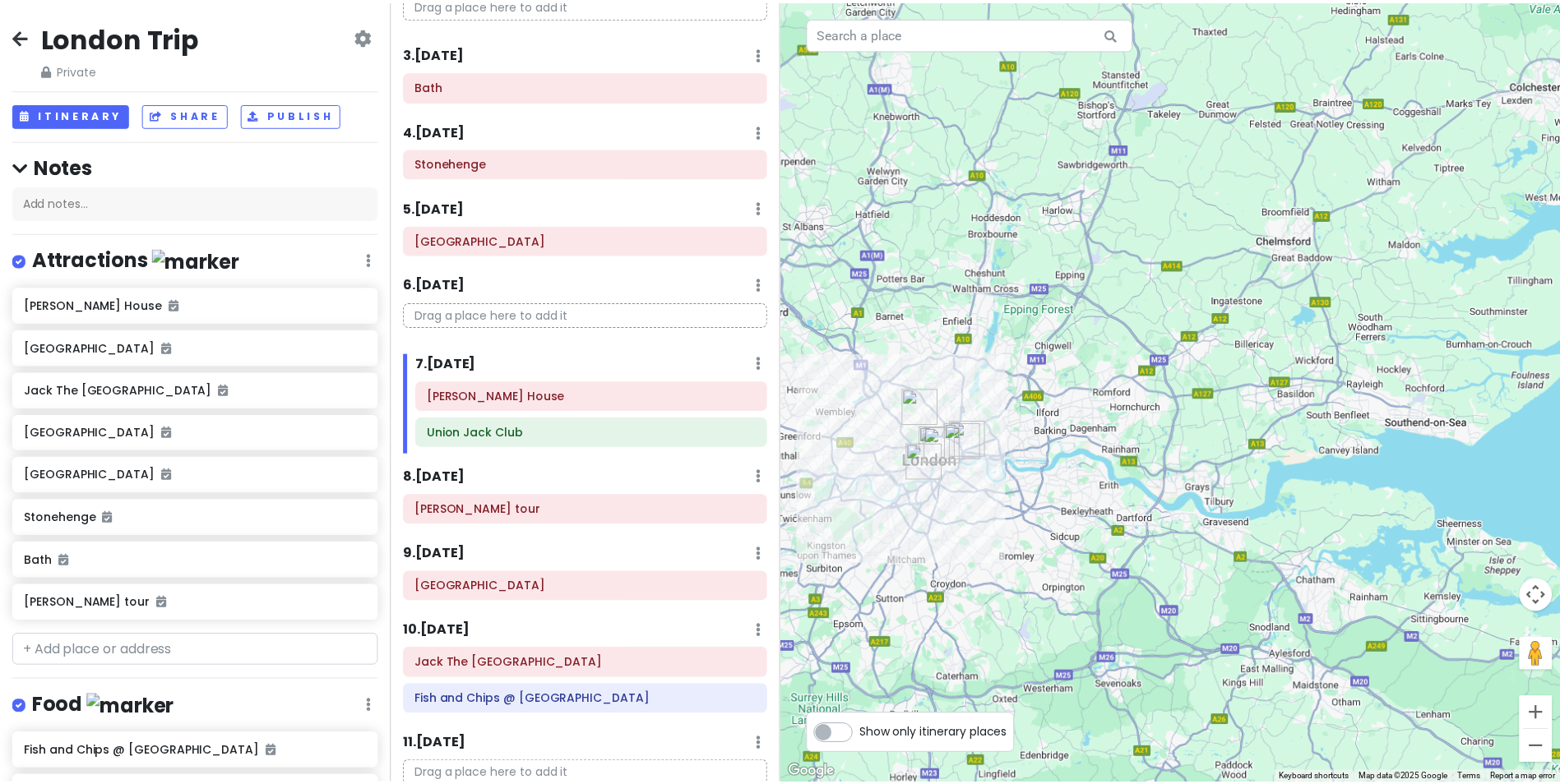
scroll to position [265, 0]
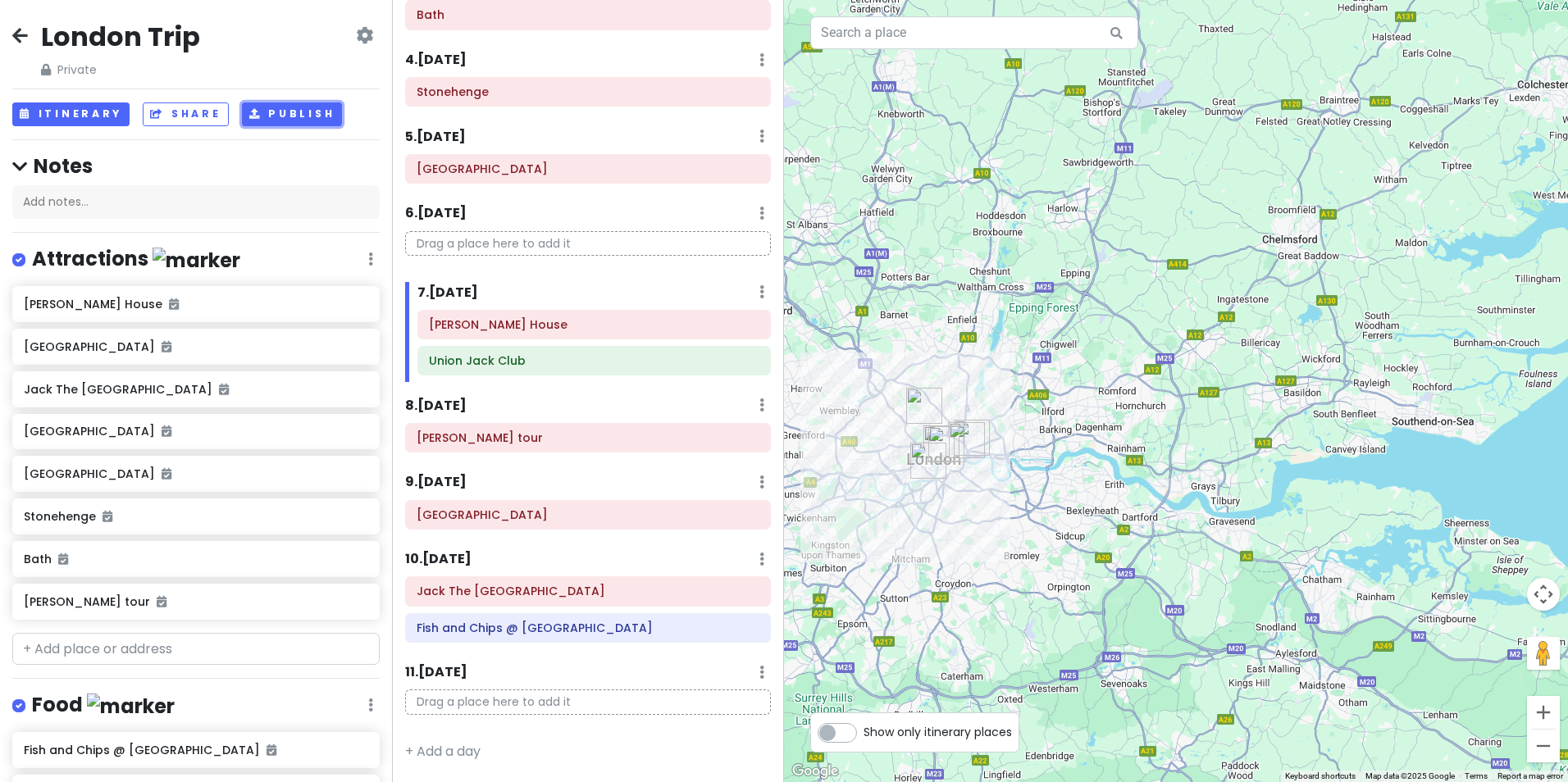
click at [263, 125] on button "Publish" at bounding box center [293, 114] width 101 height 24
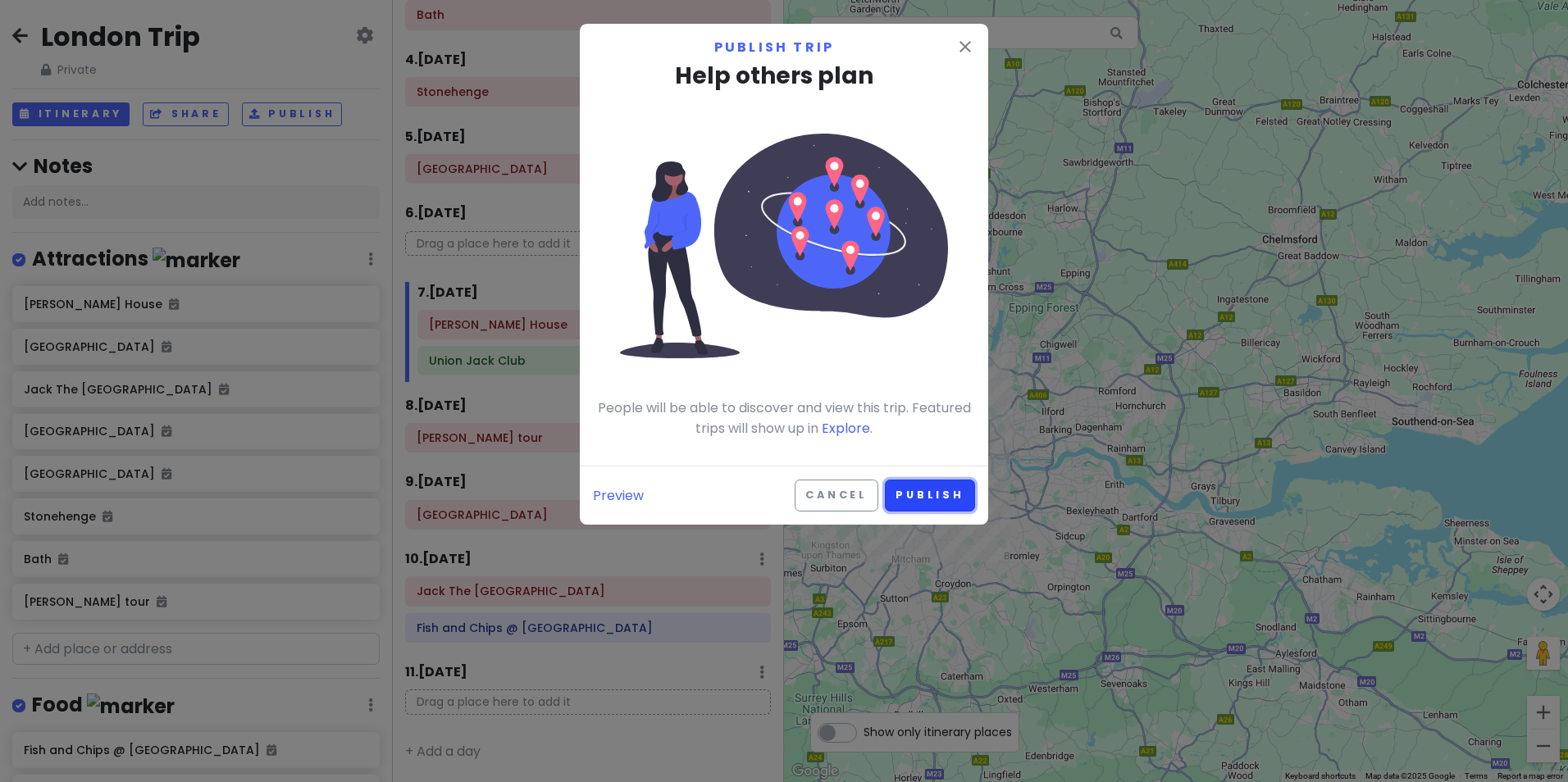
click at [918, 495] on button "Publish" at bounding box center [930, 495] width 90 height 32
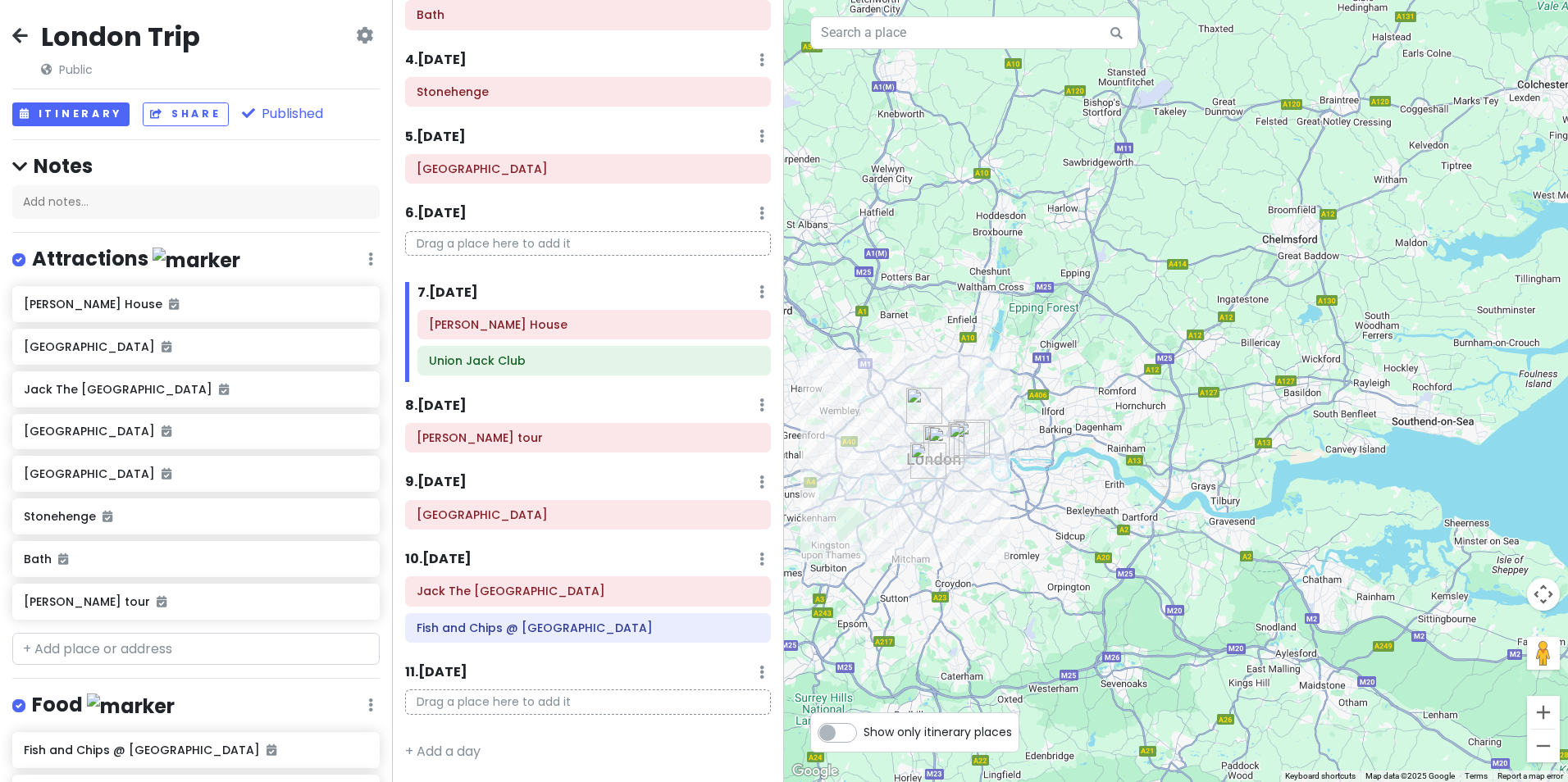
click at [864, 739] on label "Show only itinerary places" at bounding box center [937, 729] width 149 height 20
click at [864, 730] on input "Show only itinerary places" at bounding box center [869, 724] width 11 height 11
checkbox input "true"
click at [176, 112] on button "Share" at bounding box center [185, 114] width 85 height 24
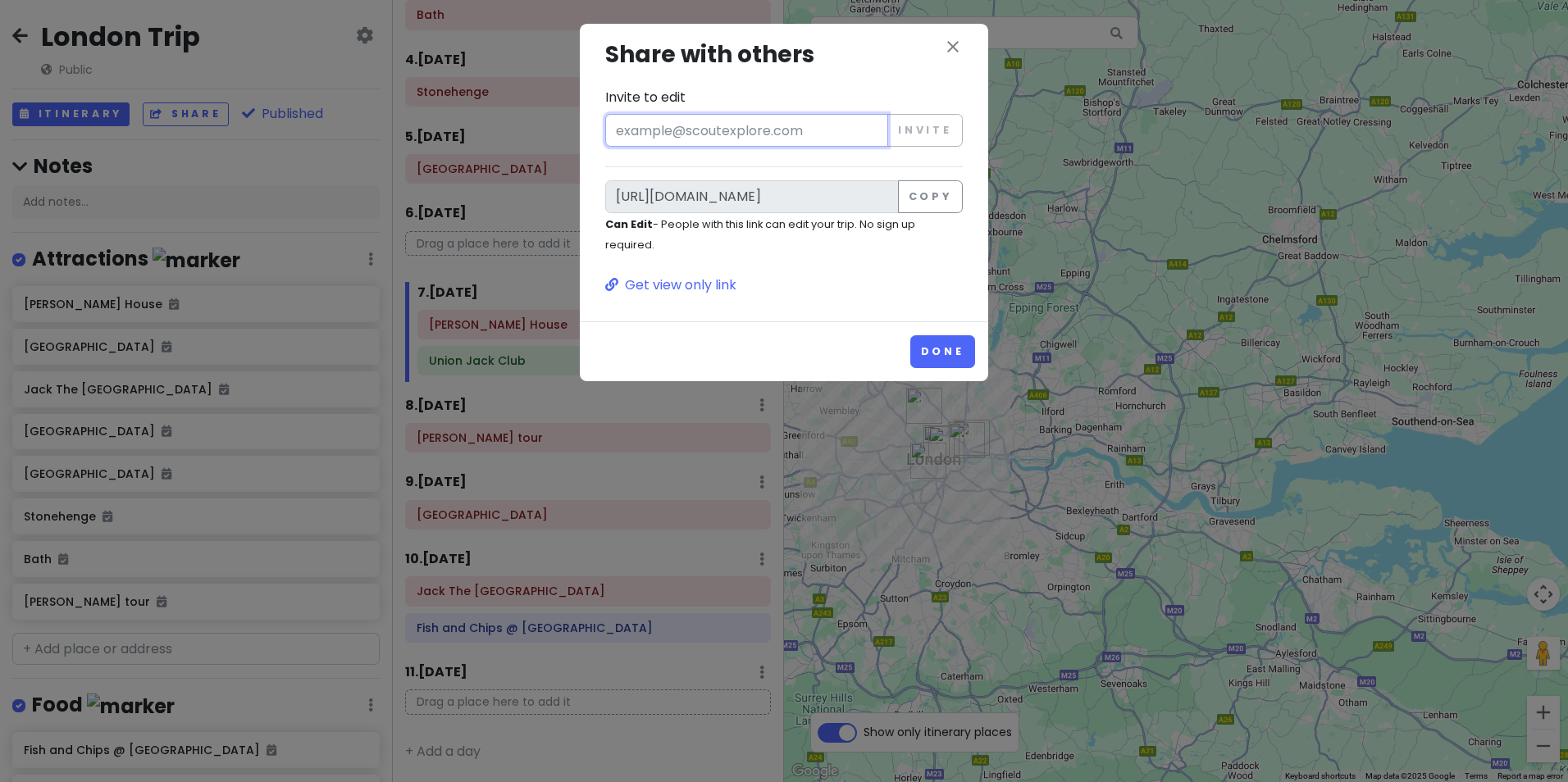
click at [671, 139] on input "Invite to edit" at bounding box center [747, 130] width 283 height 33
type input "kjctravels@outlook.com"
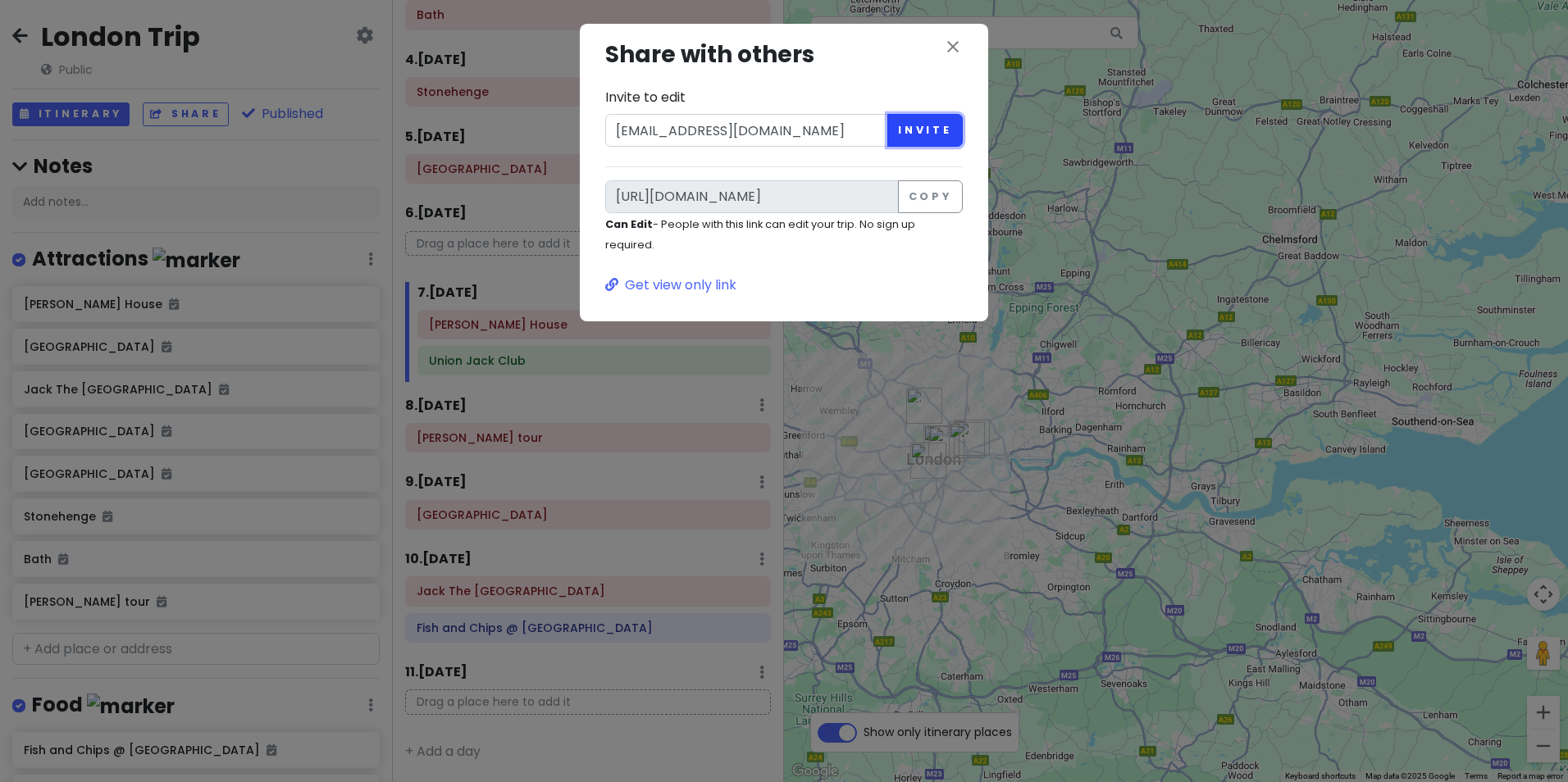
click at [911, 126] on button "Invite" at bounding box center [925, 130] width 75 height 33
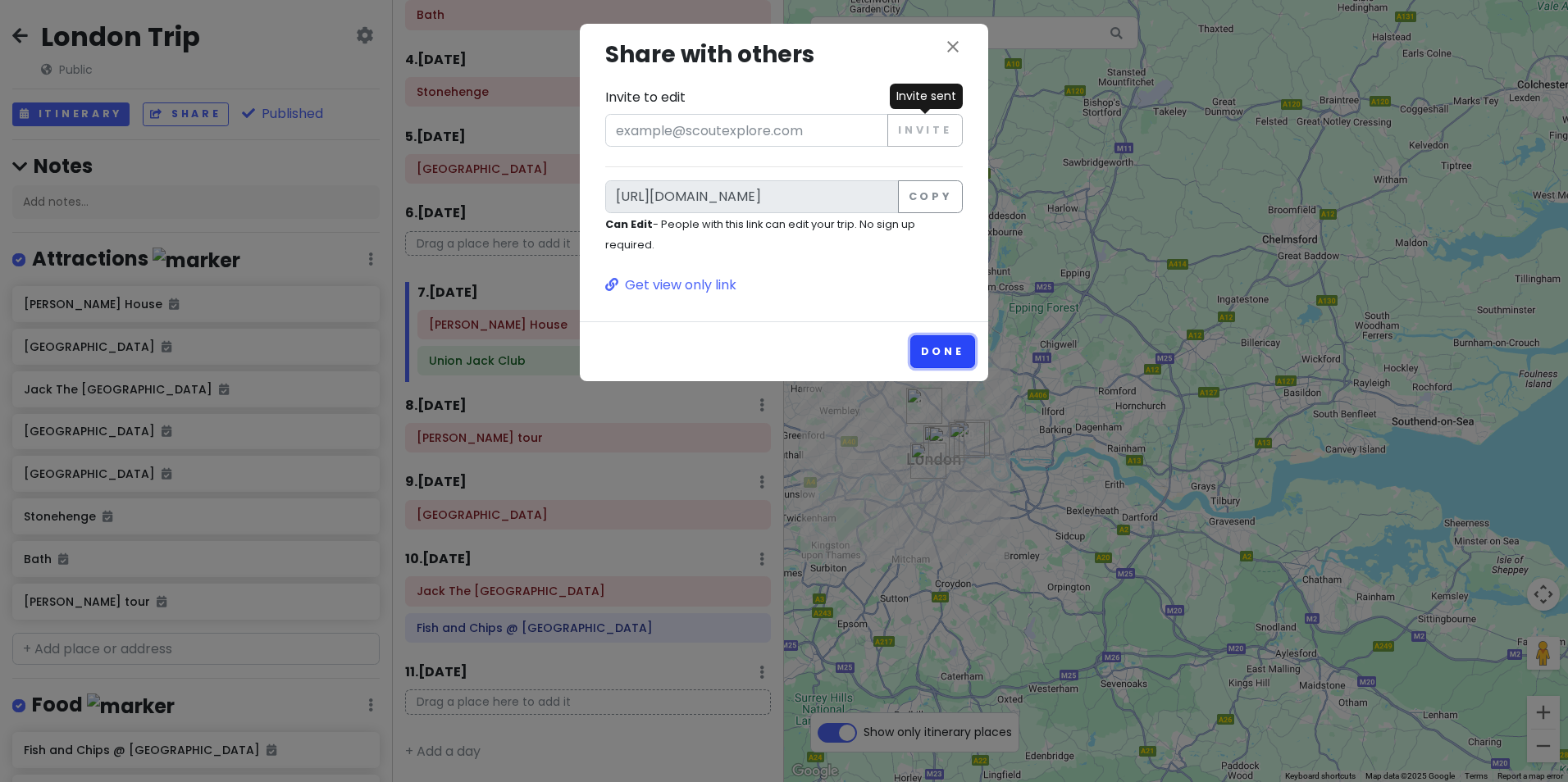
click at [941, 355] on button "Done" at bounding box center [942, 351] width 65 height 32
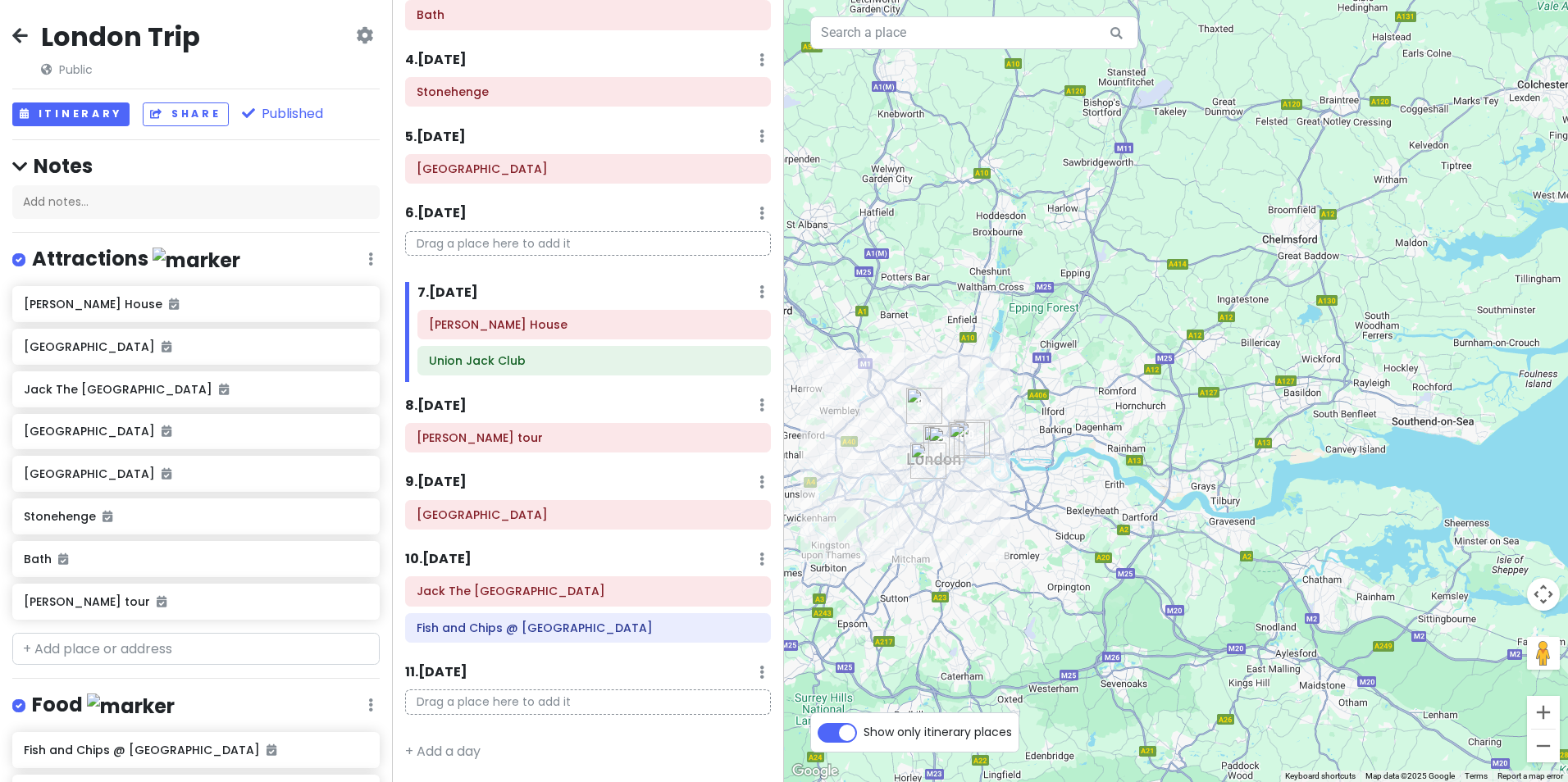
click at [356, 31] on icon at bounding box center [364, 36] width 17 height 13
click at [299, 37] on div "London Trip Public Change Dates Make a Copy Delete Trip Go Pro ⚡️ Give Feedback…" at bounding box center [196, 49] width 368 height 59
click at [84, 32] on h2 "London Trip" at bounding box center [120, 37] width 159 height 35
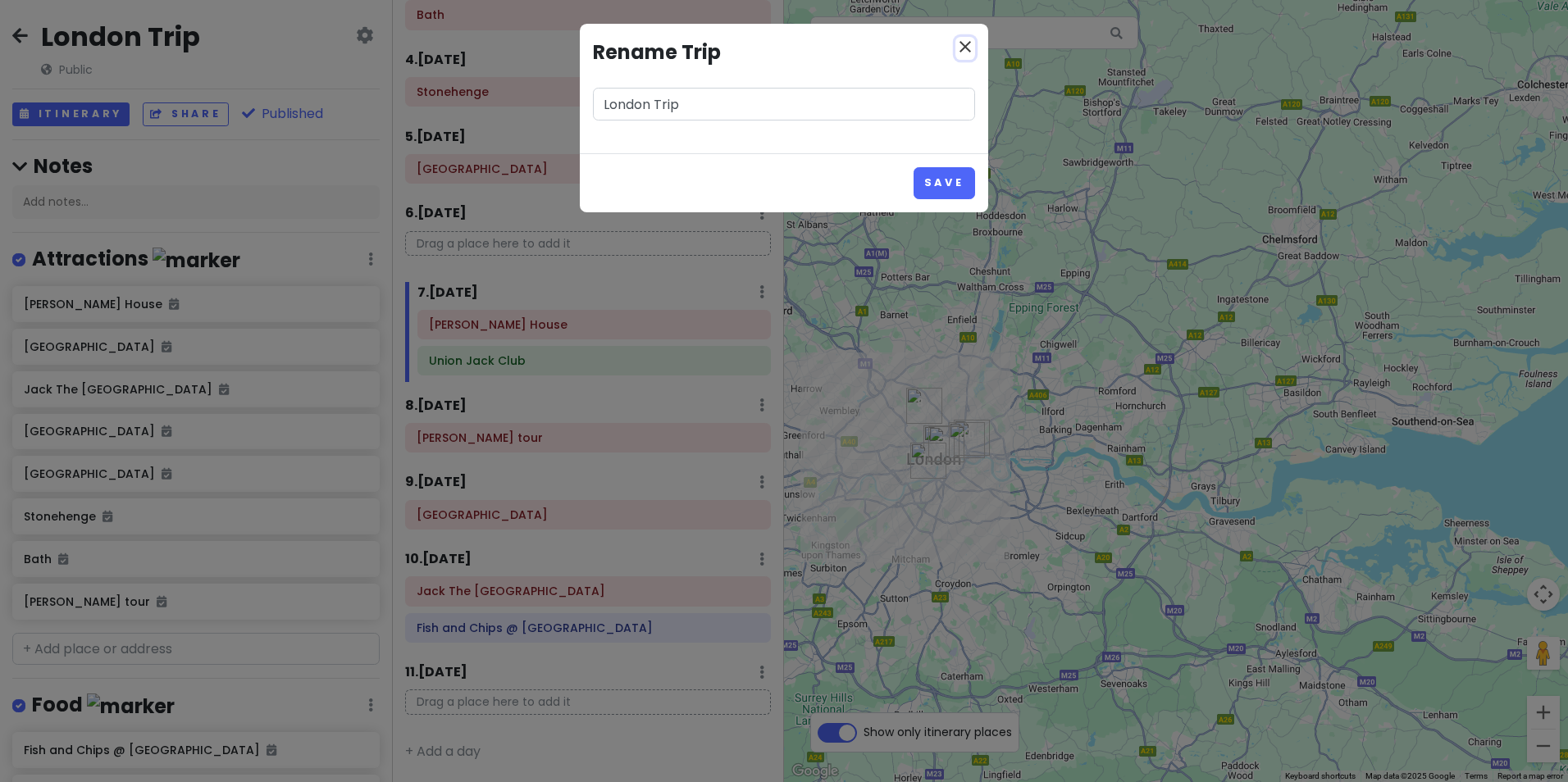
click at [958, 41] on icon "close" at bounding box center [966, 46] width 20 height 20
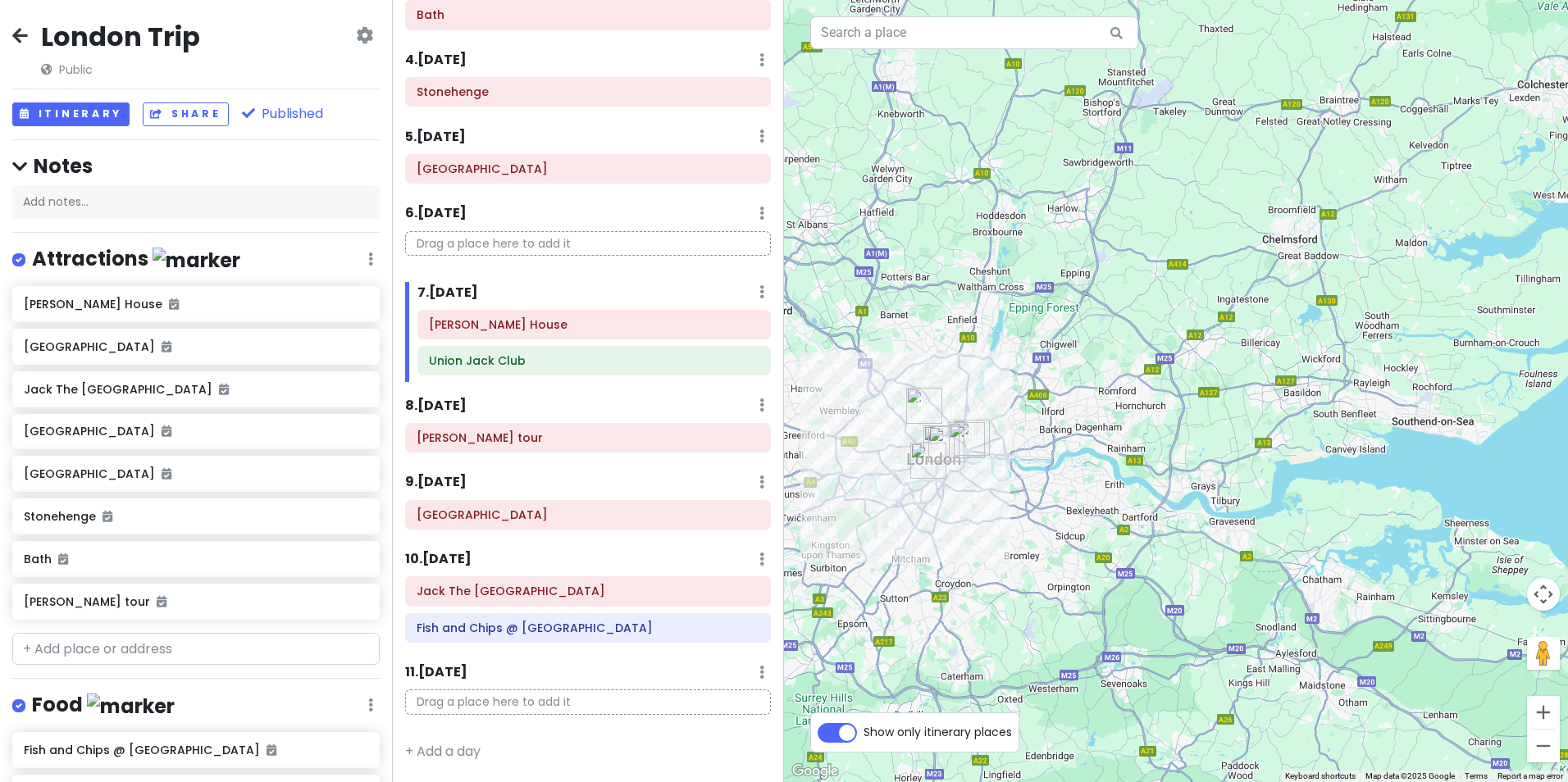
click at [12, 35] on icon at bounding box center [20, 36] width 16 height 13
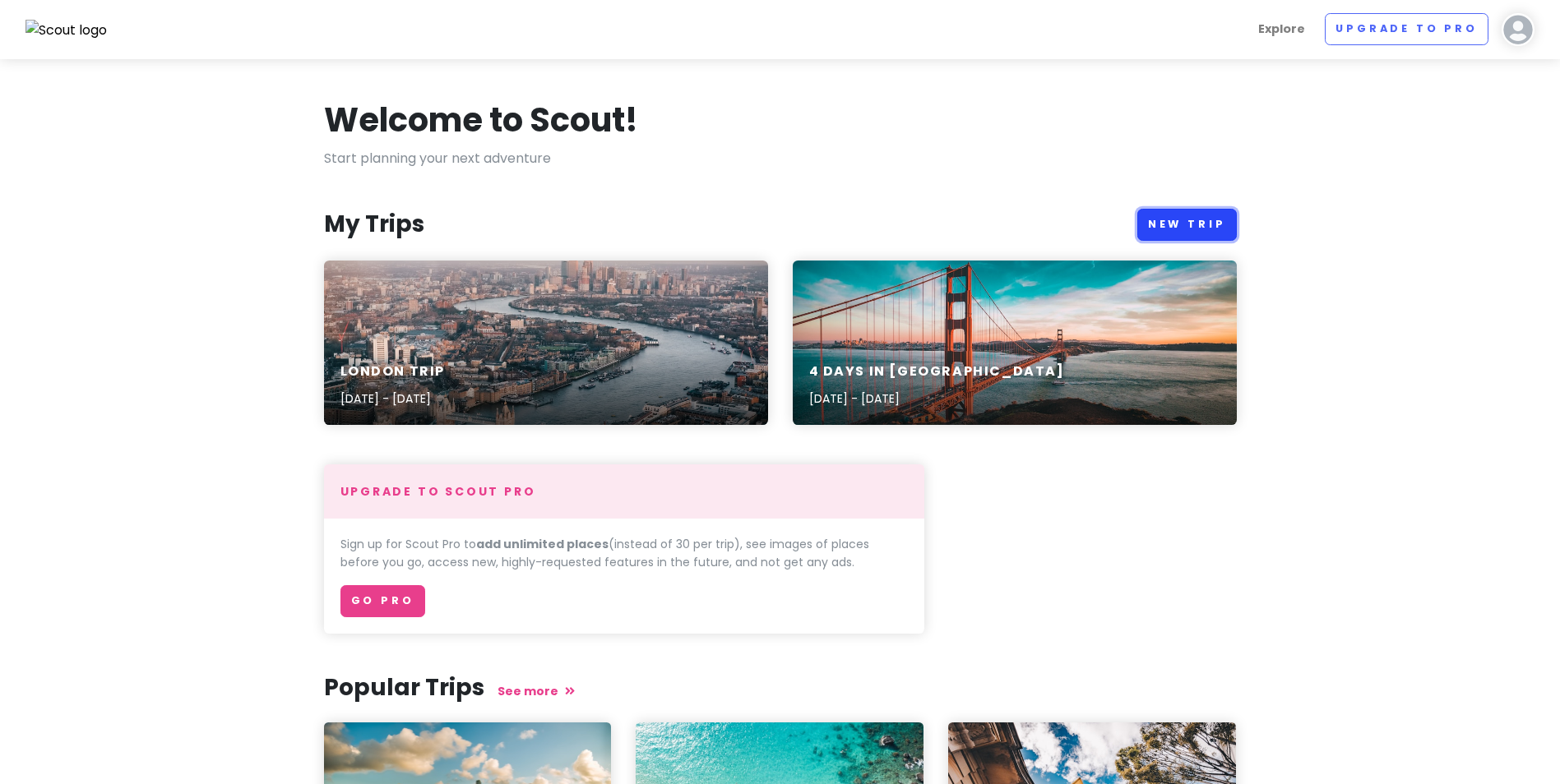
click at [1213, 230] on link "New Trip" at bounding box center [1187, 224] width 100 height 32
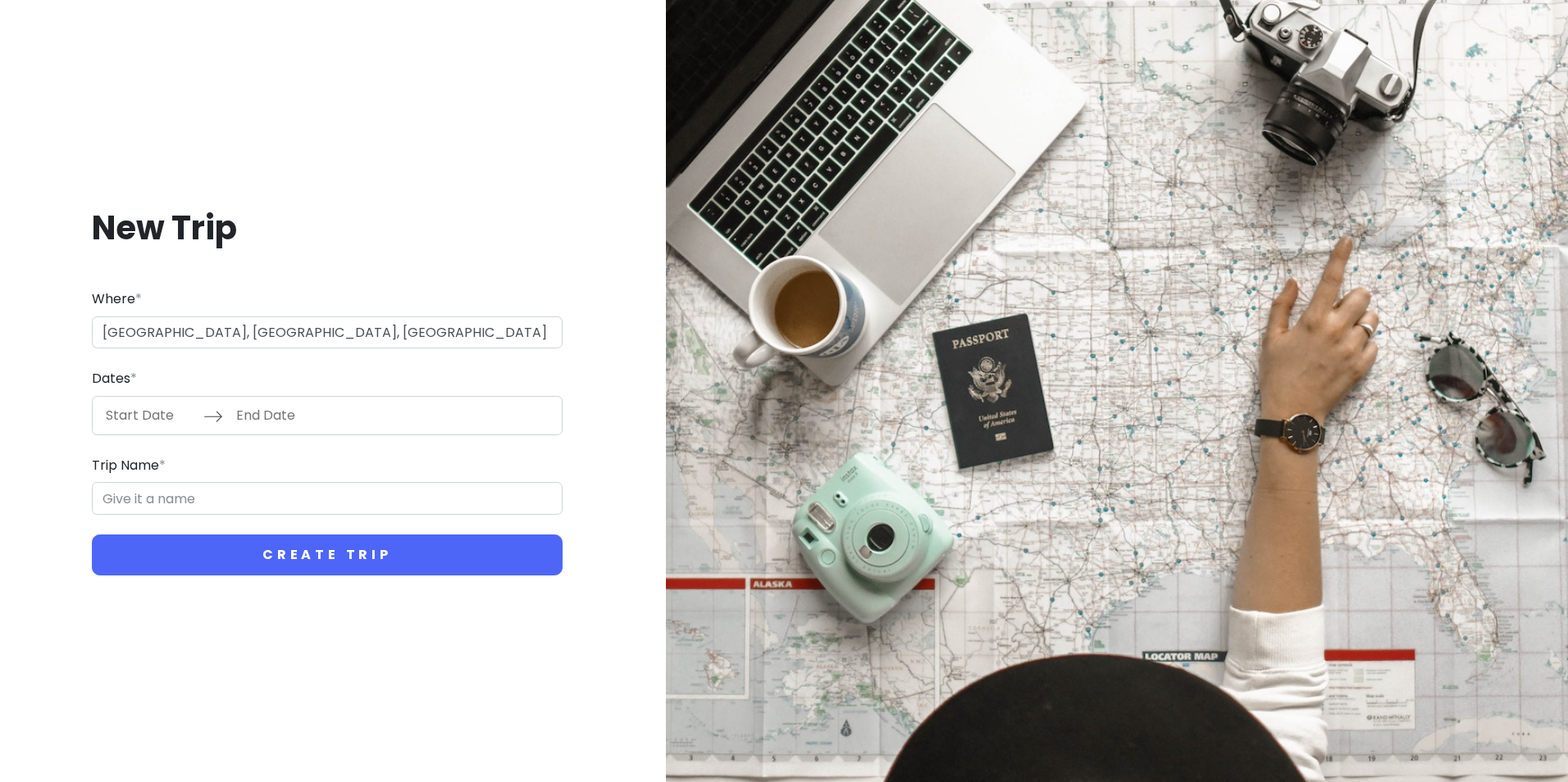
type input "Ireland, Shefford SG17 5QL, UK"
type input "Ireland, Shefford Trip"
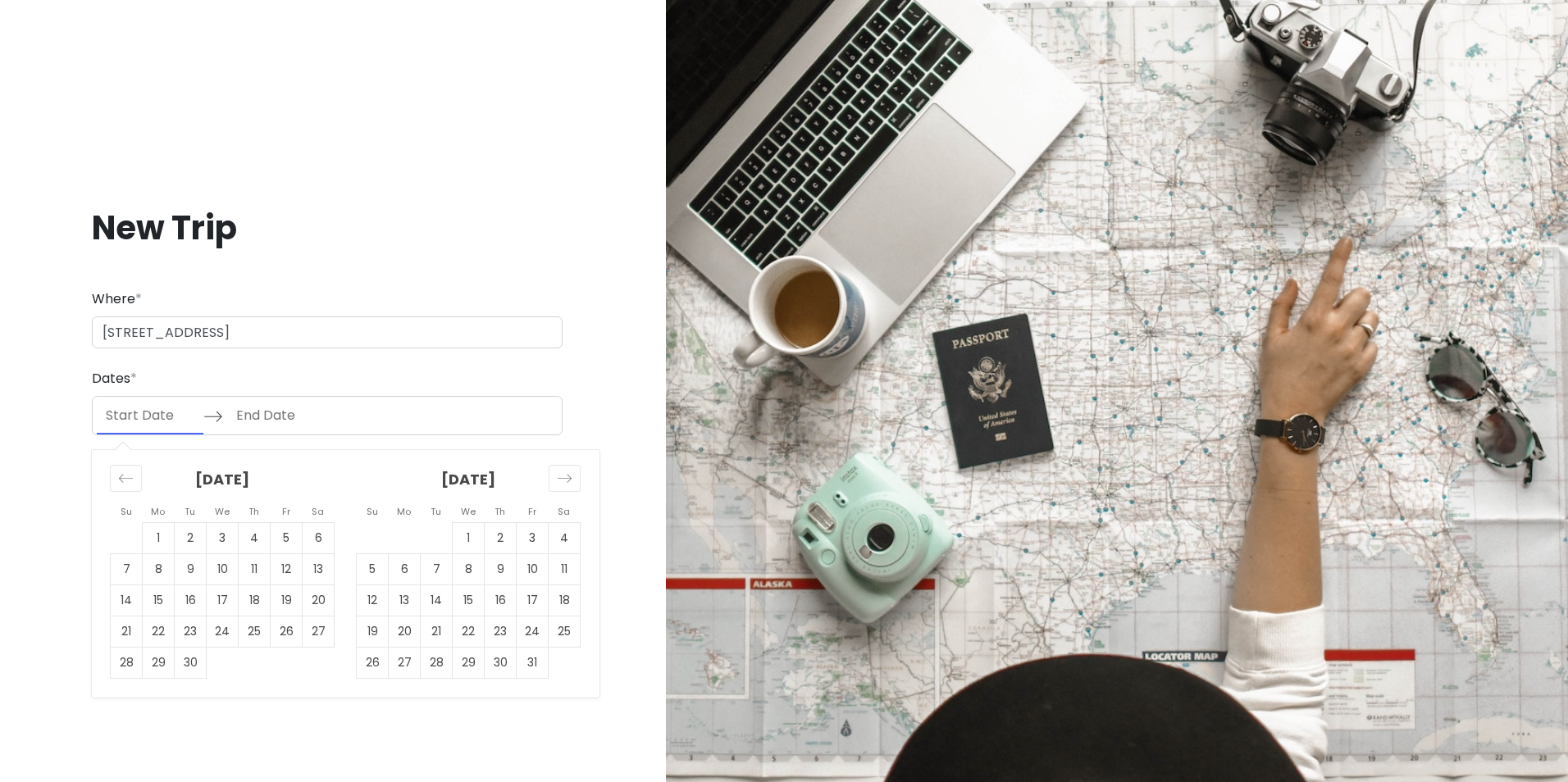
click at [138, 425] on input "Start Date" at bounding box center [150, 415] width 107 height 37
click at [553, 474] on div "Move forward to switch to the next month." at bounding box center [564, 478] width 32 height 27
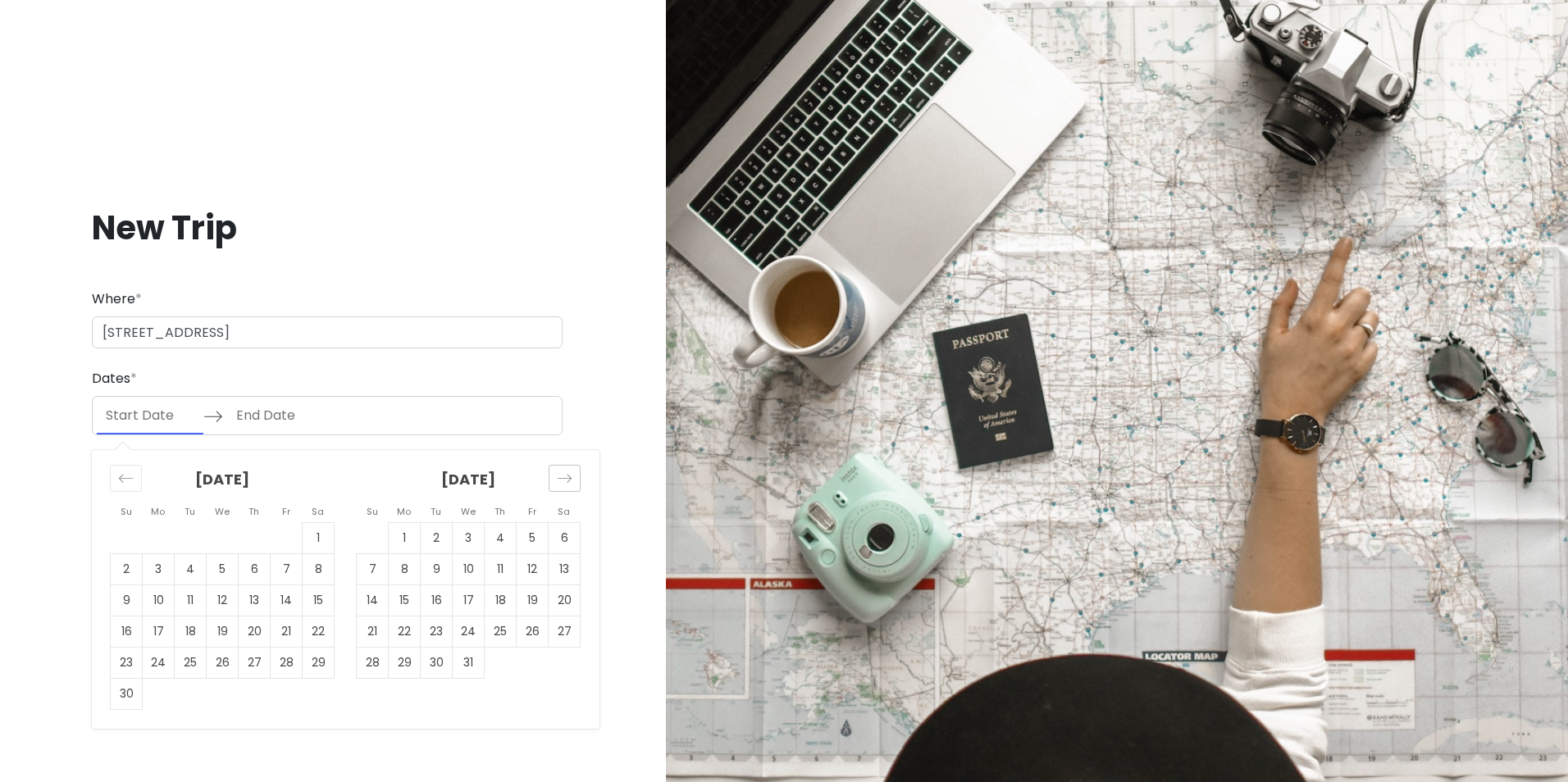
click at [553, 474] on div "Move forward to switch to the next month." at bounding box center [564, 478] width 32 height 27
click at [187, 663] on td "31" at bounding box center [191, 663] width 32 height 32
type input "03/31/2026"
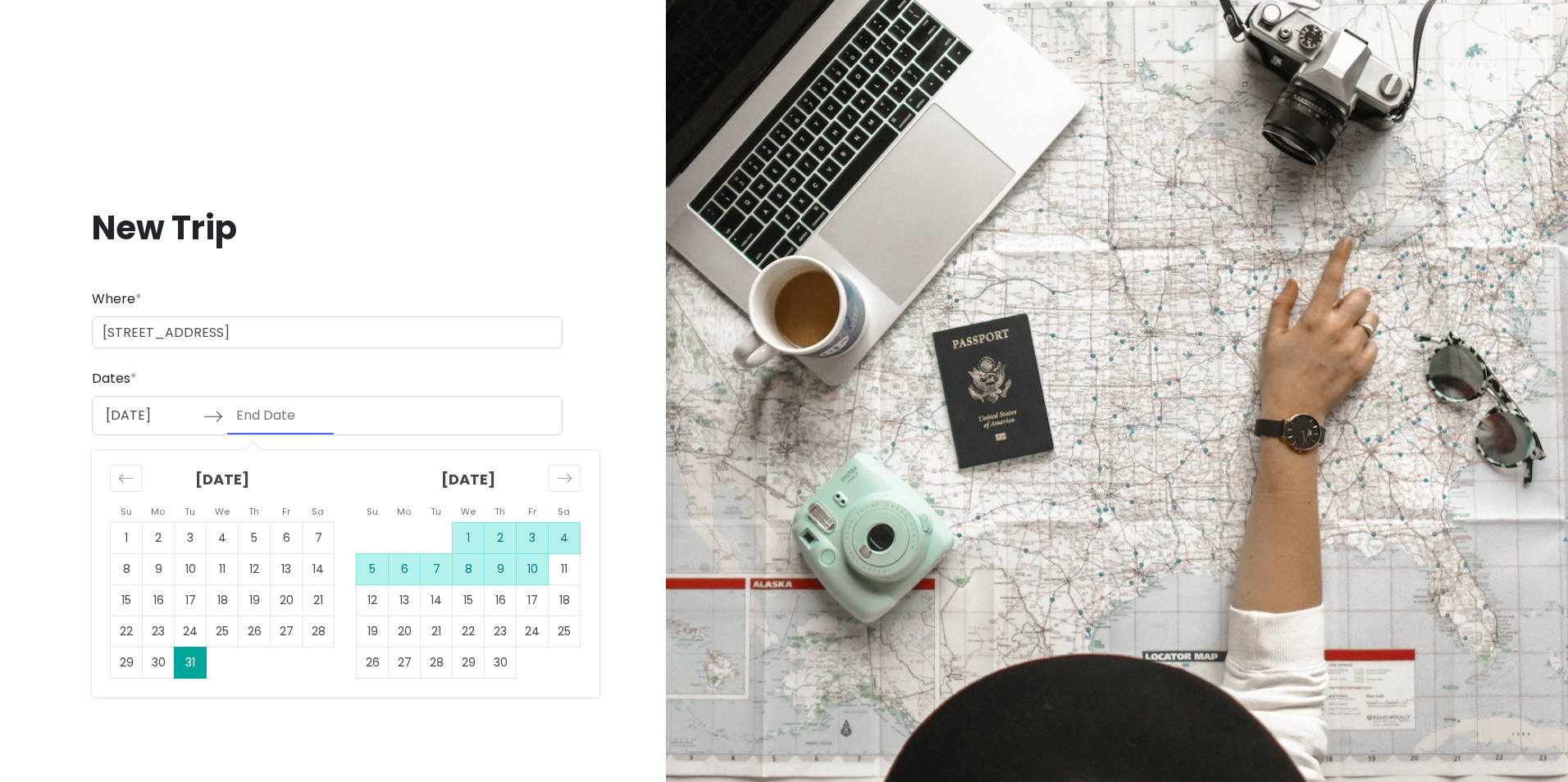
click at [531, 575] on td "10" at bounding box center [533, 569] width 32 height 32
type input "04/10/2026"
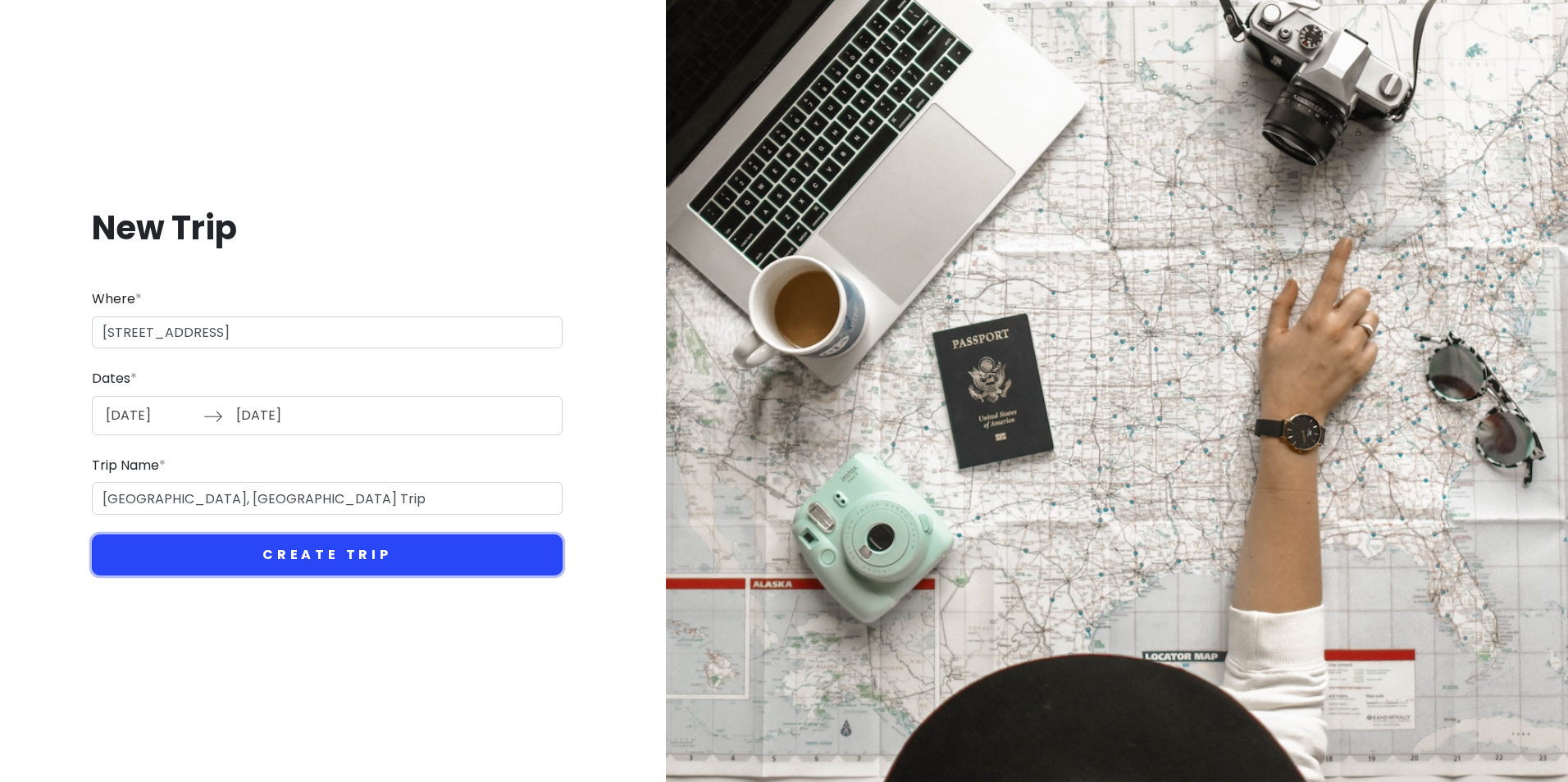
click at [358, 569] on button "Create Trip" at bounding box center [328, 555] width 471 height 41
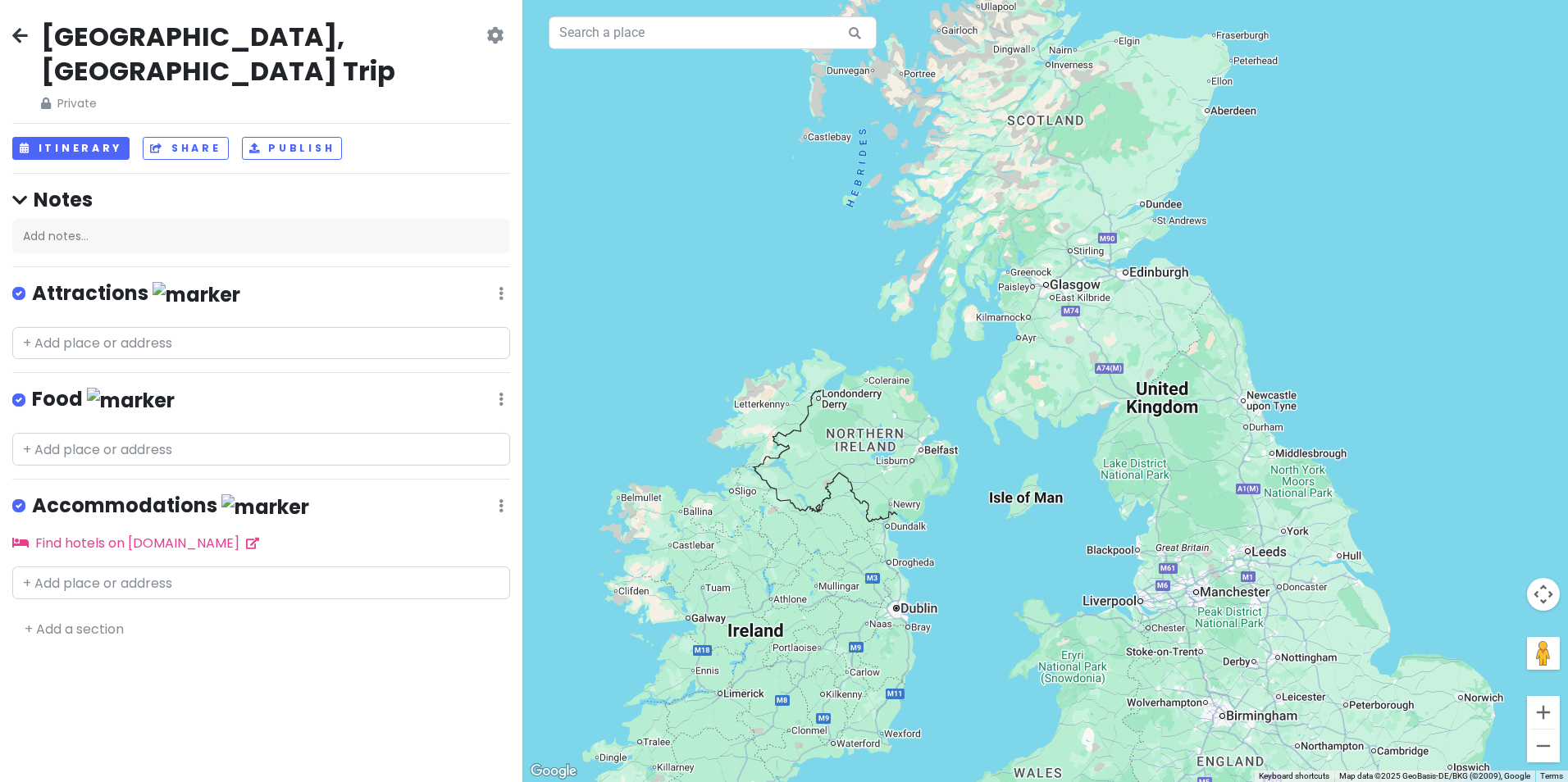
drag, startPoint x: 624, startPoint y: 533, endPoint x: 1163, endPoint y: 759, distance: 584.5
click at [1163, 759] on div at bounding box center [1045, 391] width 1046 height 782
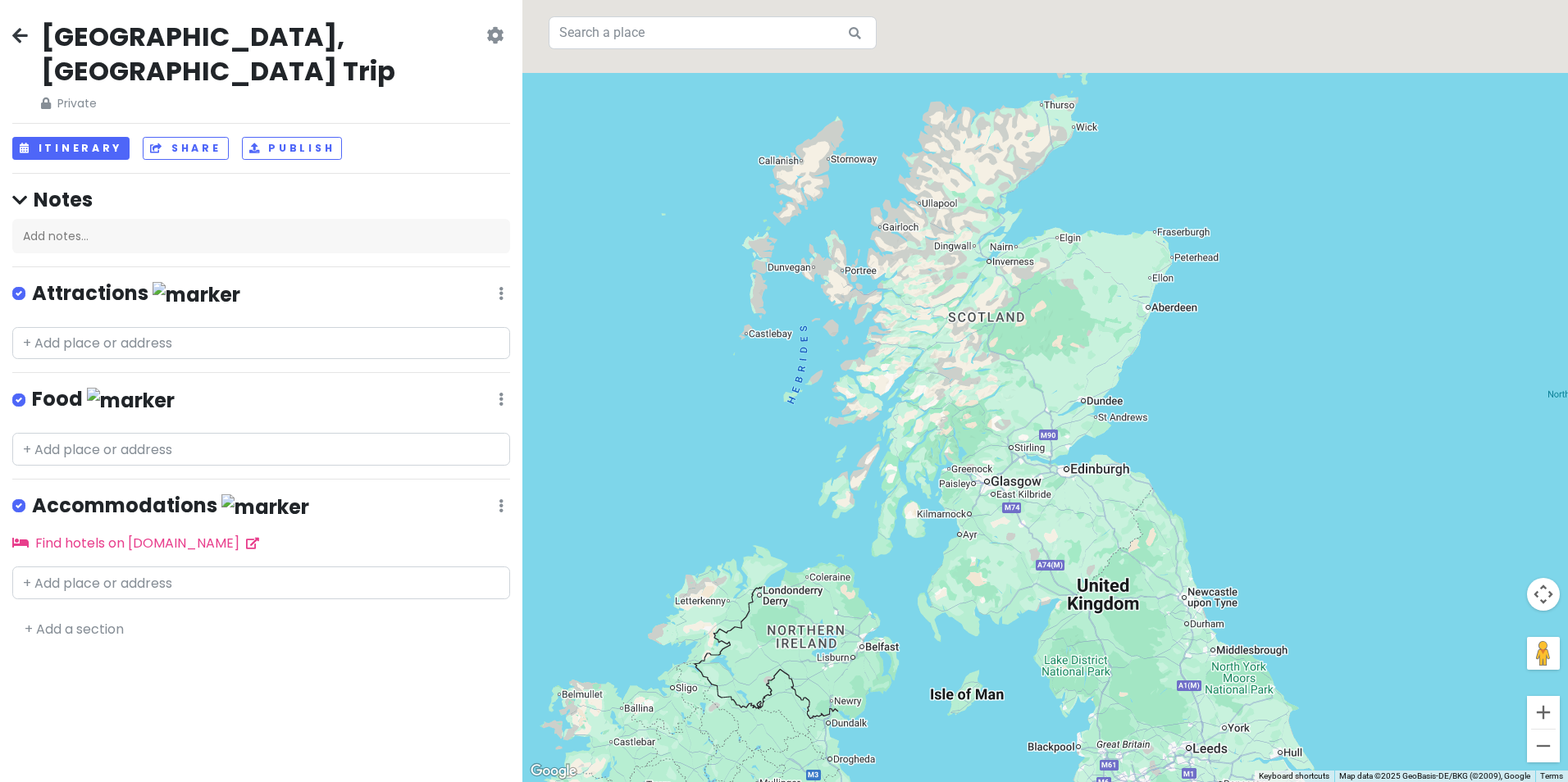
drag, startPoint x: 1003, startPoint y: 404, endPoint x: 940, endPoint y: 652, distance: 255.9
click at [940, 652] on div at bounding box center [1045, 391] width 1046 height 782
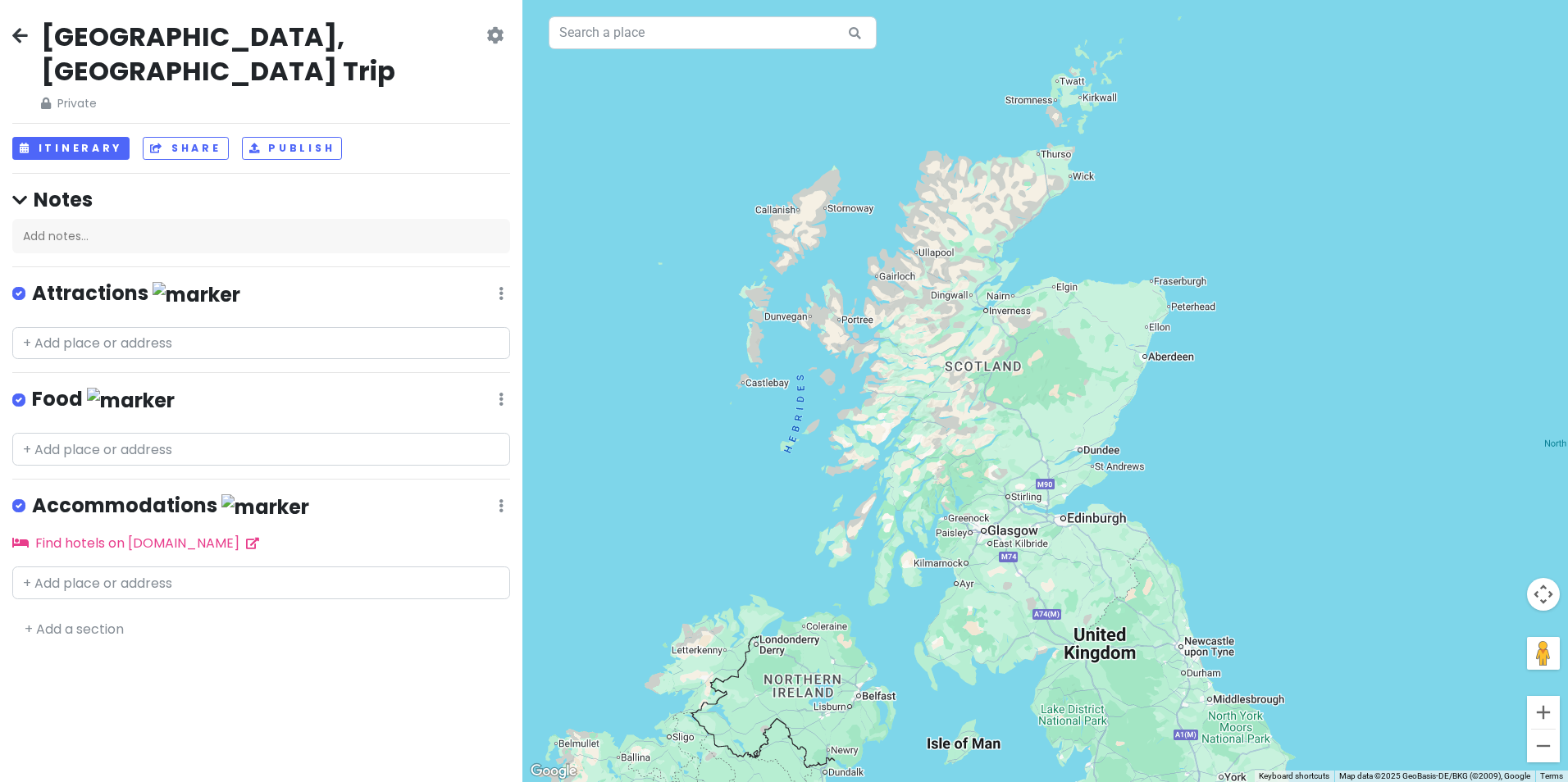
click at [979, 372] on div at bounding box center [1045, 391] width 1046 height 782
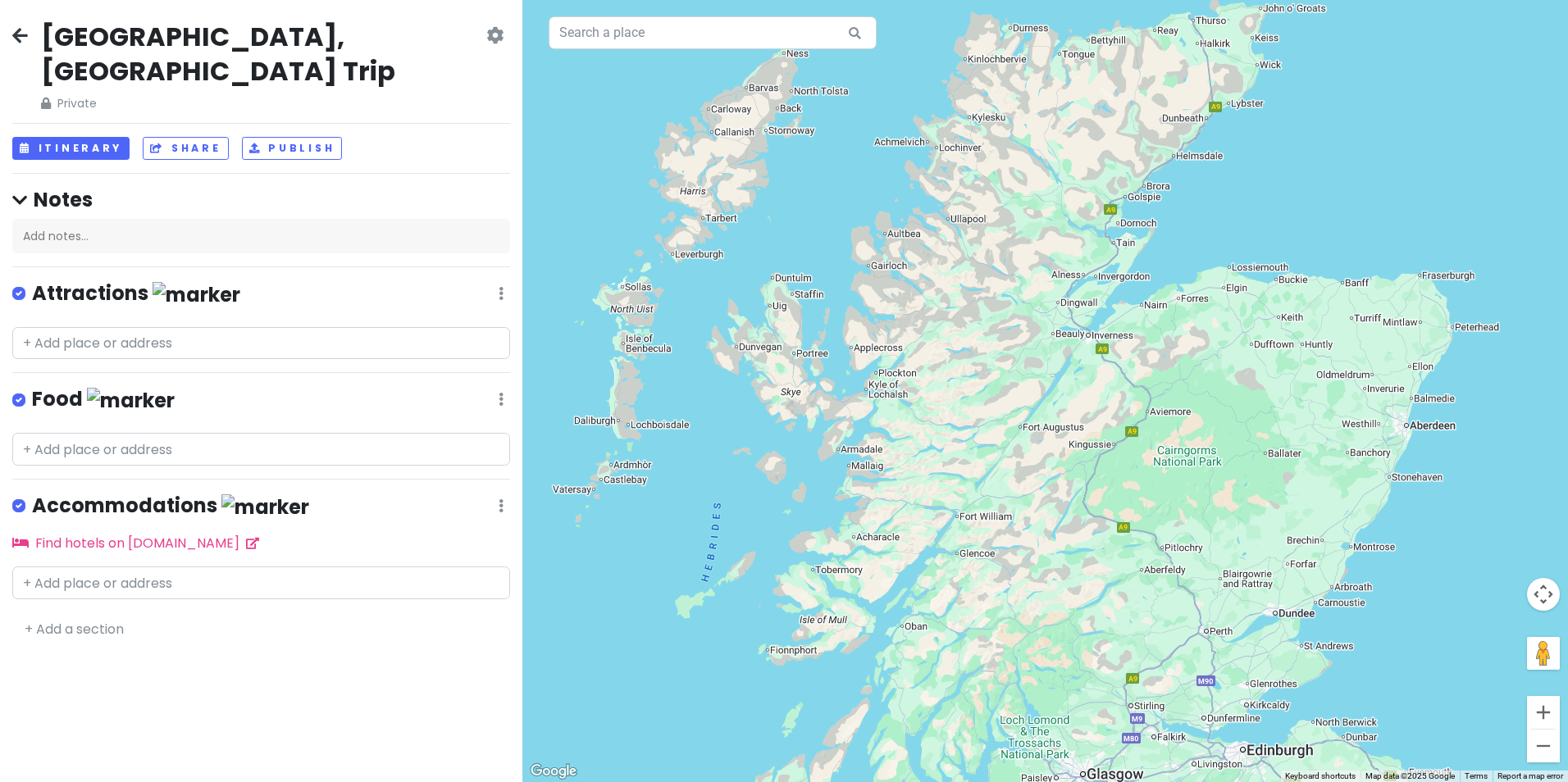
drag, startPoint x: 788, startPoint y: 397, endPoint x: 889, endPoint y: 487, distance: 135.3
click at [889, 487] on div at bounding box center [1045, 391] width 1046 height 782
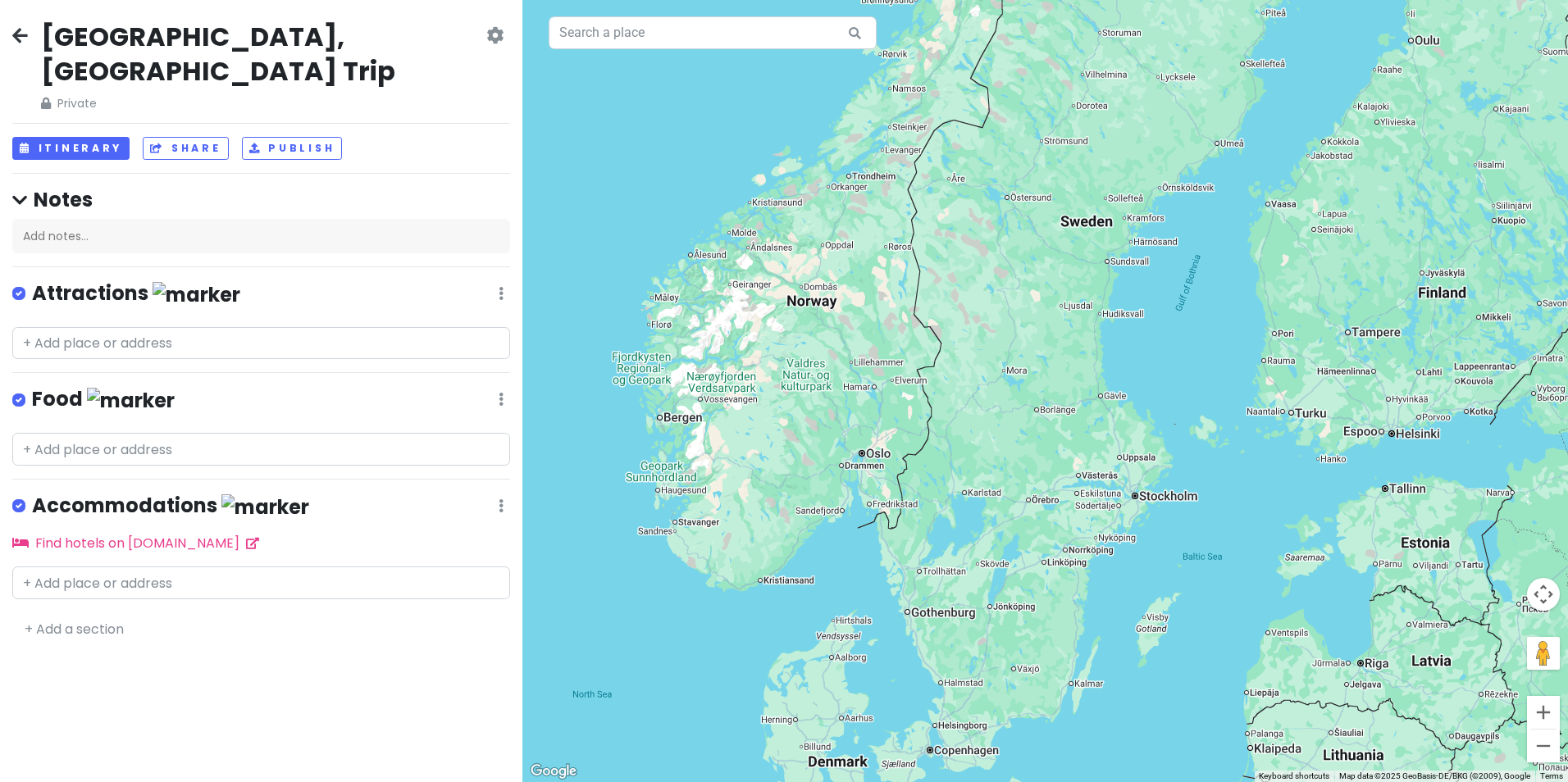
drag, startPoint x: 1451, startPoint y: 629, endPoint x: 705, endPoint y: 746, distance: 755.1
click at [705, 746] on div at bounding box center [1045, 391] width 1046 height 782
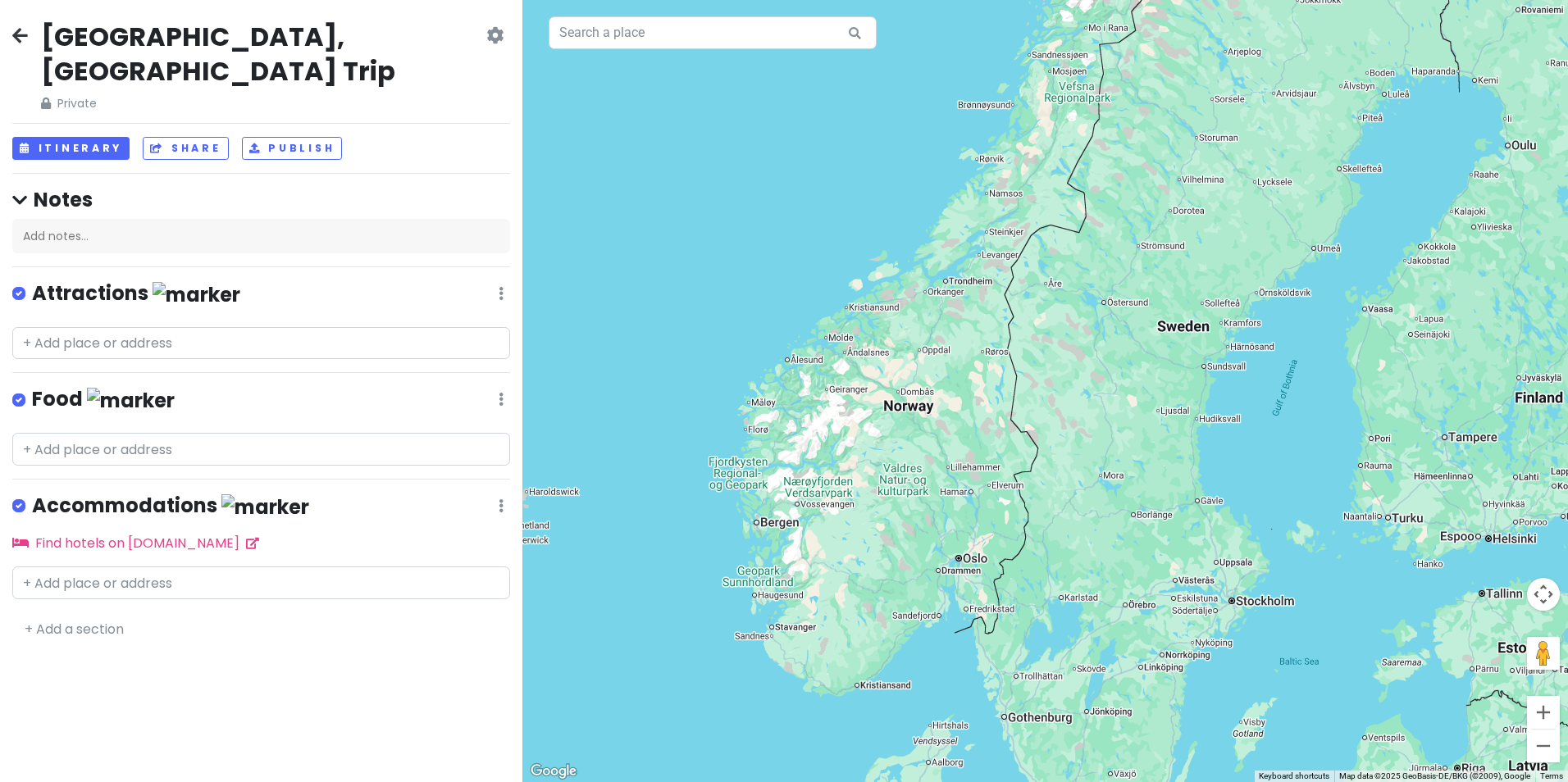
drag, startPoint x: 726, startPoint y: 430, endPoint x: 824, endPoint y: 536, distance: 144.4
click at [824, 536] on div at bounding box center [1045, 391] width 1046 height 782
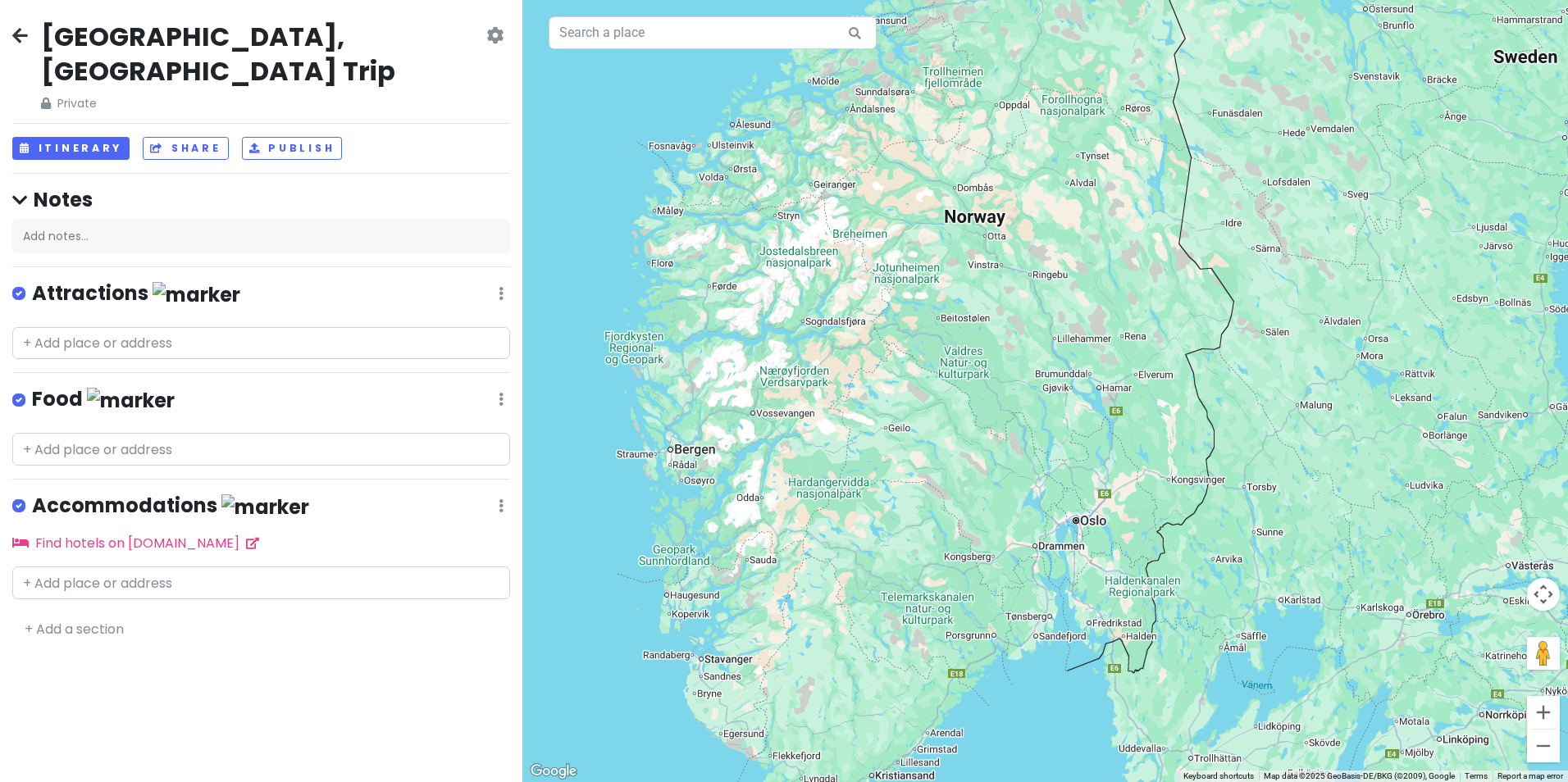
drag, startPoint x: 933, startPoint y: 603, endPoint x: 875, endPoint y: 511, distance: 108.8
click at [875, 511] on div at bounding box center [1045, 391] width 1046 height 782
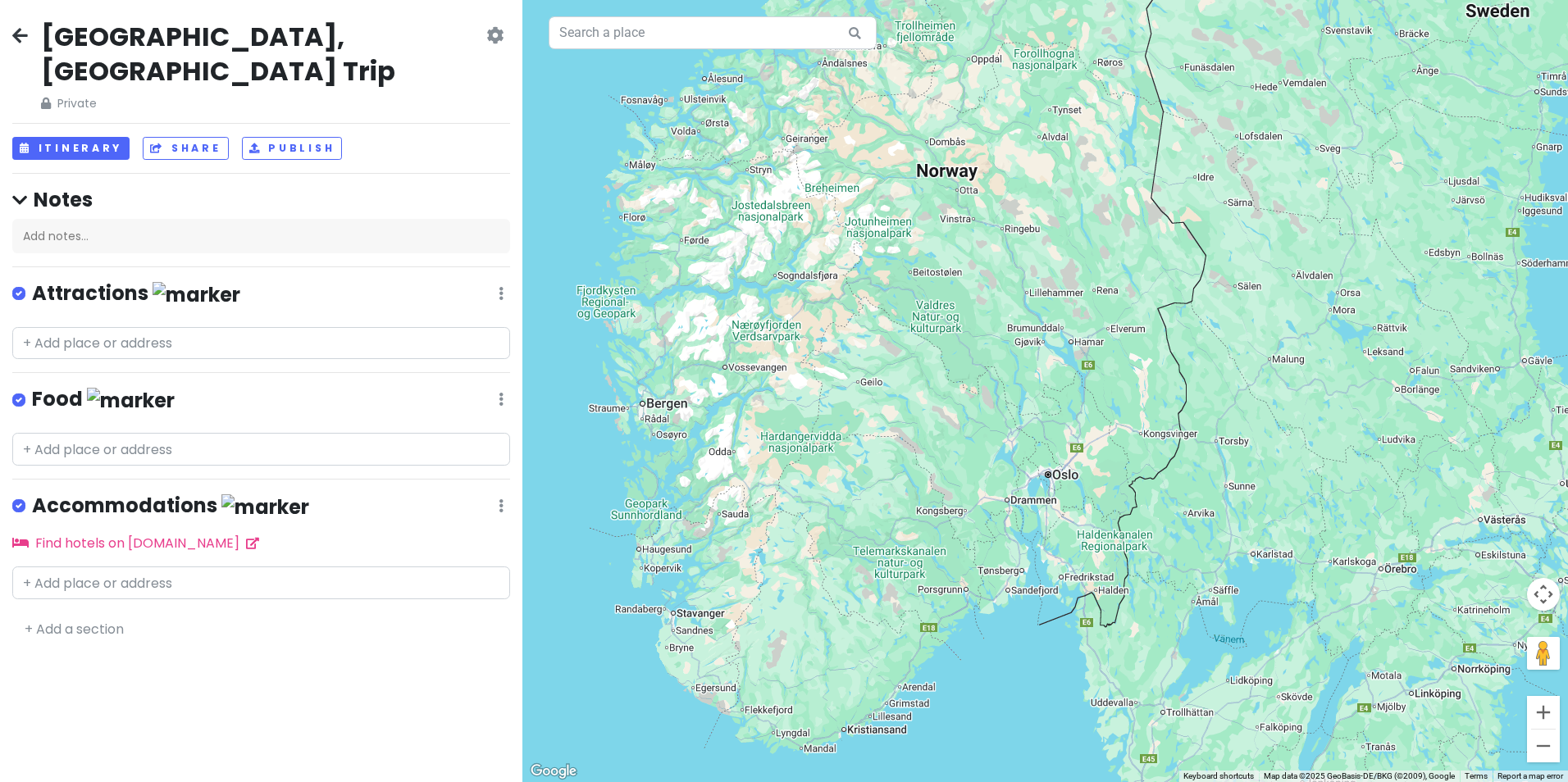
click at [21, 31] on icon at bounding box center [20, 36] width 16 height 13
